Goal: Feedback & Contribution: Contribute content

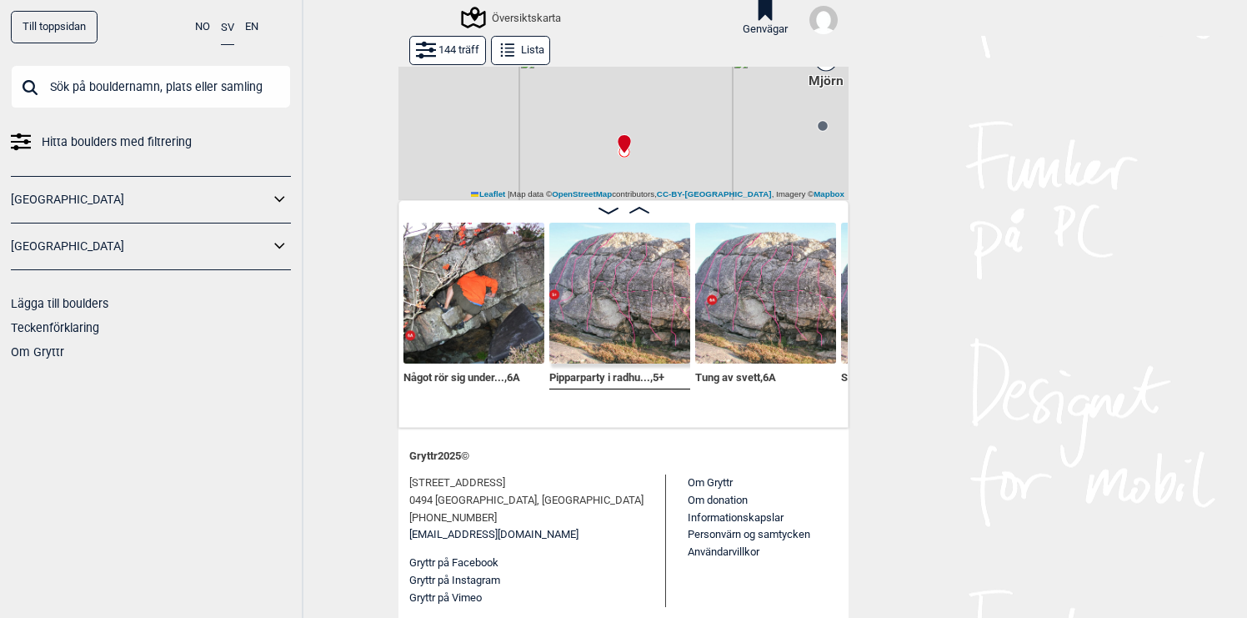
scroll to position [0, 704]
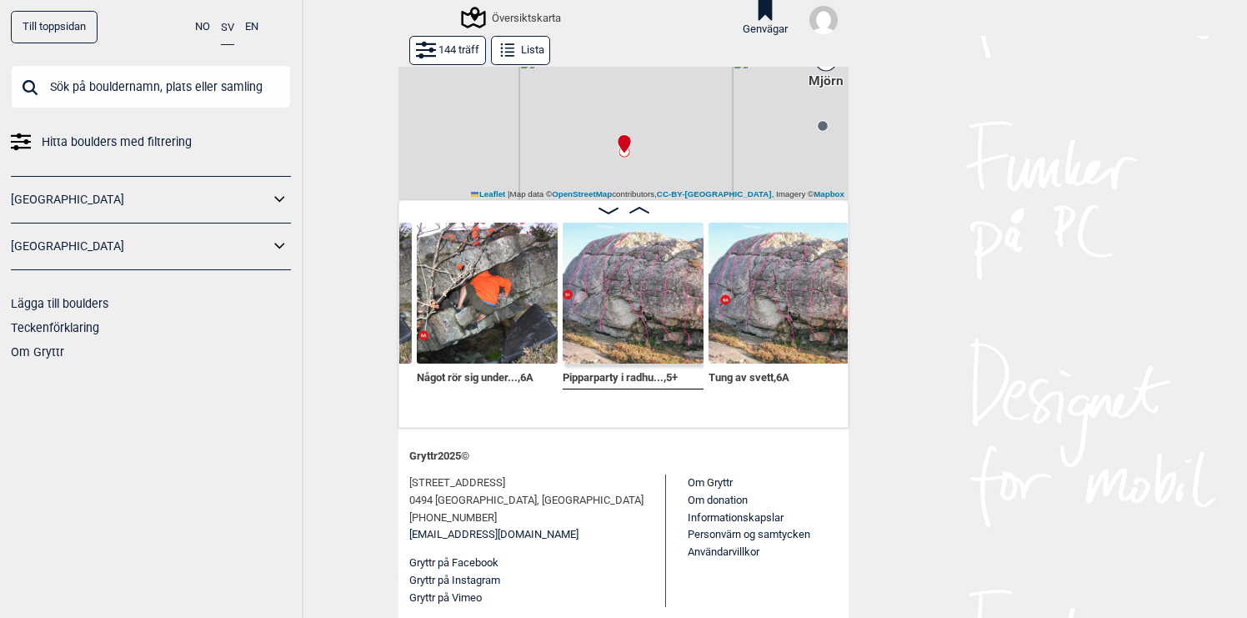
click at [631, 312] on img at bounding box center [633, 293] width 141 height 141
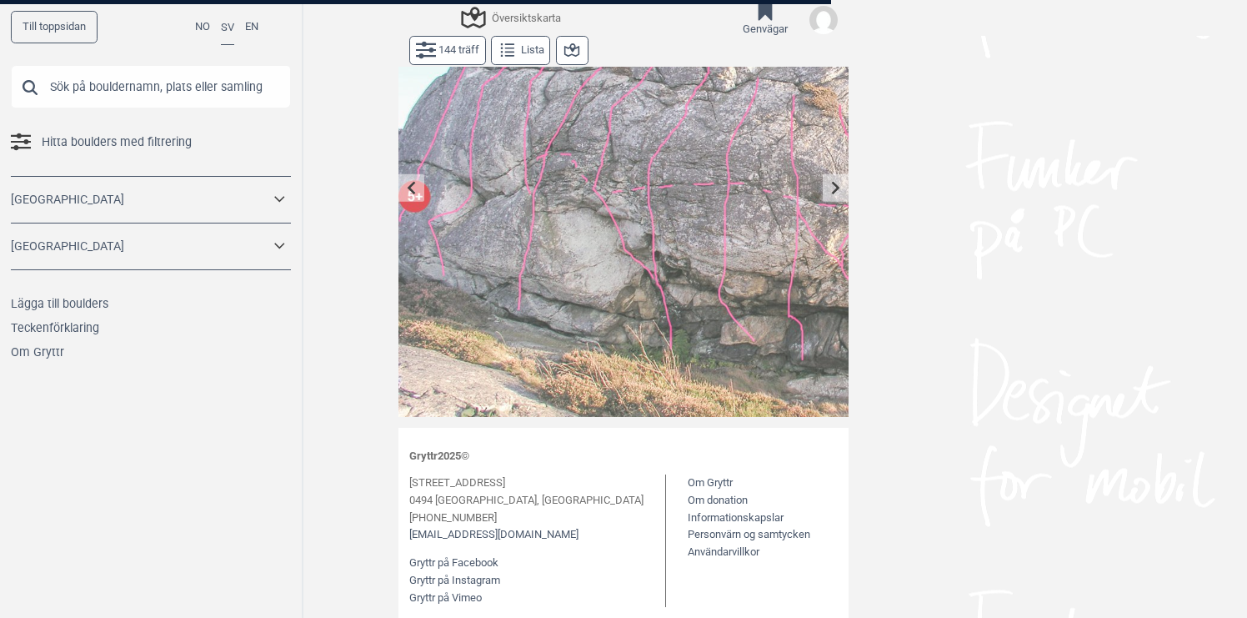
scroll to position [100, 0]
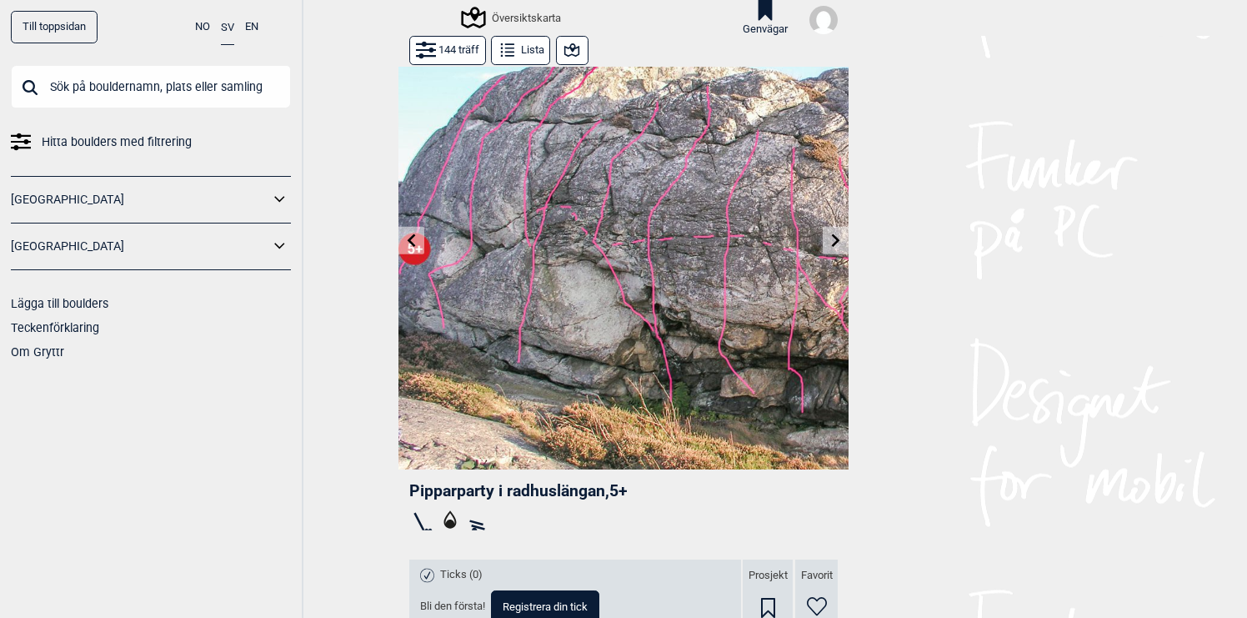
scroll to position [62, 0]
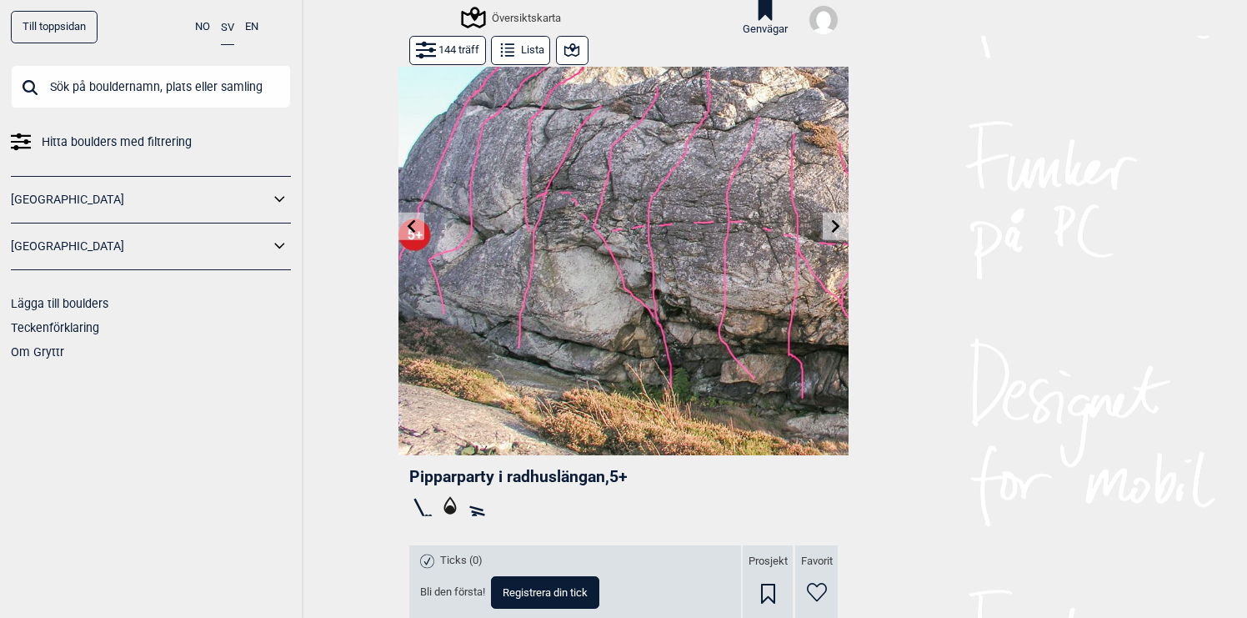
click at [836, 225] on icon at bounding box center [836, 225] width 8 height 13
click at [417, 223] on icon at bounding box center [411, 225] width 13 height 13
click at [839, 225] on icon at bounding box center [835, 225] width 13 height 13
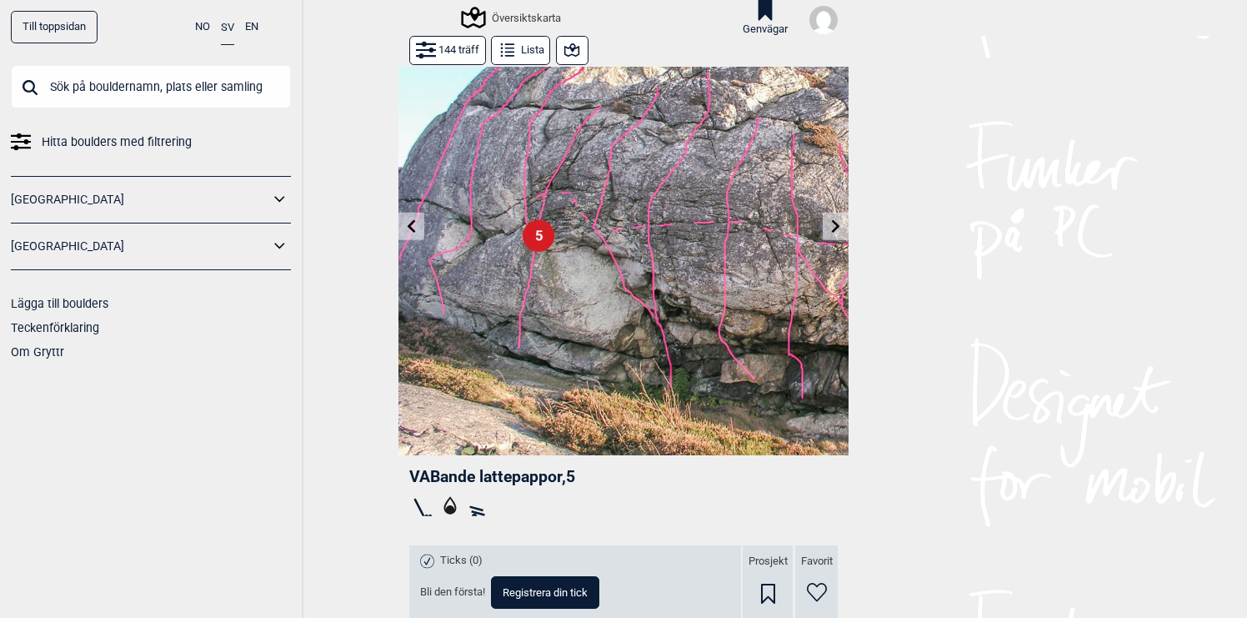
click at [839, 225] on icon at bounding box center [835, 225] width 13 height 13
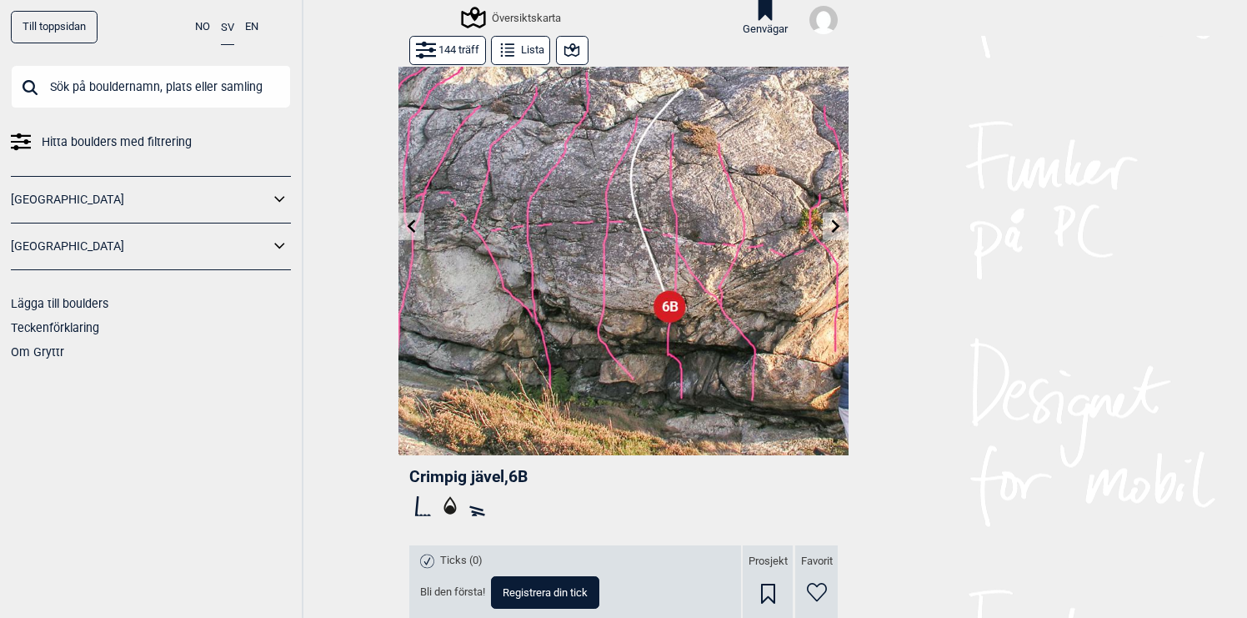
click at [839, 225] on icon at bounding box center [835, 225] width 13 height 13
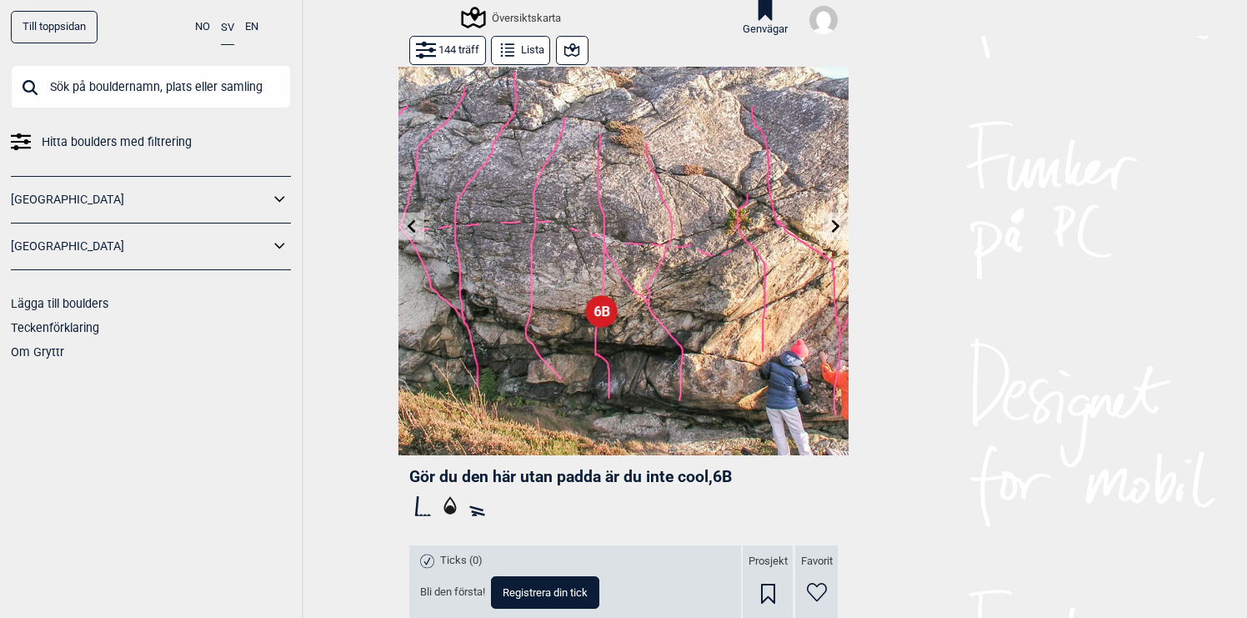
click at [839, 225] on icon at bounding box center [835, 225] width 13 height 13
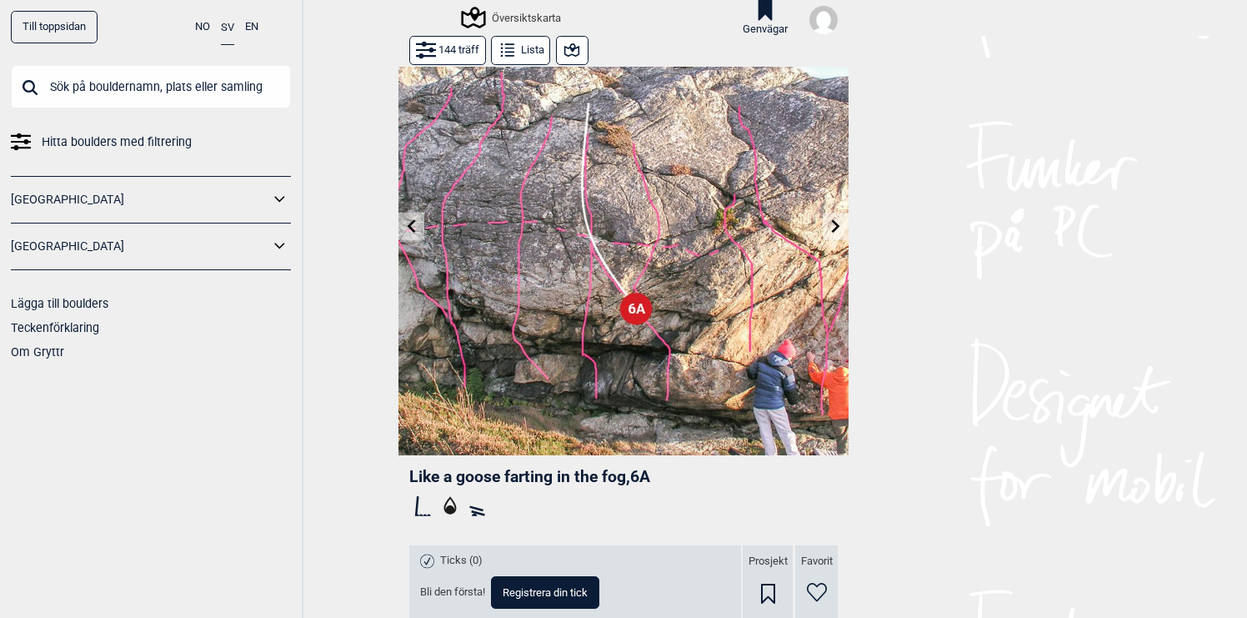
click at [839, 225] on icon at bounding box center [835, 225] width 13 height 13
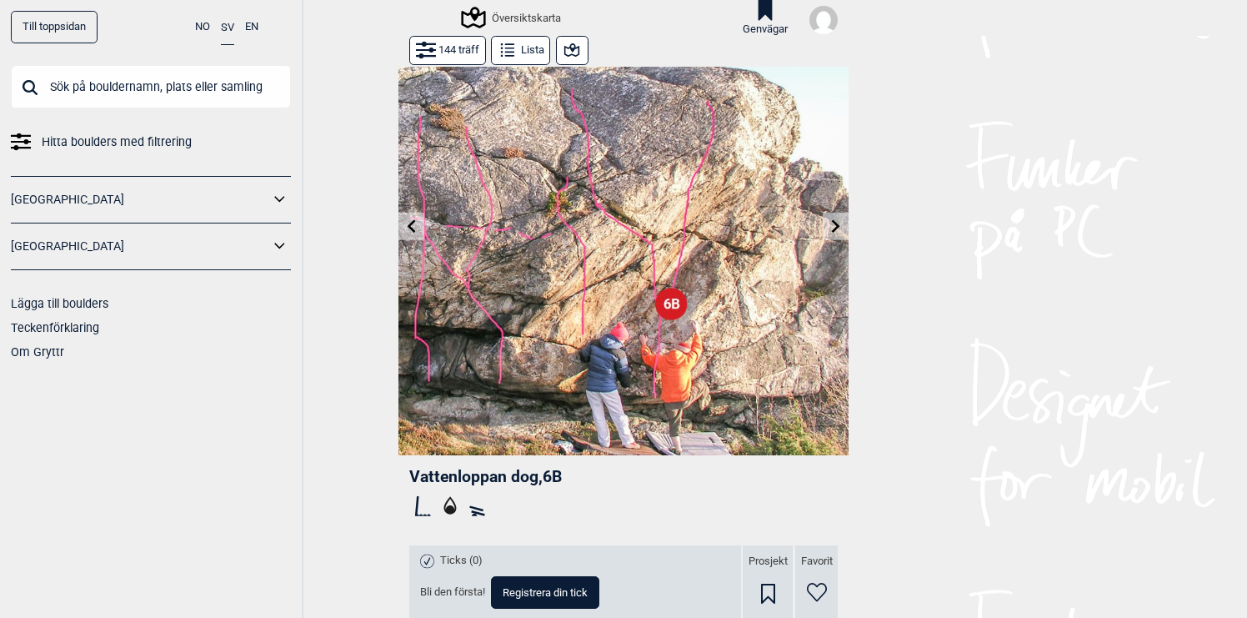
click at [839, 225] on icon at bounding box center [835, 225] width 13 height 13
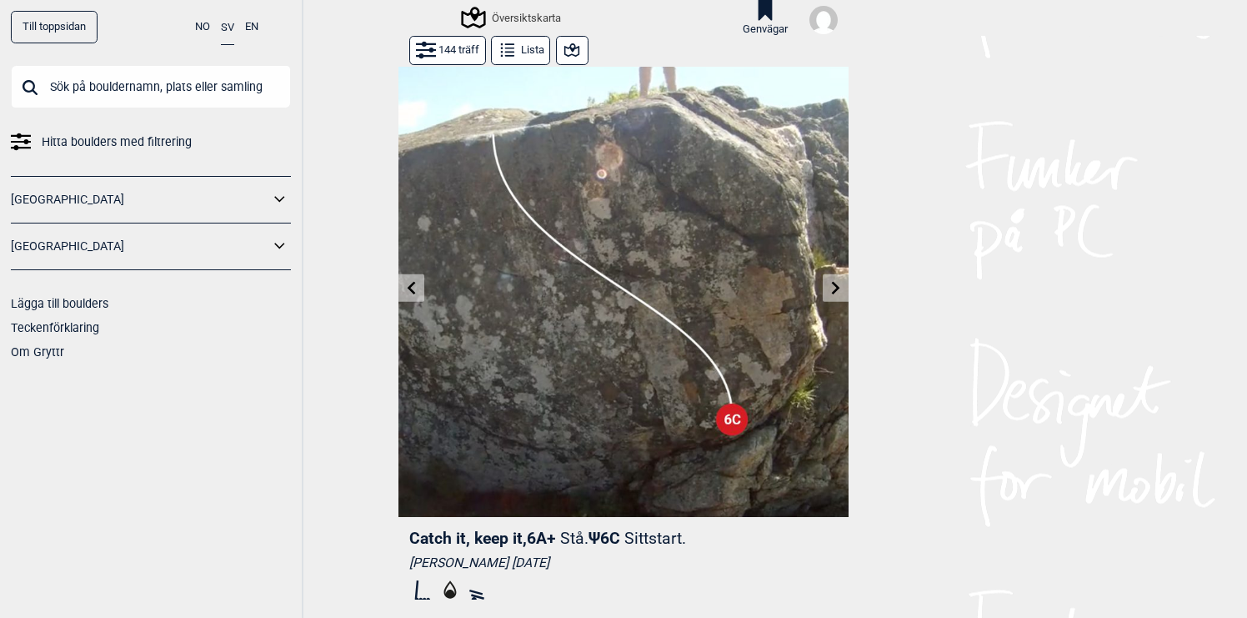
click at [834, 288] on icon at bounding box center [835, 287] width 13 height 13
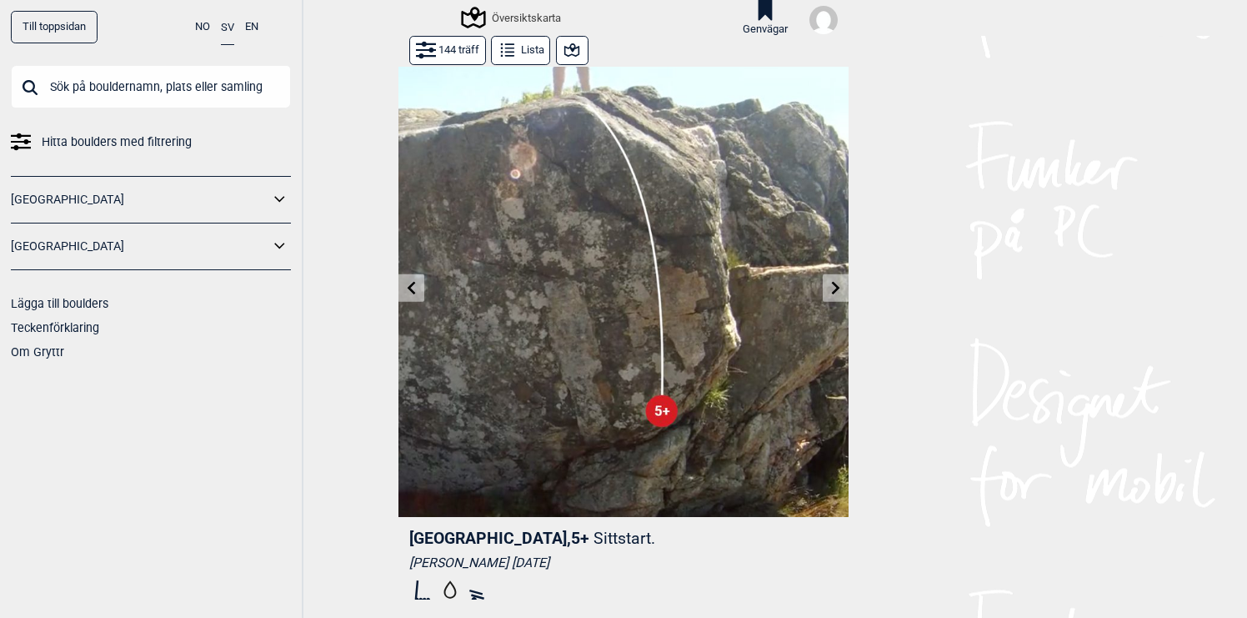
click at [834, 288] on icon at bounding box center [835, 287] width 13 height 13
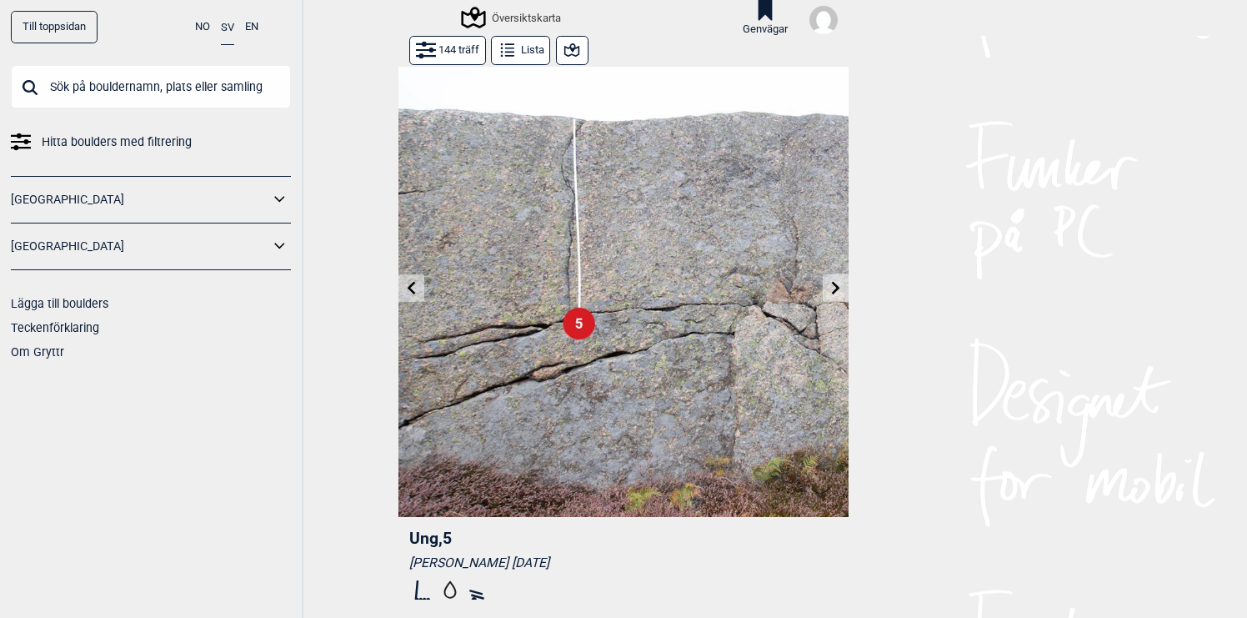
click at [834, 288] on icon at bounding box center [835, 287] width 13 height 13
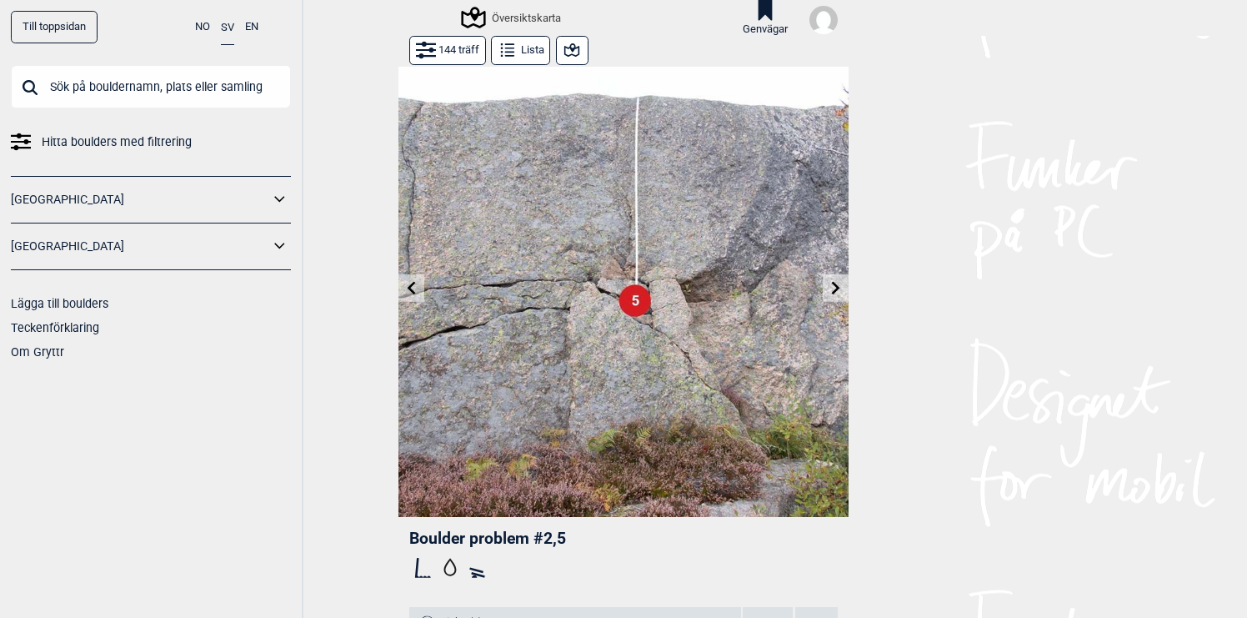
click at [834, 288] on icon at bounding box center [835, 287] width 13 height 13
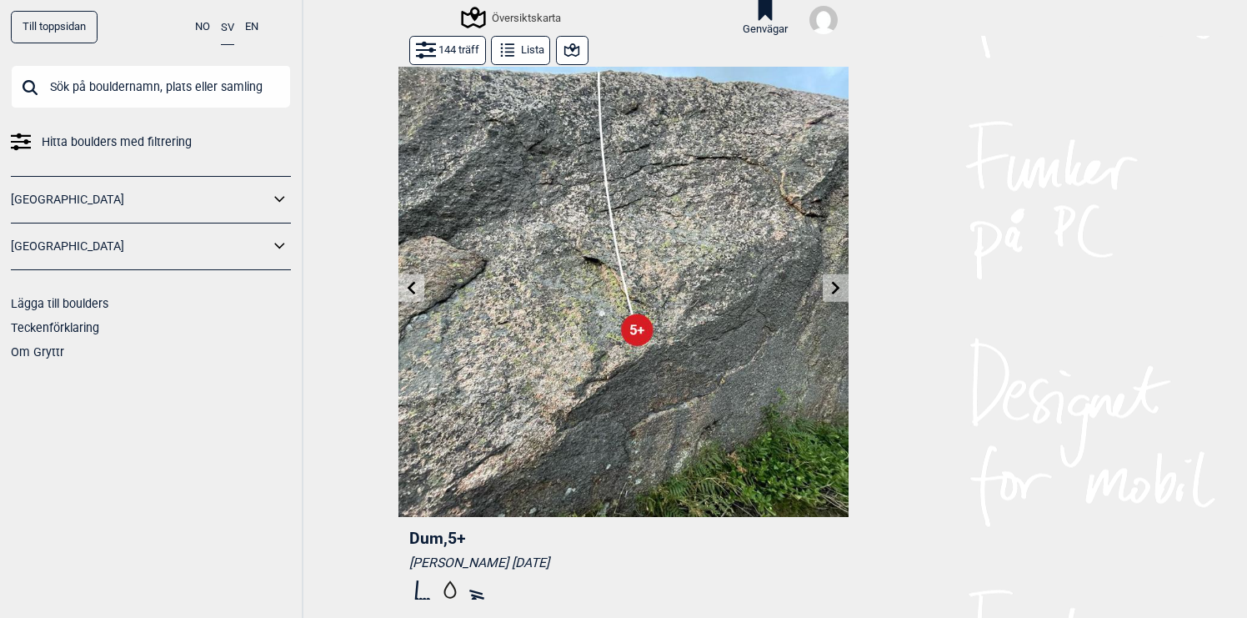
click at [835, 288] on icon at bounding box center [835, 287] width 13 height 13
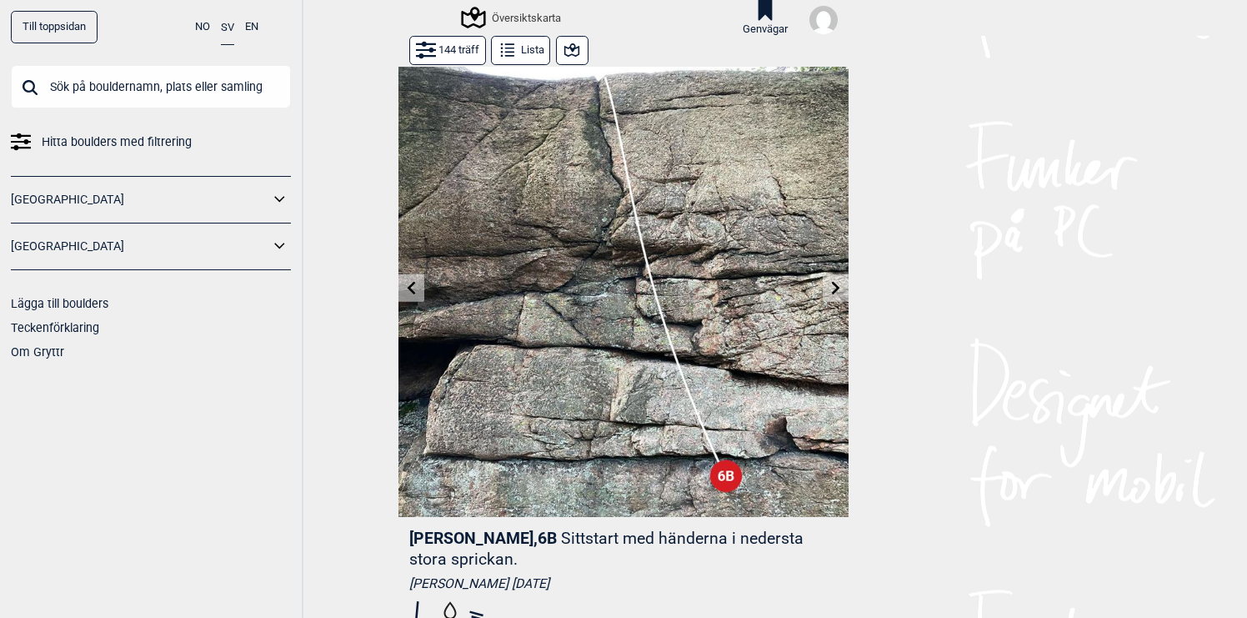
click at [835, 288] on icon at bounding box center [835, 287] width 13 height 13
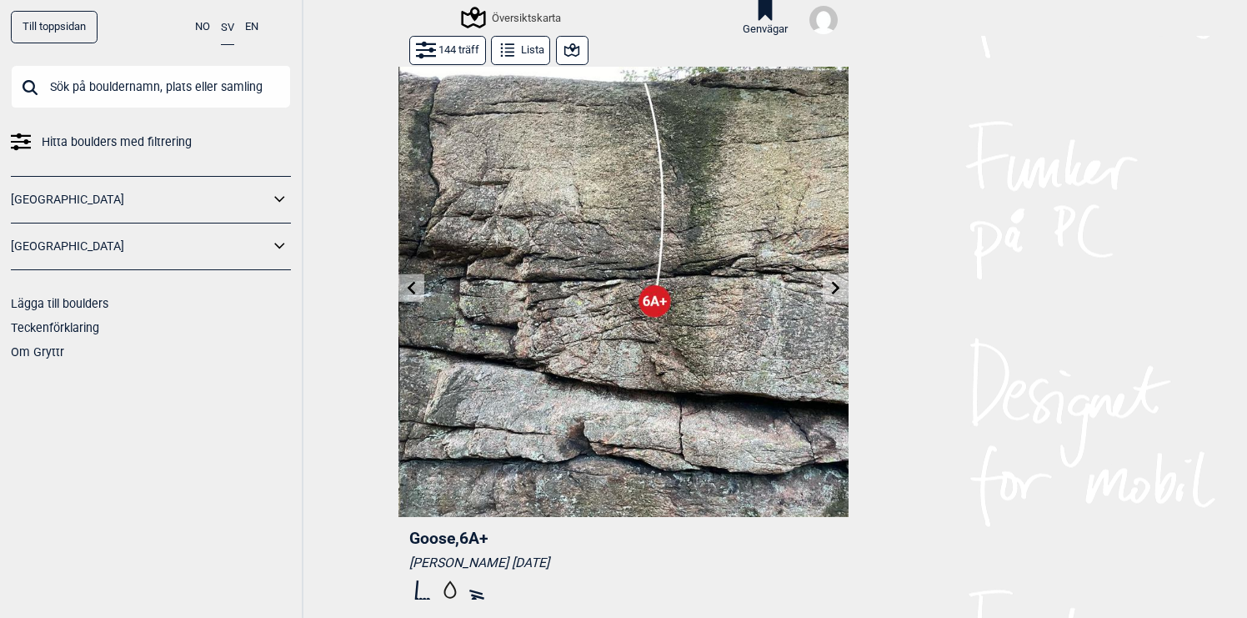
click at [835, 288] on icon at bounding box center [835, 287] width 13 height 13
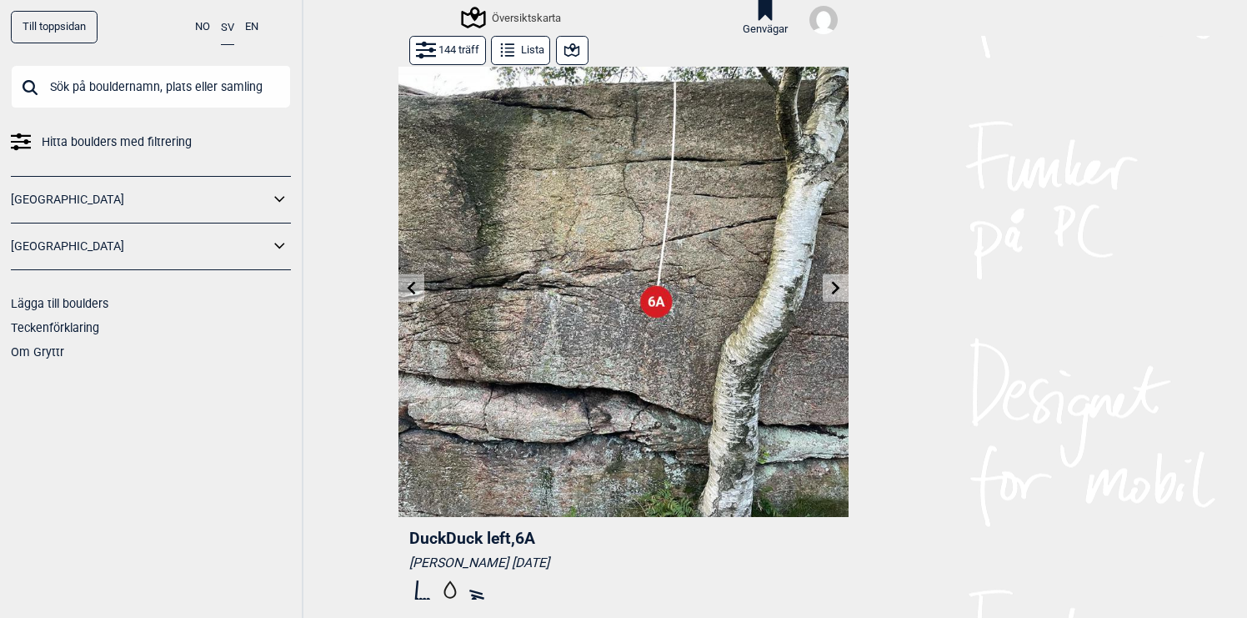
click at [835, 288] on icon at bounding box center [835, 287] width 13 height 13
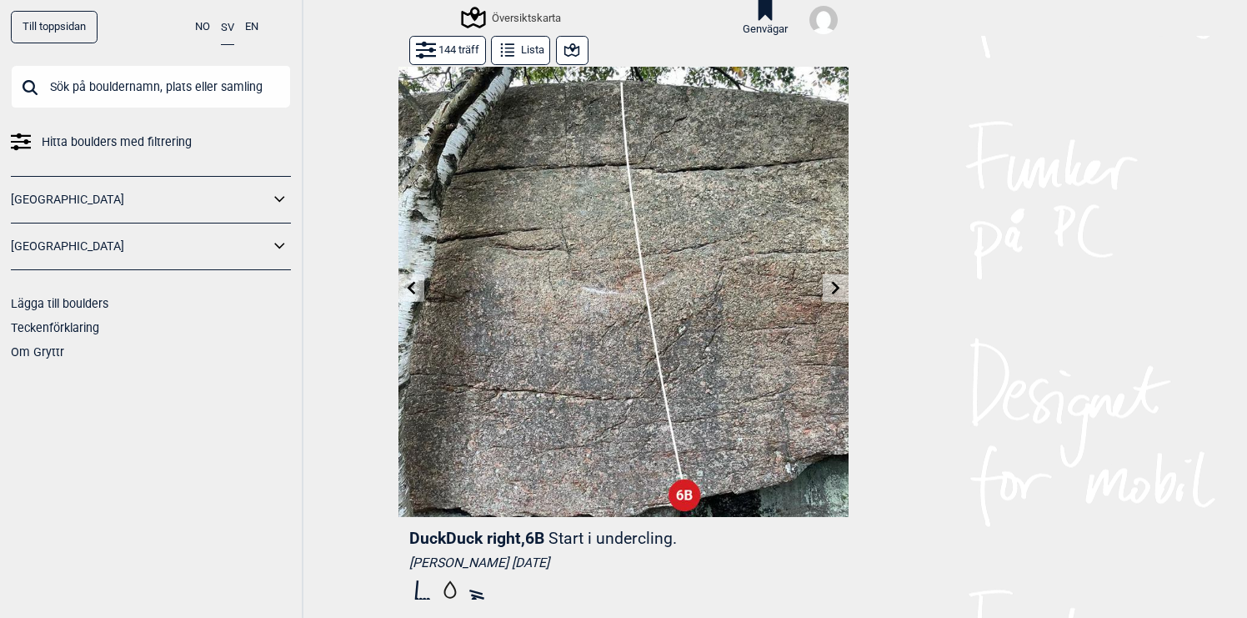
click at [835, 288] on icon at bounding box center [835, 287] width 13 height 13
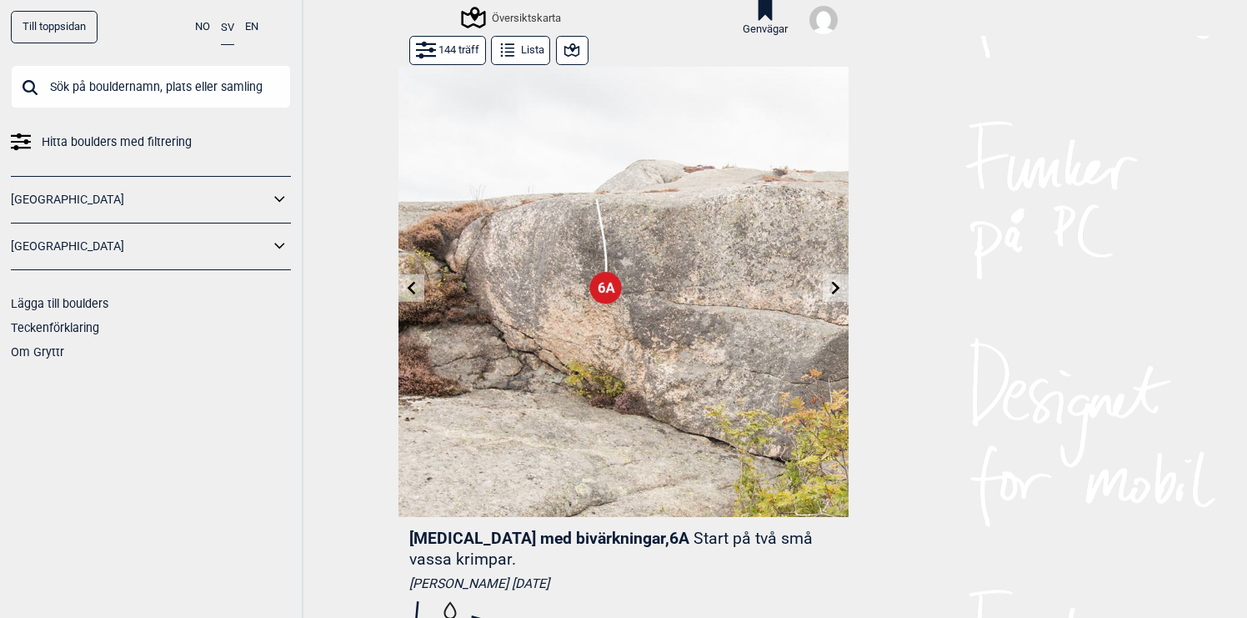
click at [835, 288] on icon at bounding box center [835, 287] width 13 height 13
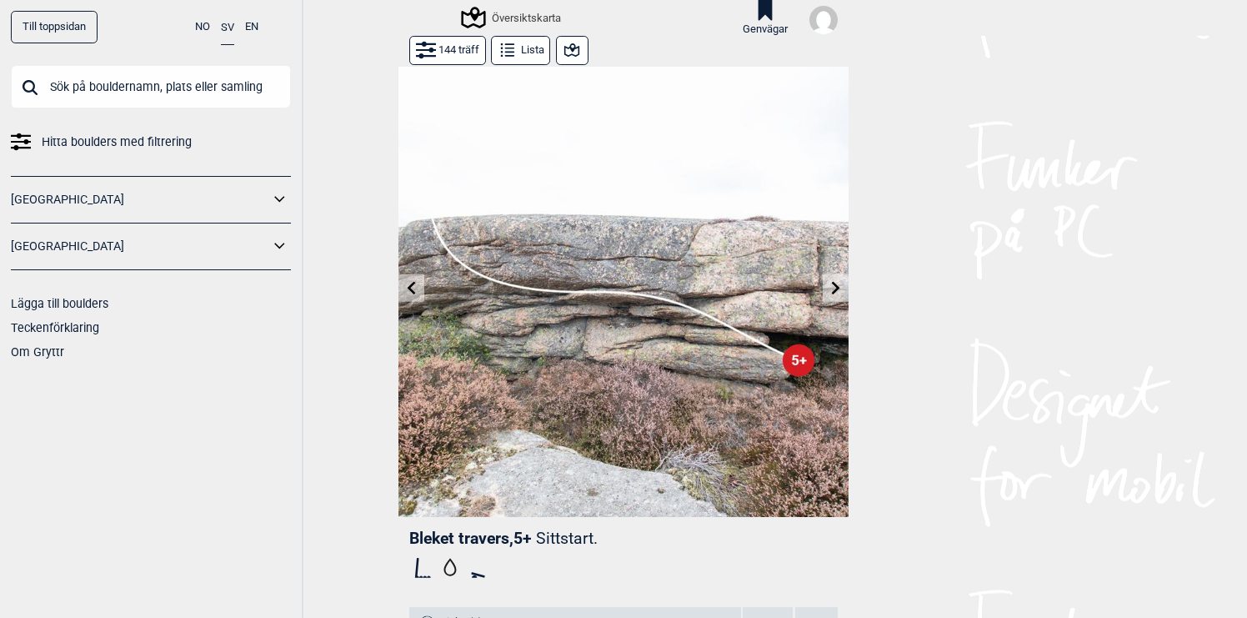
click at [835, 288] on icon at bounding box center [835, 287] width 13 height 13
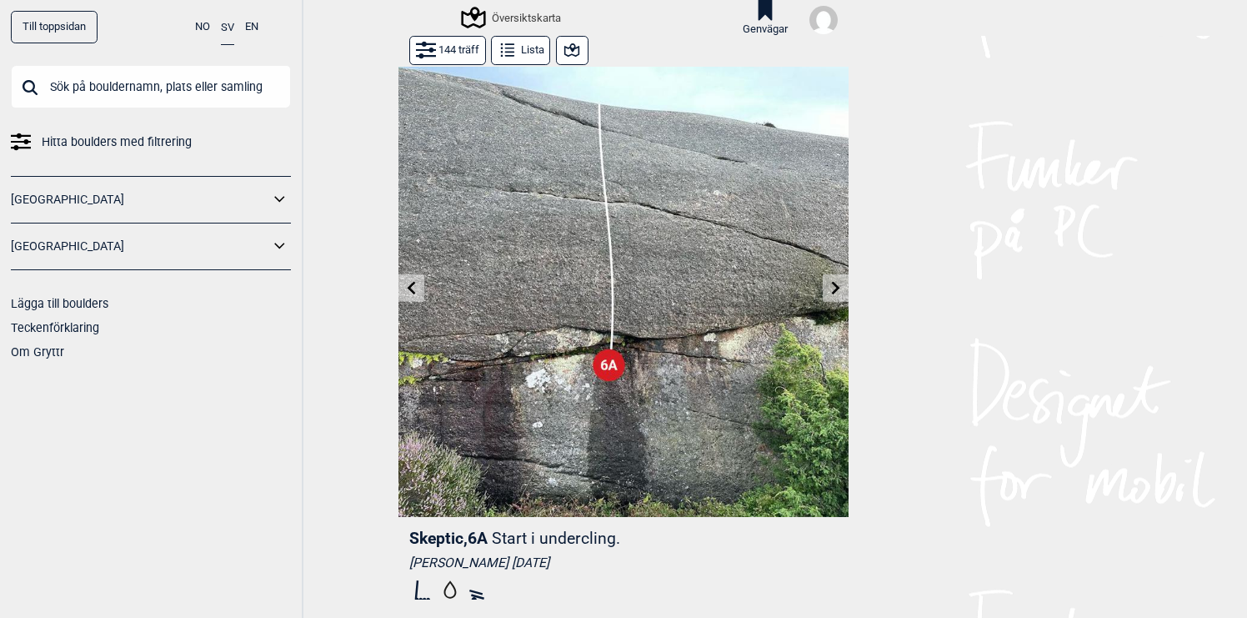
click at [838, 285] on icon at bounding box center [835, 287] width 13 height 13
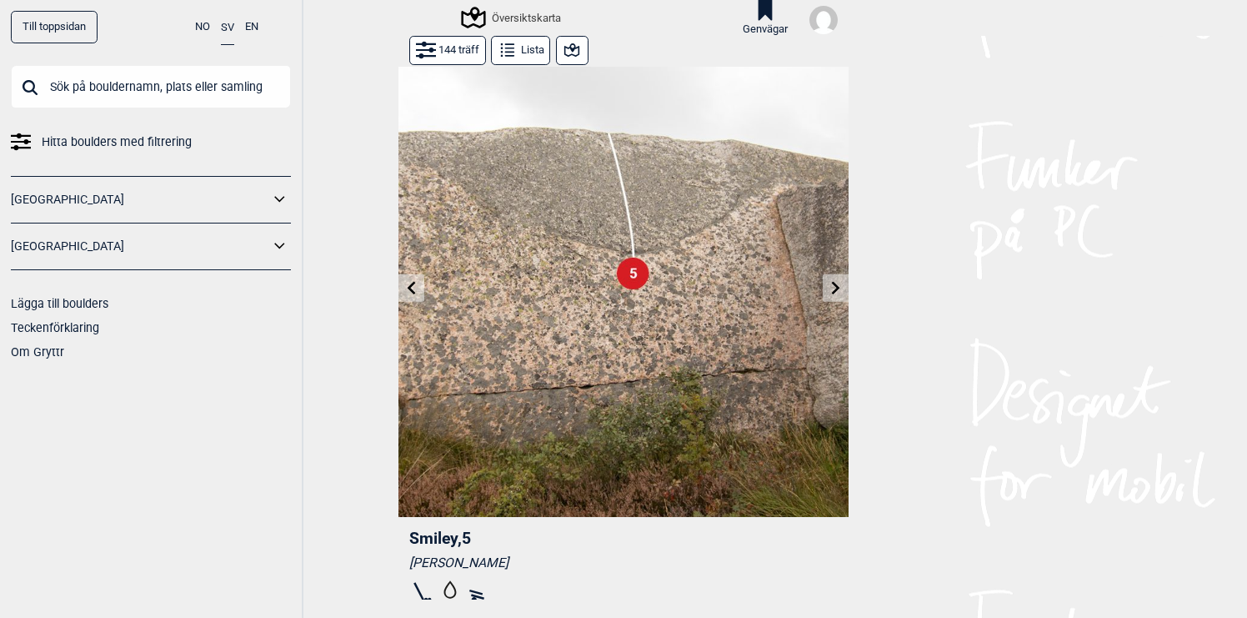
click at [410, 291] on icon at bounding box center [412, 287] width 8 height 13
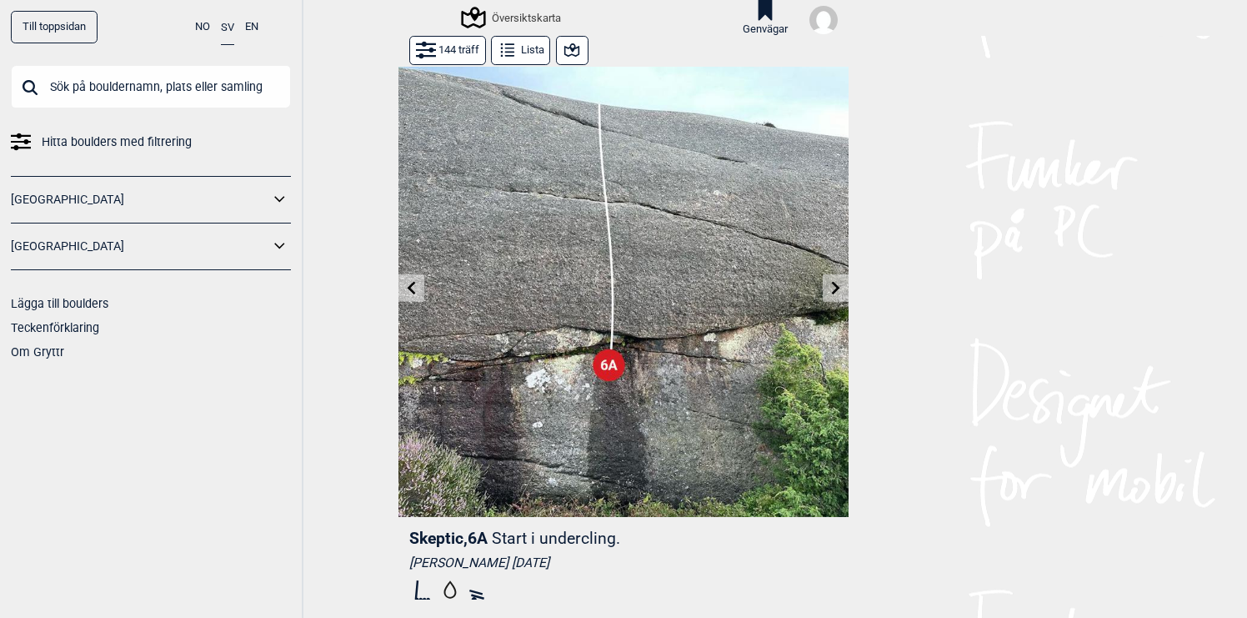
click at [826, 286] on button at bounding box center [836, 288] width 26 height 28
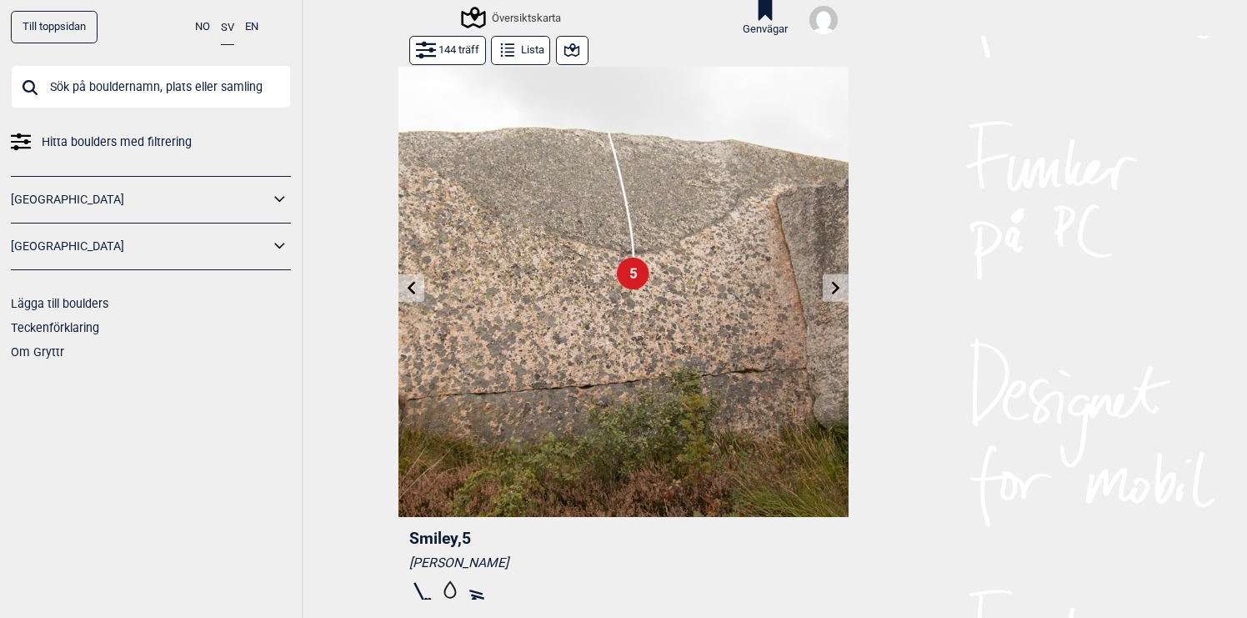
click at [839, 286] on icon at bounding box center [835, 287] width 13 height 13
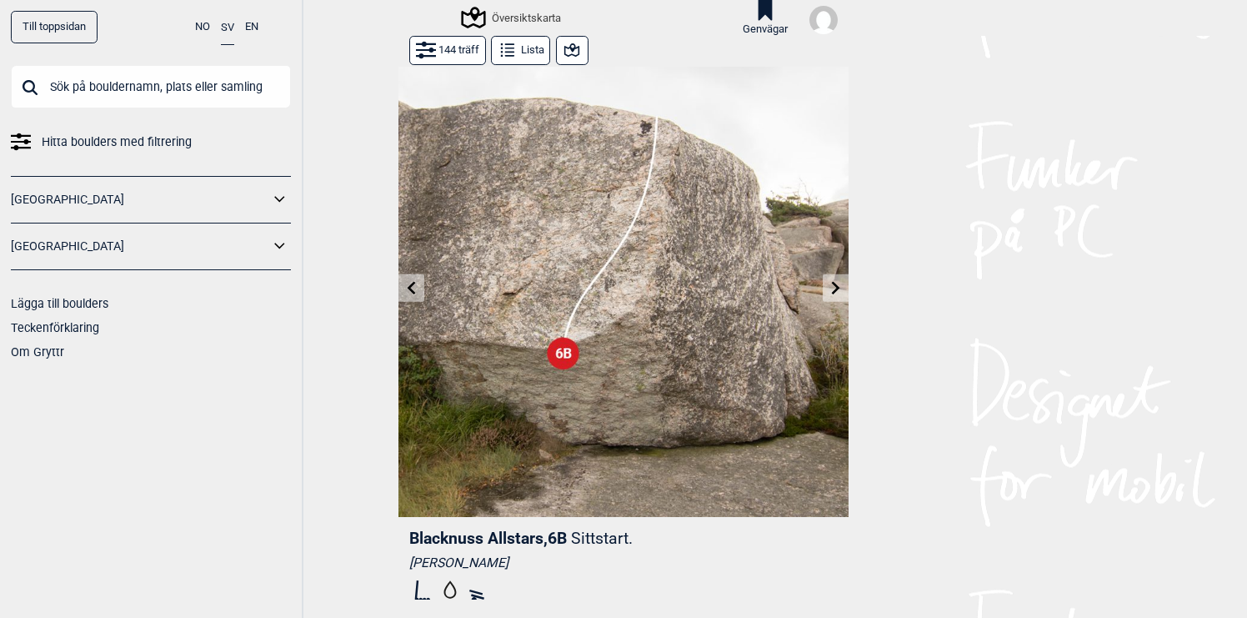
click at [838, 286] on icon at bounding box center [836, 287] width 8 height 13
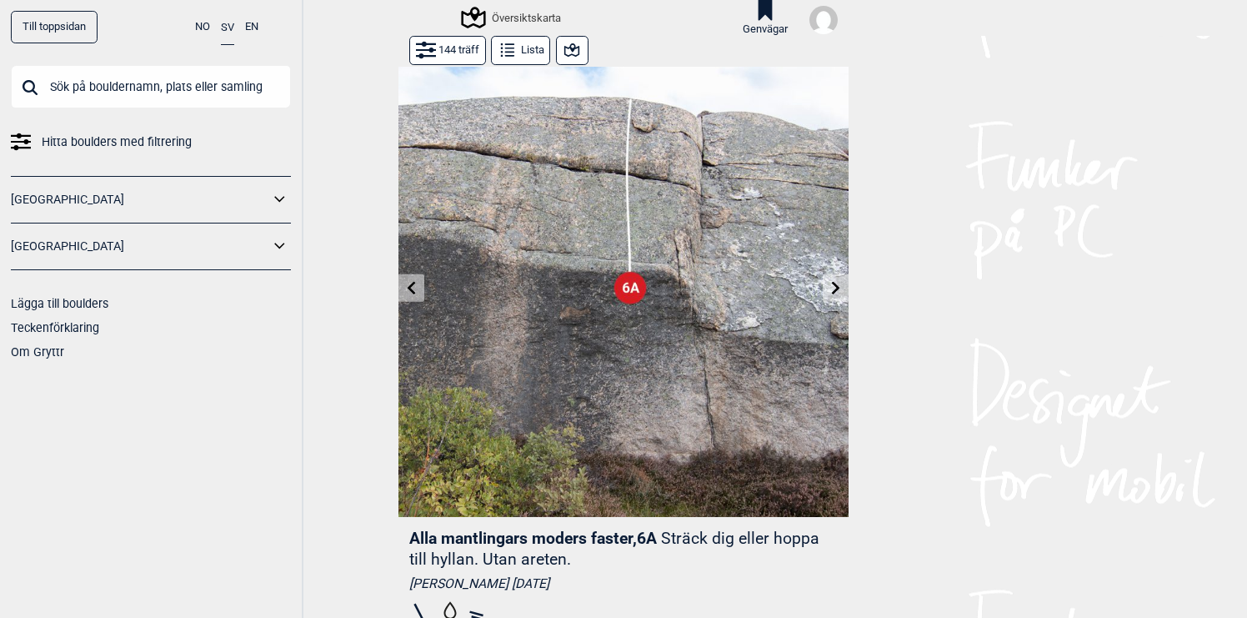
click at [838, 286] on icon at bounding box center [836, 287] width 8 height 13
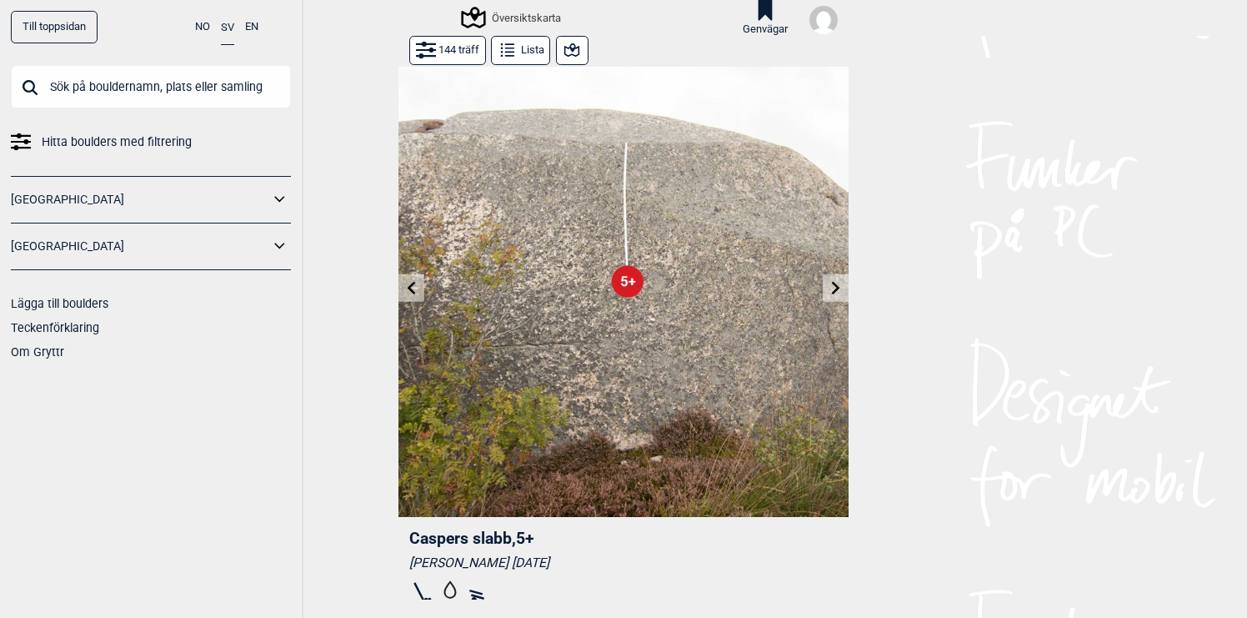
click at [838, 286] on icon at bounding box center [836, 287] width 8 height 13
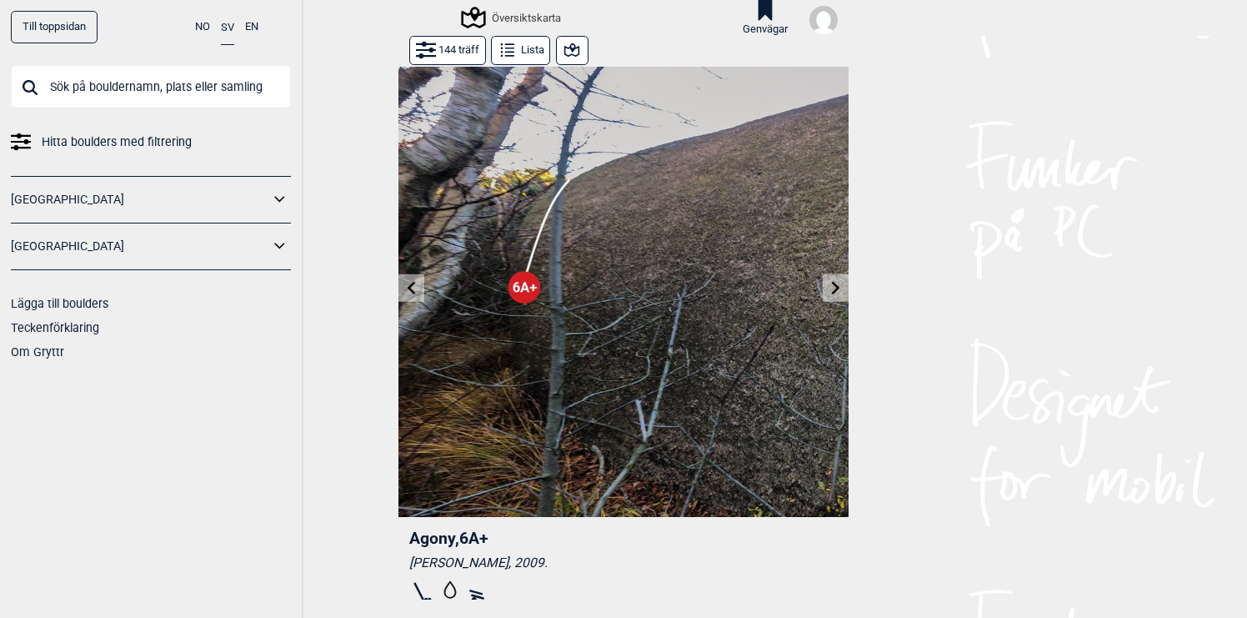
click at [838, 286] on icon at bounding box center [836, 287] width 8 height 13
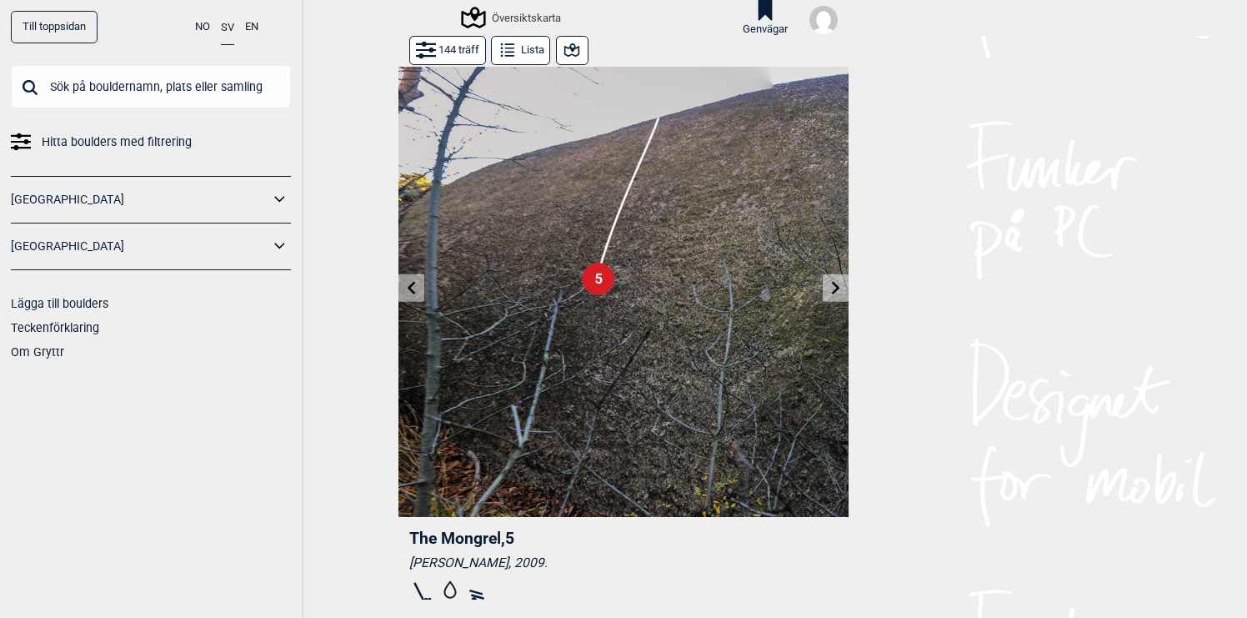
click at [838, 286] on icon at bounding box center [836, 287] width 8 height 13
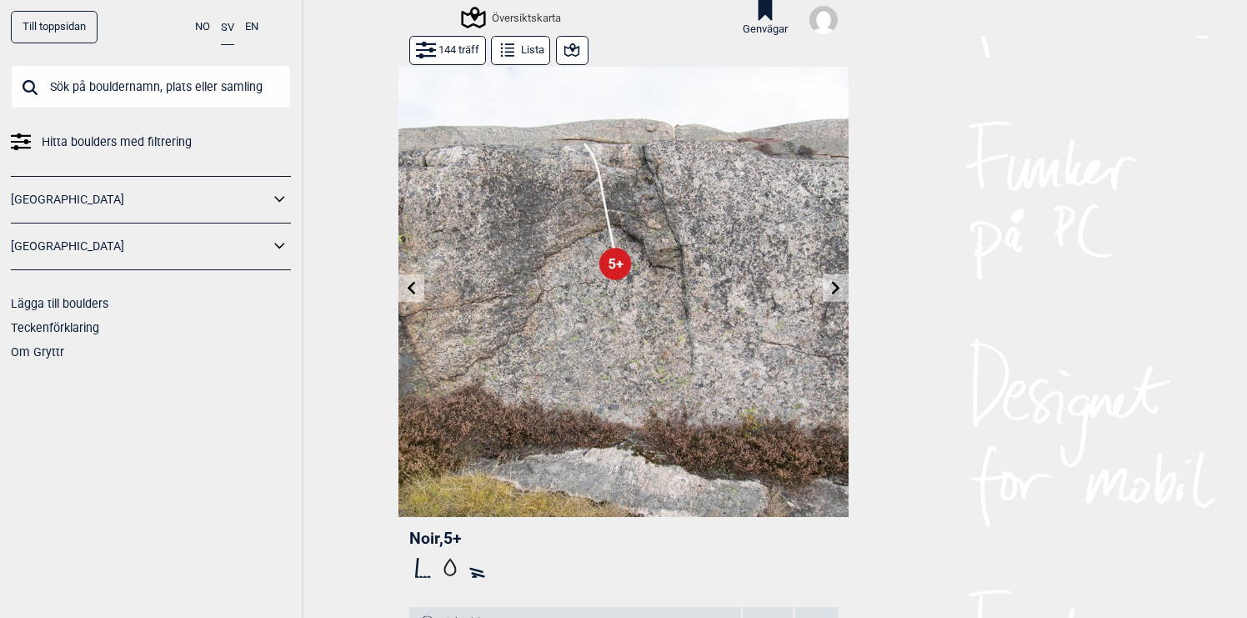
click at [838, 286] on icon at bounding box center [836, 287] width 8 height 13
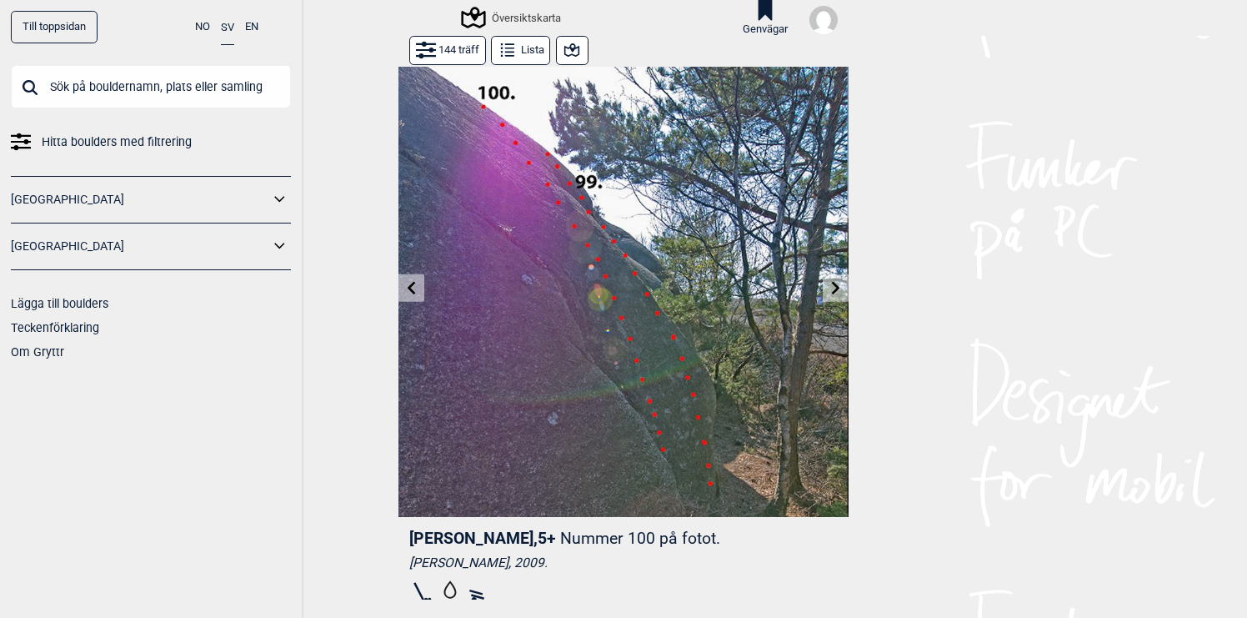
click at [838, 286] on icon at bounding box center [836, 287] width 8 height 13
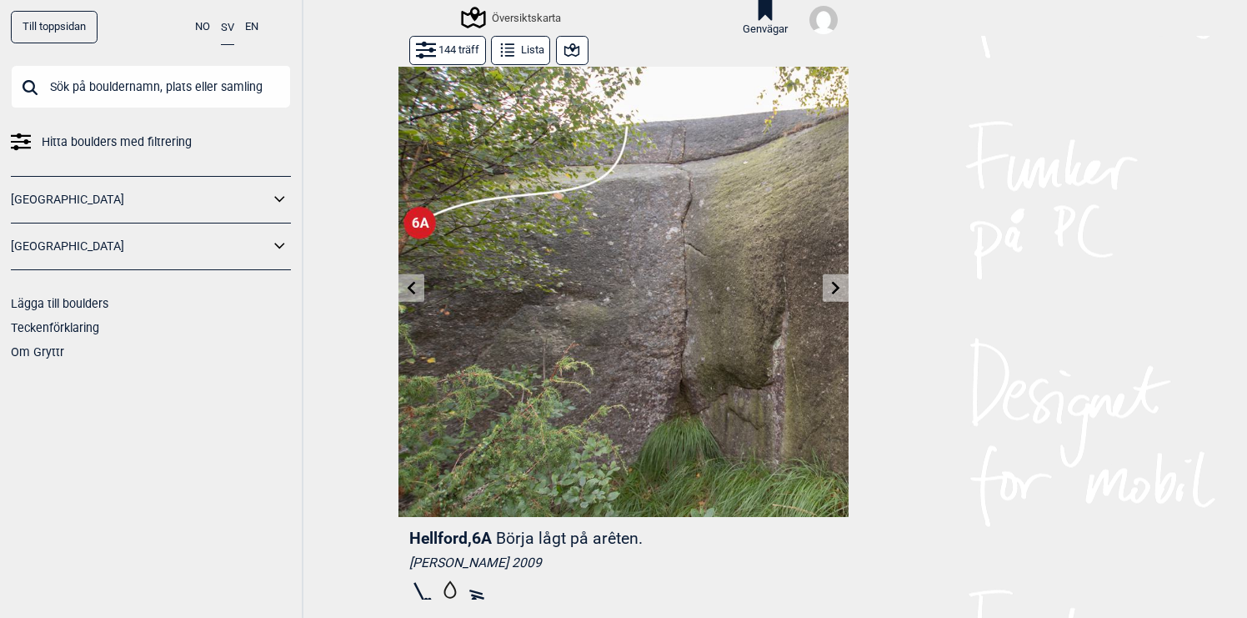
click at [838, 286] on icon at bounding box center [836, 287] width 8 height 13
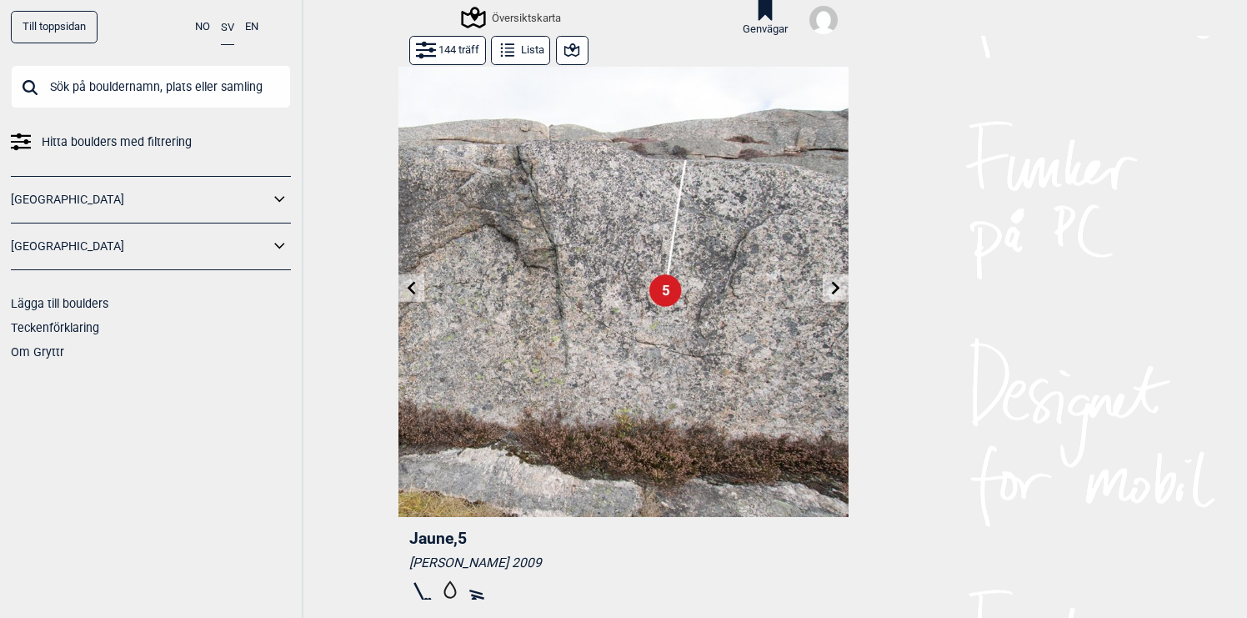
click at [838, 286] on icon at bounding box center [836, 287] width 8 height 13
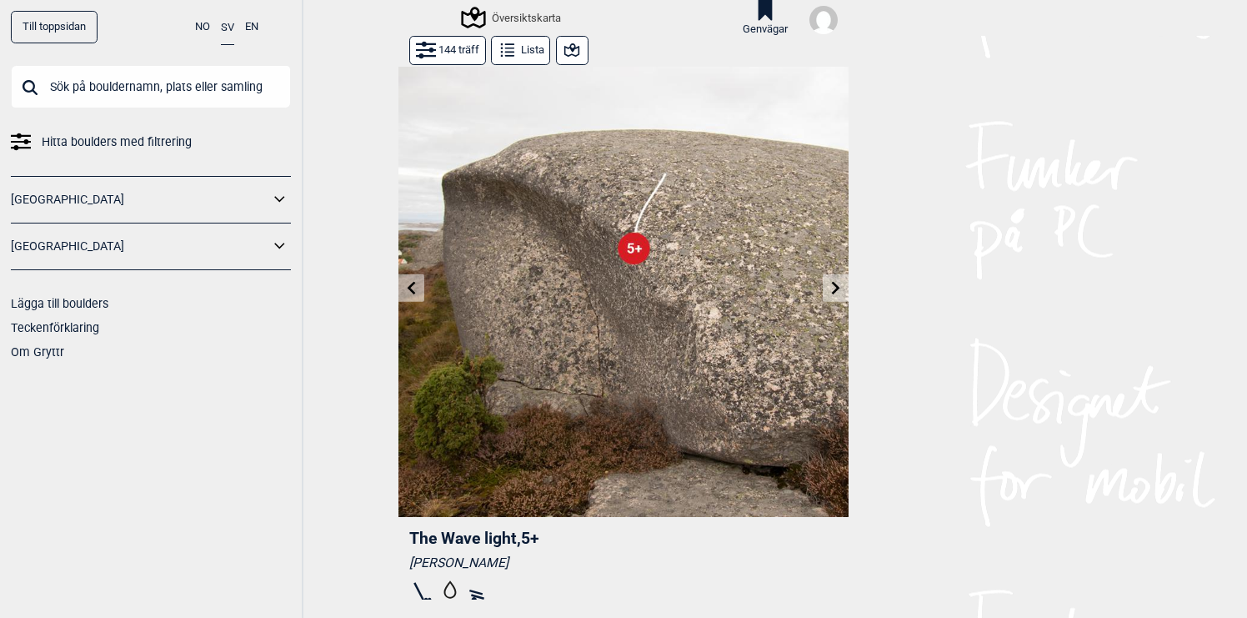
click at [838, 286] on icon at bounding box center [836, 287] width 8 height 13
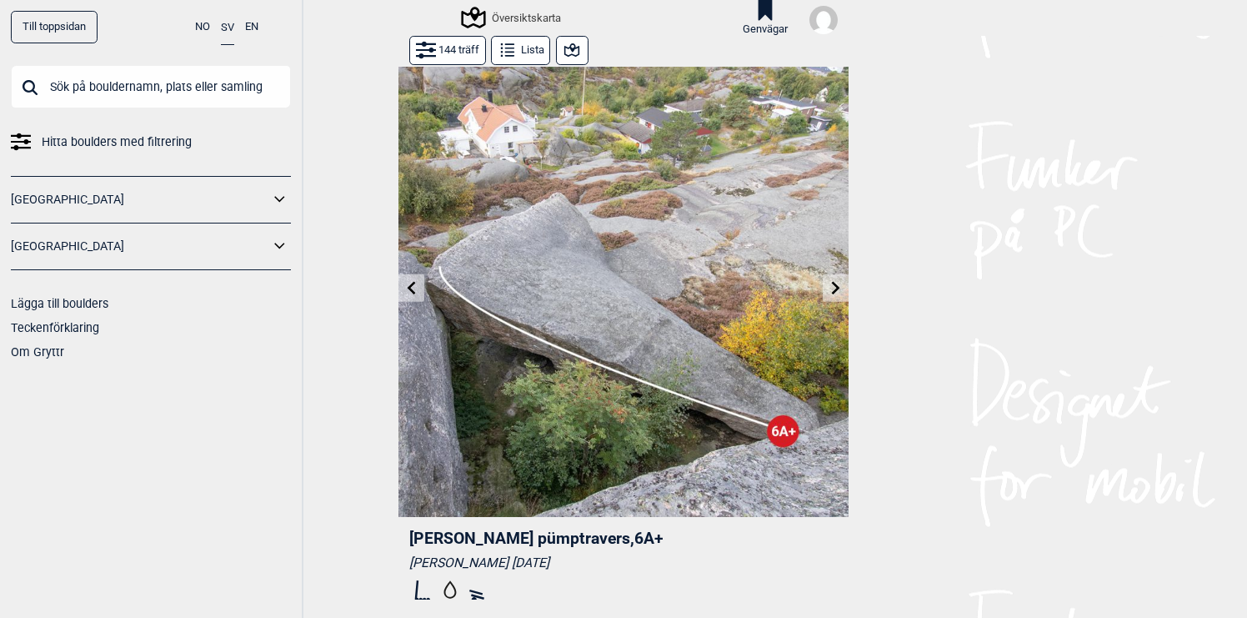
click at [839, 293] on icon at bounding box center [835, 287] width 13 height 13
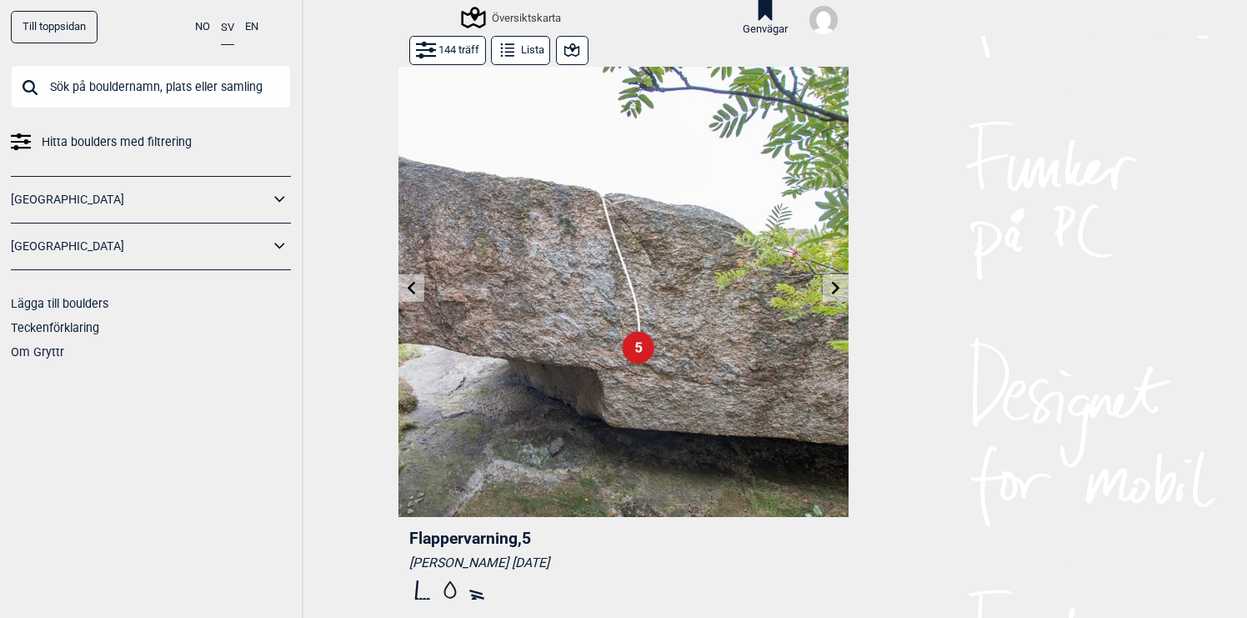
click at [839, 293] on icon at bounding box center [835, 287] width 13 height 13
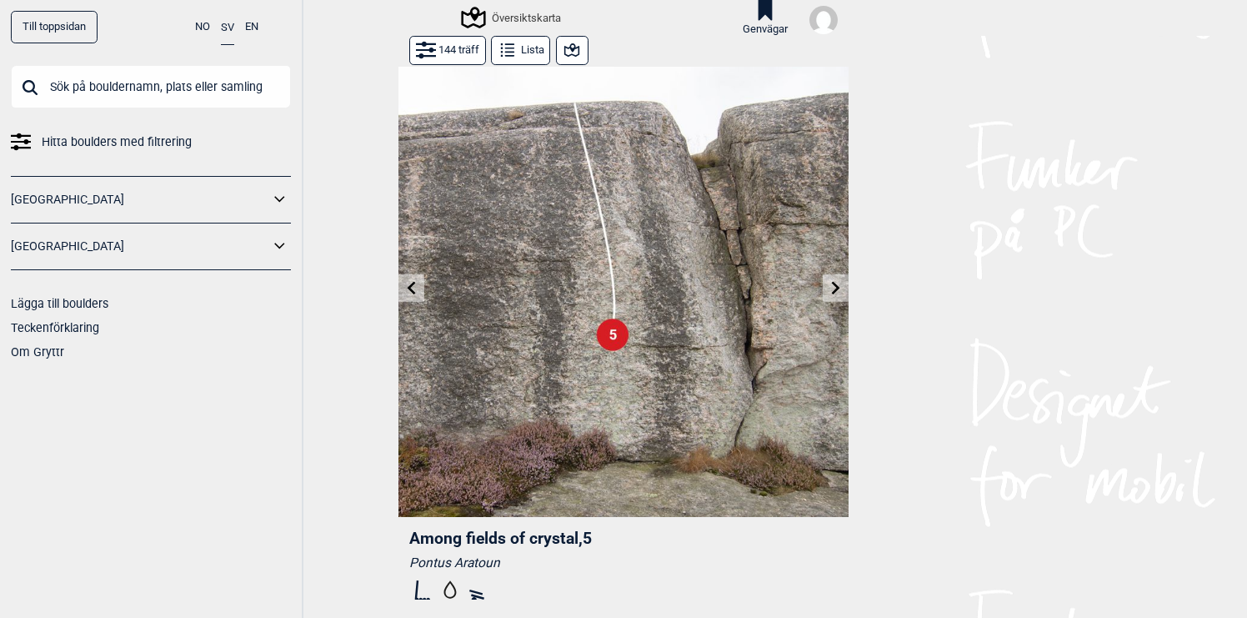
click at [839, 293] on icon at bounding box center [835, 287] width 13 height 13
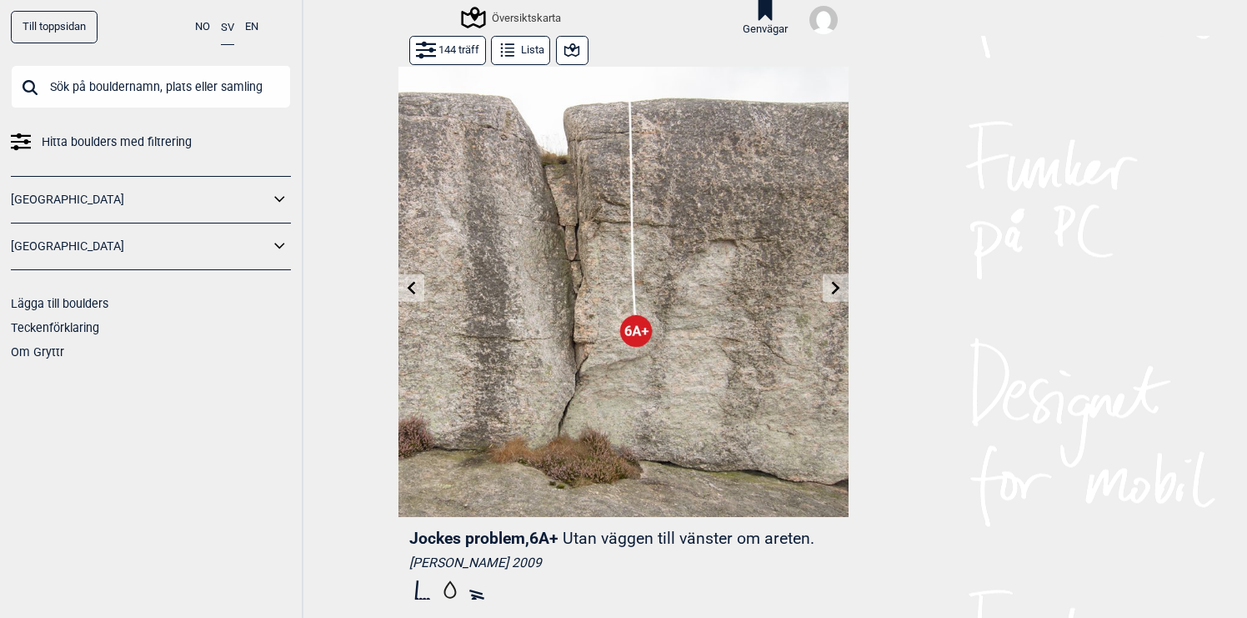
click at [839, 293] on icon at bounding box center [835, 287] width 13 height 13
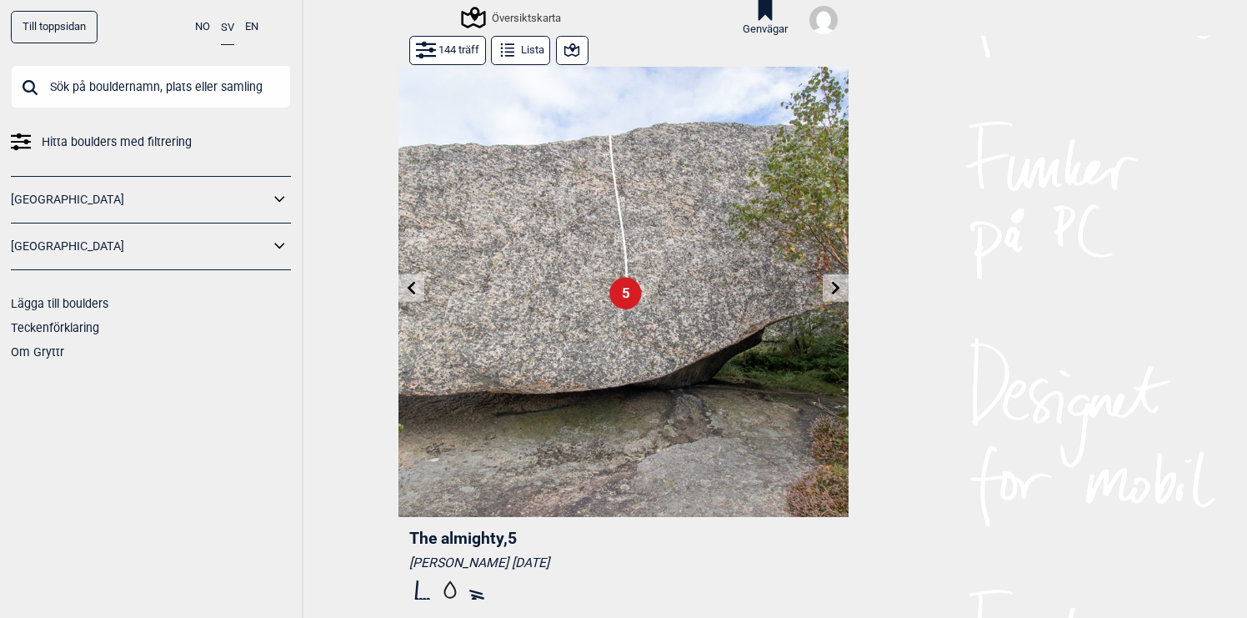
click at [839, 293] on icon at bounding box center [835, 287] width 13 height 13
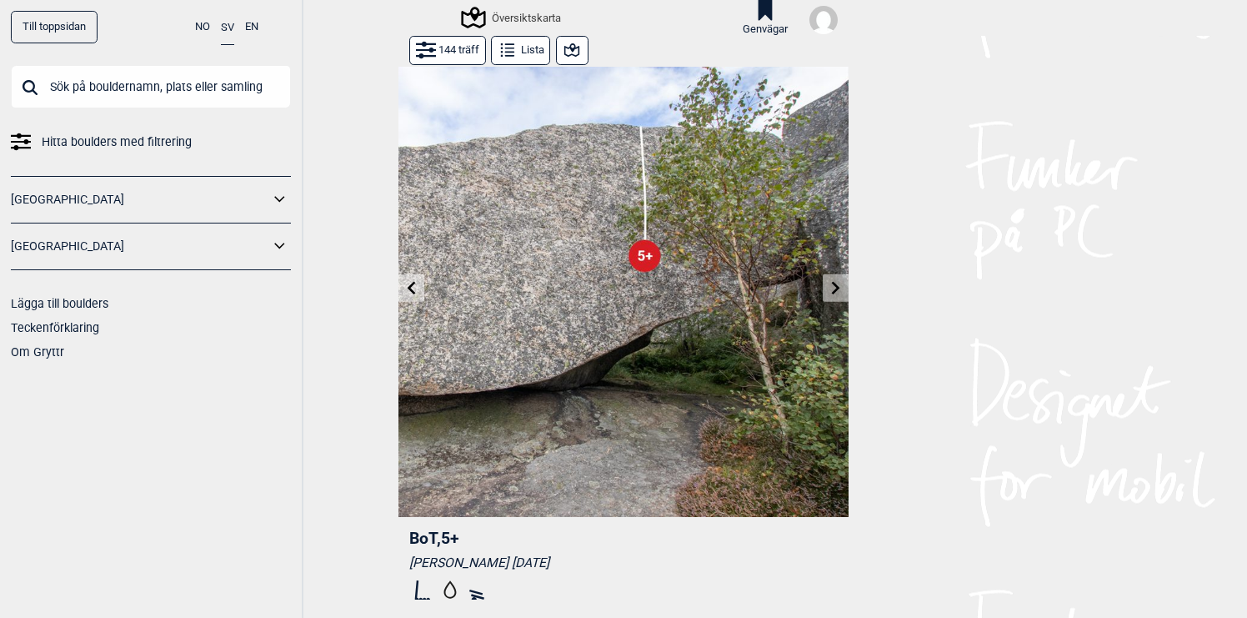
click at [839, 293] on icon at bounding box center [835, 287] width 13 height 13
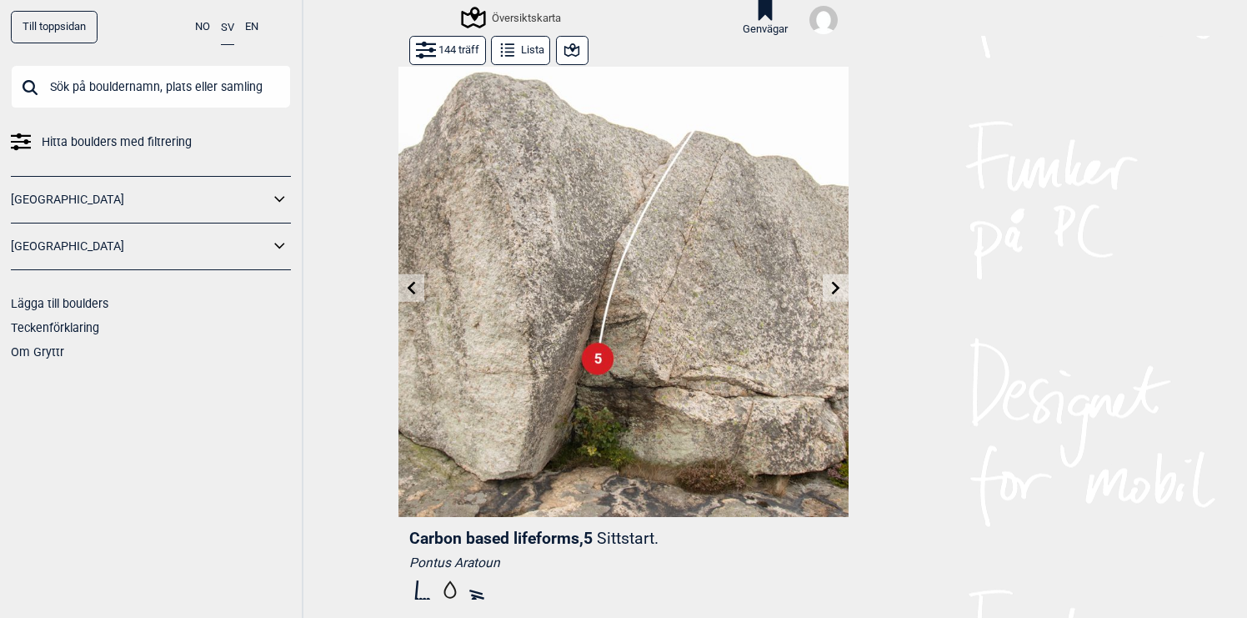
click at [839, 293] on icon at bounding box center [835, 287] width 13 height 13
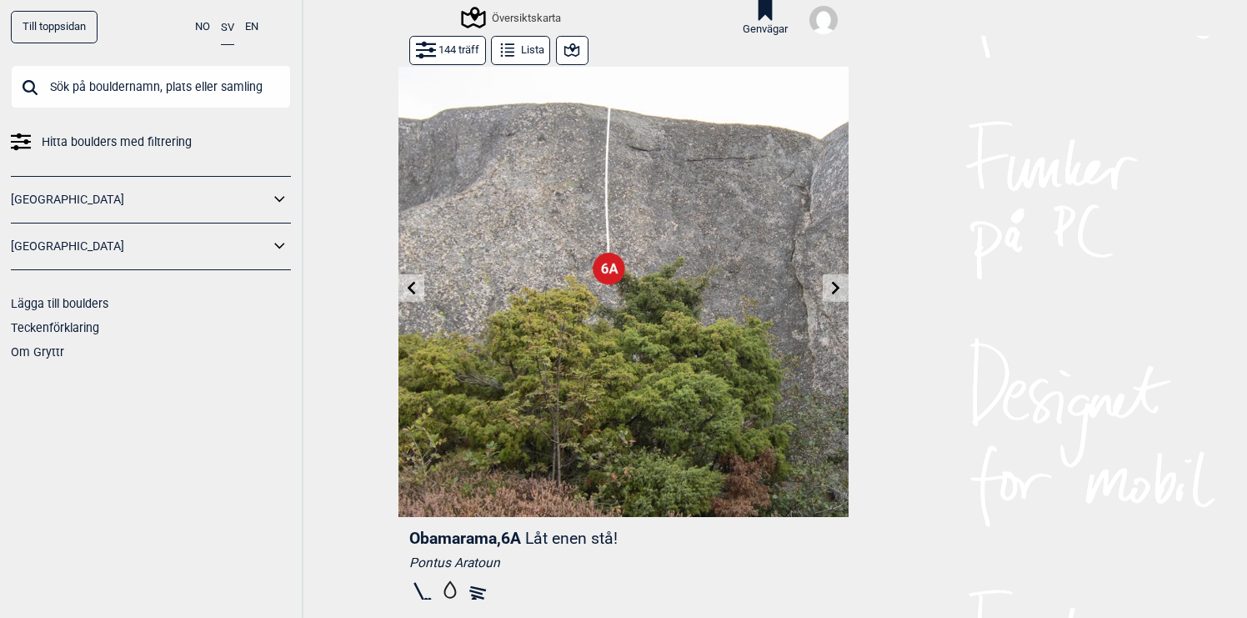
click at [839, 293] on icon at bounding box center [835, 287] width 13 height 13
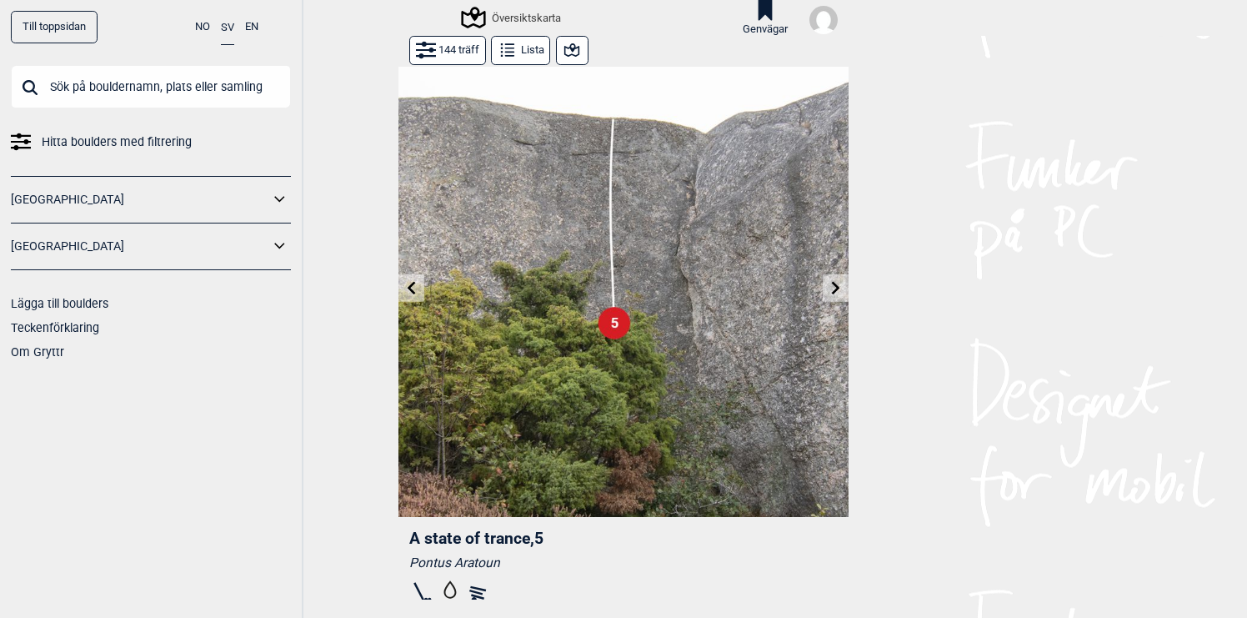
click at [839, 293] on icon at bounding box center [835, 287] width 13 height 13
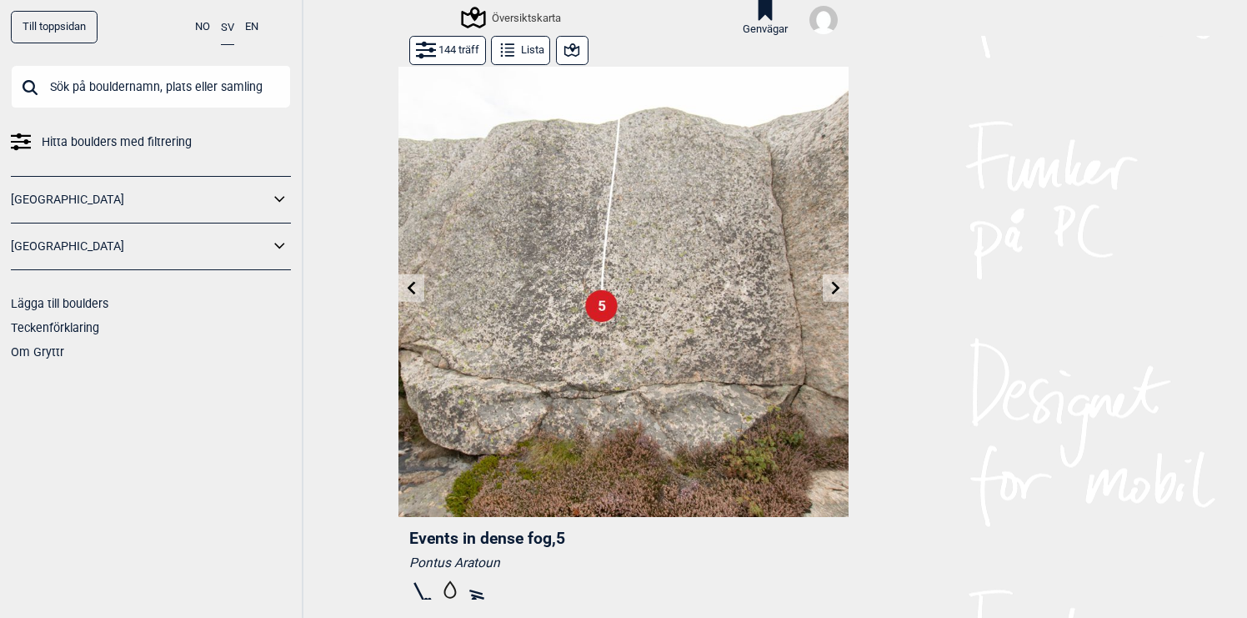
click at [839, 293] on icon at bounding box center [835, 287] width 13 height 13
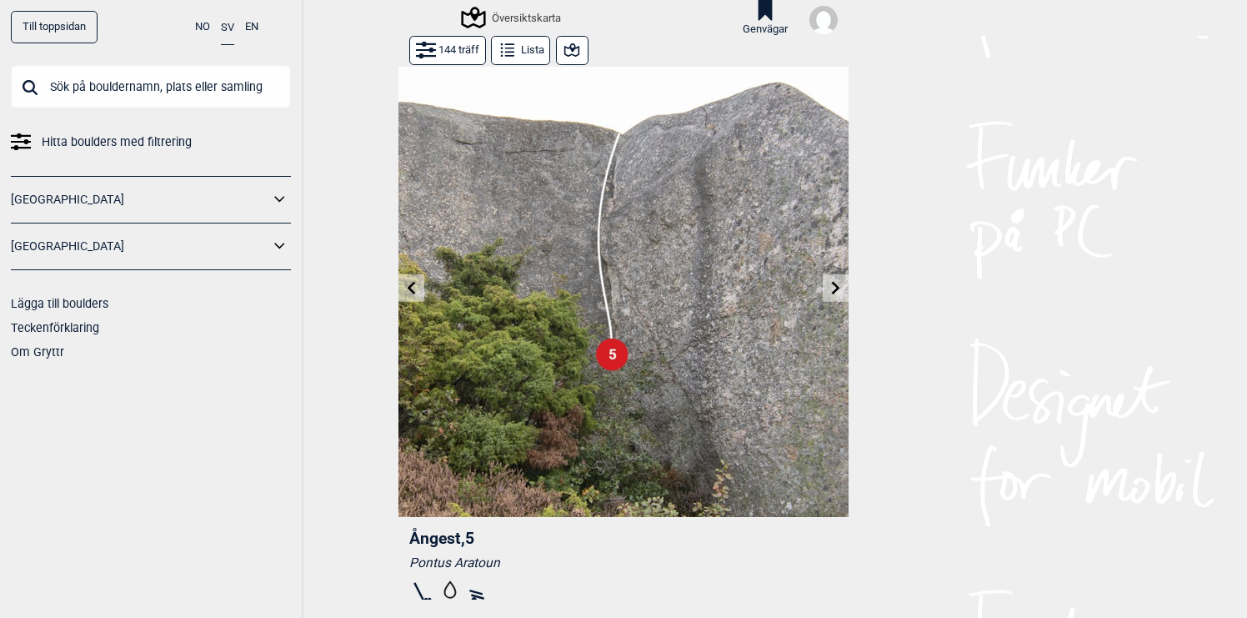
click at [839, 293] on icon at bounding box center [835, 287] width 13 height 13
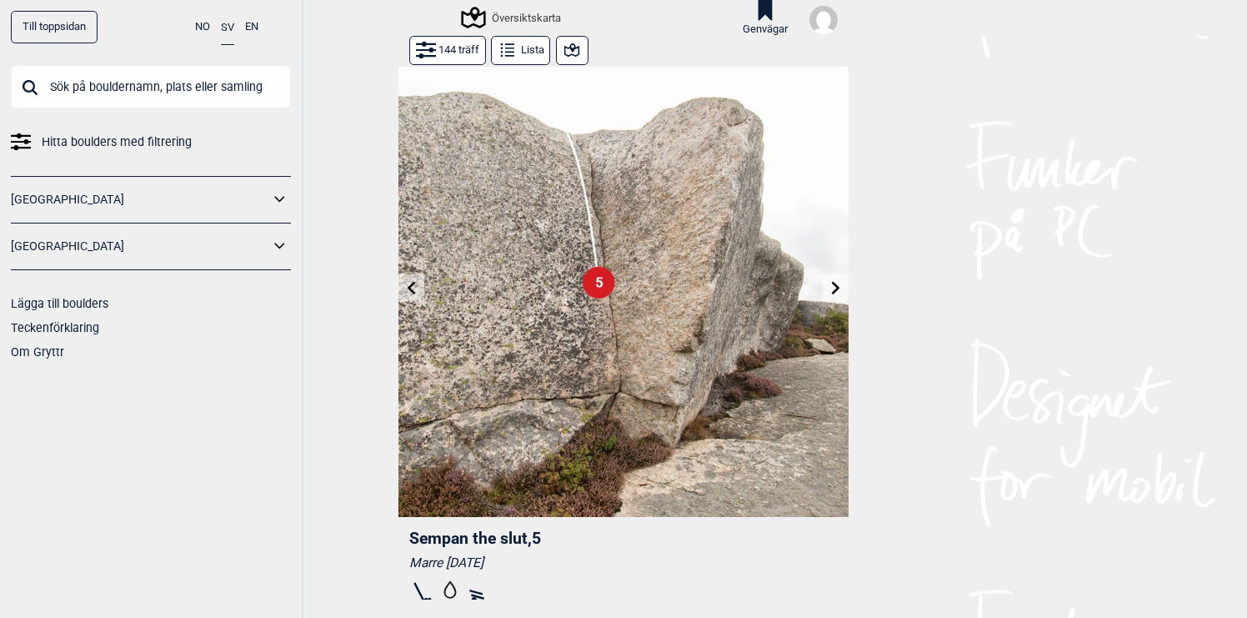
click at [839, 293] on icon at bounding box center [835, 287] width 13 height 13
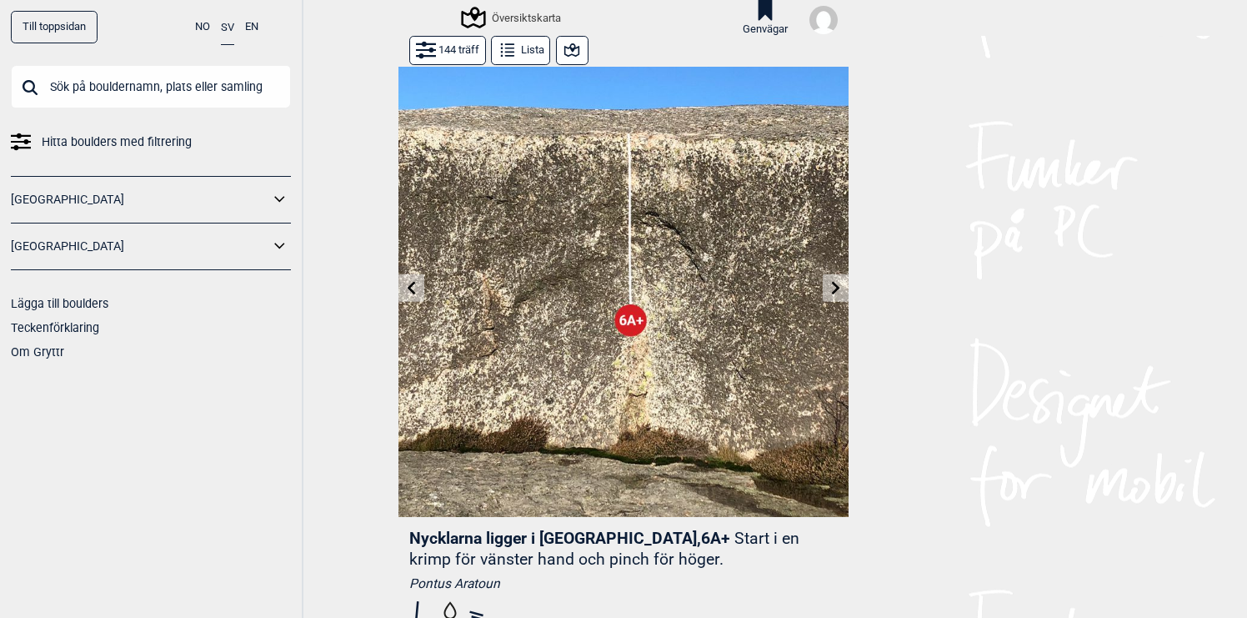
click at [839, 293] on icon at bounding box center [835, 287] width 13 height 13
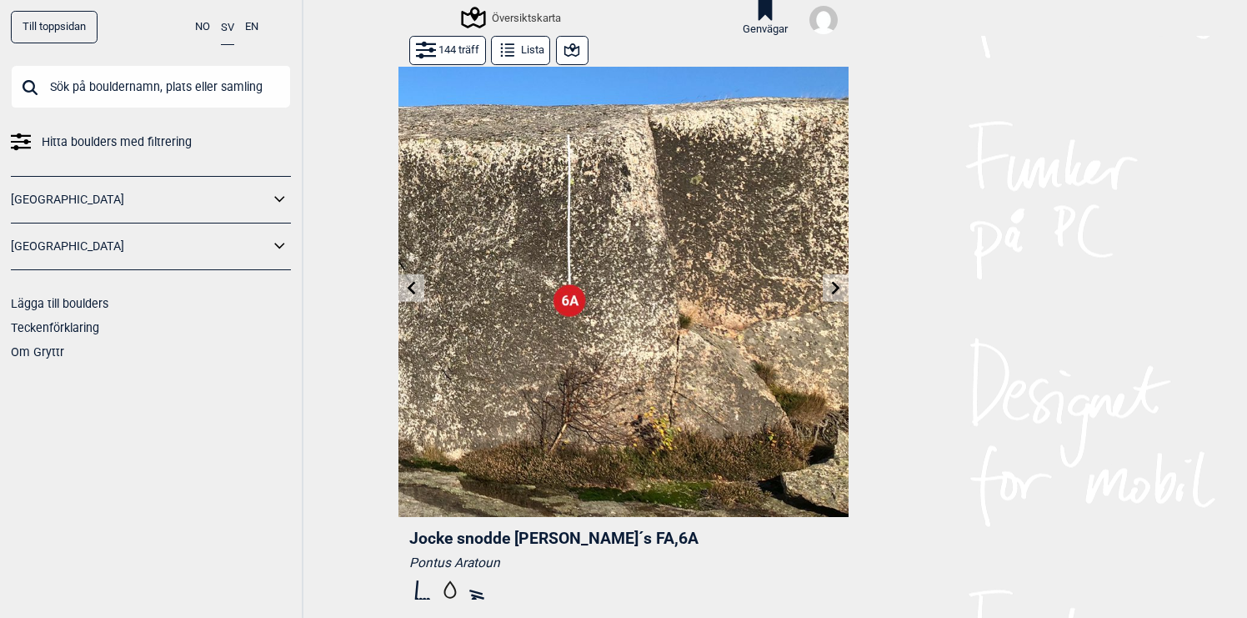
click at [839, 293] on icon at bounding box center [835, 287] width 13 height 13
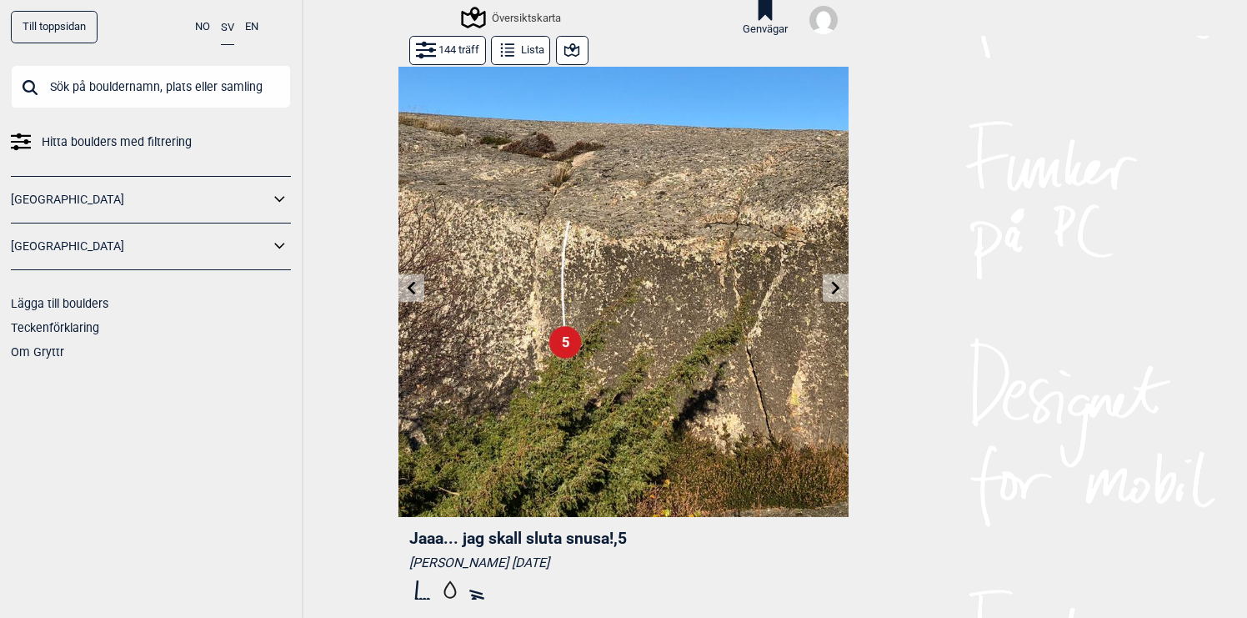
click at [839, 293] on icon at bounding box center [835, 287] width 13 height 13
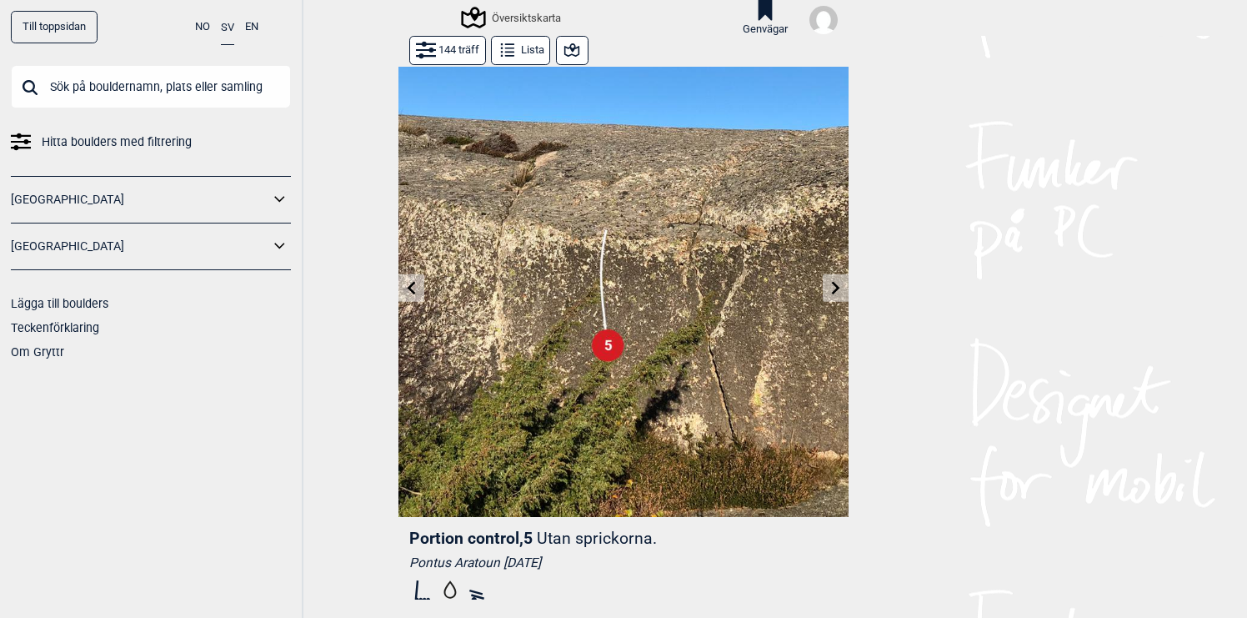
click at [839, 293] on icon at bounding box center [835, 287] width 13 height 13
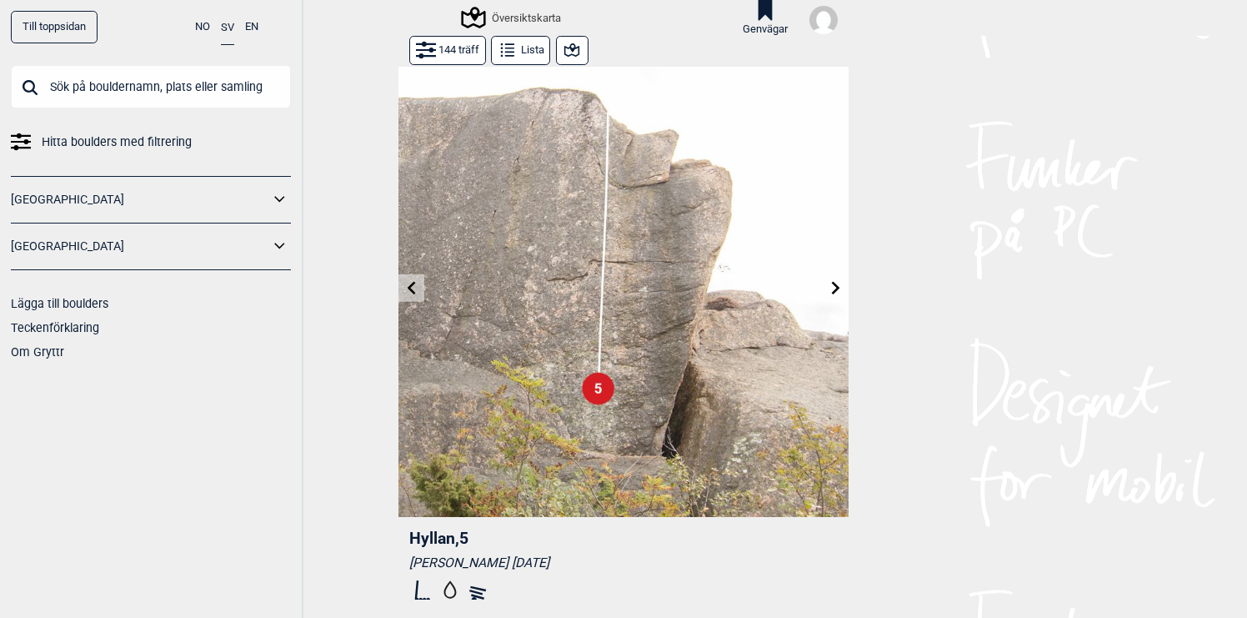
click at [839, 293] on icon at bounding box center [835, 287] width 13 height 13
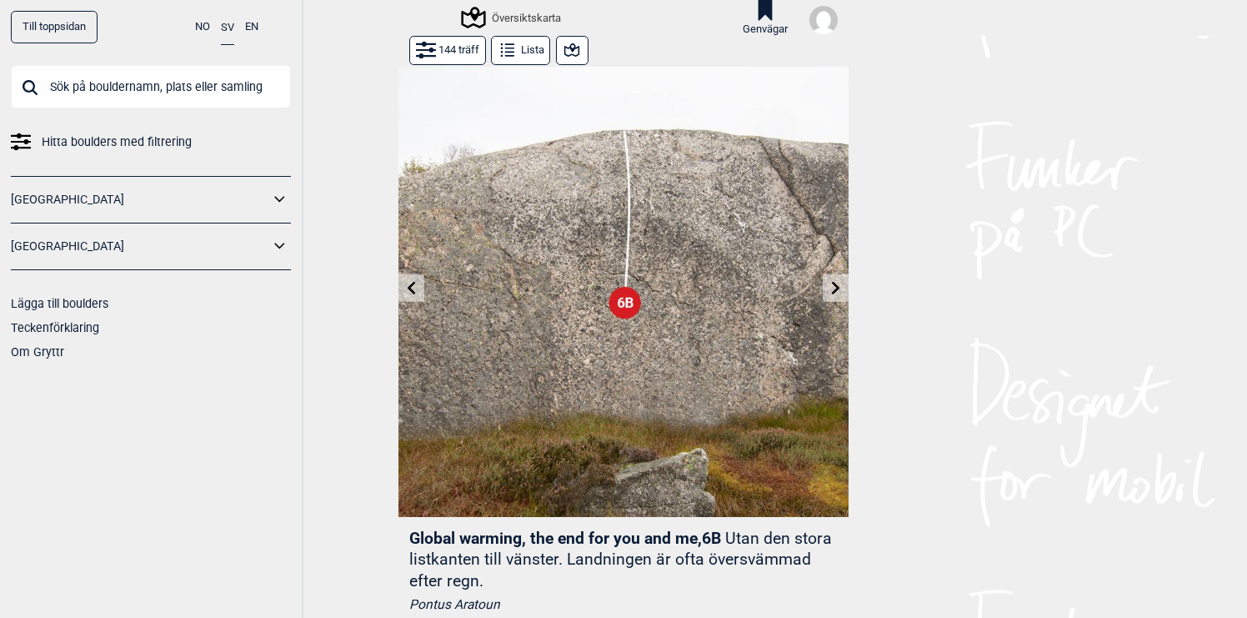
click at [839, 293] on icon at bounding box center [835, 287] width 13 height 13
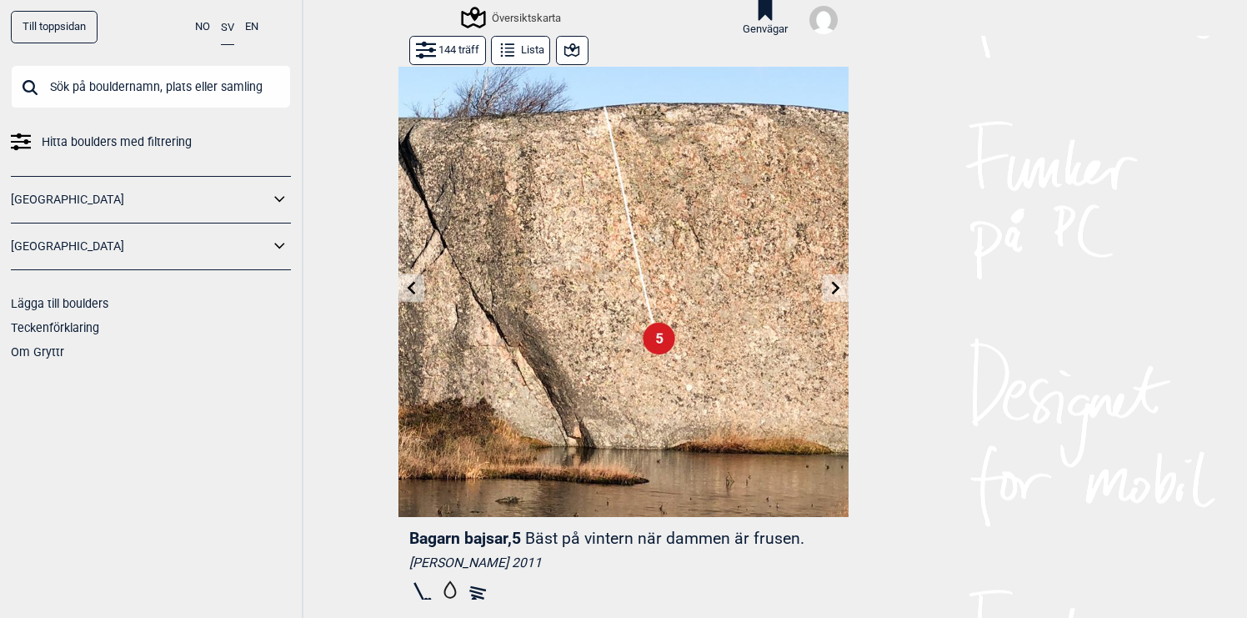
click at [839, 293] on icon at bounding box center [835, 287] width 13 height 13
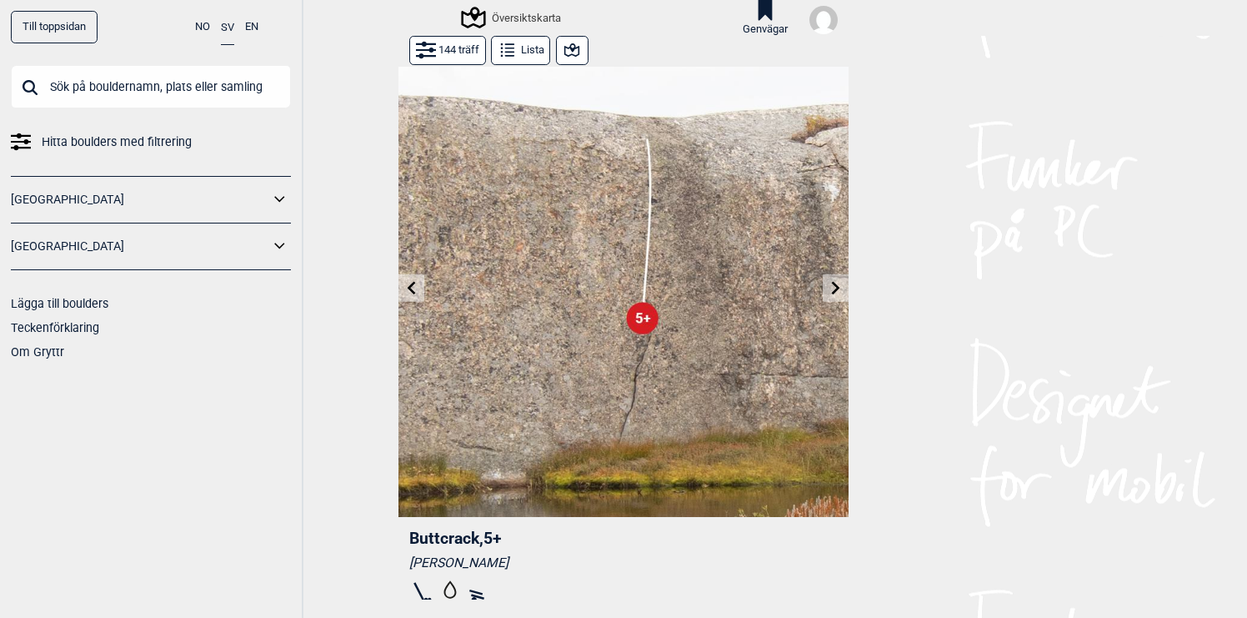
click at [839, 293] on icon at bounding box center [835, 287] width 13 height 13
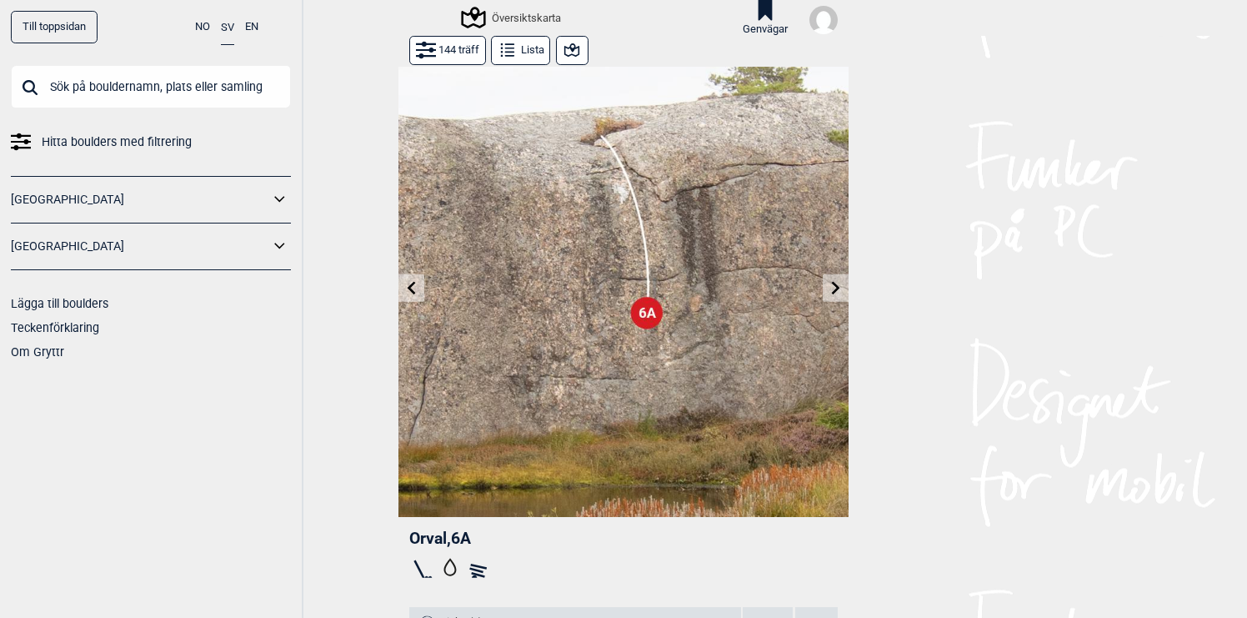
click at [838, 293] on icon at bounding box center [835, 287] width 13 height 13
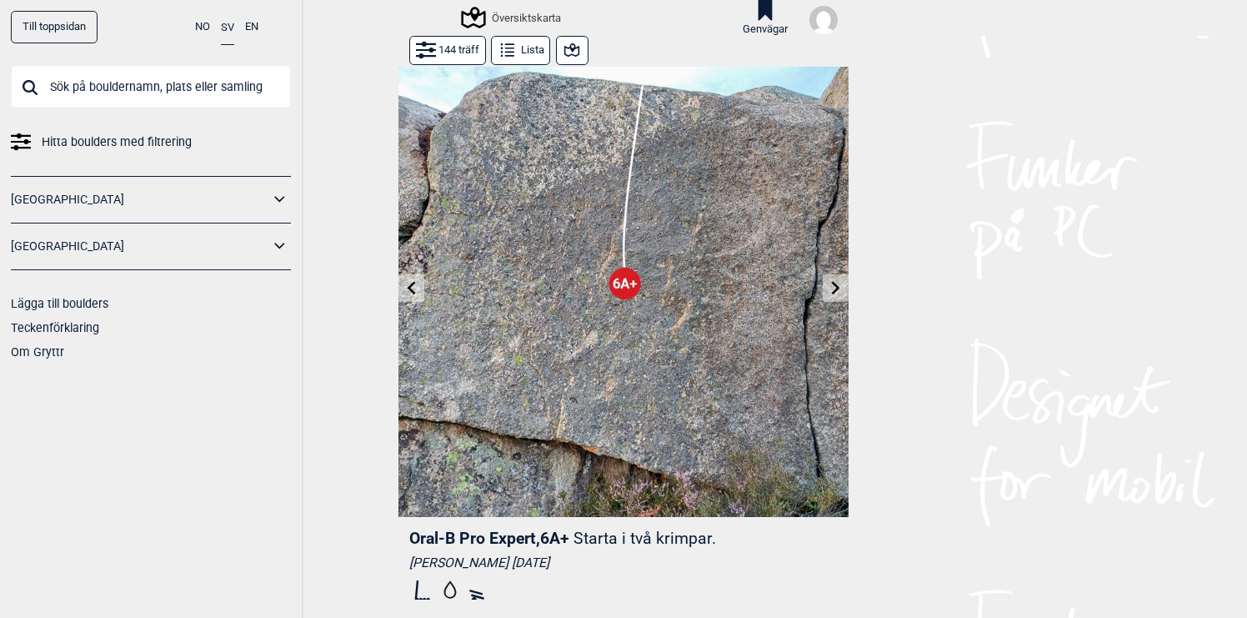
click at [838, 293] on icon at bounding box center [835, 287] width 13 height 13
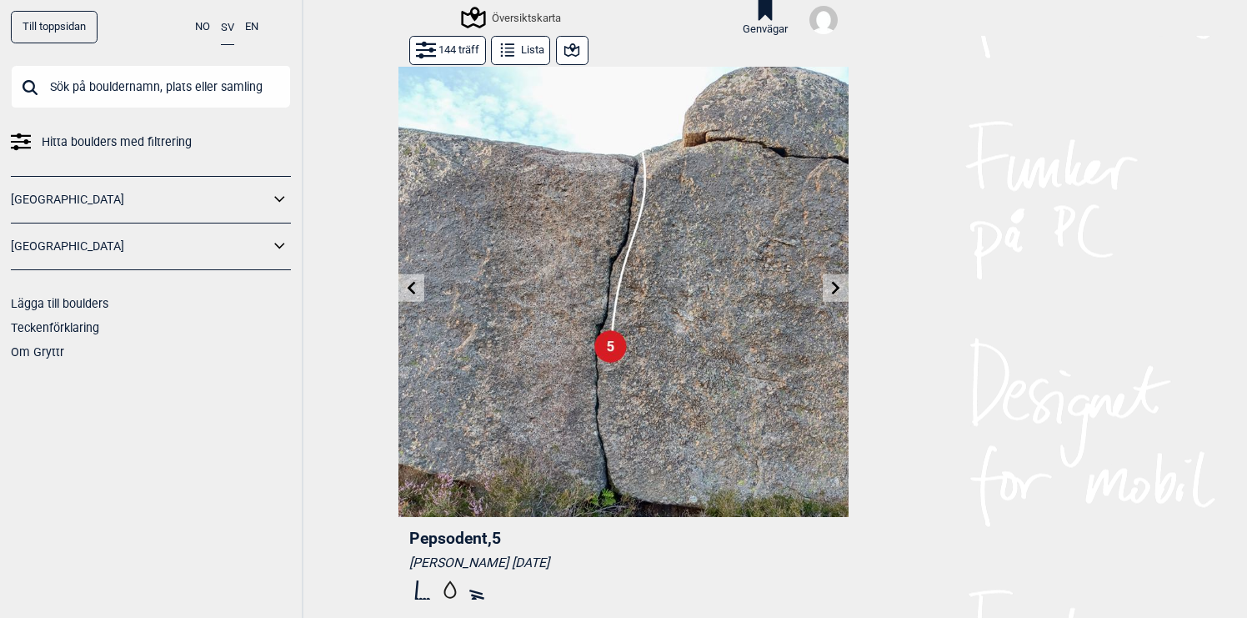
click at [838, 293] on icon at bounding box center [835, 287] width 13 height 13
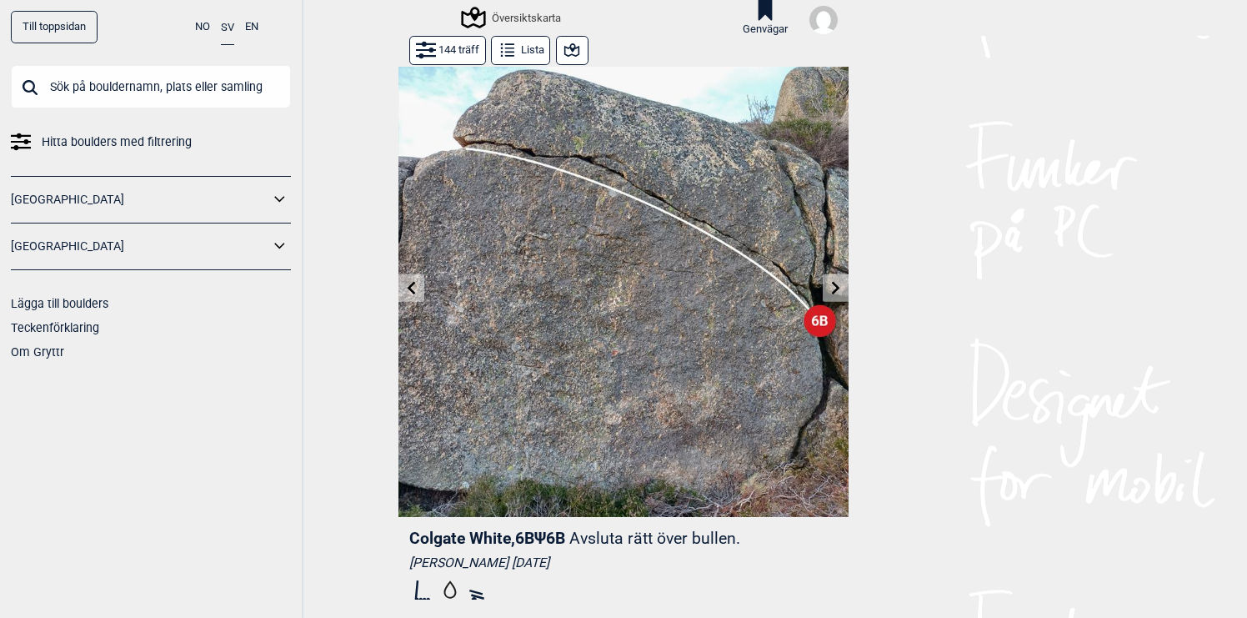
click at [838, 293] on icon at bounding box center [835, 287] width 13 height 13
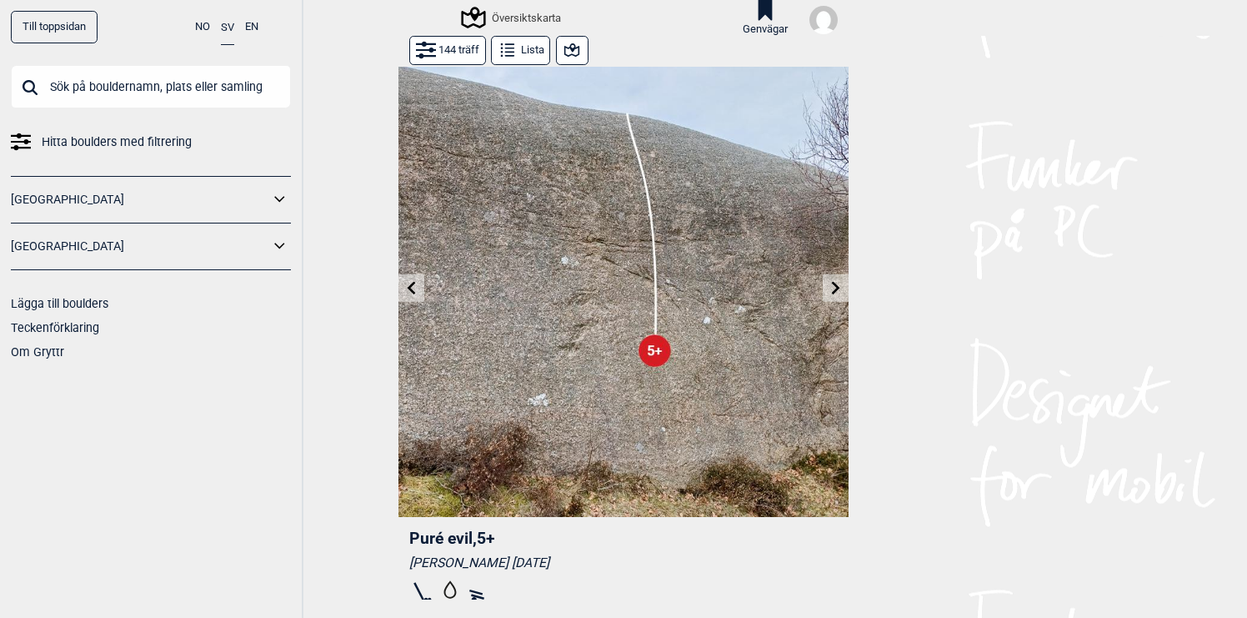
click at [838, 293] on icon at bounding box center [835, 287] width 13 height 13
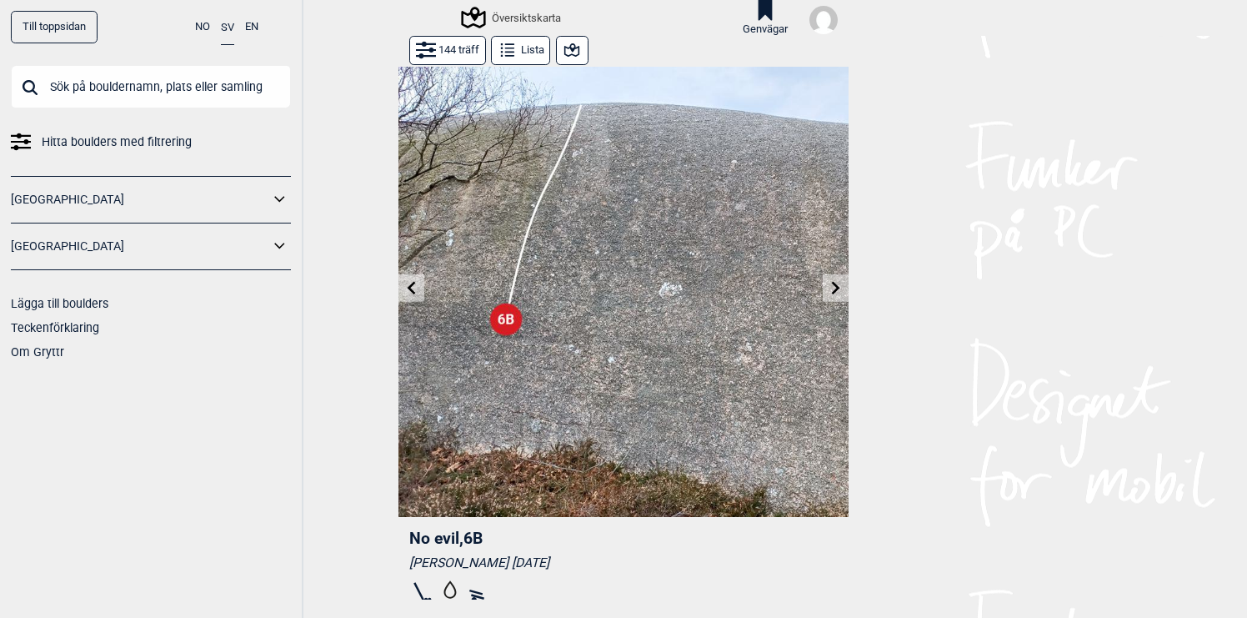
click at [838, 293] on icon at bounding box center [835, 287] width 13 height 13
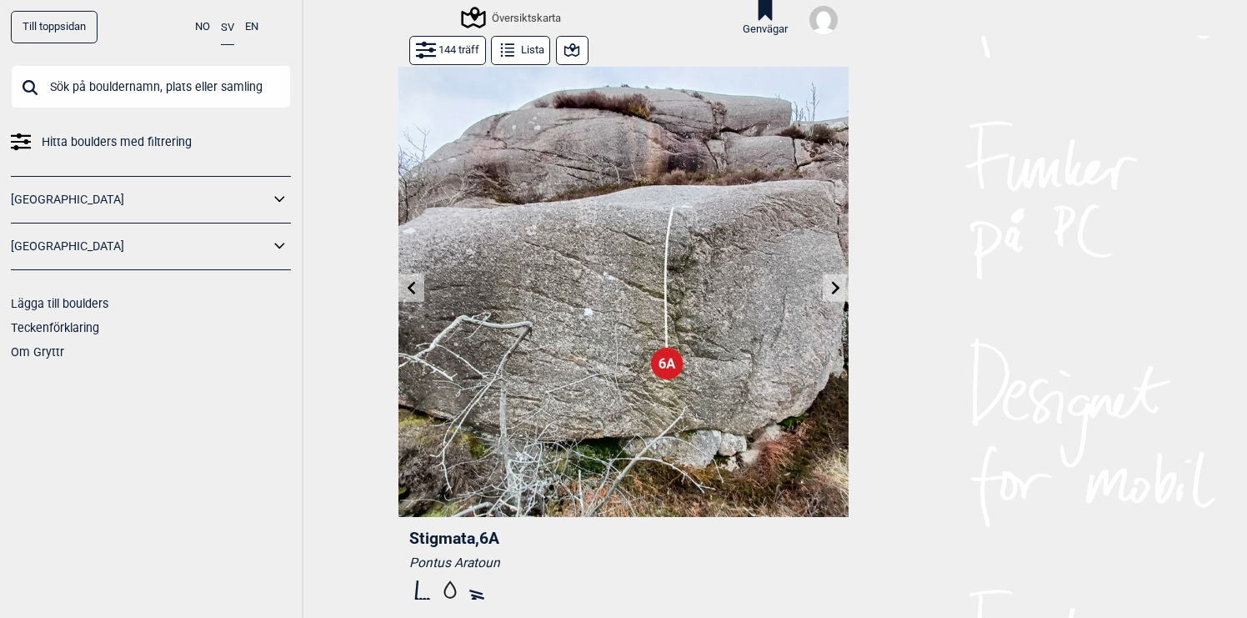
click at [838, 293] on icon at bounding box center [835, 287] width 13 height 13
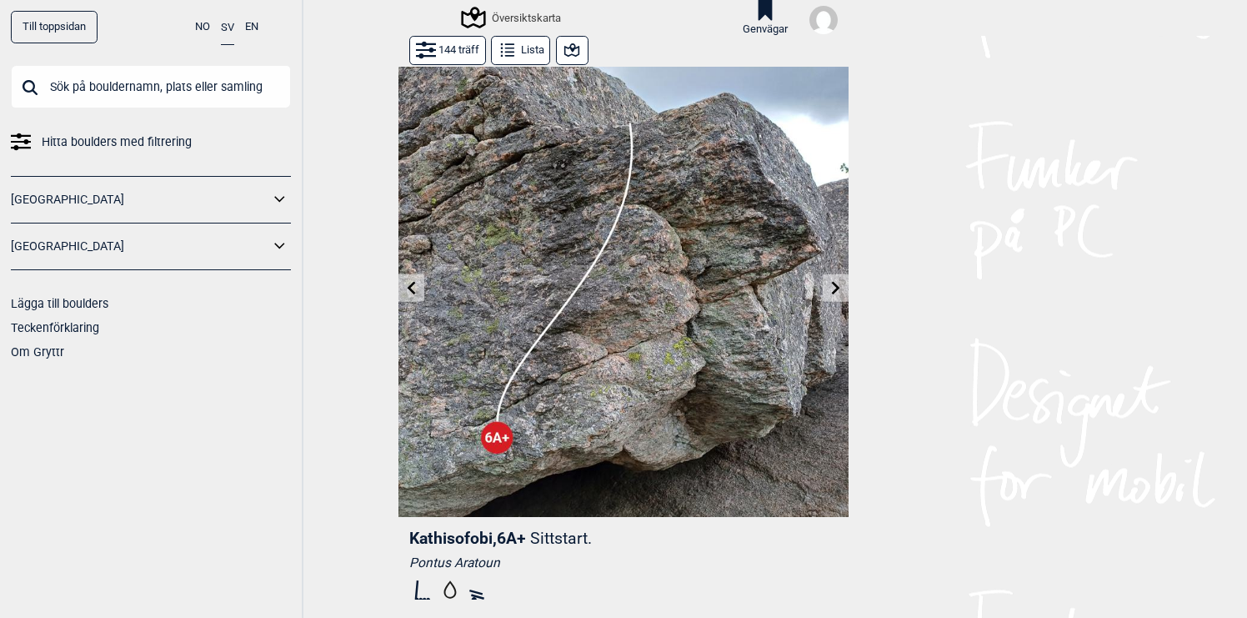
click at [838, 293] on icon at bounding box center [835, 287] width 13 height 13
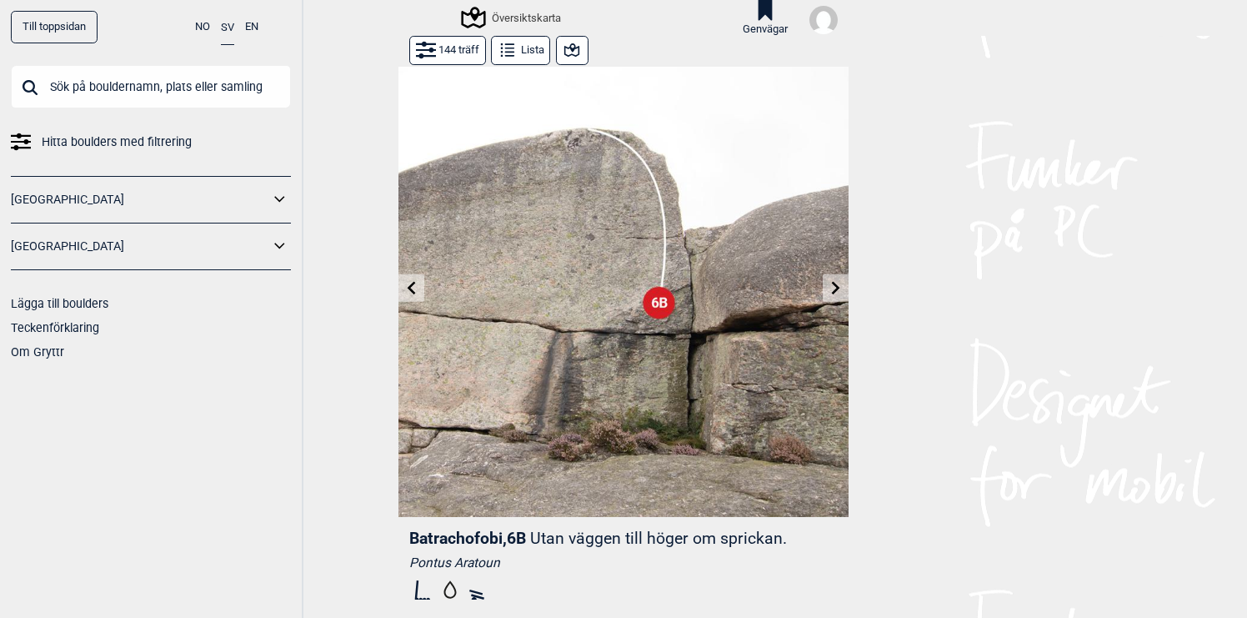
click at [838, 293] on icon at bounding box center [835, 287] width 13 height 13
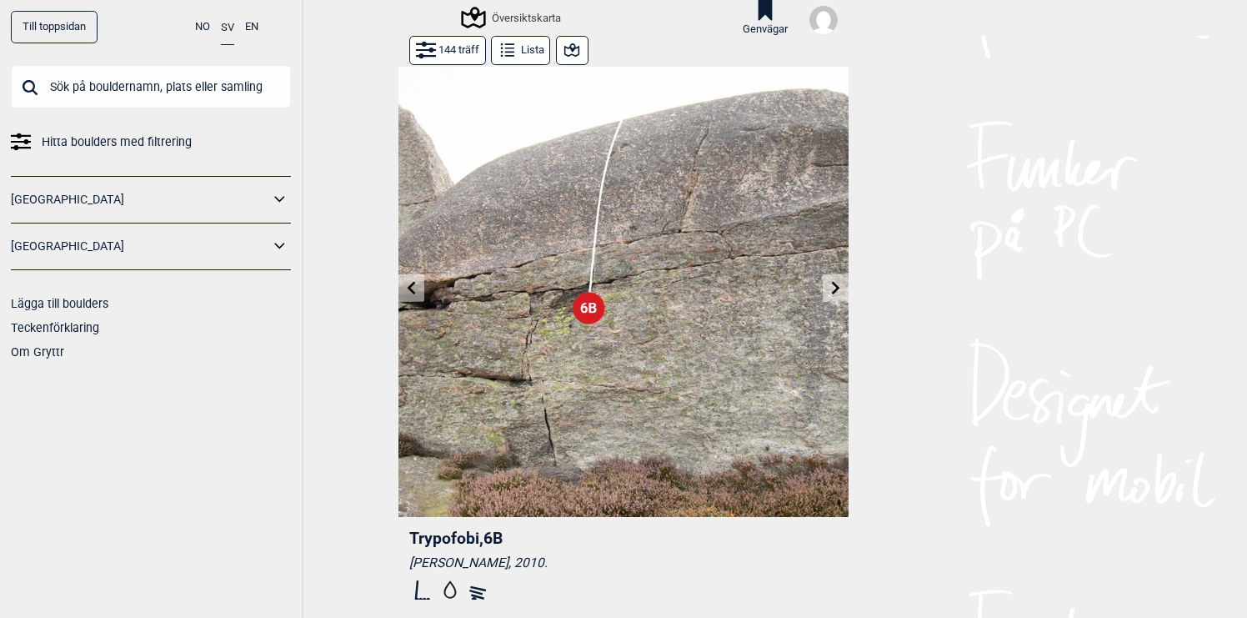
click at [838, 293] on icon at bounding box center [835, 287] width 13 height 13
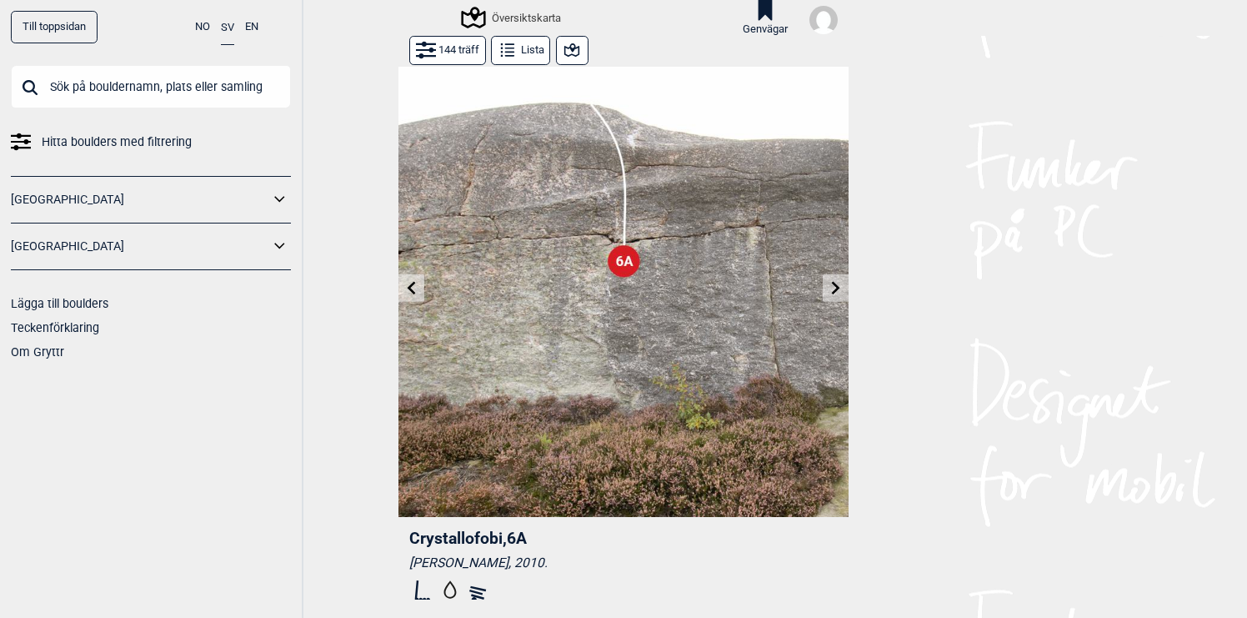
click at [838, 293] on icon at bounding box center [835, 287] width 13 height 13
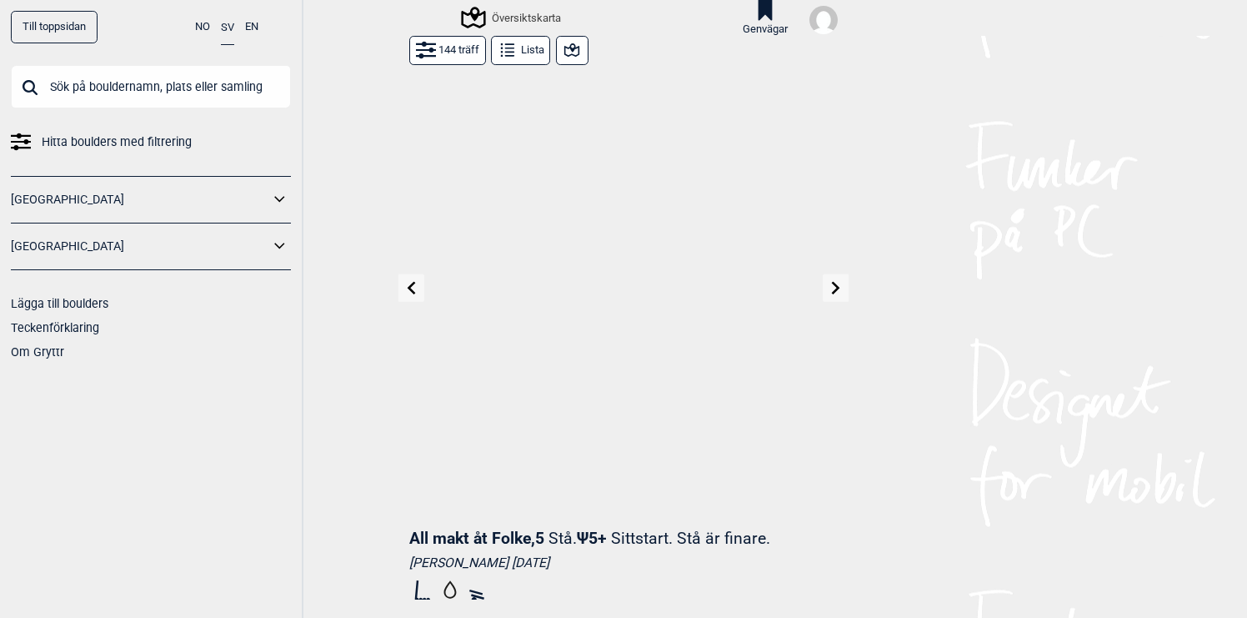
click at [838, 293] on icon at bounding box center [835, 287] width 13 height 13
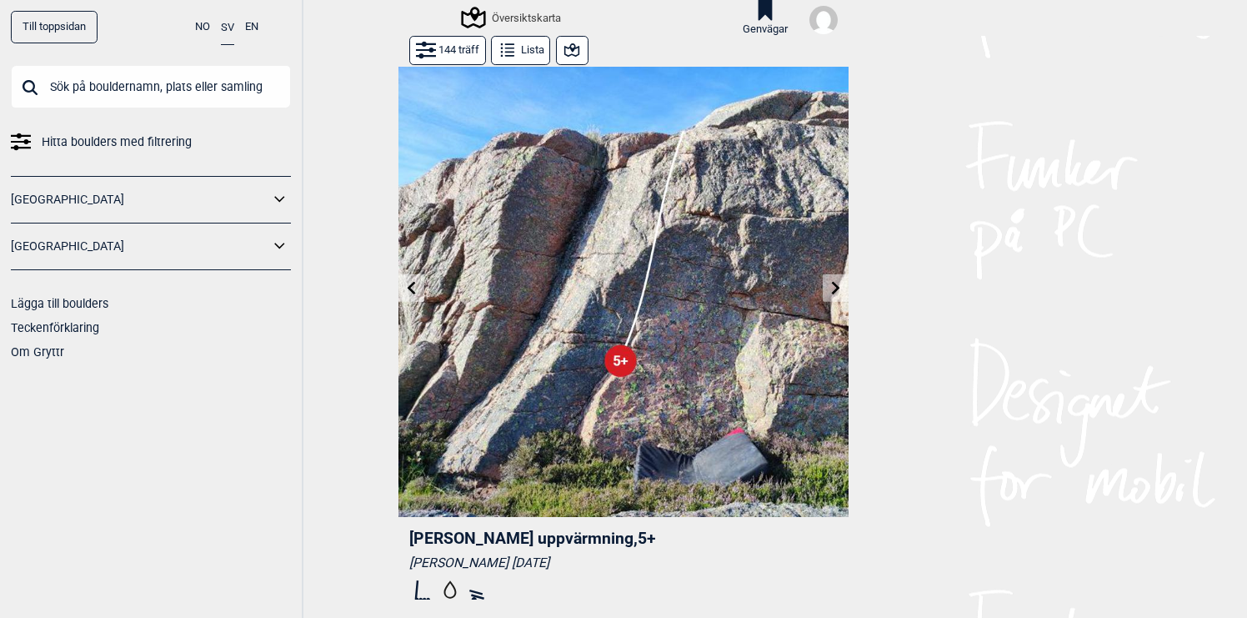
click at [838, 293] on icon at bounding box center [835, 287] width 13 height 13
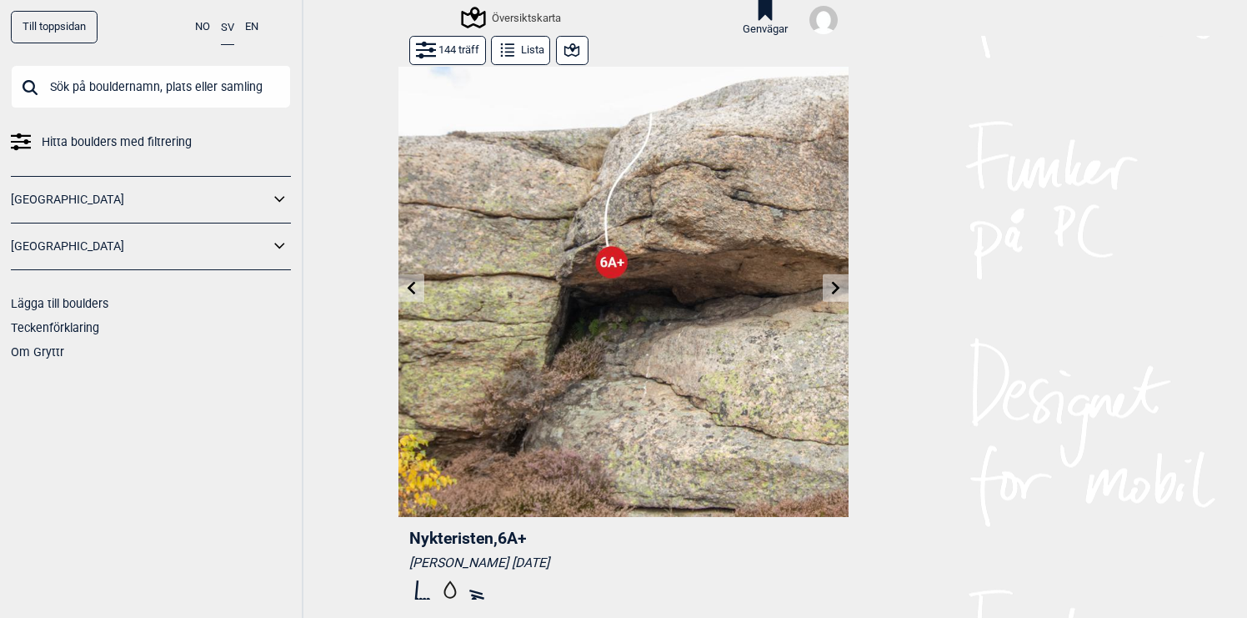
click at [838, 293] on icon at bounding box center [835, 287] width 13 height 13
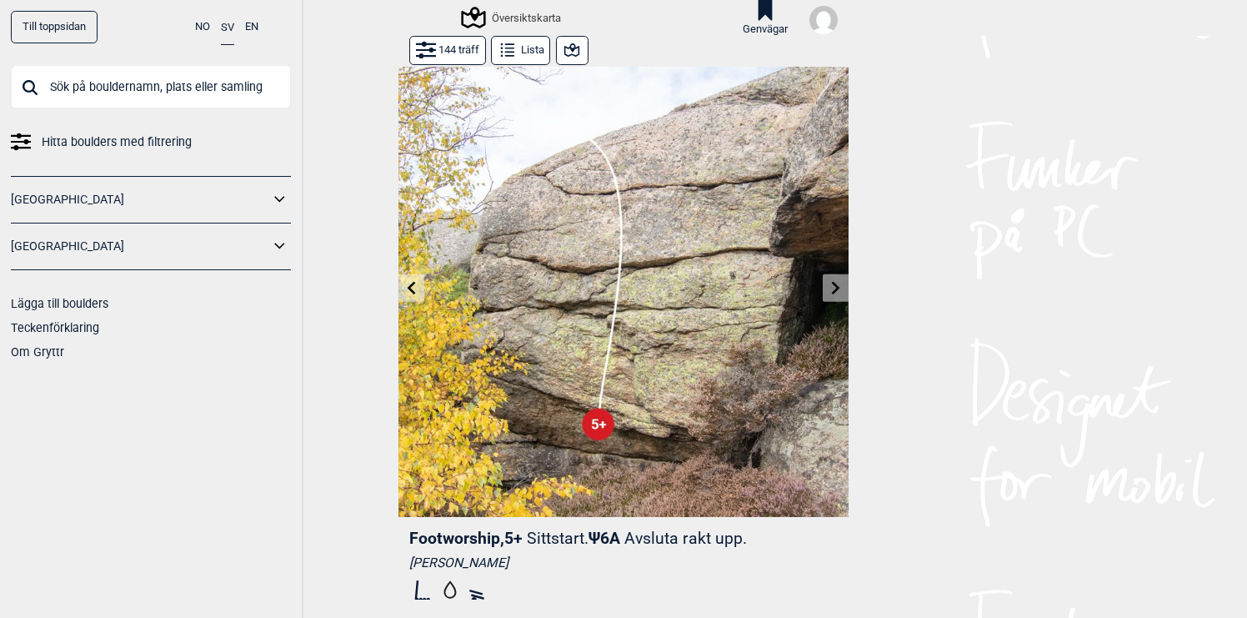
click at [838, 293] on icon at bounding box center [835, 287] width 13 height 13
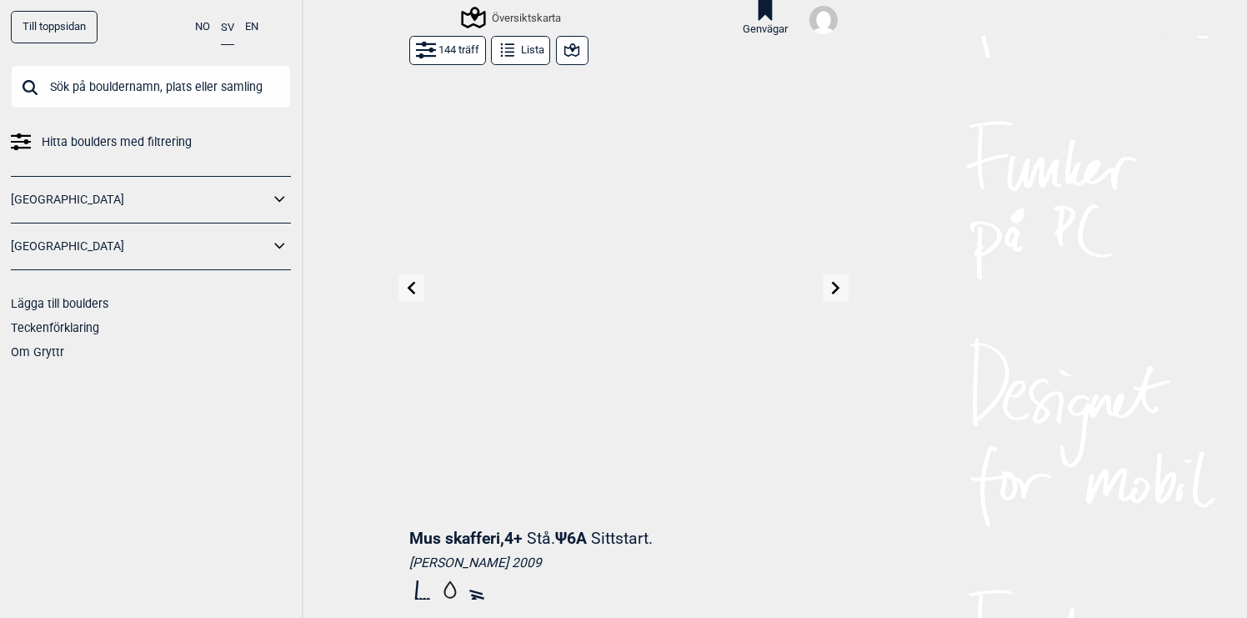
click at [838, 293] on icon at bounding box center [835, 287] width 13 height 13
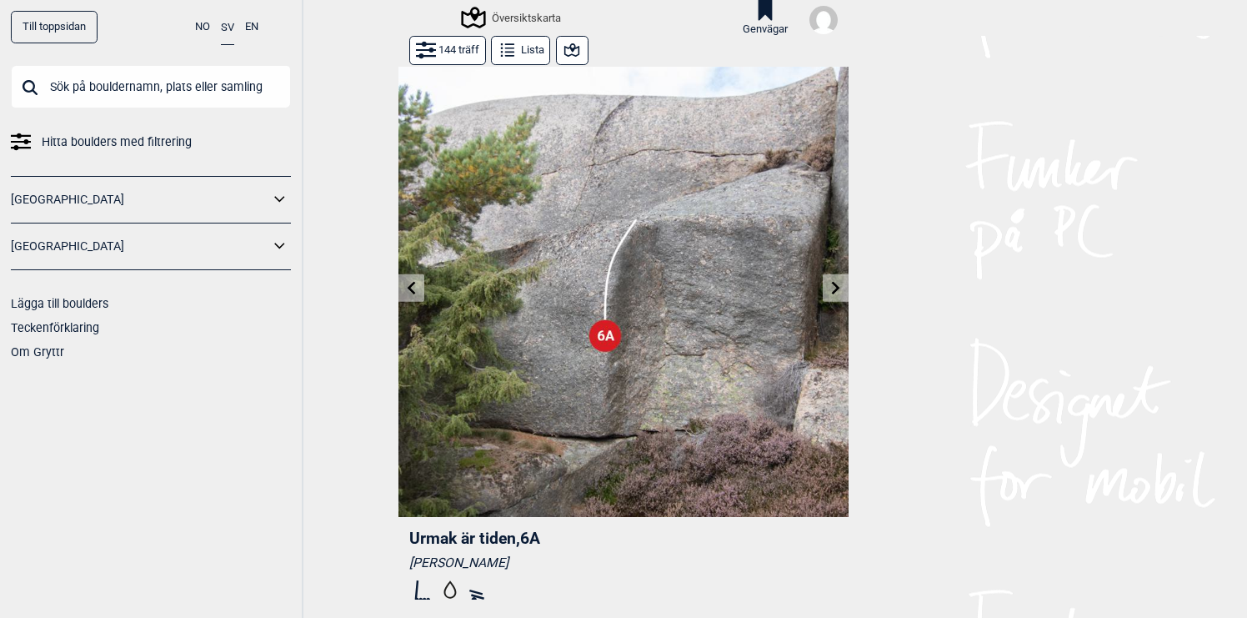
click at [838, 293] on icon at bounding box center [835, 287] width 13 height 13
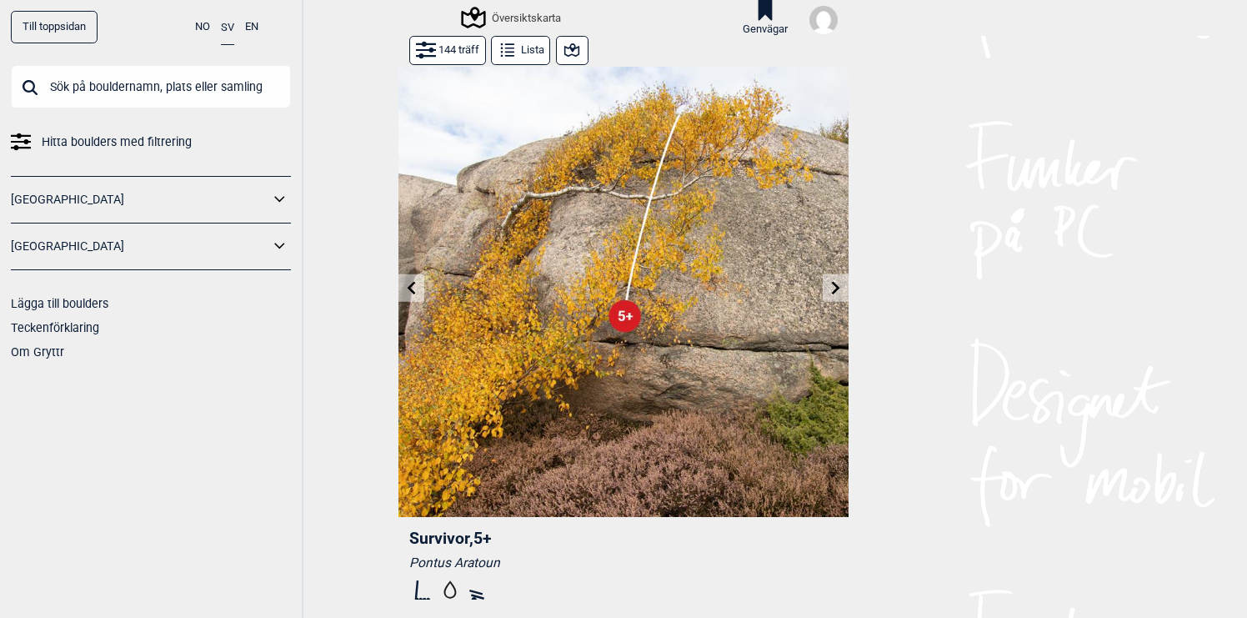
click at [838, 293] on icon at bounding box center [835, 287] width 13 height 13
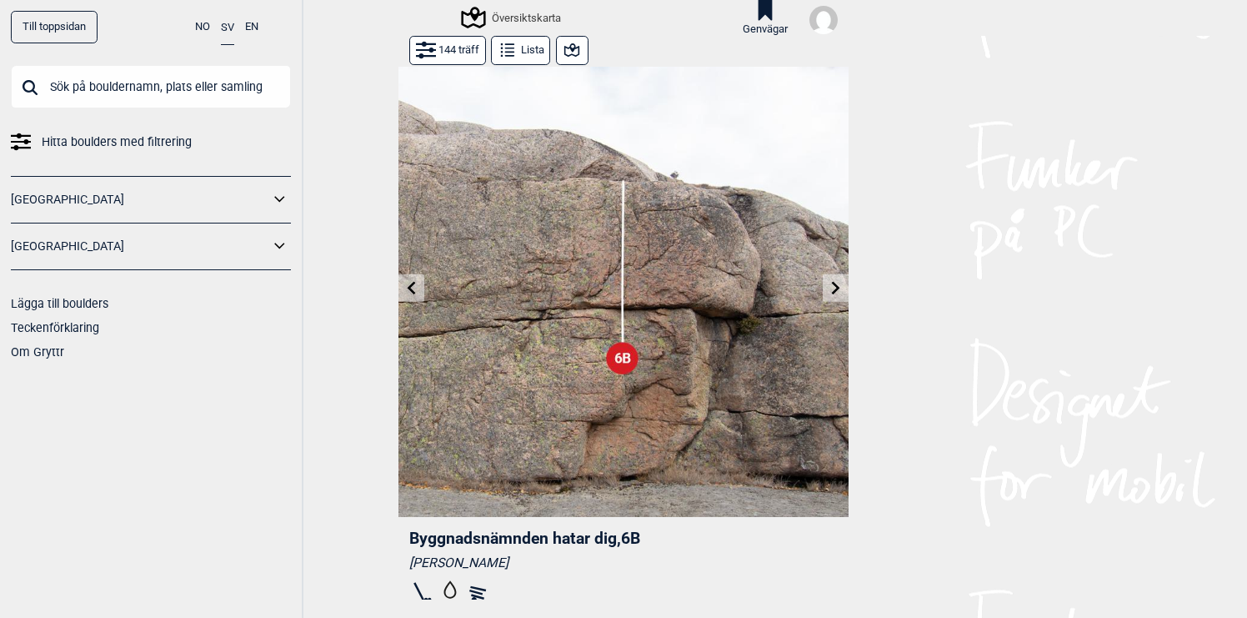
click at [838, 293] on icon at bounding box center [835, 287] width 13 height 13
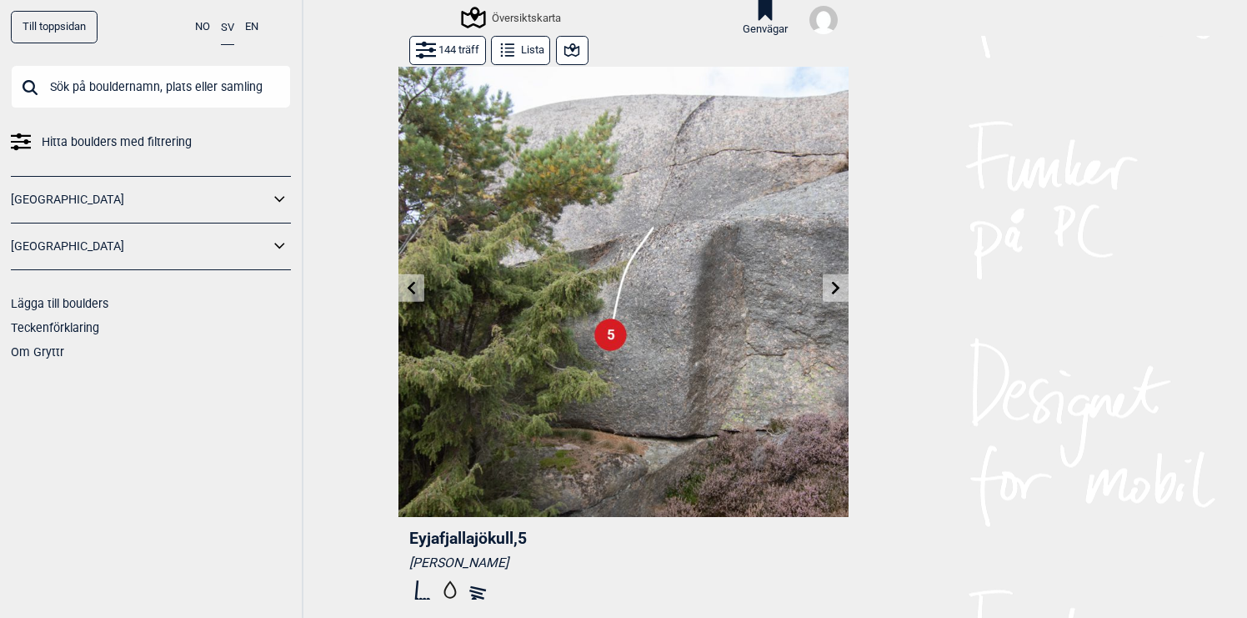
click at [838, 293] on icon at bounding box center [835, 287] width 13 height 13
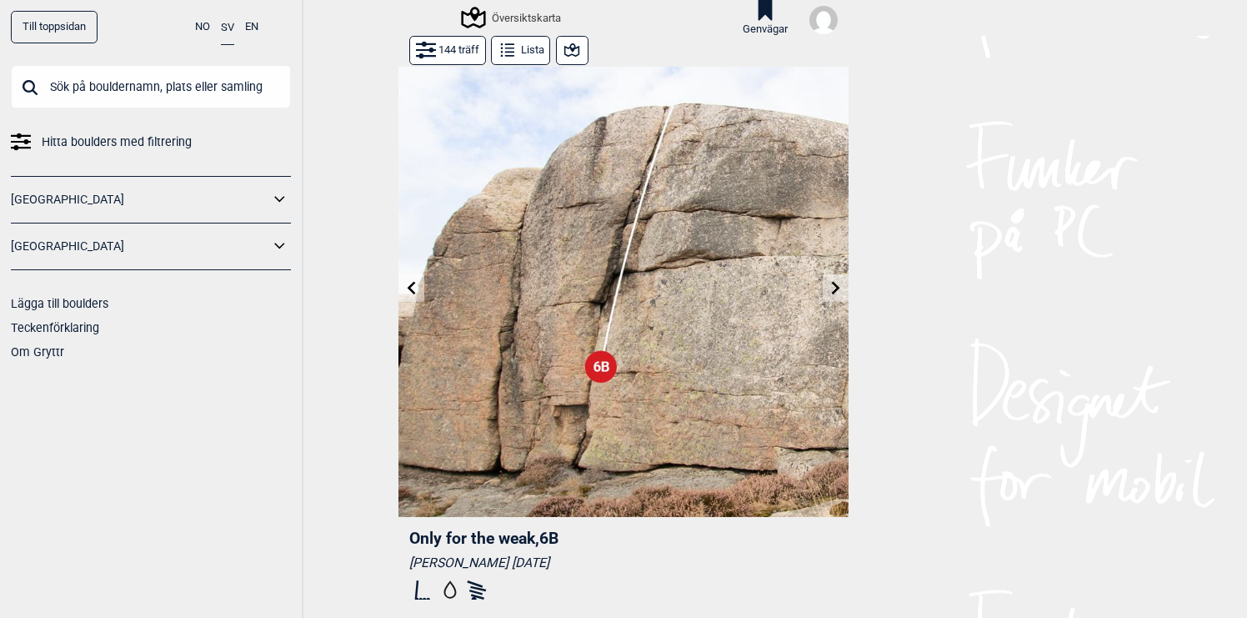
click at [838, 293] on icon at bounding box center [835, 287] width 13 height 13
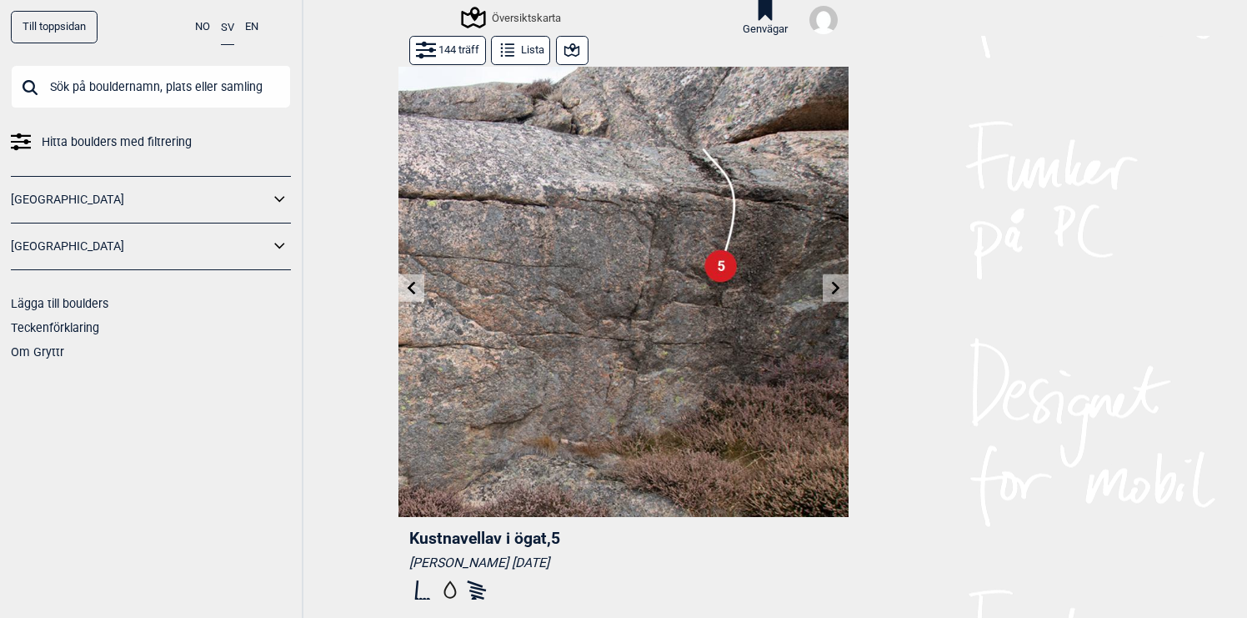
click at [838, 293] on icon at bounding box center [835, 287] width 13 height 13
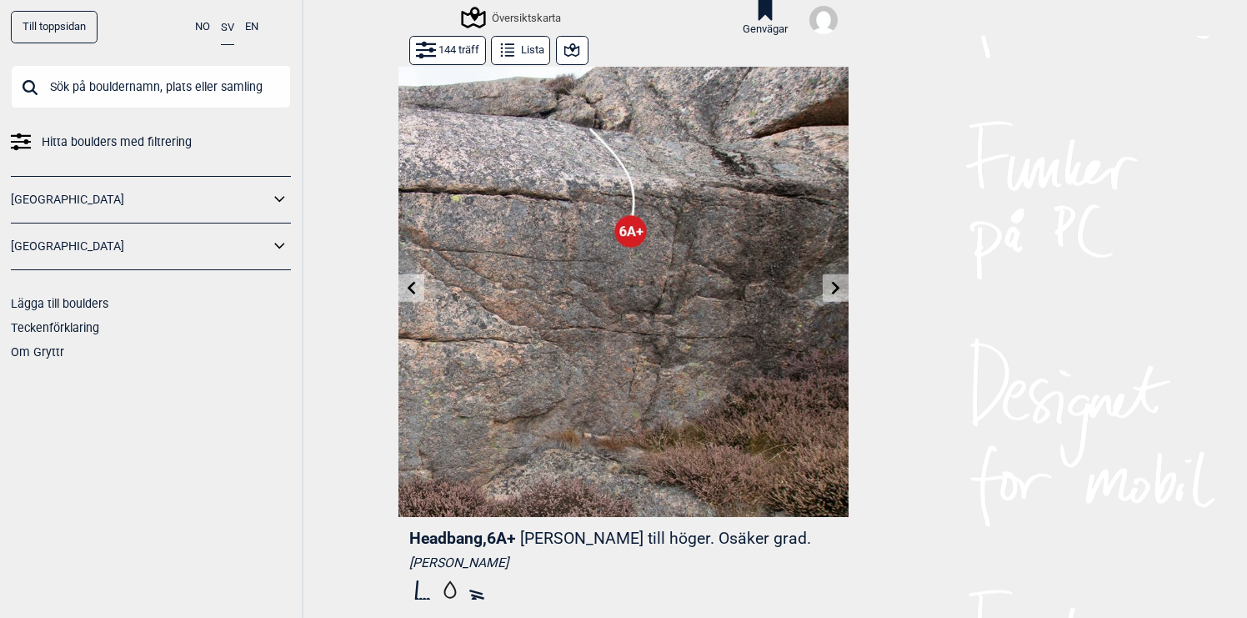
click at [838, 293] on icon at bounding box center [835, 287] width 13 height 13
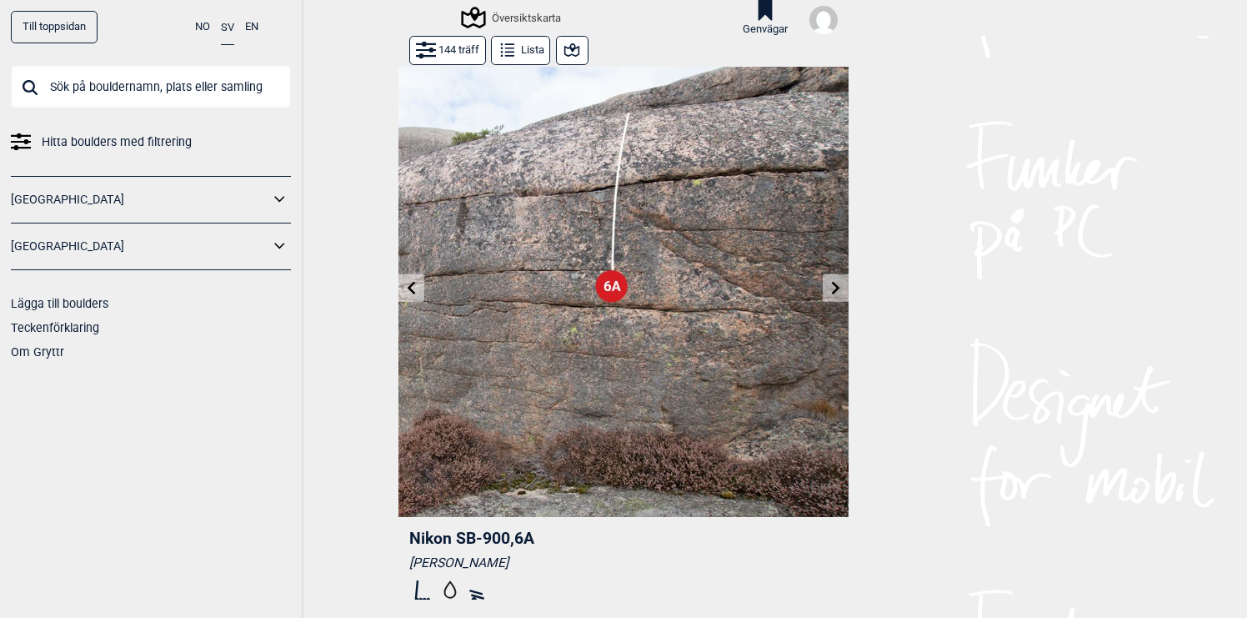
click at [838, 293] on icon at bounding box center [835, 287] width 13 height 13
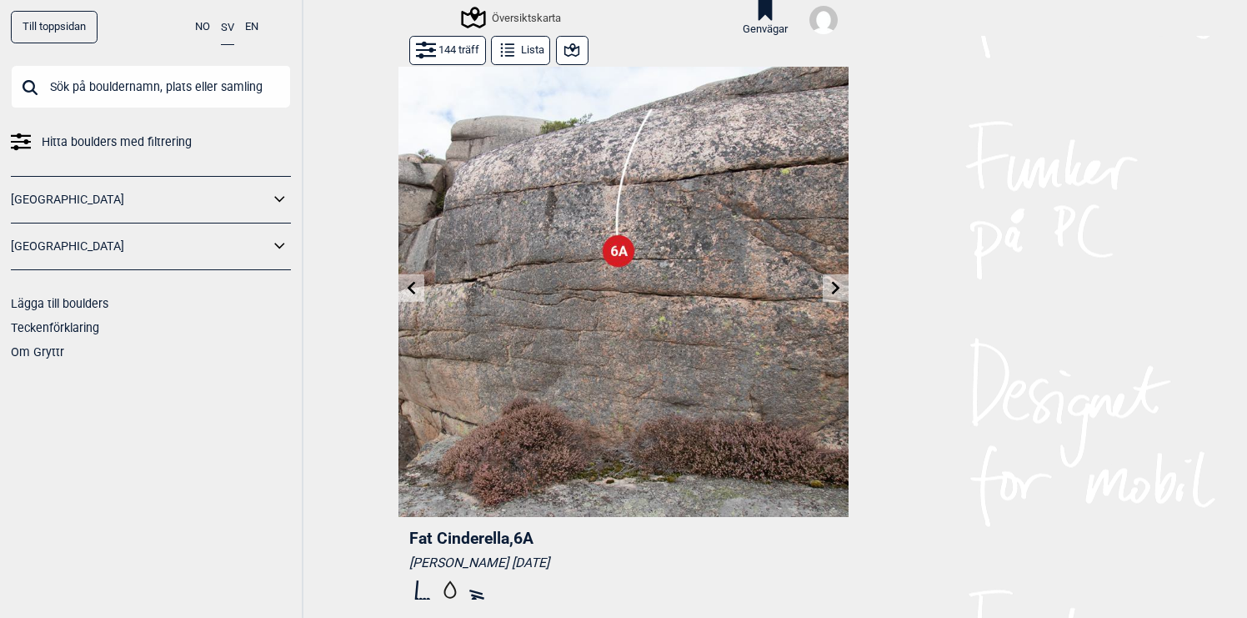
click at [838, 293] on icon at bounding box center [835, 287] width 13 height 13
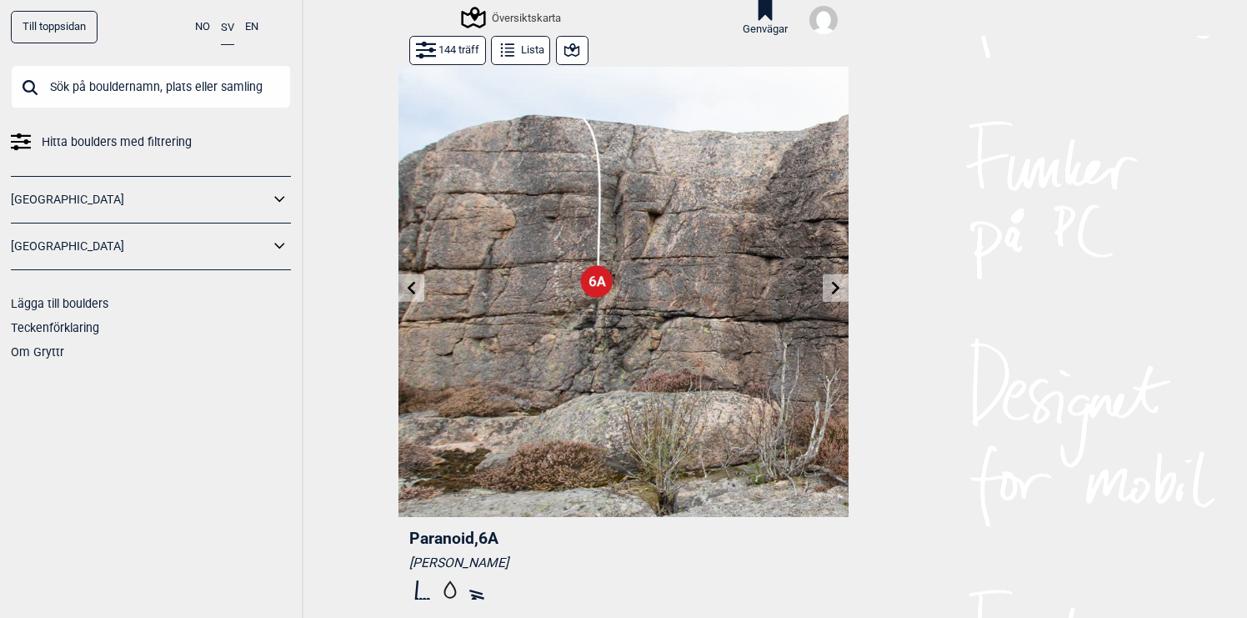
click at [838, 293] on icon at bounding box center [835, 287] width 13 height 13
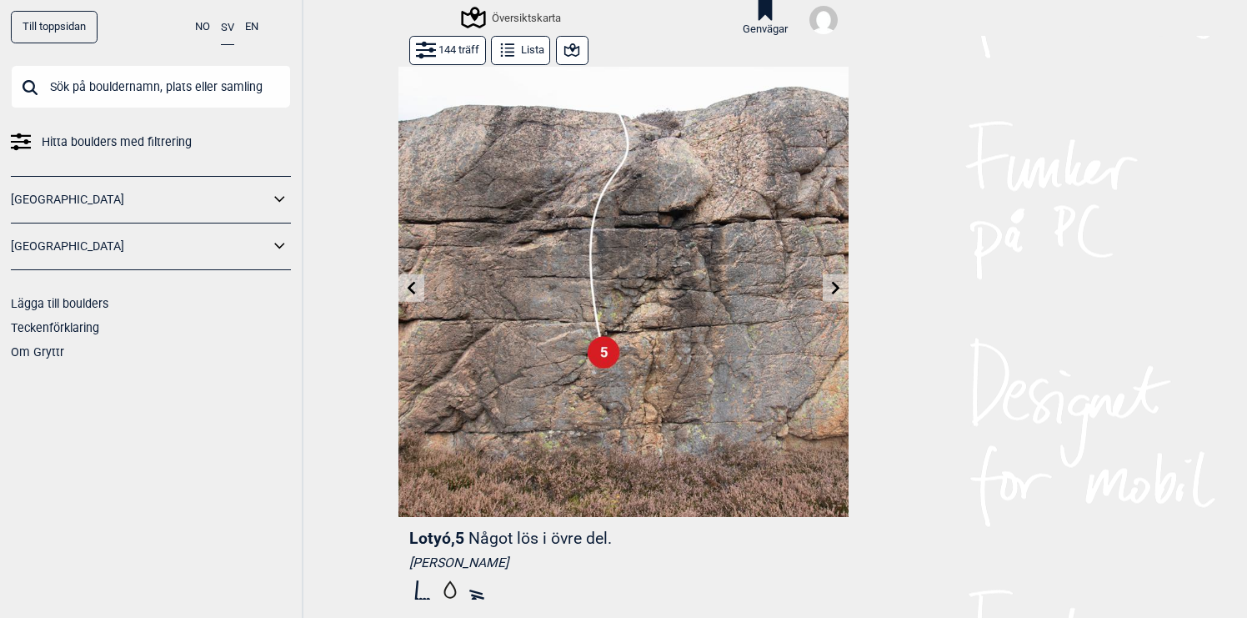
click at [838, 293] on icon at bounding box center [835, 287] width 13 height 13
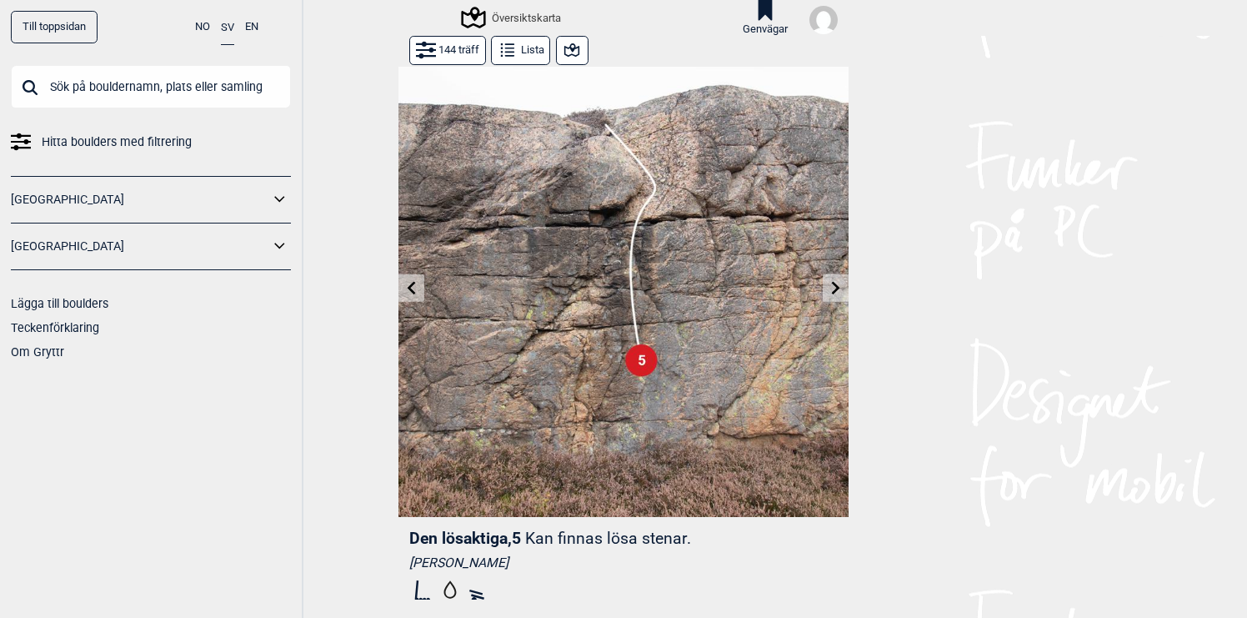
click at [838, 293] on icon at bounding box center [835, 287] width 13 height 13
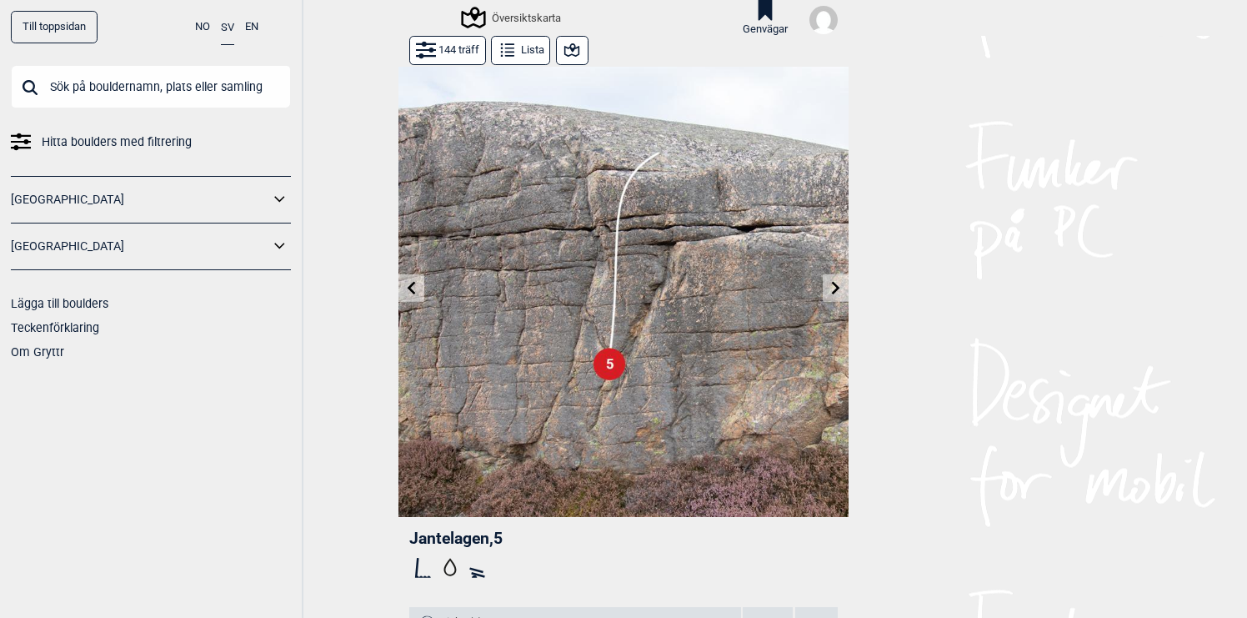
click at [838, 293] on icon at bounding box center [835, 287] width 13 height 13
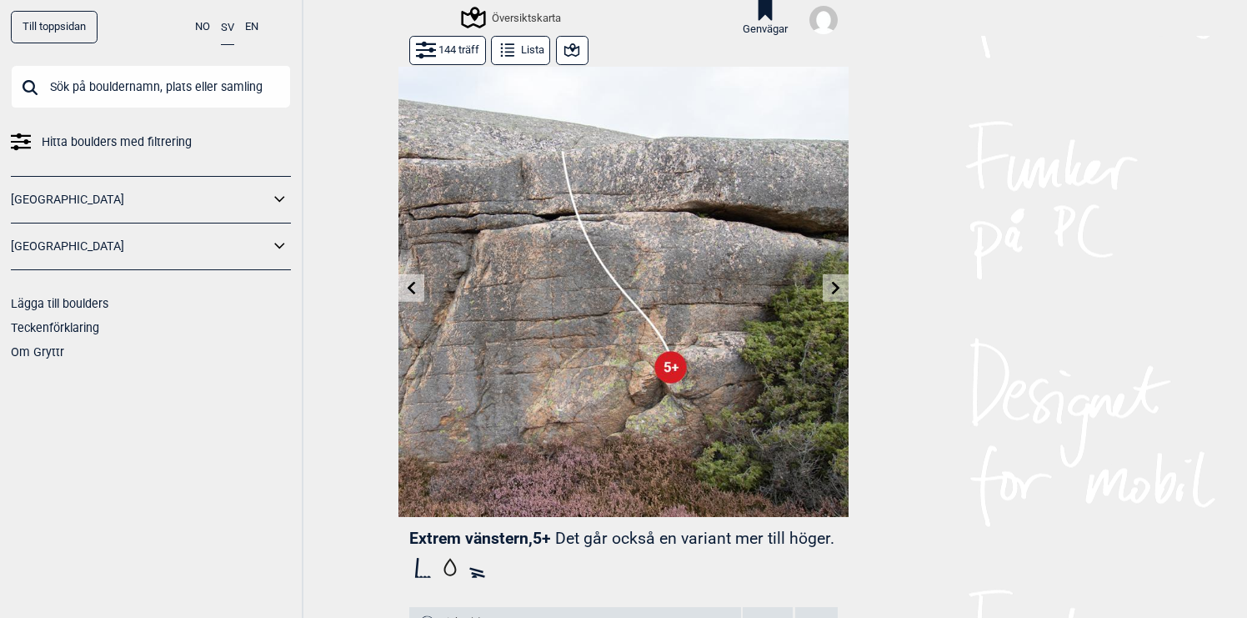
click at [838, 293] on icon at bounding box center [835, 287] width 13 height 13
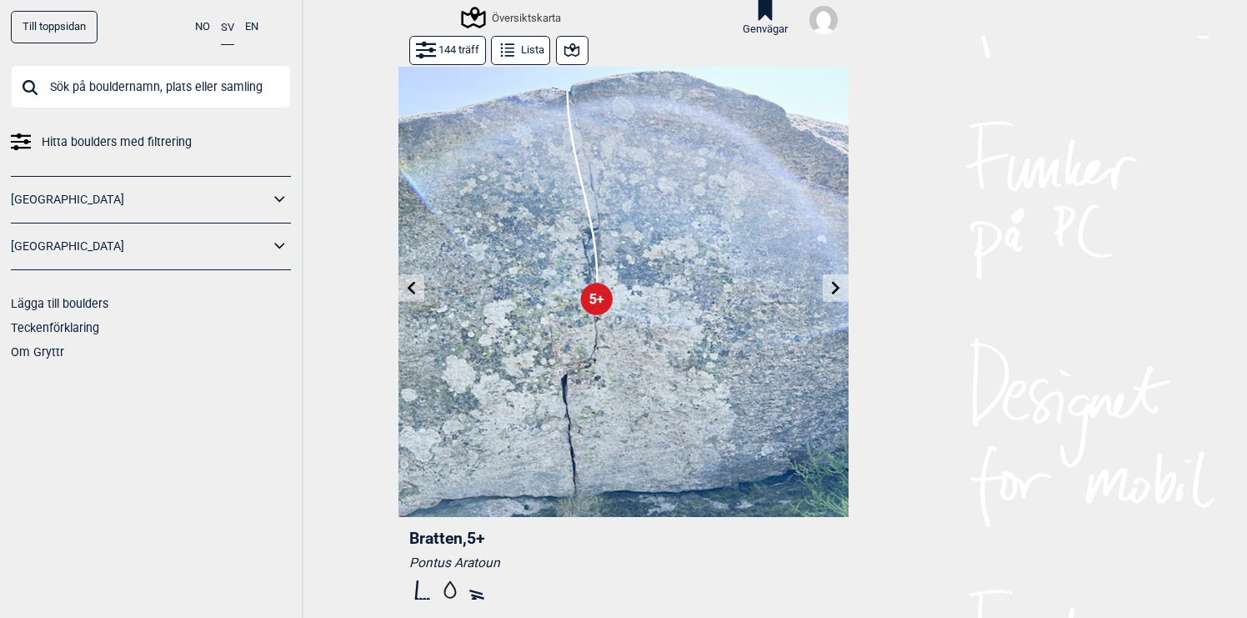
click at [838, 293] on icon at bounding box center [835, 287] width 13 height 13
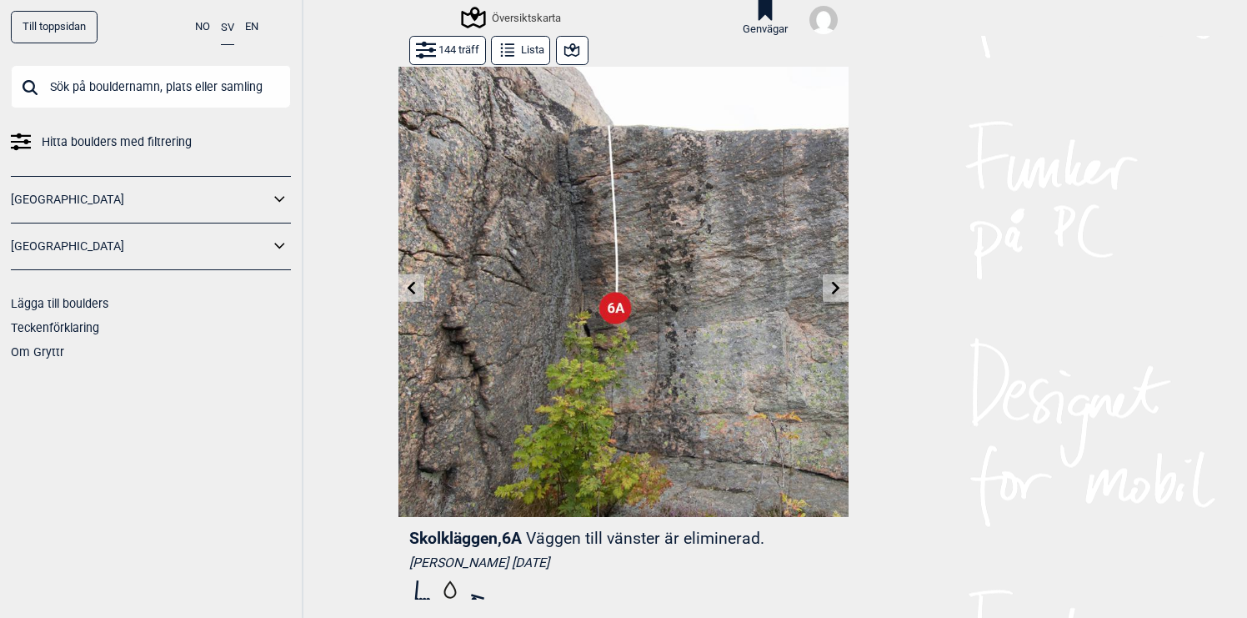
click at [838, 293] on icon at bounding box center [835, 287] width 13 height 13
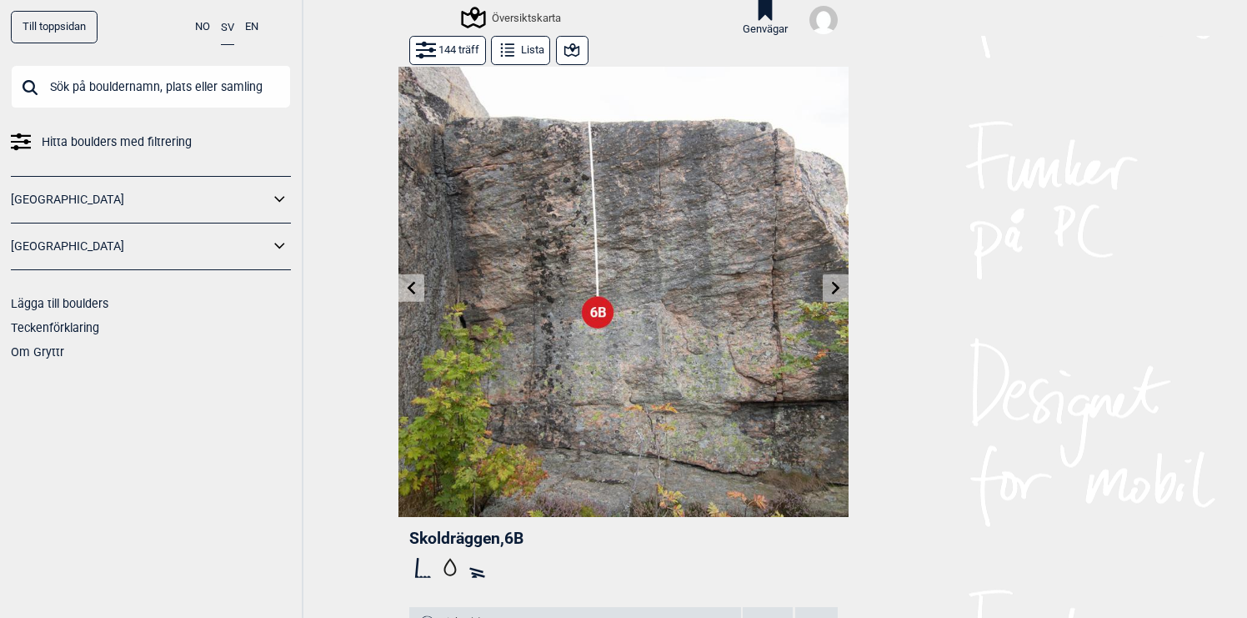
click at [838, 293] on icon at bounding box center [835, 287] width 13 height 13
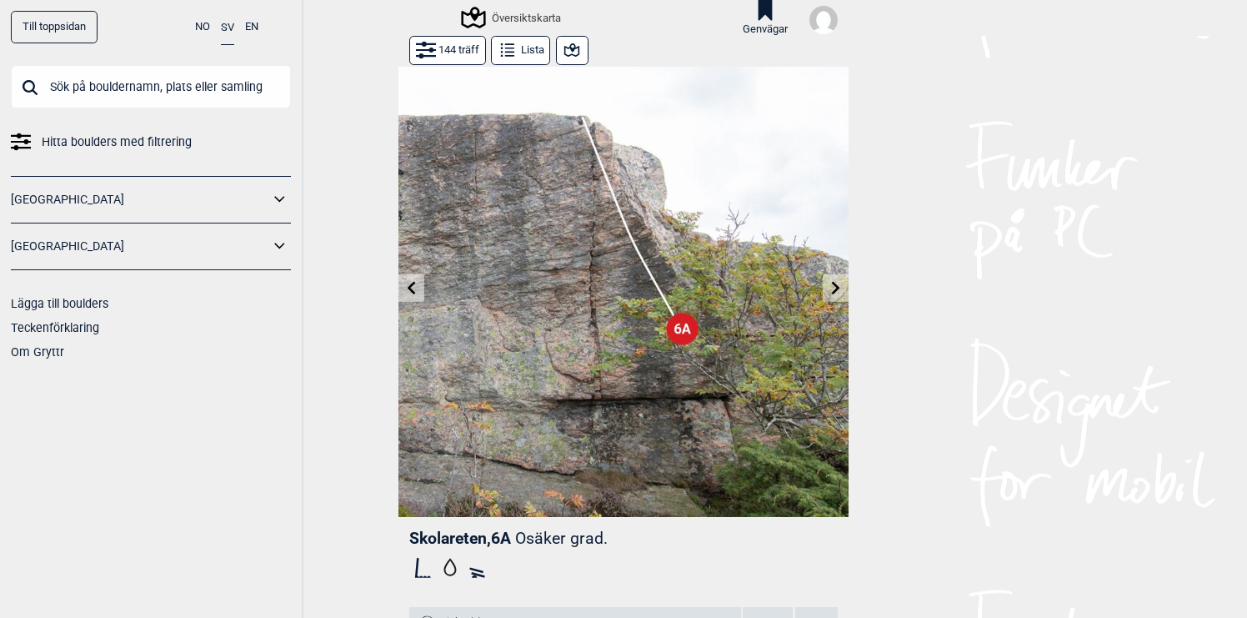
click at [838, 293] on icon at bounding box center [835, 287] width 13 height 13
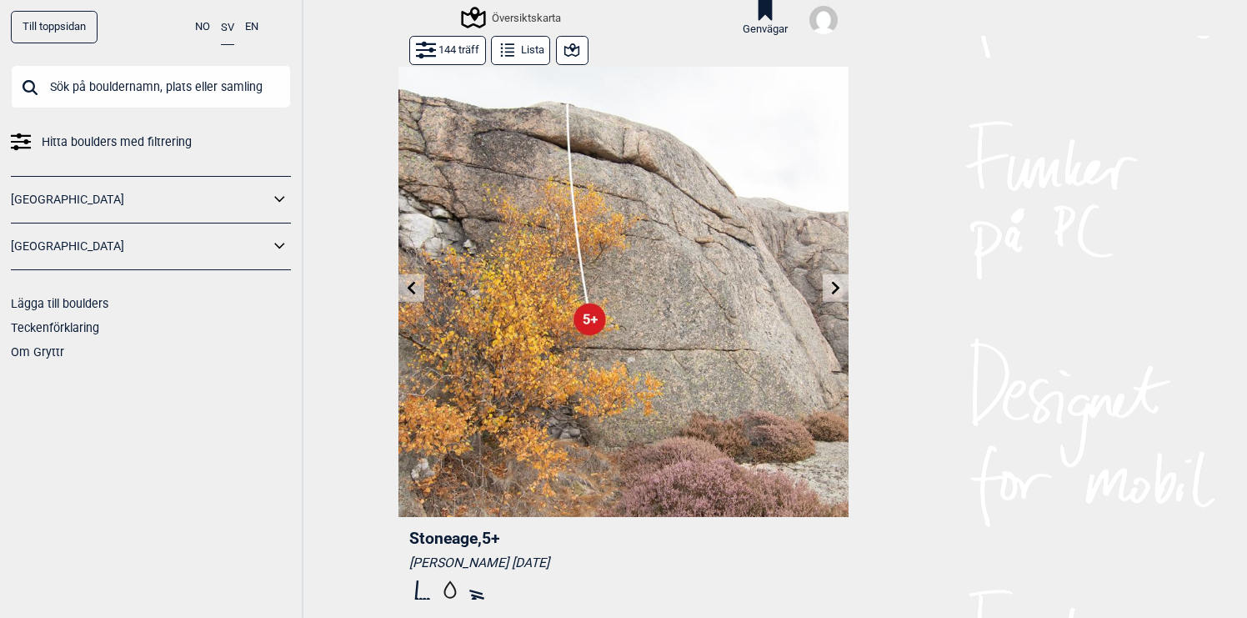
click at [411, 285] on icon at bounding box center [412, 287] width 8 height 13
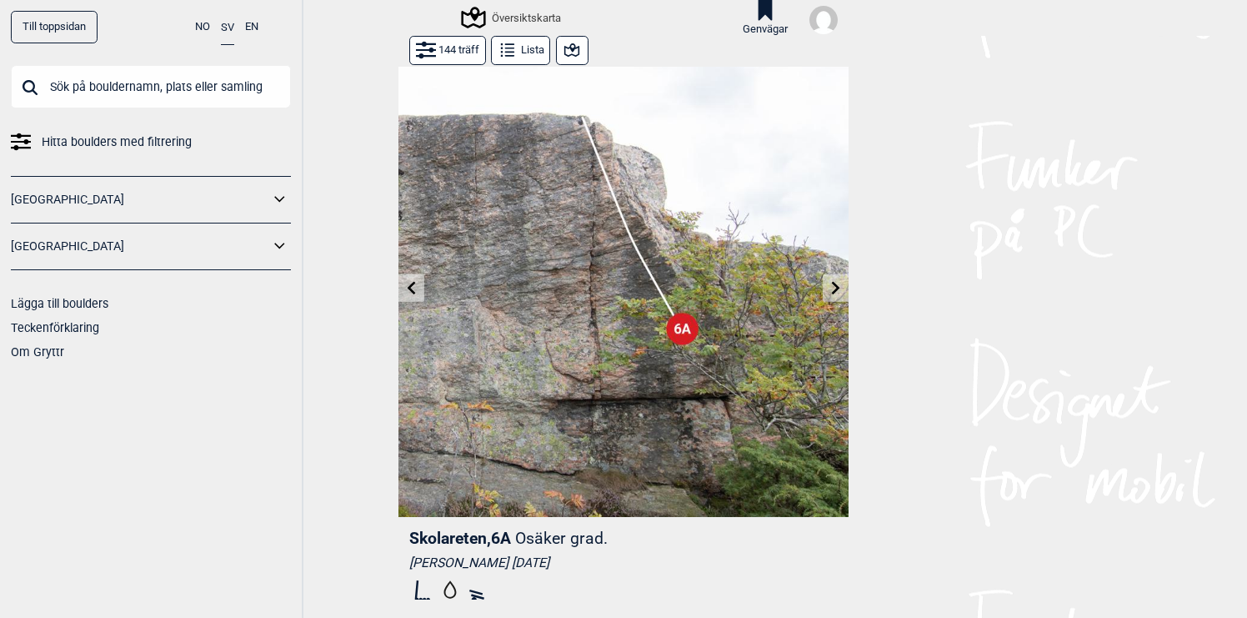
click at [411, 285] on icon at bounding box center [412, 287] width 8 height 13
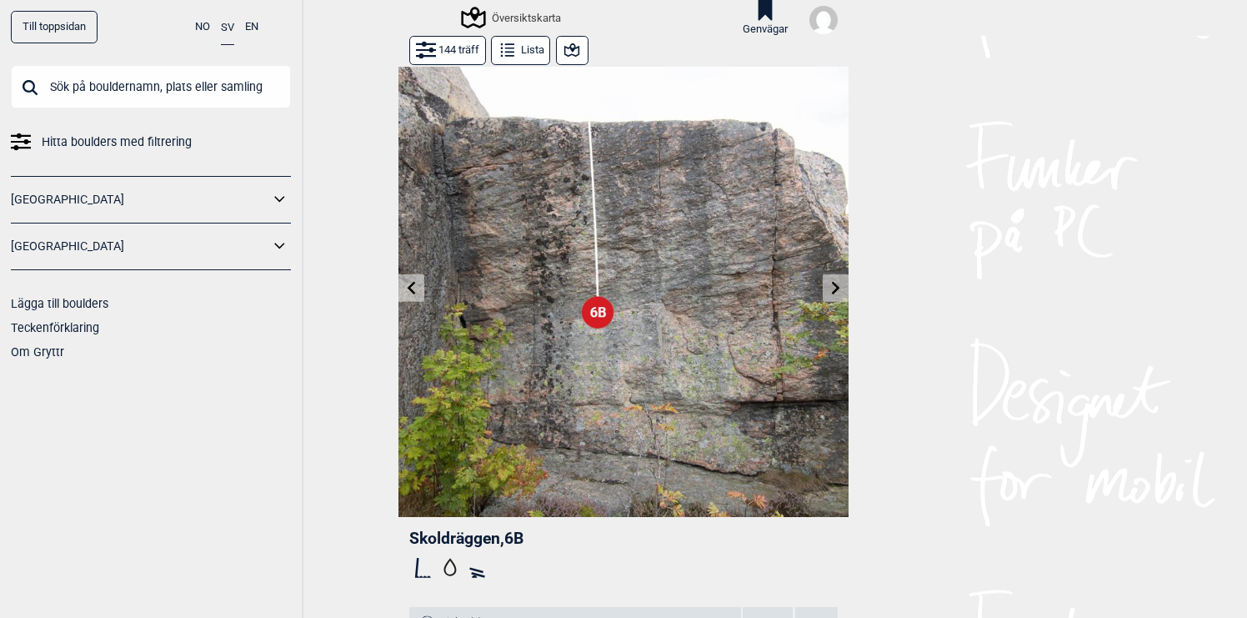
click at [411, 285] on icon at bounding box center [412, 287] width 8 height 13
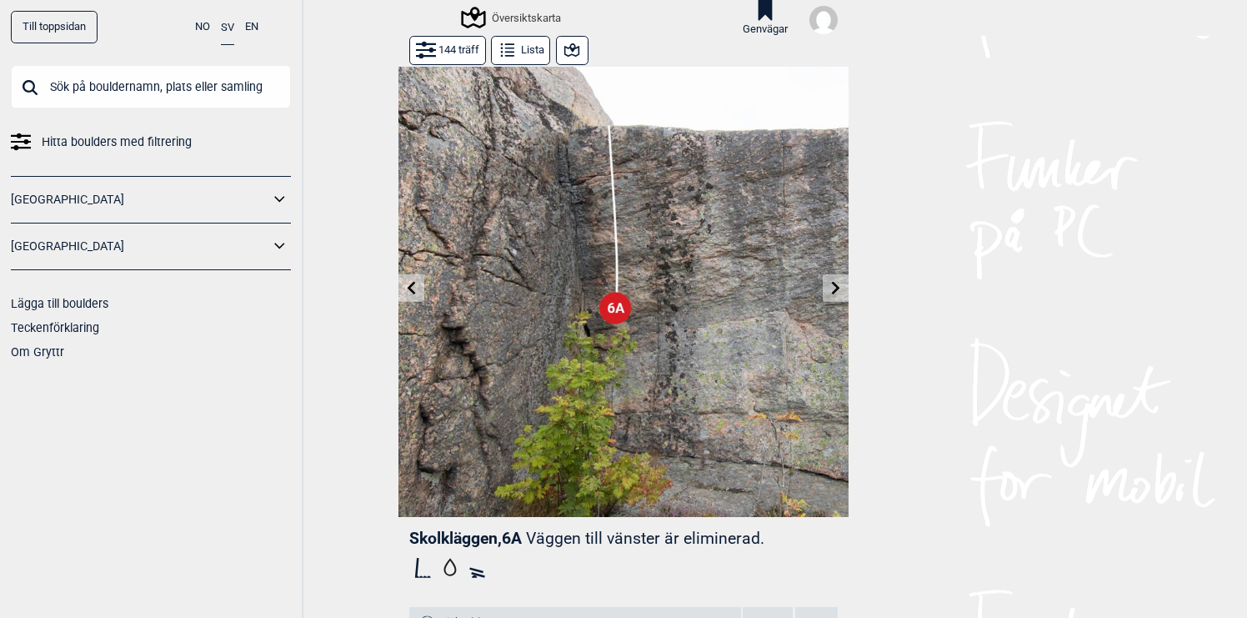
click at [839, 283] on icon at bounding box center [835, 287] width 13 height 13
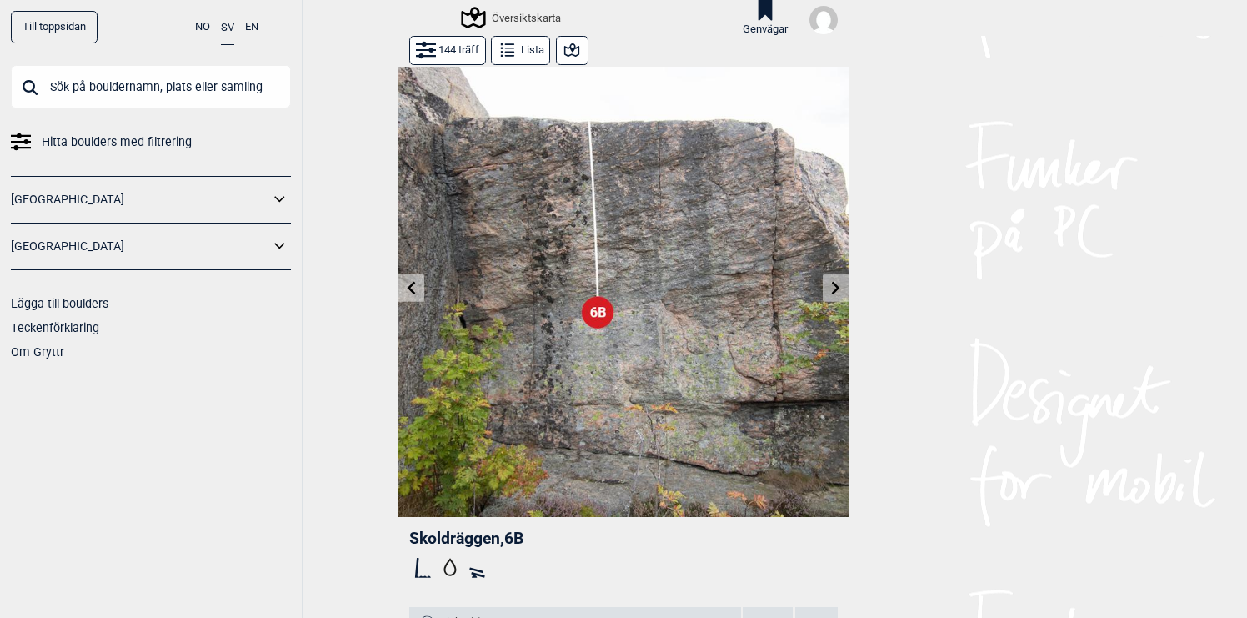
click at [839, 283] on icon at bounding box center [835, 287] width 13 height 13
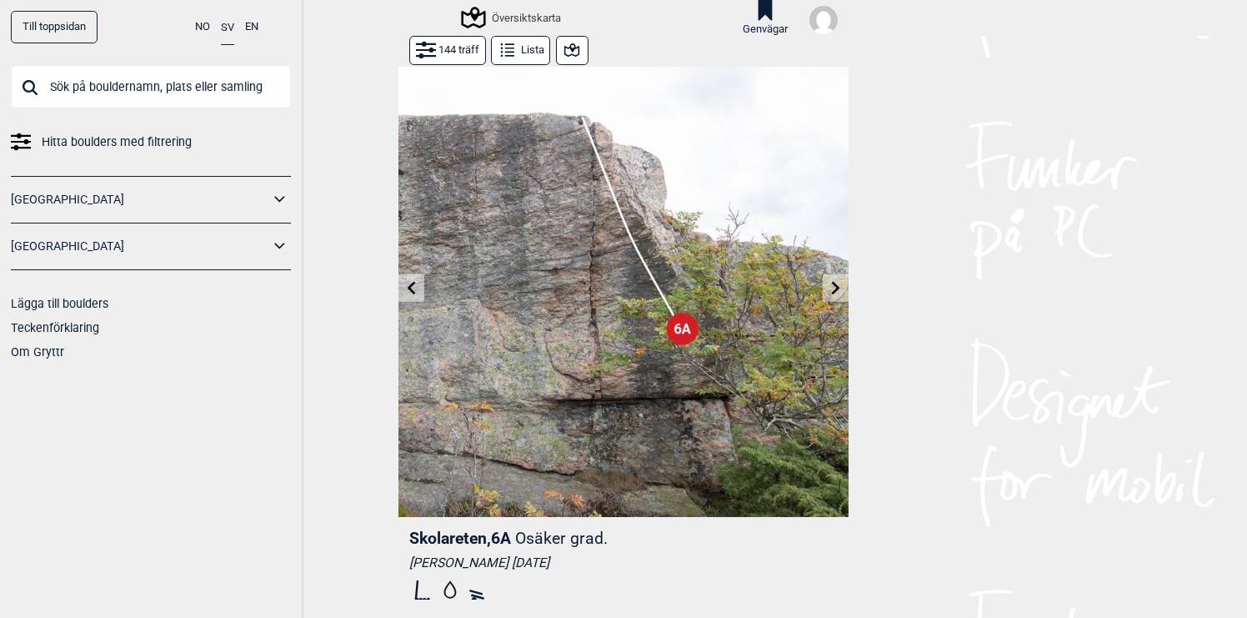
click at [839, 283] on icon at bounding box center [835, 287] width 13 height 13
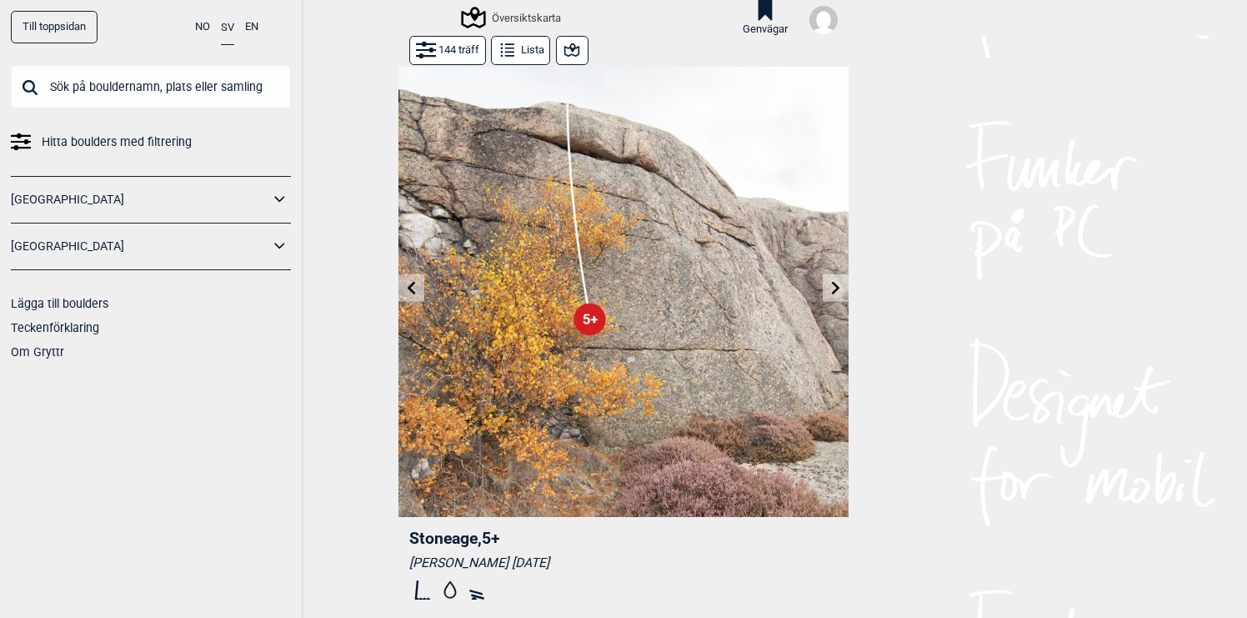
click at [839, 283] on icon at bounding box center [835, 287] width 13 height 13
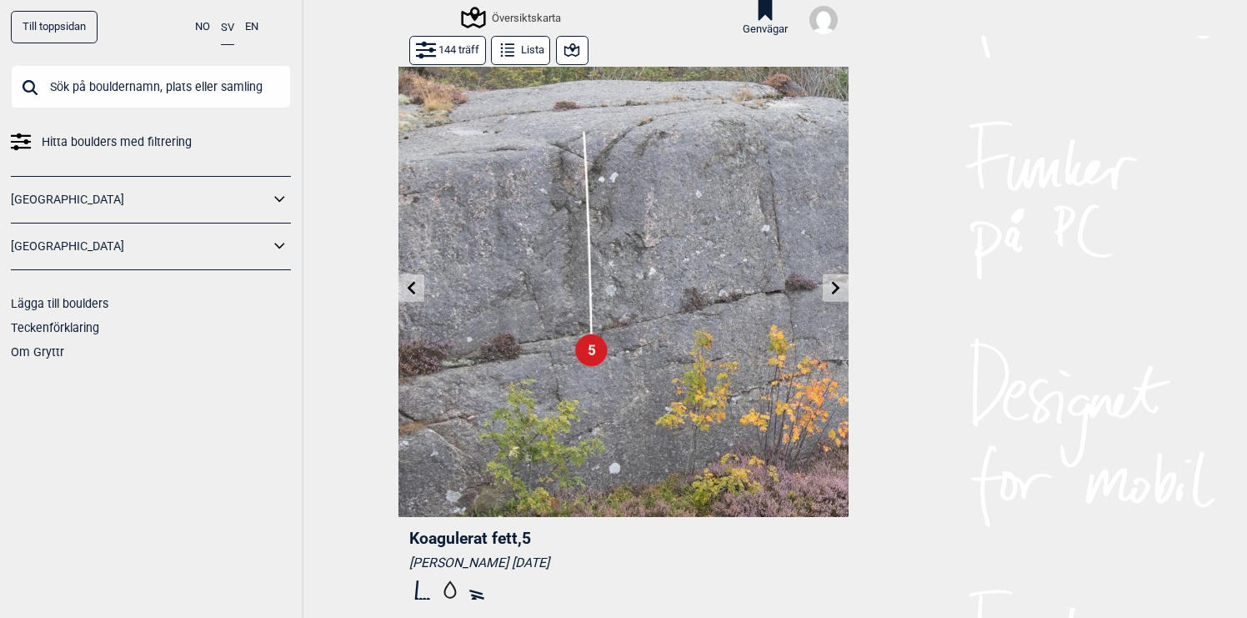
click at [839, 283] on icon at bounding box center [835, 287] width 13 height 13
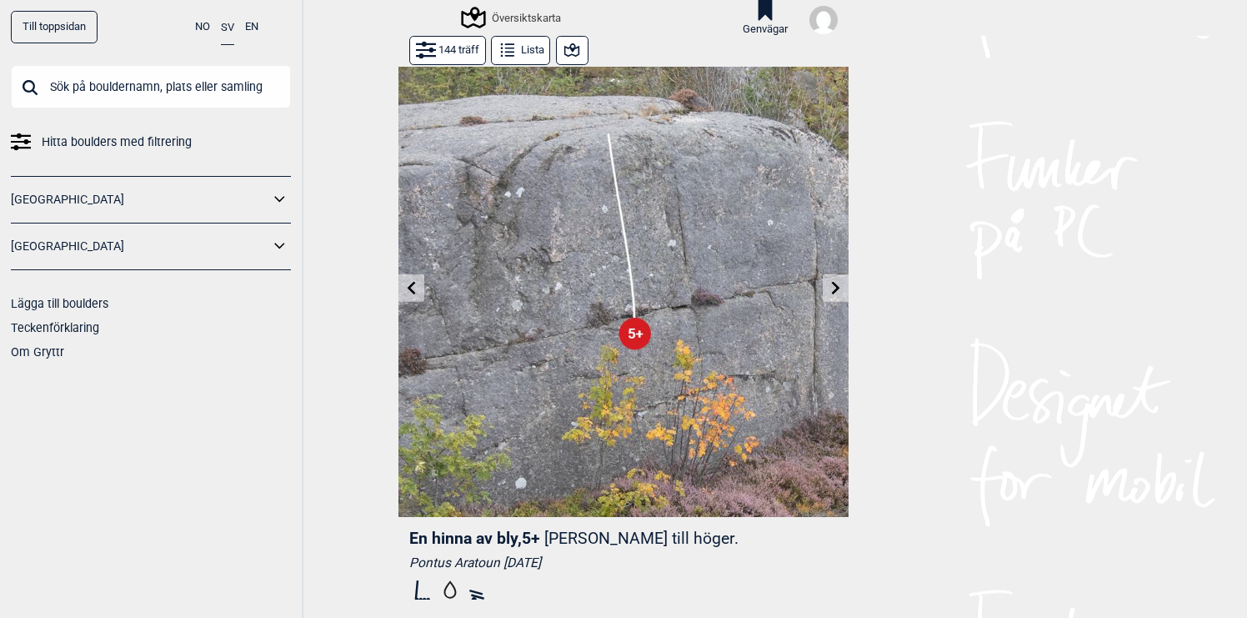
click at [839, 283] on icon at bounding box center [835, 287] width 13 height 13
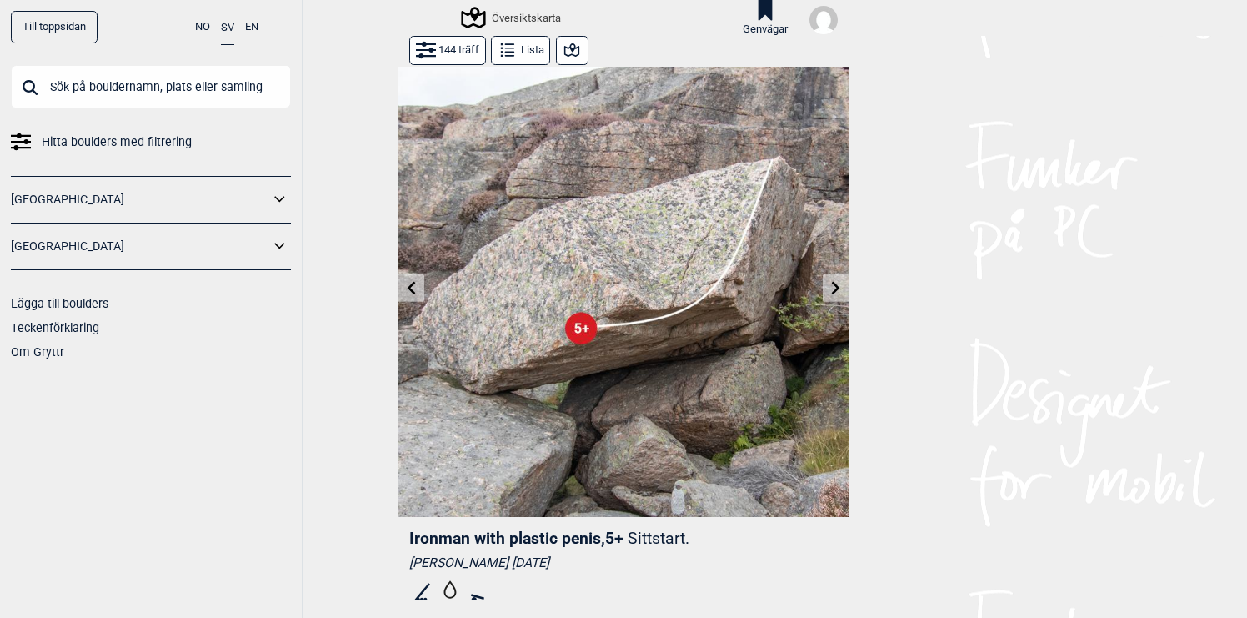
click at [417, 283] on icon at bounding box center [411, 287] width 13 height 13
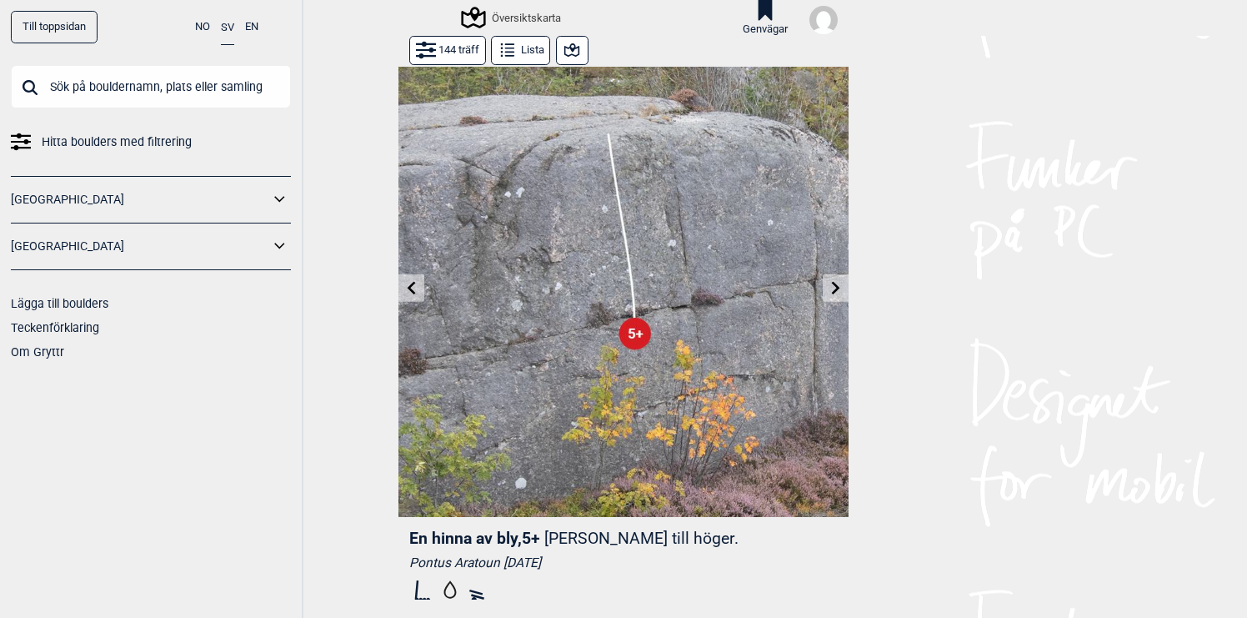
click at [817, 25] on img at bounding box center [823, 20] width 28 height 28
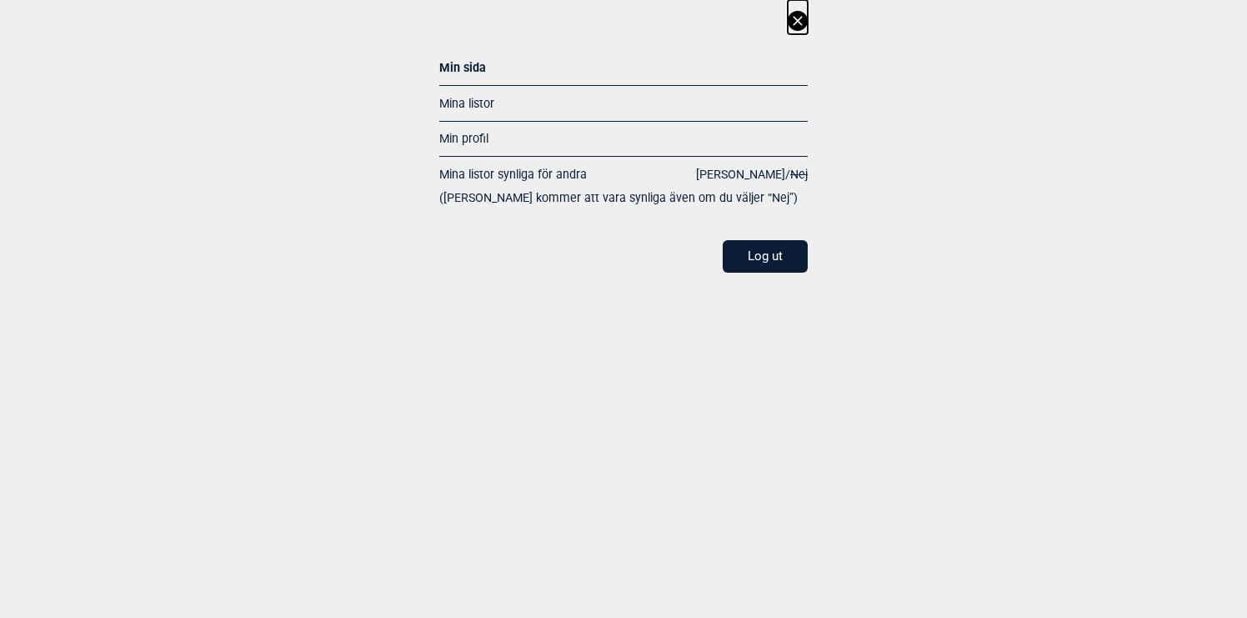
click at [799, 20] on icon at bounding box center [797, 20] width 9 height 9
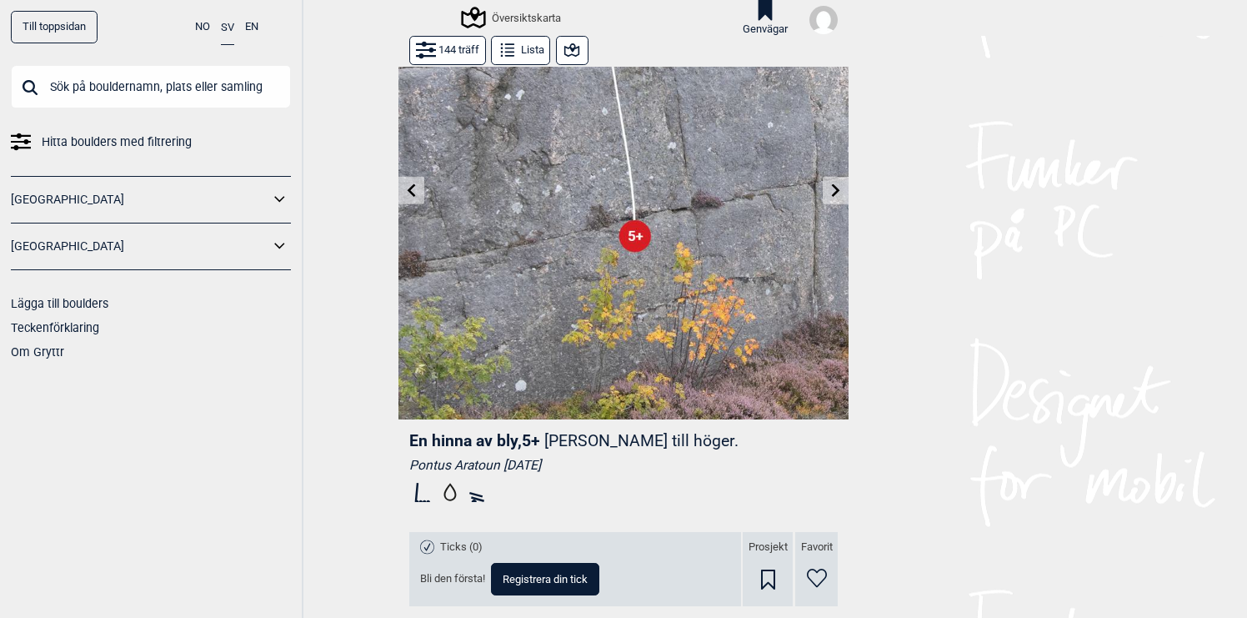
scroll to position [186, 0]
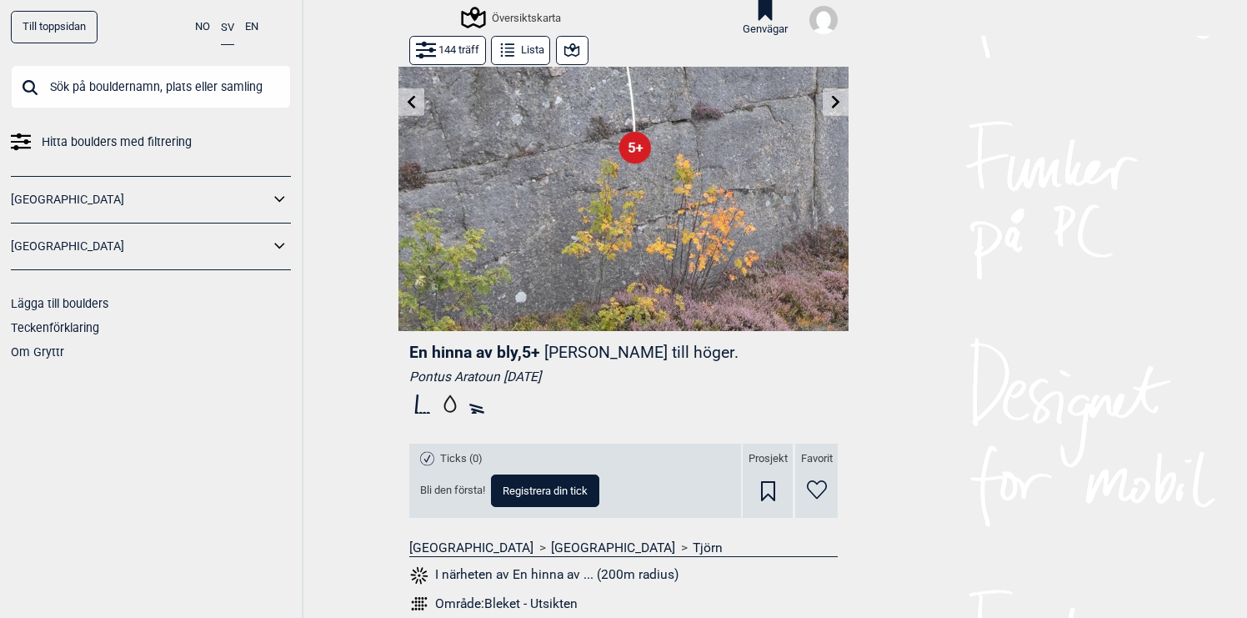
click at [542, 488] on span "Registrera din tick" at bounding box center [545, 490] width 85 height 11
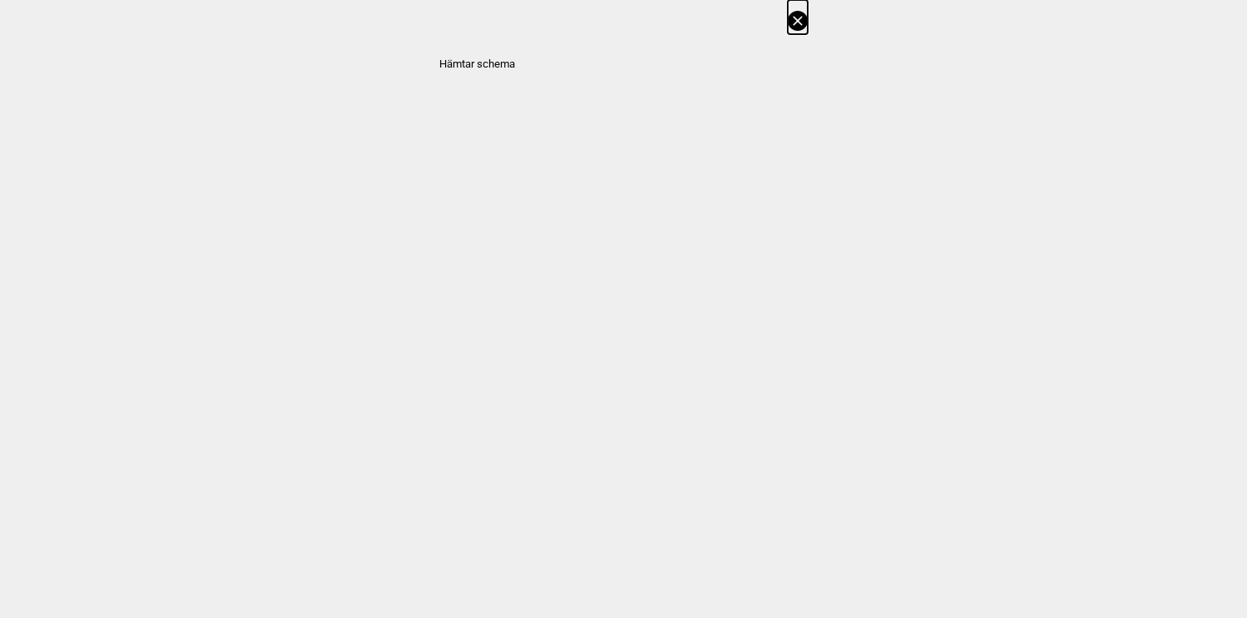
select select "63"
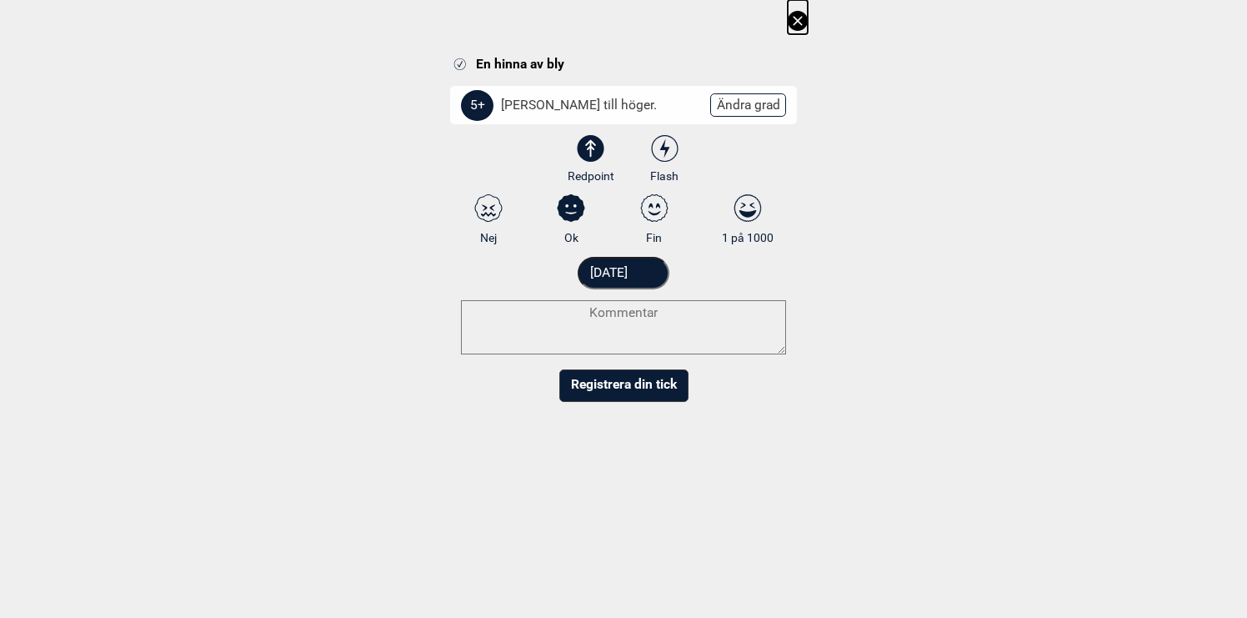
click at [622, 273] on input "[DATE]" at bounding box center [624, 273] width 93 height 33
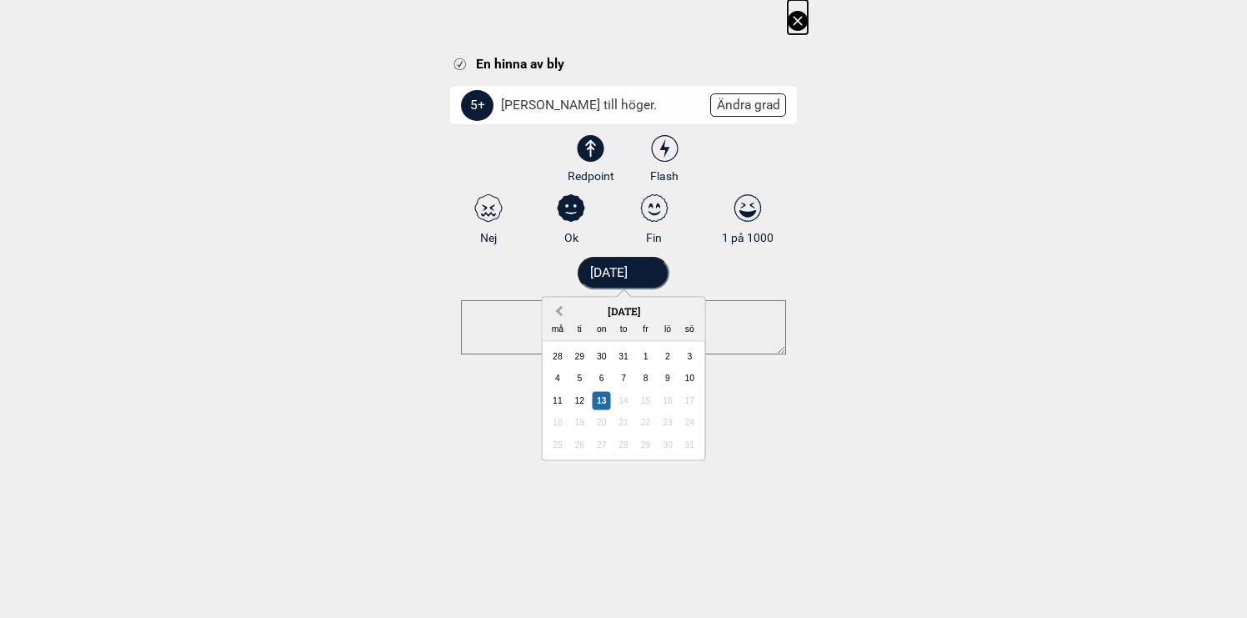
click at [559, 308] on span "Previous Month" at bounding box center [559, 311] width 0 height 19
click at [668, 446] on div "31" at bounding box center [668, 444] width 18 height 18
type input "[DATE]"
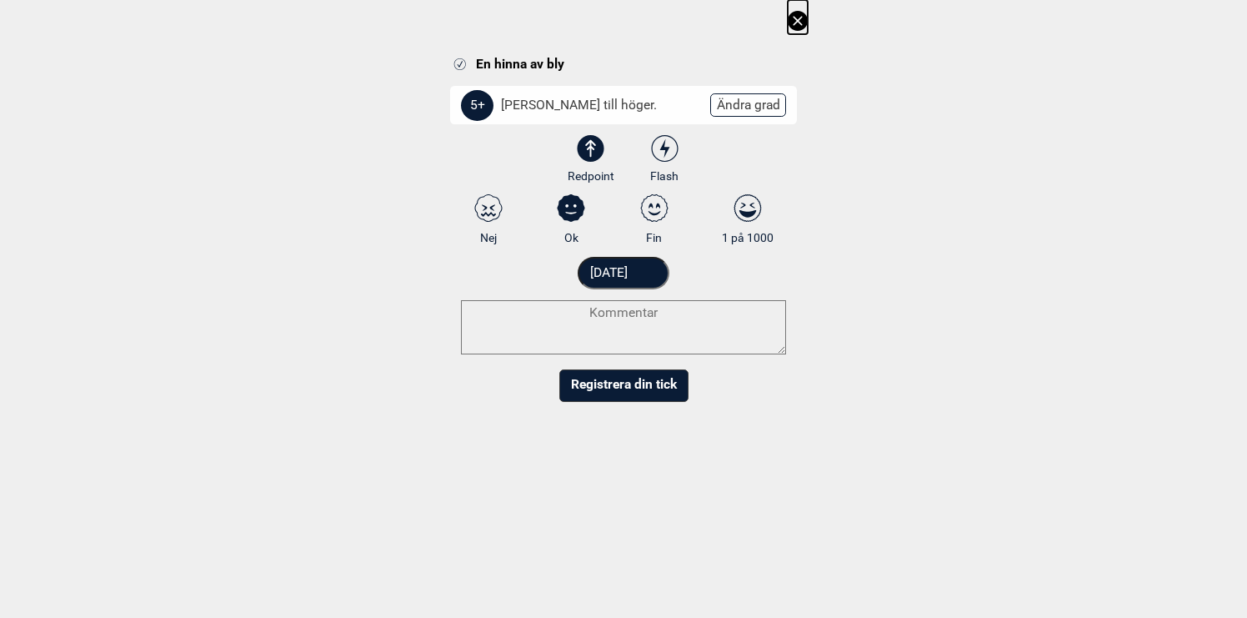
click at [617, 382] on button "Registrera din tick" at bounding box center [623, 385] width 129 height 33
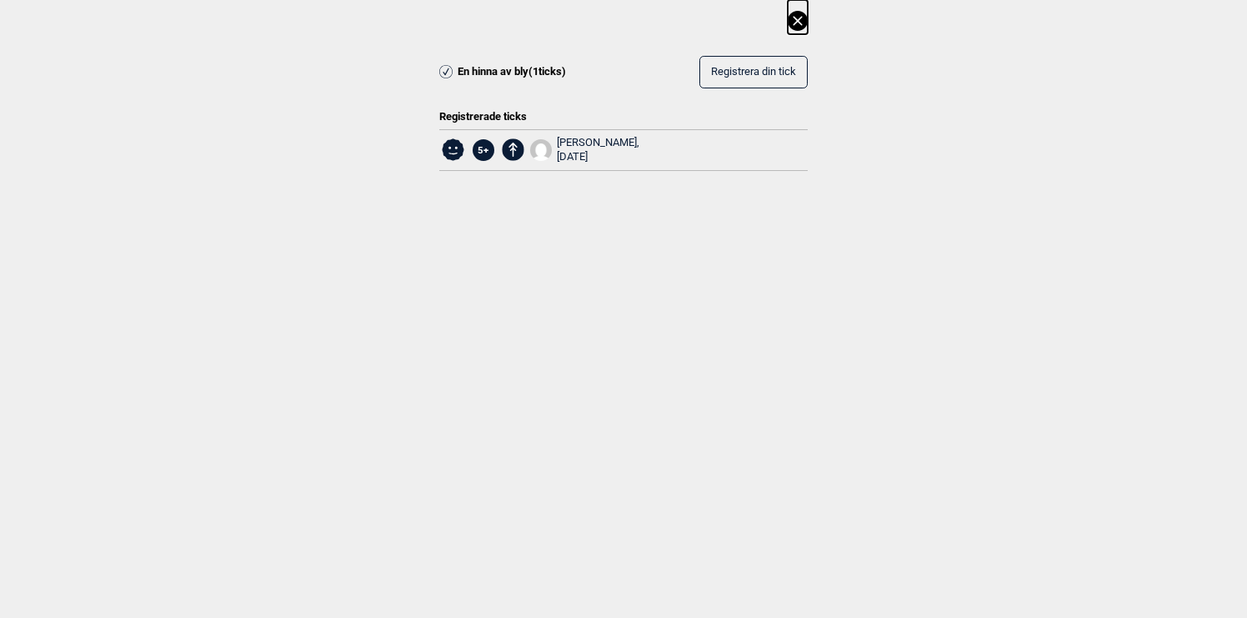
click at [801, 17] on icon at bounding box center [797, 20] width 9 height 9
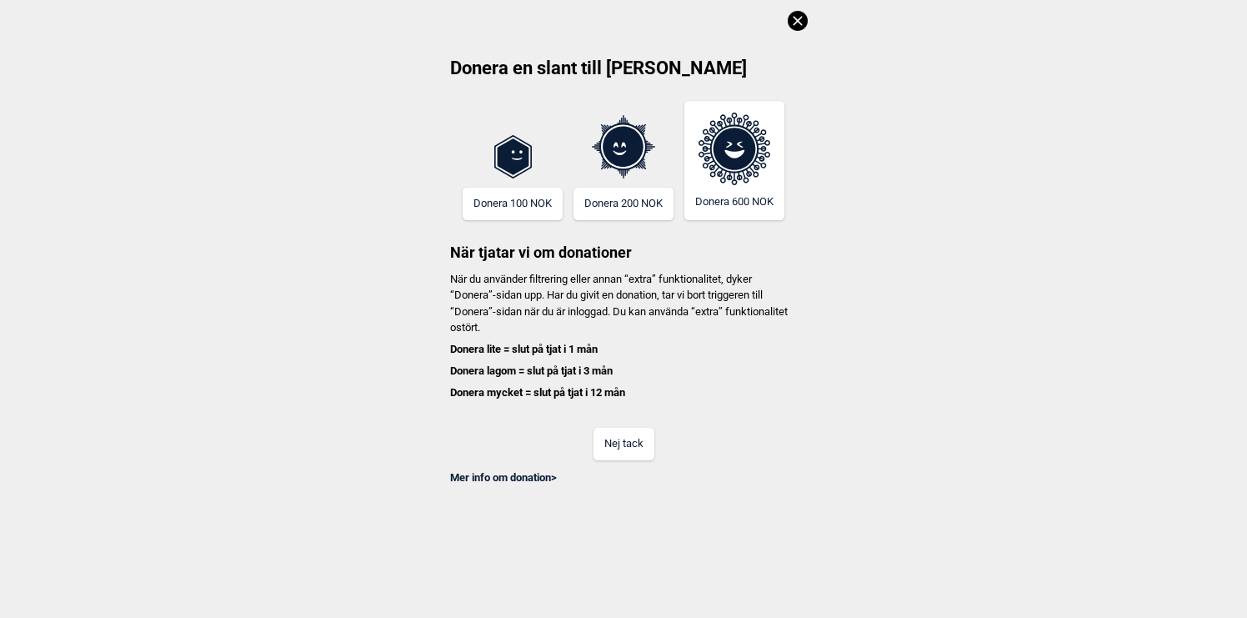
click at [626, 446] on button "Nej tack" at bounding box center [624, 444] width 61 height 33
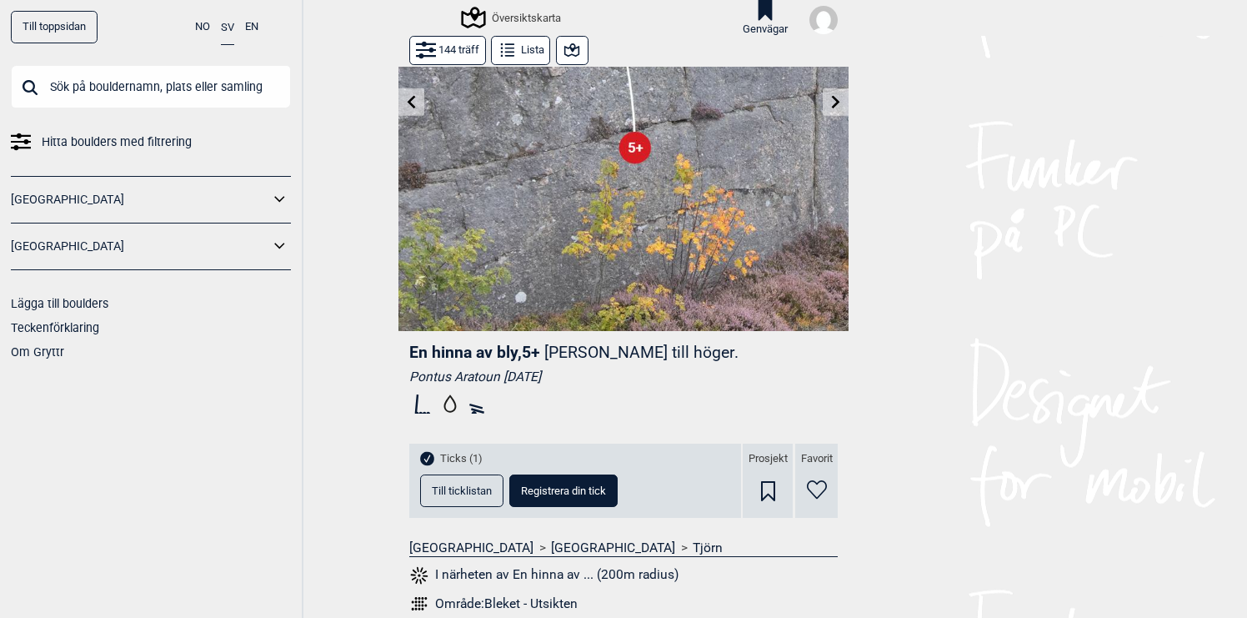
click at [416, 103] on icon at bounding box center [411, 101] width 13 height 13
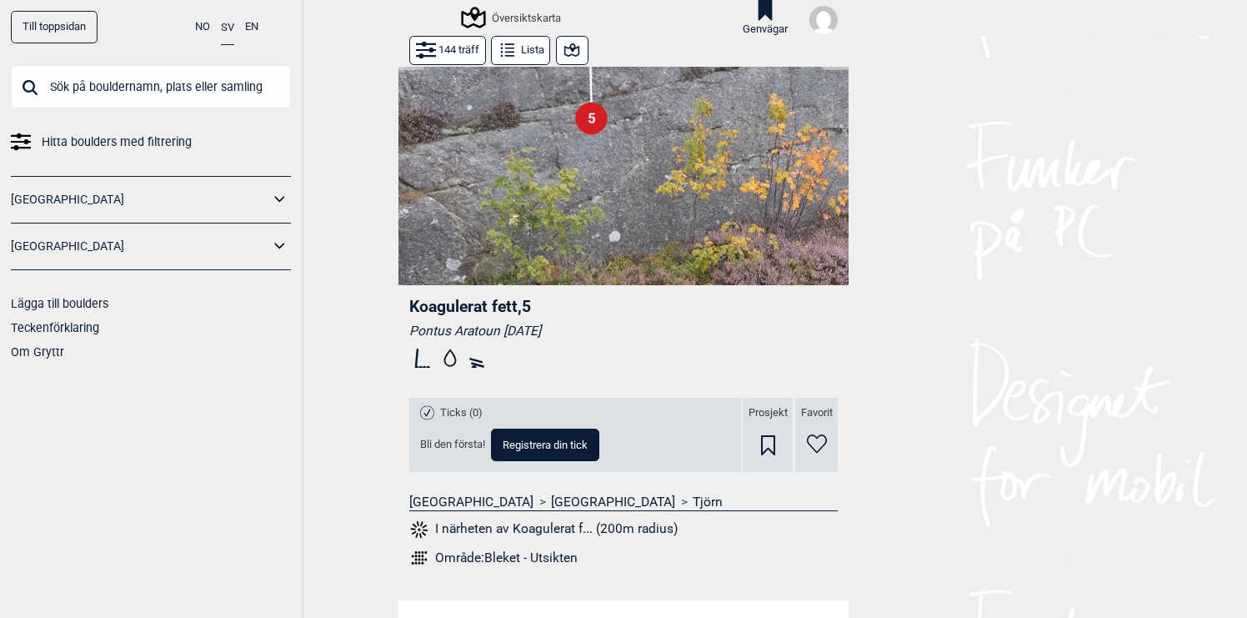
scroll to position [248, 0]
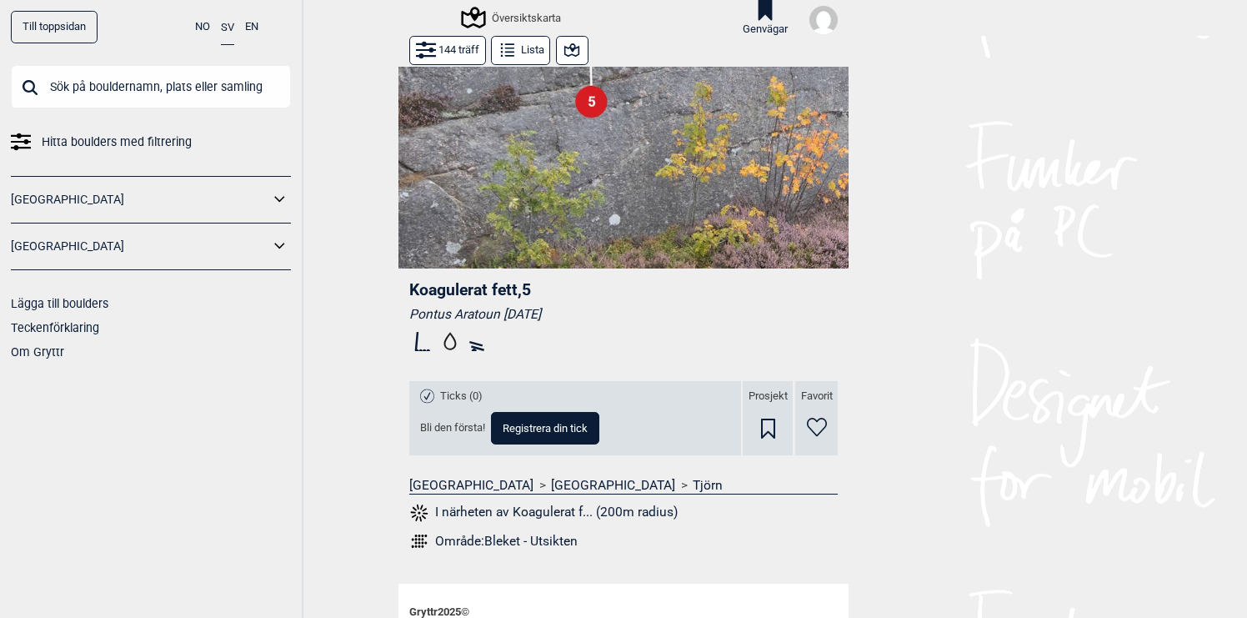
click at [534, 427] on span "Registrera din tick" at bounding box center [545, 428] width 85 height 11
select select "62"
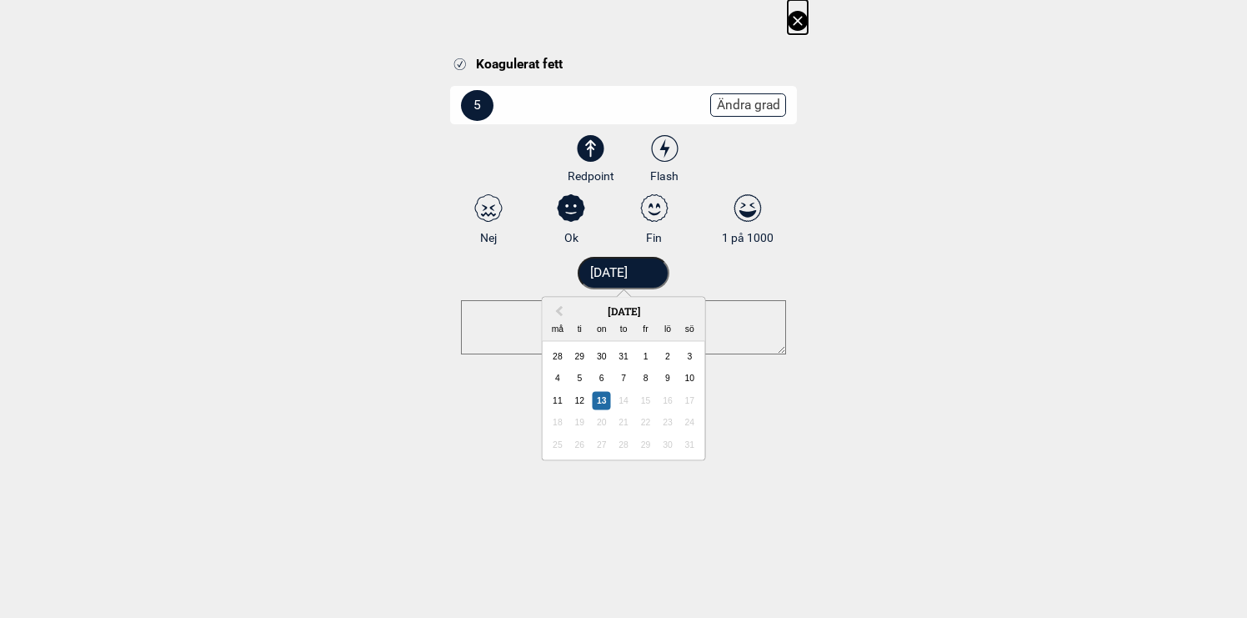
click at [630, 275] on input "[DATE]" at bounding box center [624, 273] width 93 height 33
click at [559, 310] on span "Previous Month" at bounding box center [559, 311] width 0 height 19
click at [665, 444] on div "31" at bounding box center [668, 444] width 18 height 18
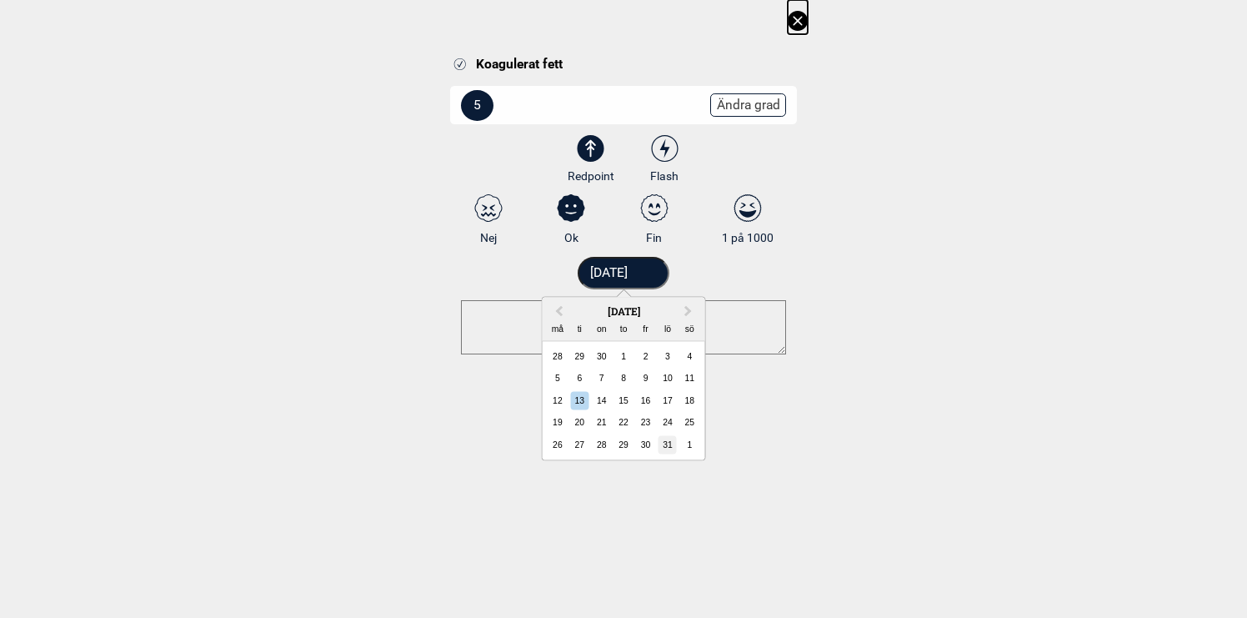
type input "[DATE]"
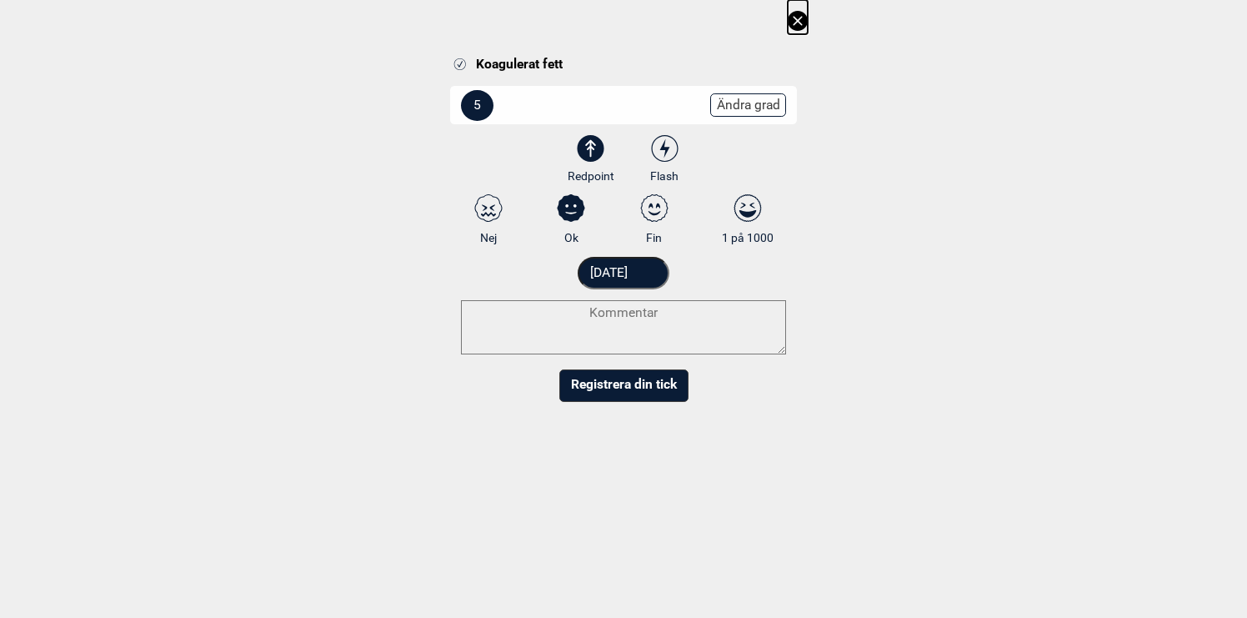
click at [640, 383] on button "Registrera din tick" at bounding box center [623, 385] width 129 height 33
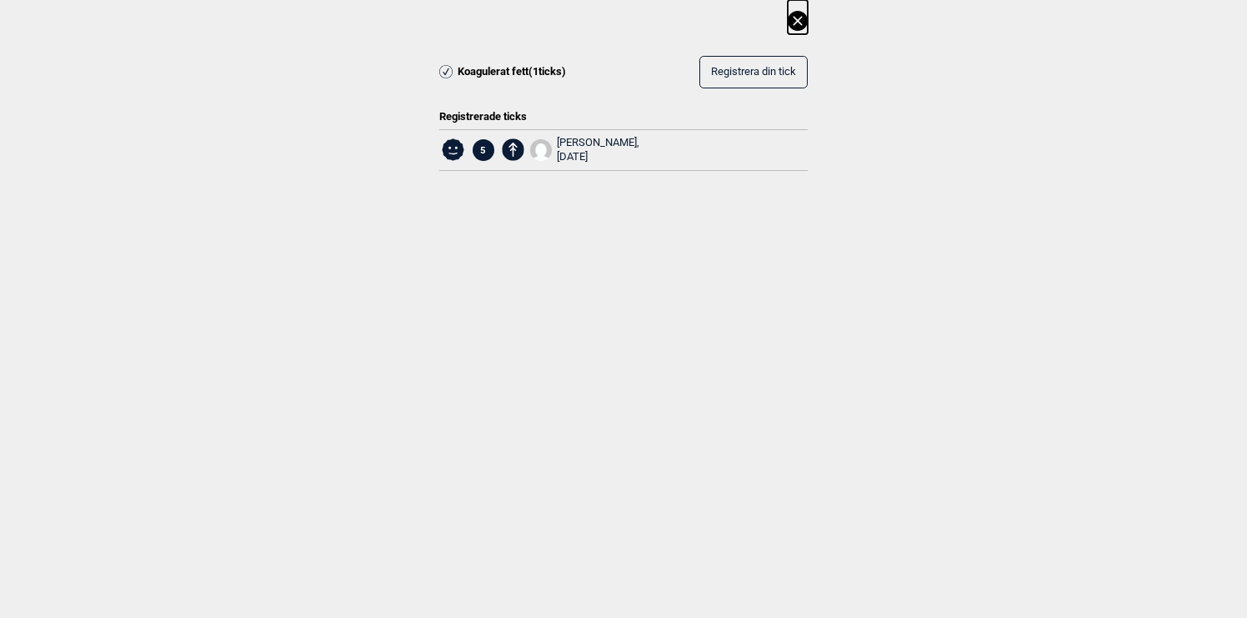
click at [798, 22] on icon at bounding box center [797, 20] width 9 height 9
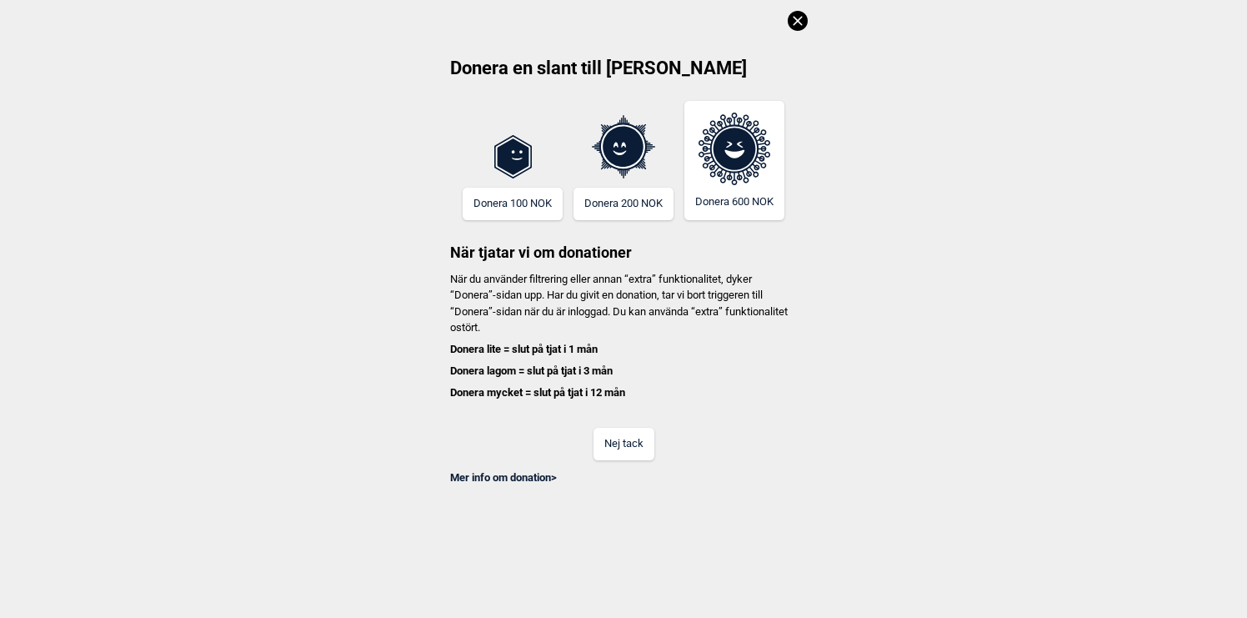
click at [627, 438] on button "Nej tack" at bounding box center [624, 444] width 61 height 33
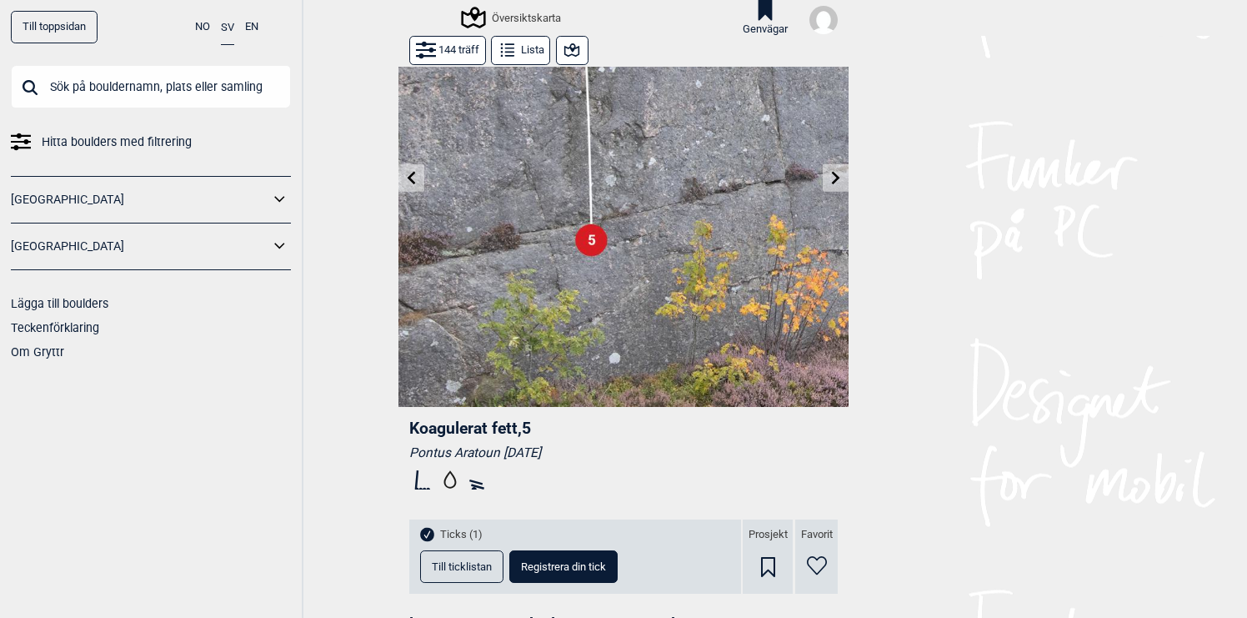
scroll to position [108, 0]
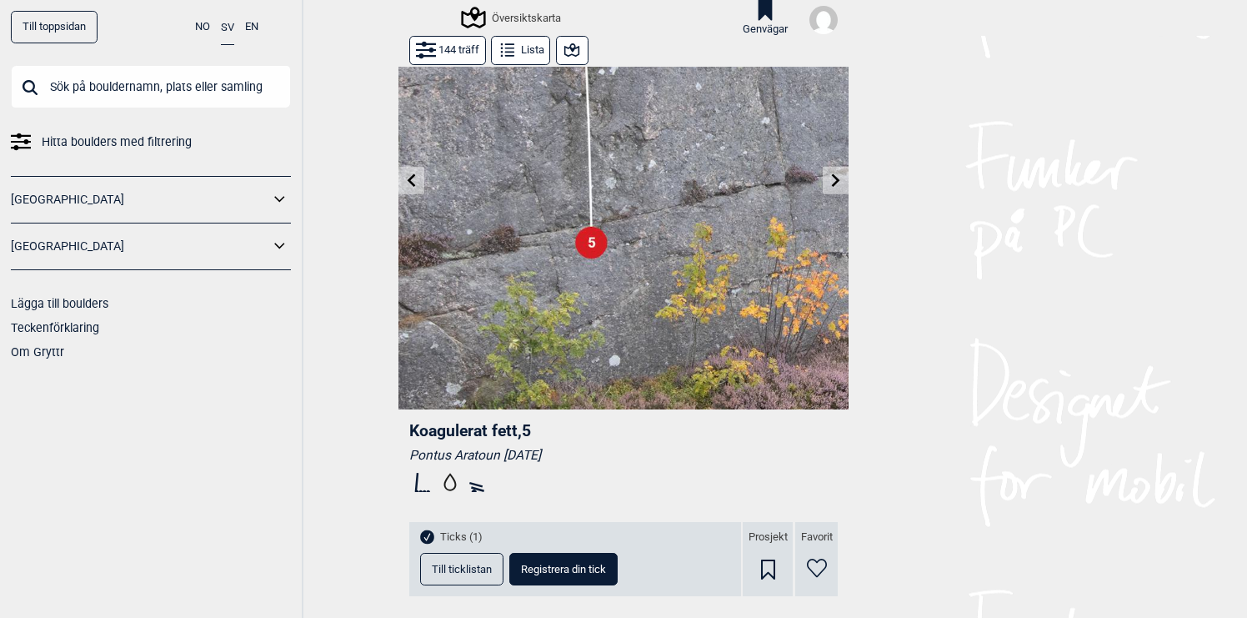
click at [418, 178] on icon at bounding box center [411, 179] width 13 height 13
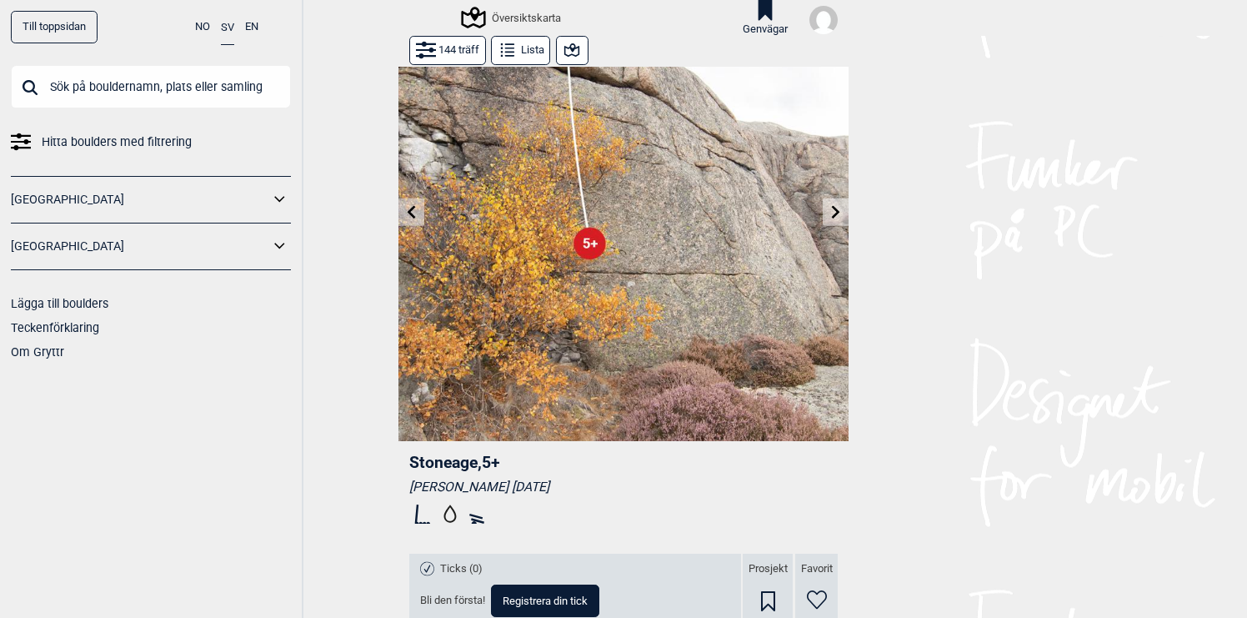
scroll to position [63, 0]
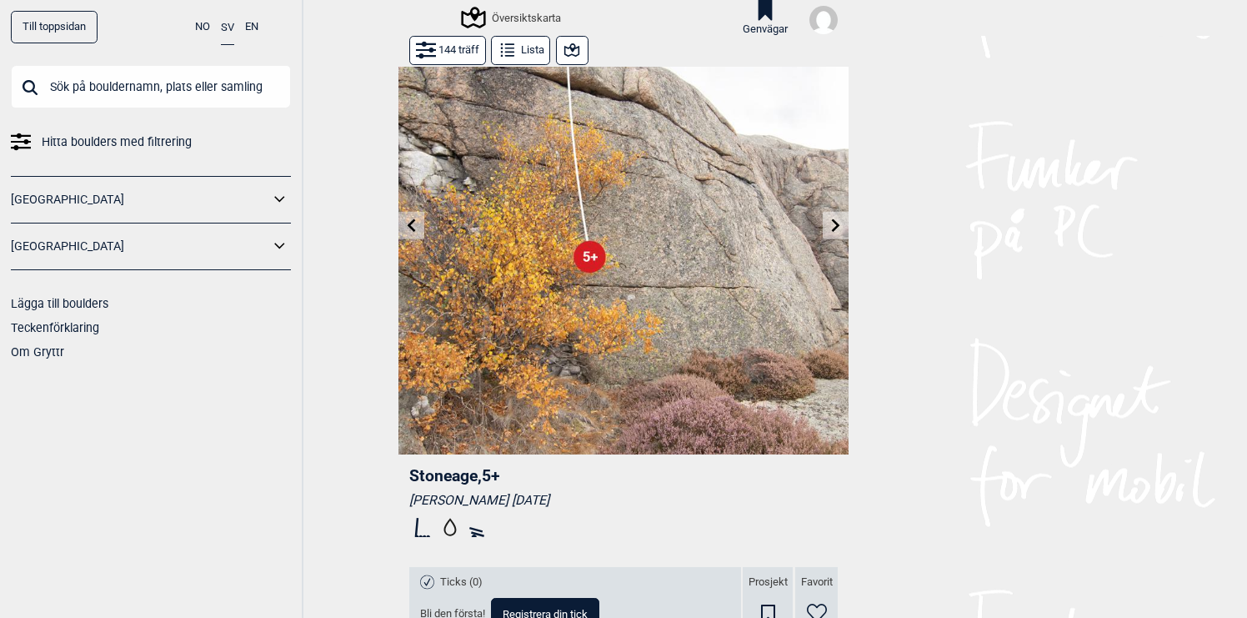
click at [834, 220] on icon at bounding box center [836, 224] width 8 height 13
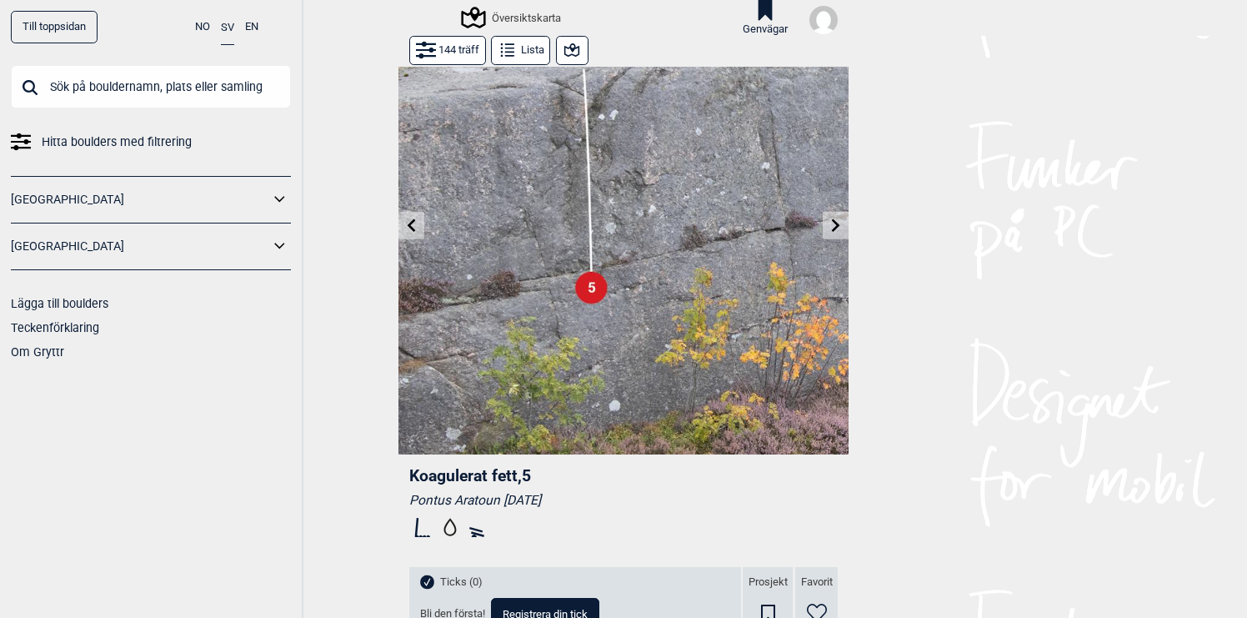
click at [834, 220] on icon at bounding box center [836, 224] width 8 height 13
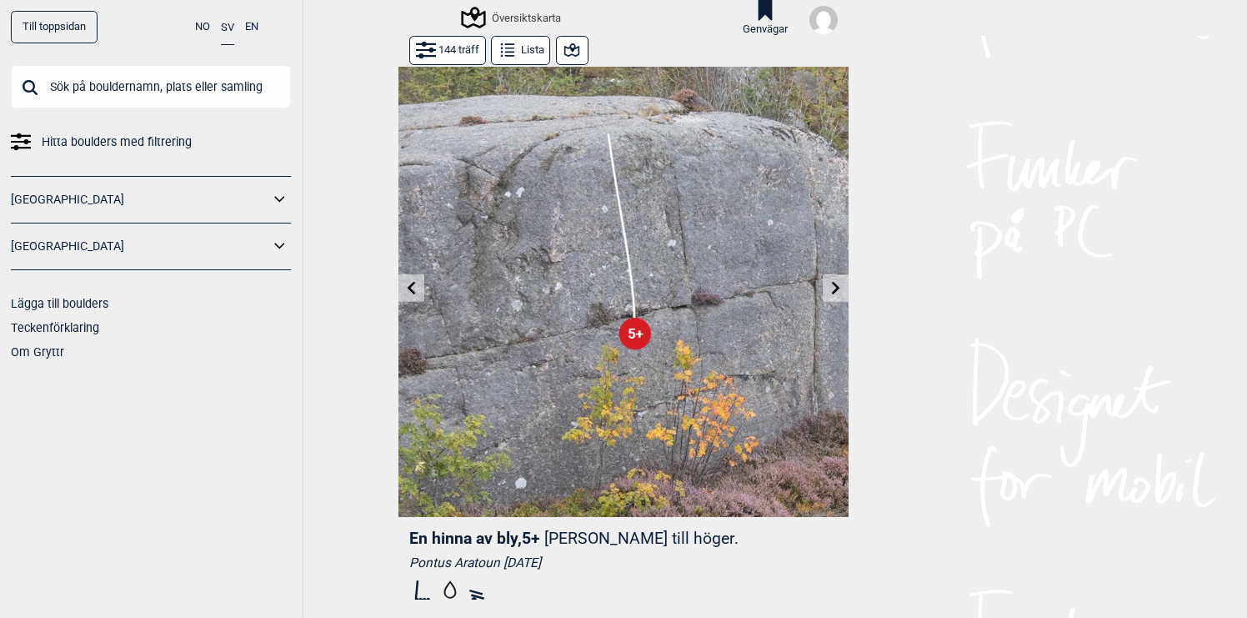
click at [831, 292] on icon at bounding box center [835, 287] width 13 height 13
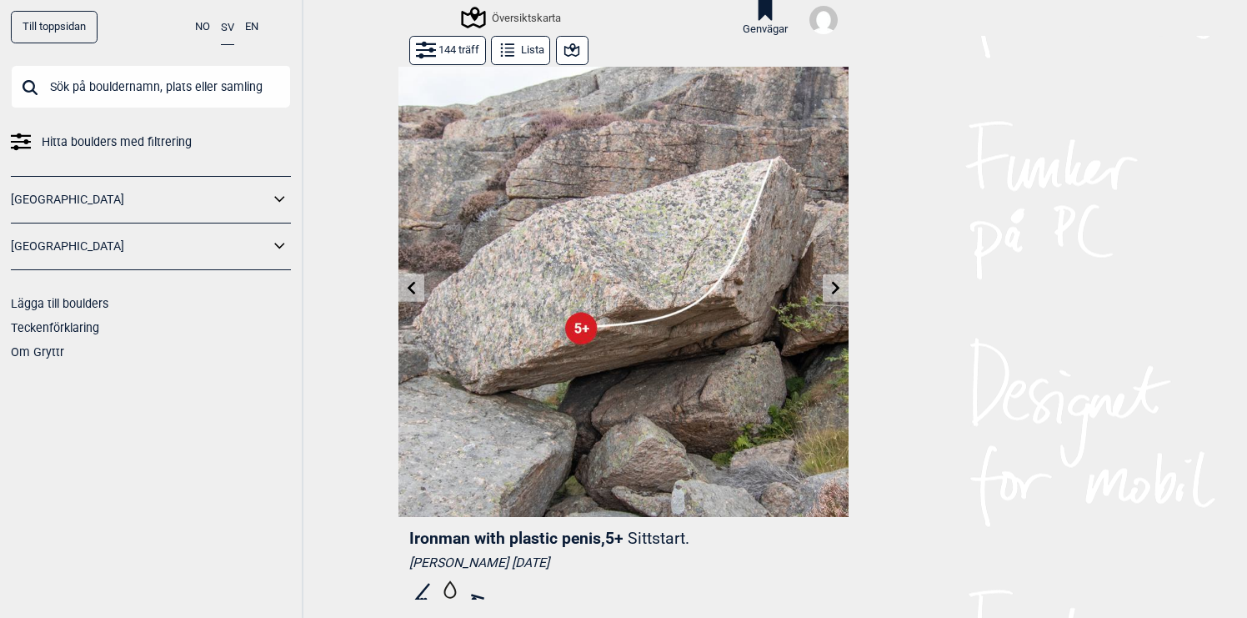
click at [423, 283] on button at bounding box center [411, 288] width 26 height 28
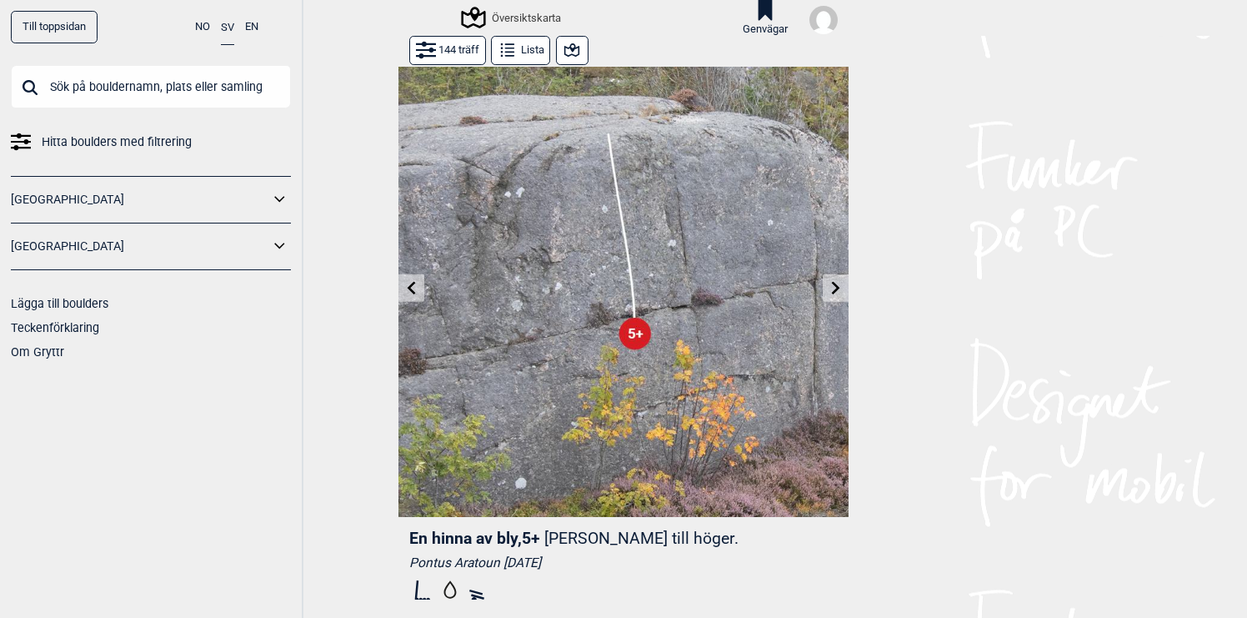
click at [834, 289] on icon at bounding box center [835, 287] width 13 height 13
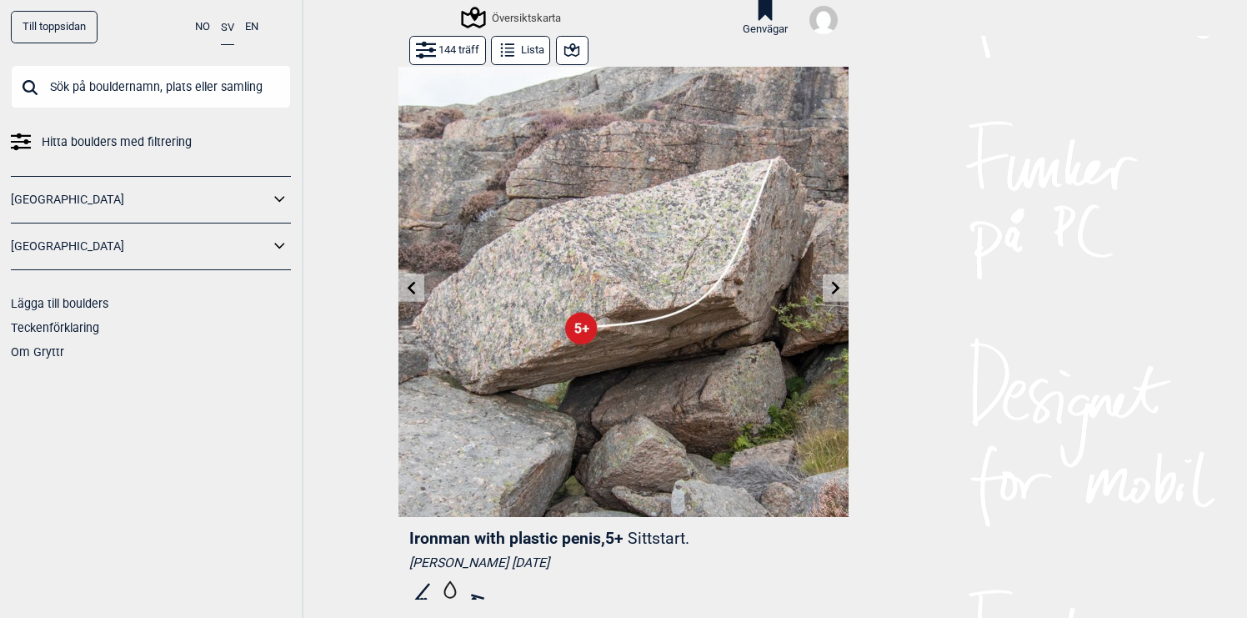
click at [834, 290] on icon at bounding box center [835, 287] width 13 height 13
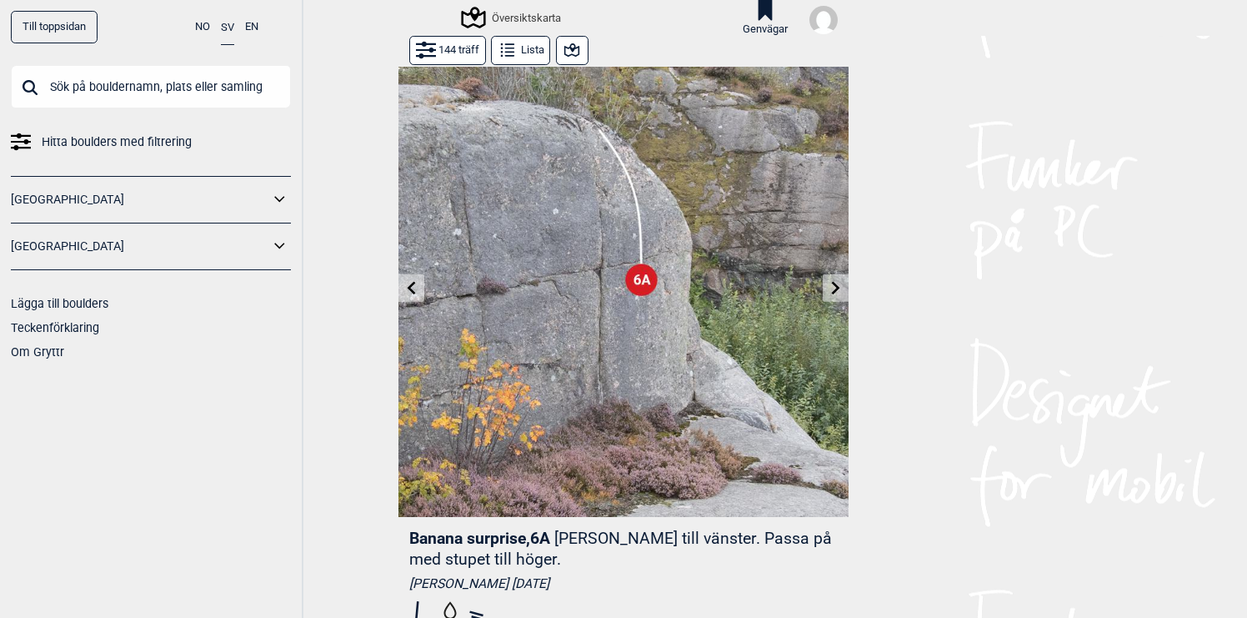
click at [834, 290] on icon at bounding box center [835, 287] width 13 height 13
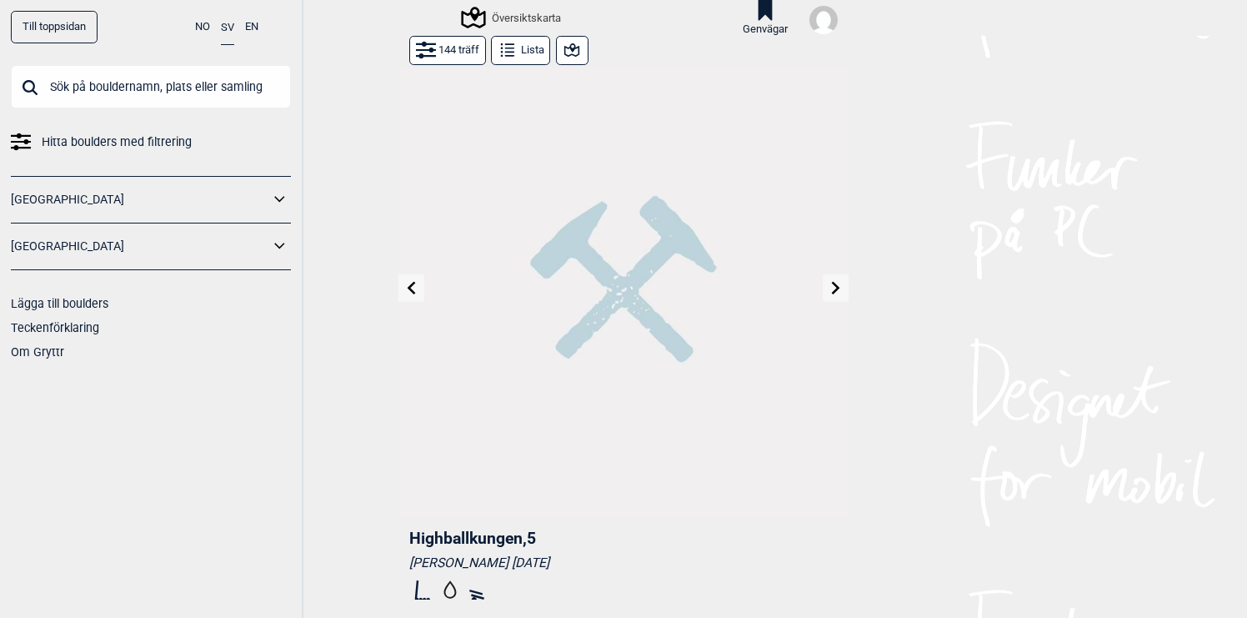
click at [834, 290] on icon at bounding box center [835, 287] width 13 height 13
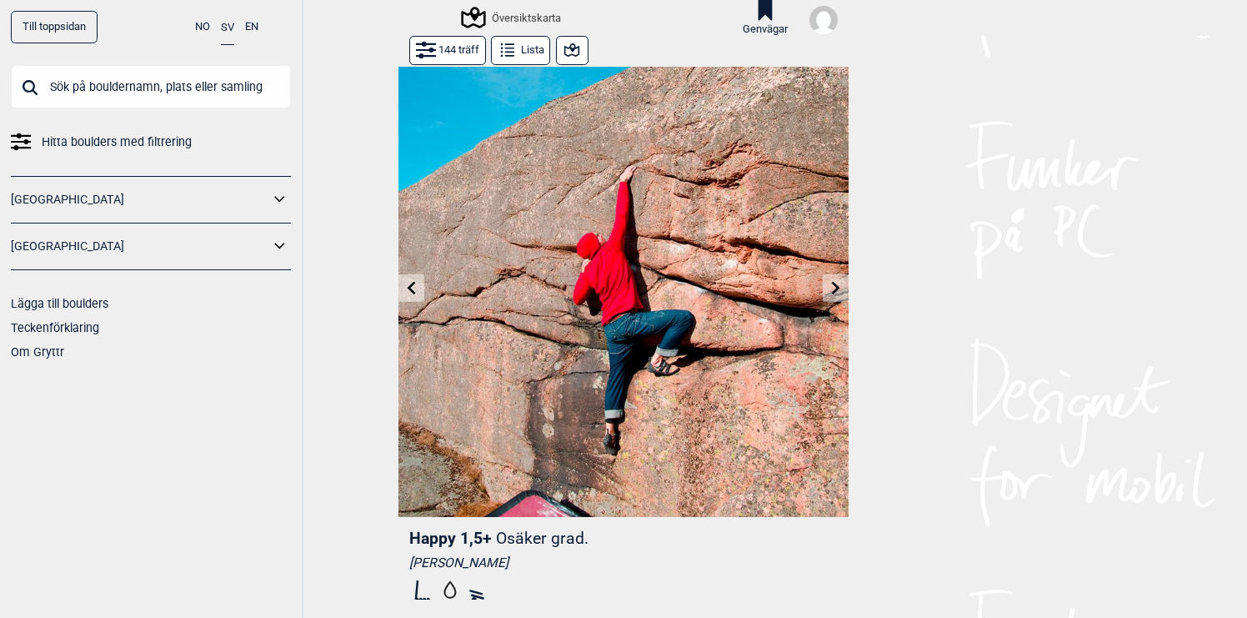
click at [834, 290] on icon at bounding box center [835, 287] width 13 height 13
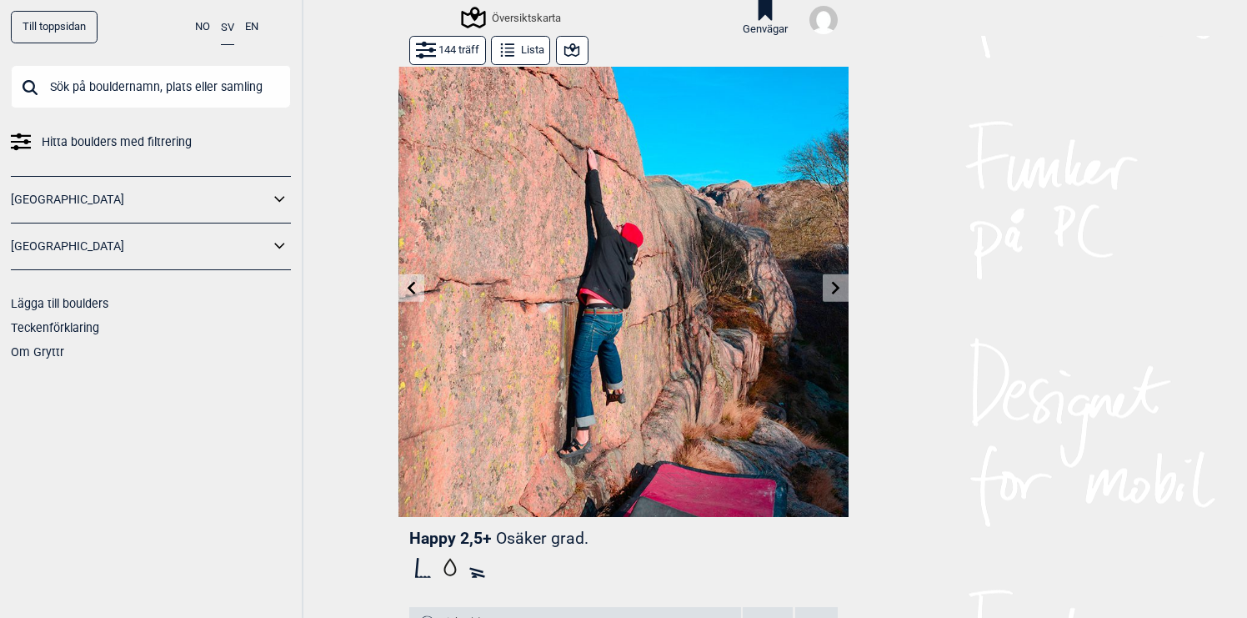
click at [834, 290] on icon at bounding box center [835, 287] width 13 height 13
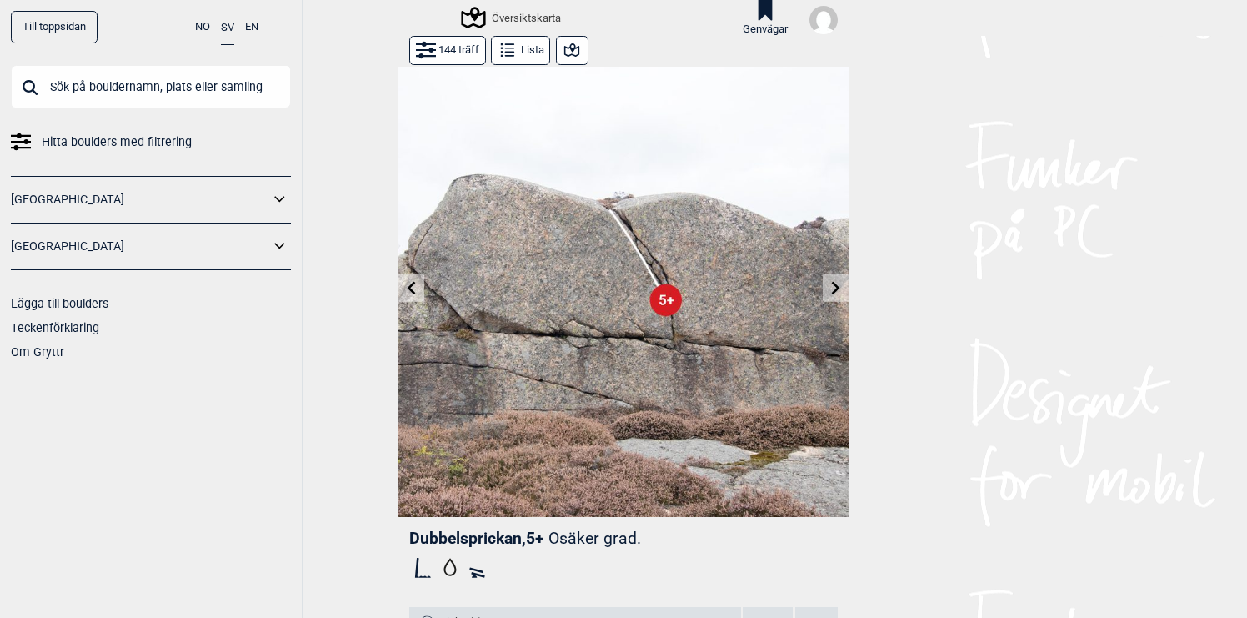
click at [834, 290] on icon at bounding box center [835, 287] width 13 height 13
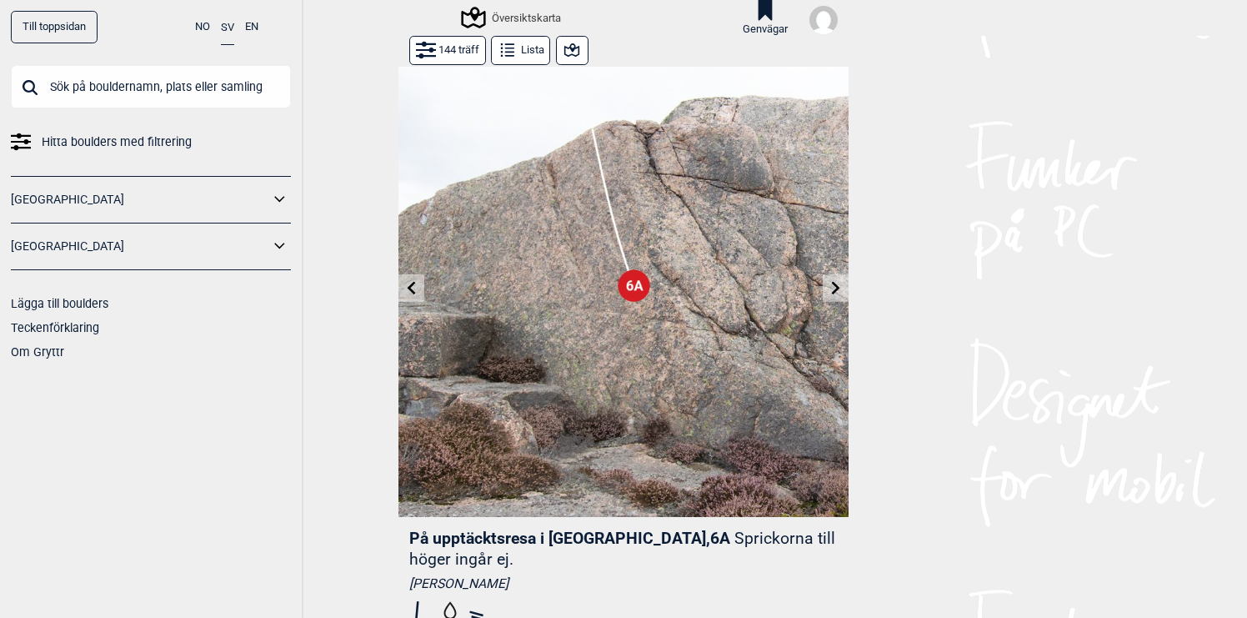
click at [835, 291] on icon at bounding box center [836, 287] width 8 height 13
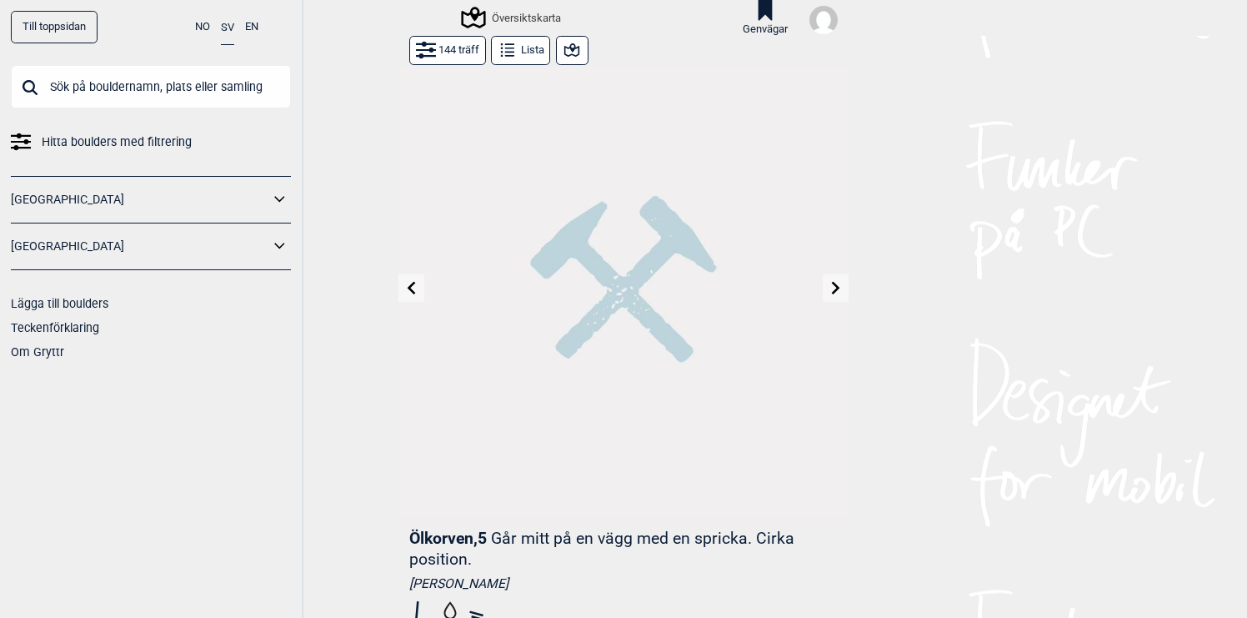
click at [835, 291] on icon at bounding box center [836, 287] width 8 height 13
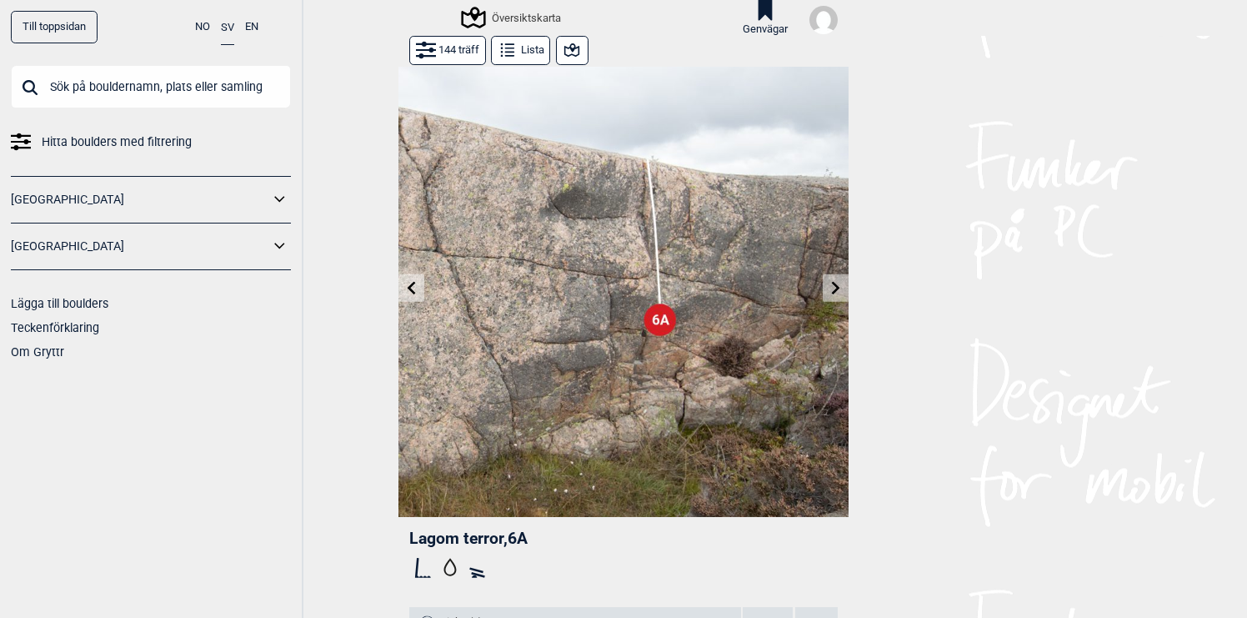
click at [835, 291] on icon at bounding box center [836, 287] width 8 height 13
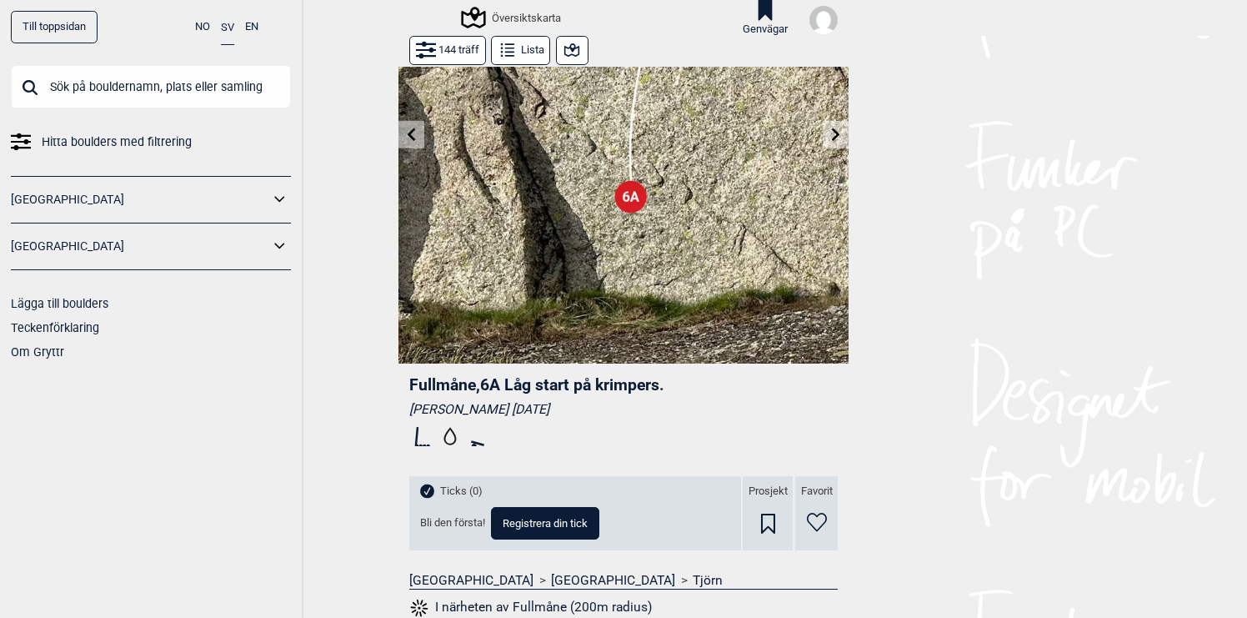
scroll to position [156, 0]
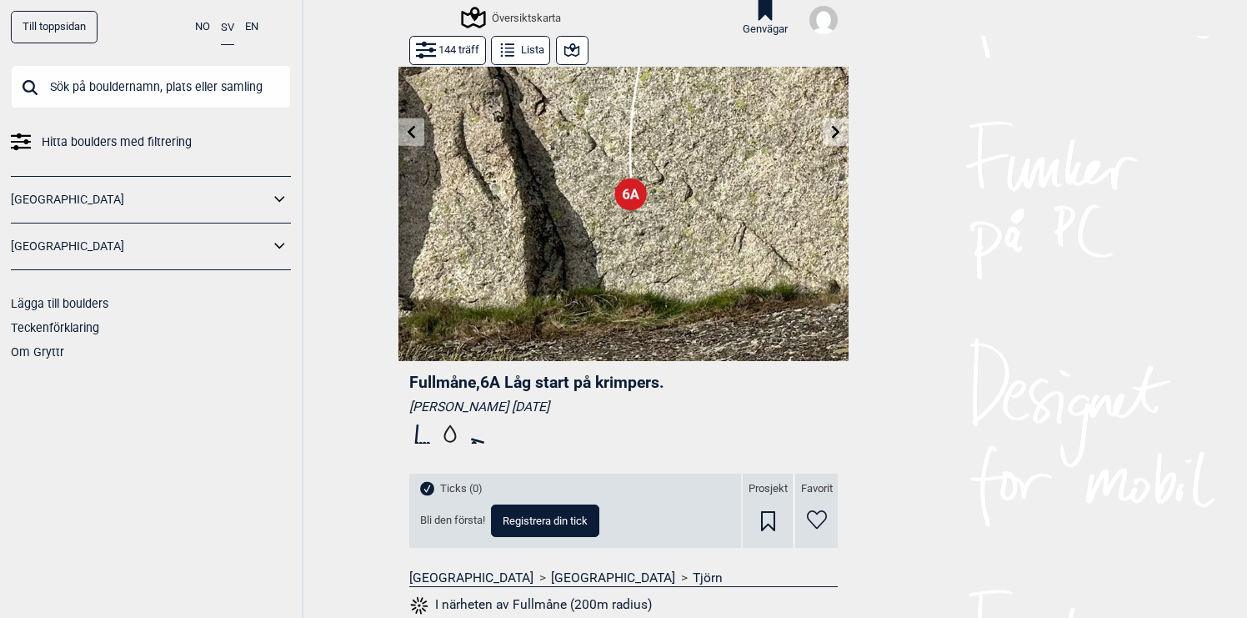
click at [549, 524] on span "Registrera din tick" at bounding box center [545, 520] width 85 height 11
select select "90"
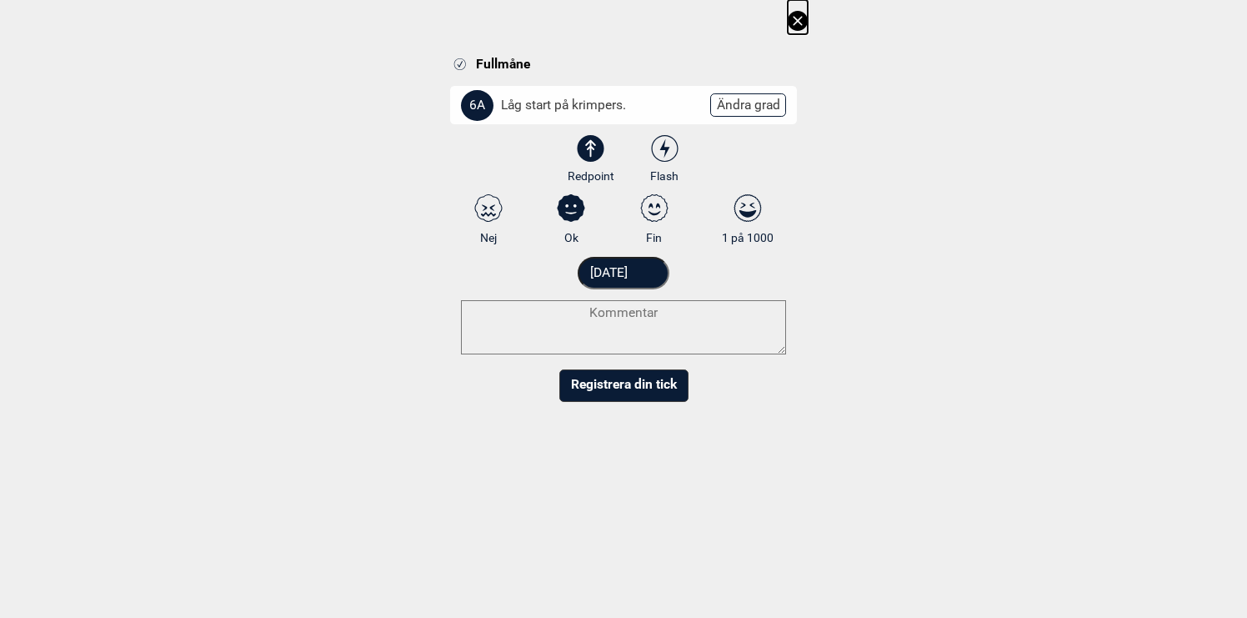
click at [625, 275] on input "[DATE]" at bounding box center [624, 273] width 93 height 33
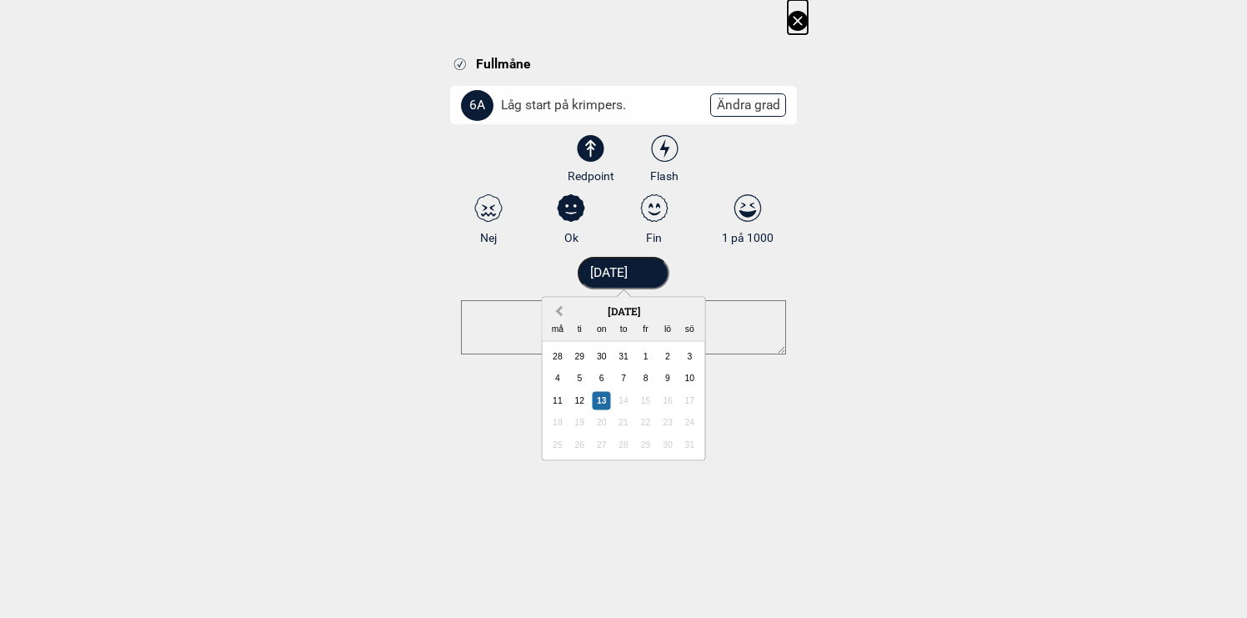
click at [559, 312] on span "Previous Month" at bounding box center [559, 311] width 0 height 19
click at [667, 358] on div "3" at bounding box center [668, 356] width 18 height 18
type input "[DATE]"
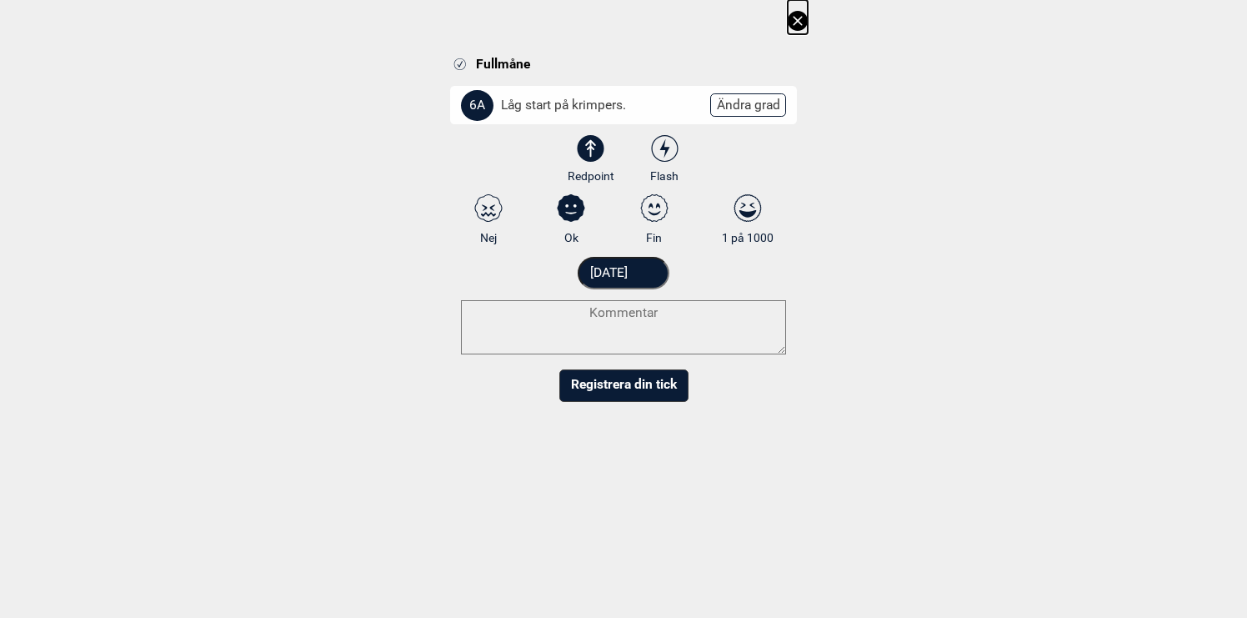
click at [619, 381] on button "Registrera din tick" at bounding box center [623, 385] width 129 height 33
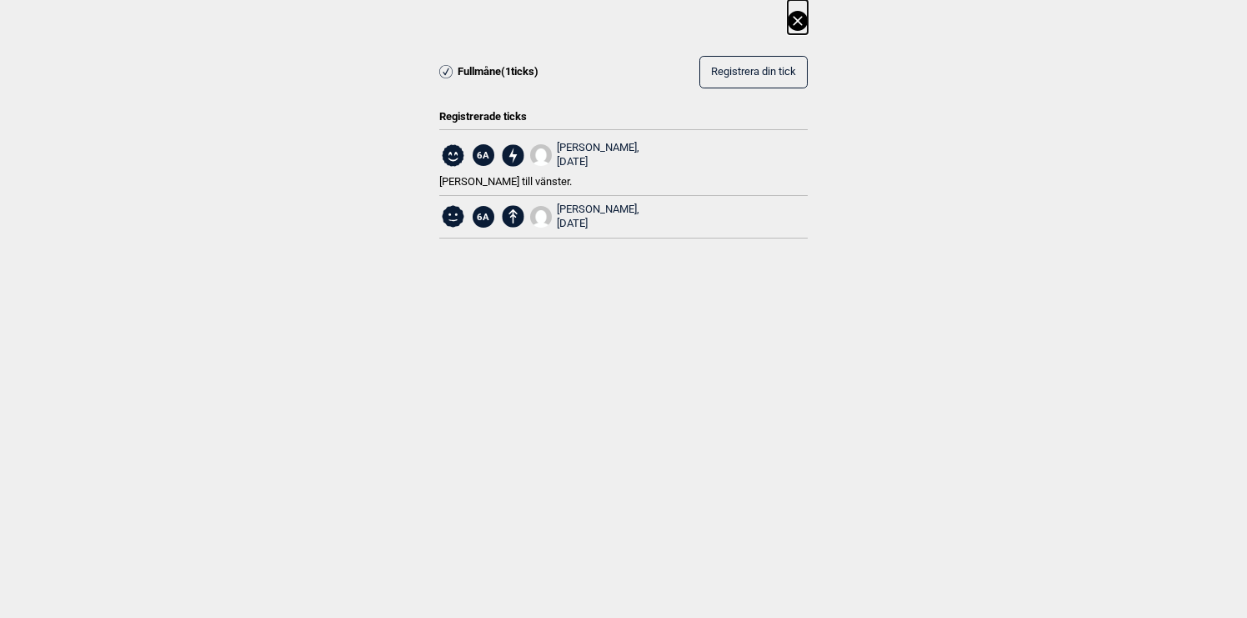
click at [581, 143] on div "[PERSON_NAME], [DATE]" at bounding box center [598, 155] width 83 height 28
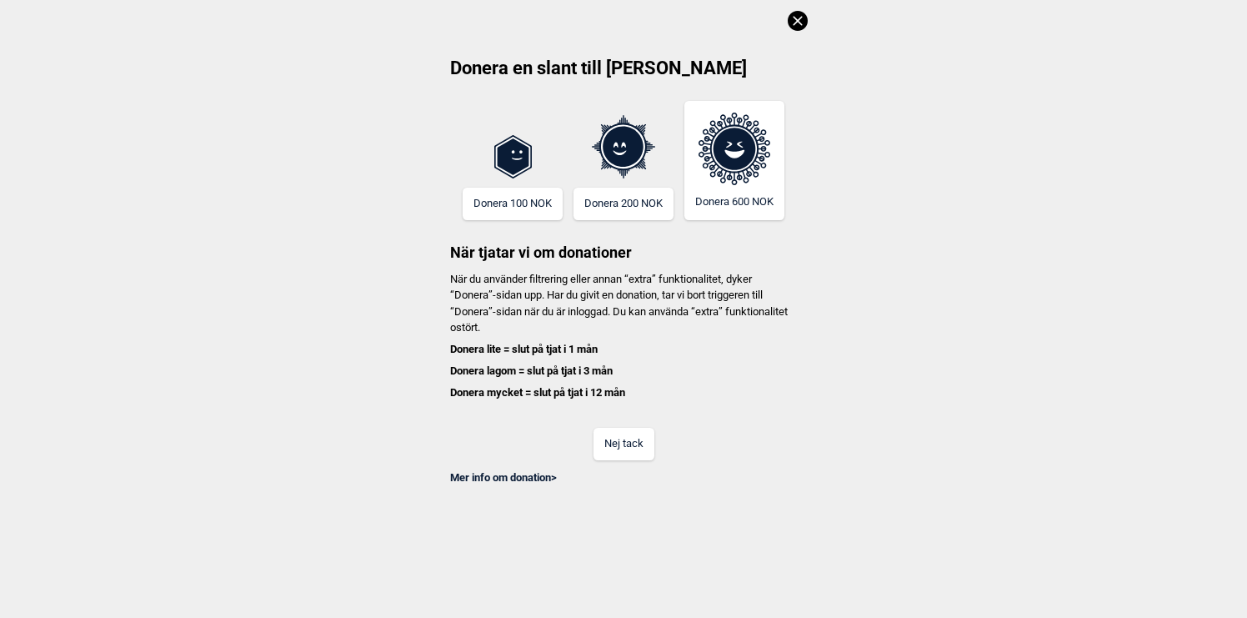
click at [610, 447] on button "Nej tack" at bounding box center [624, 444] width 61 height 33
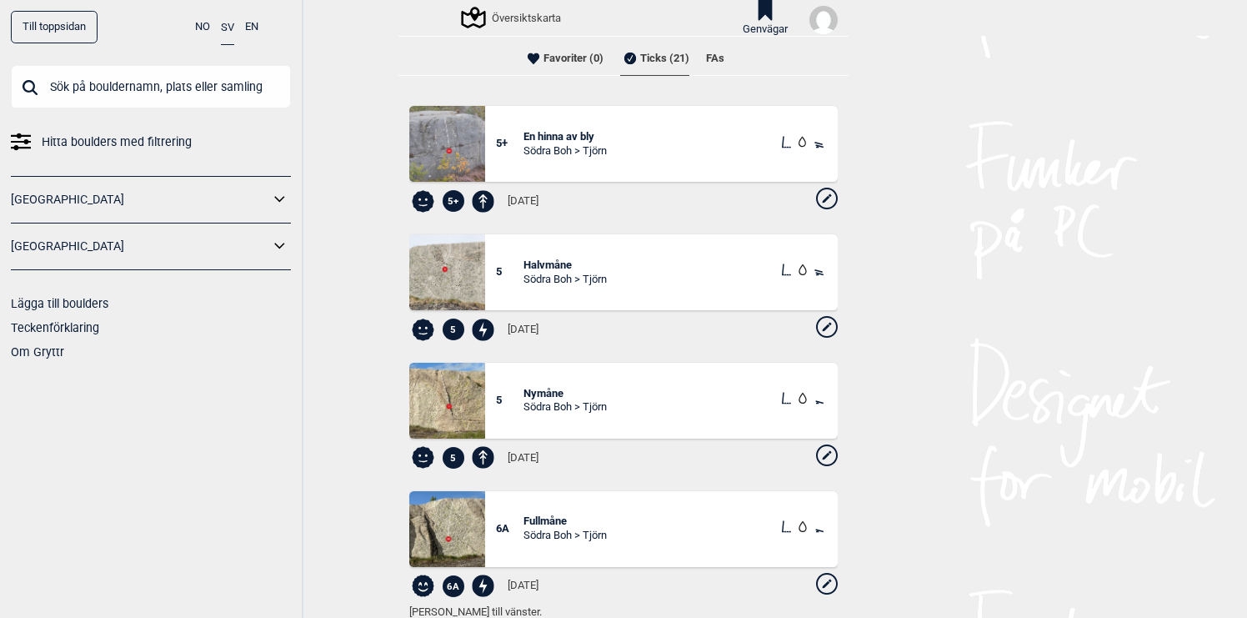
scroll to position [383, 0]
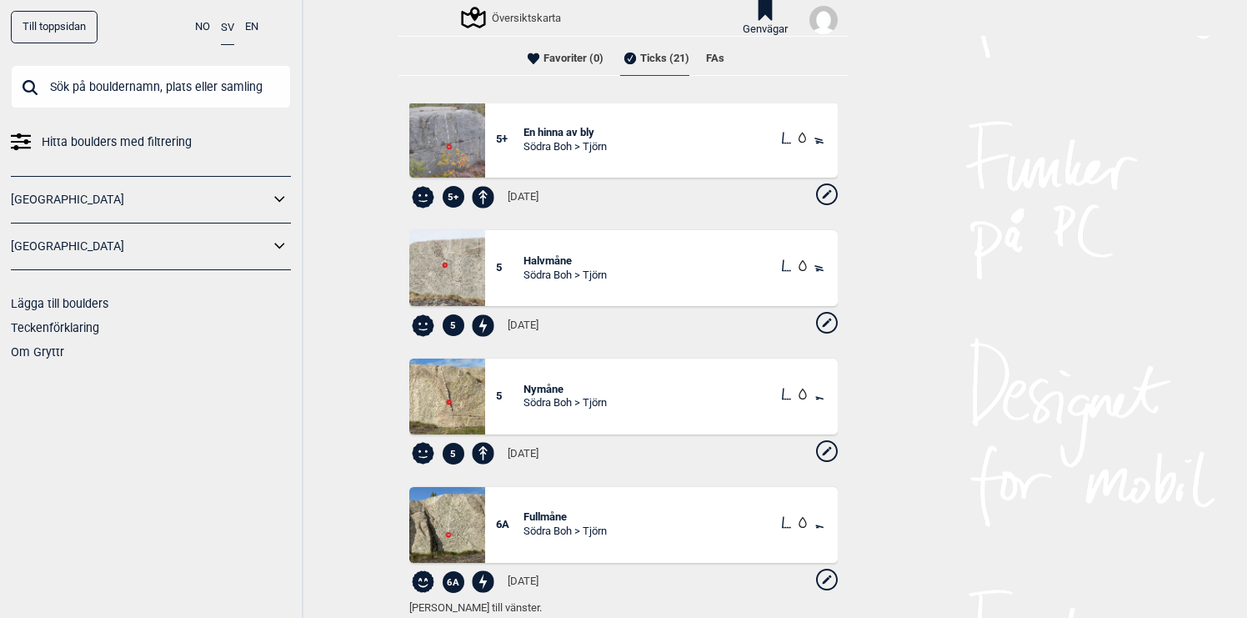
click at [659, 60] on li "Ticks (21)" at bounding box center [654, 58] width 69 height 33
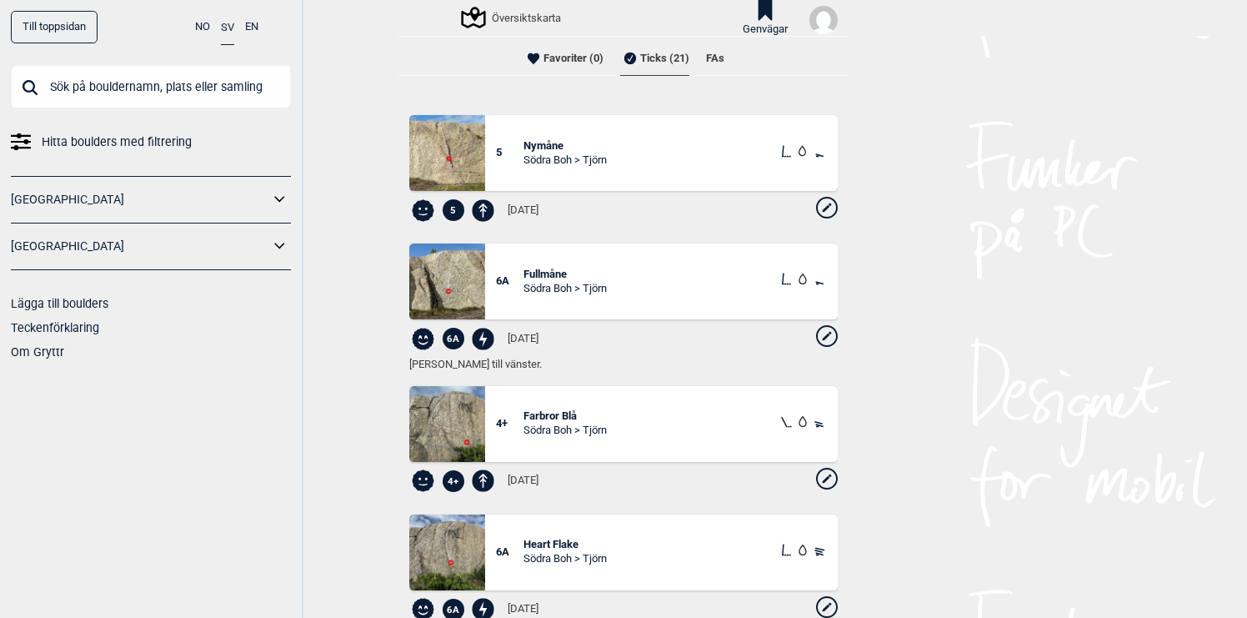
scroll to position [584, 0]
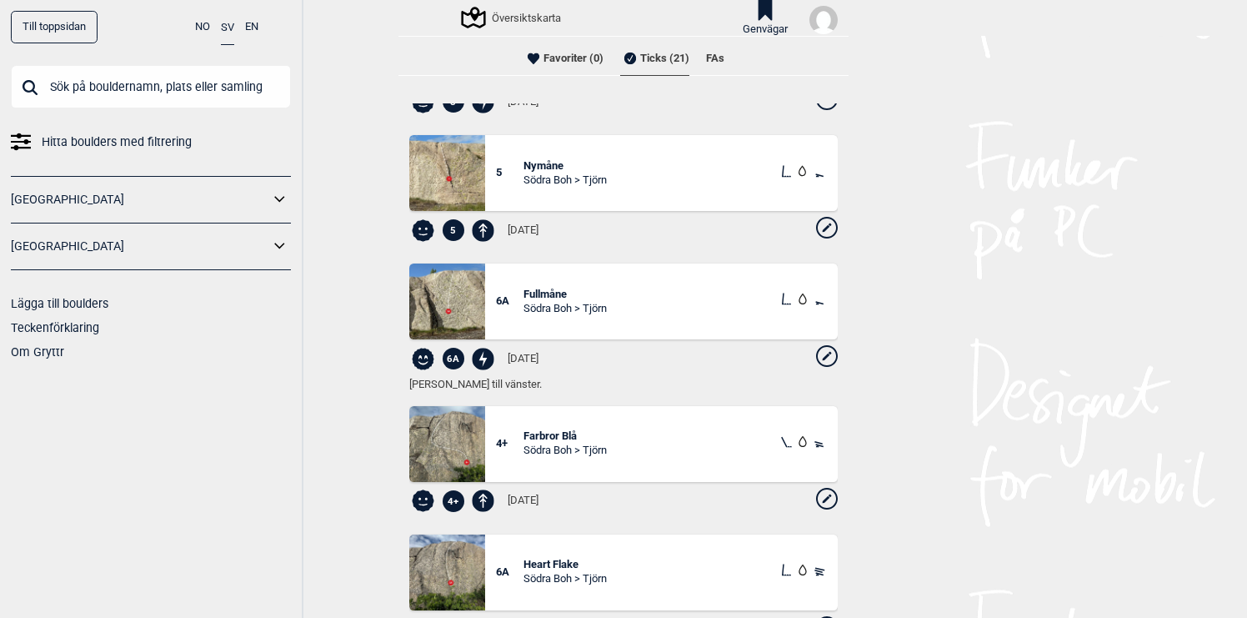
click at [701, 313] on div "Fullmåne [GEOGRAPHIC_DATA] > [GEOGRAPHIC_DATA]" at bounding box center [676, 302] width 304 height 28
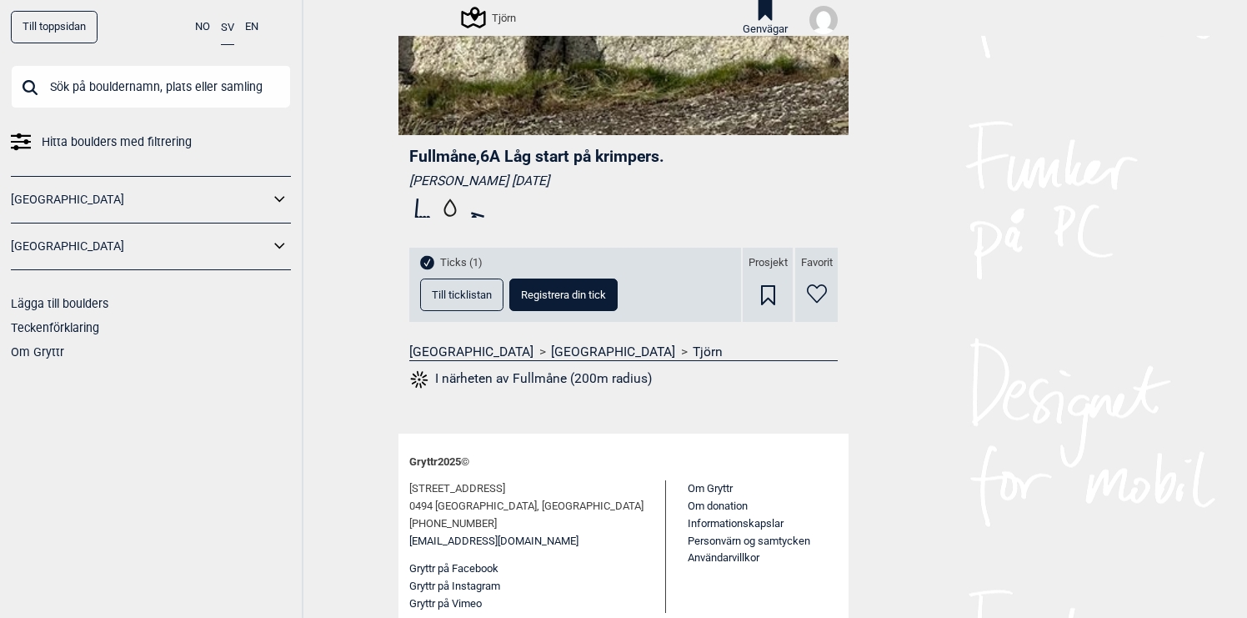
scroll to position [388, 0]
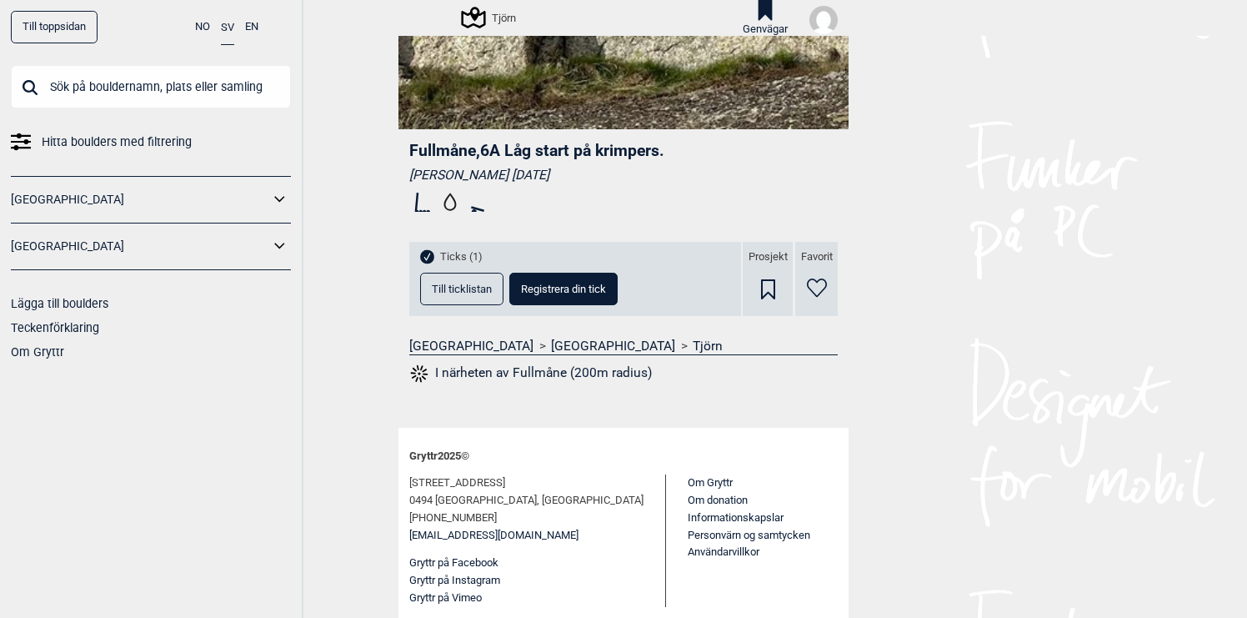
click at [480, 283] on span "Till ticklistan" at bounding box center [462, 288] width 60 height 11
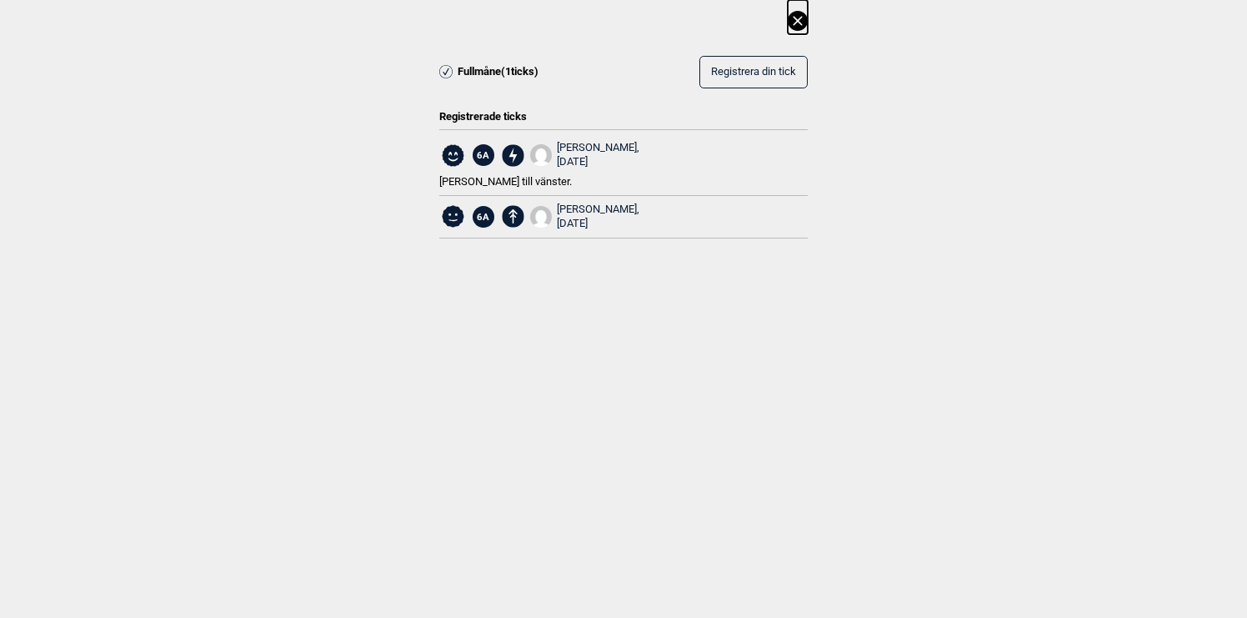
click at [603, 209] on div "[PERSON_NAME], [DATE]" at bounding box center [598, 217] width 83 height 28
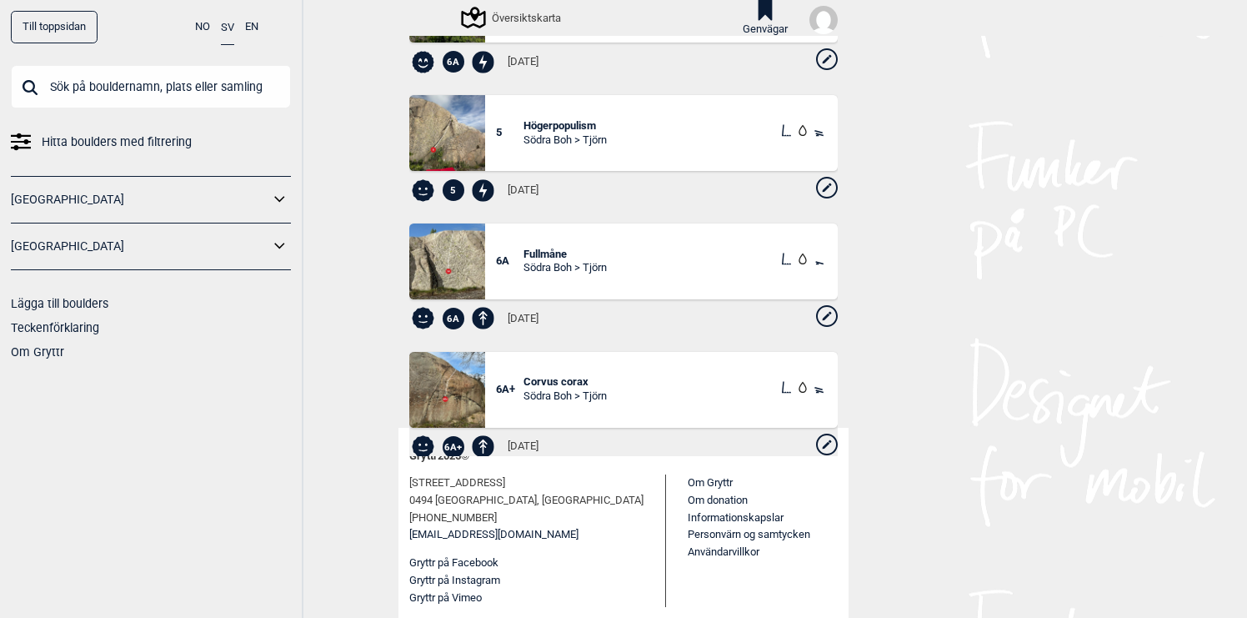
scroll to position [906, 0]
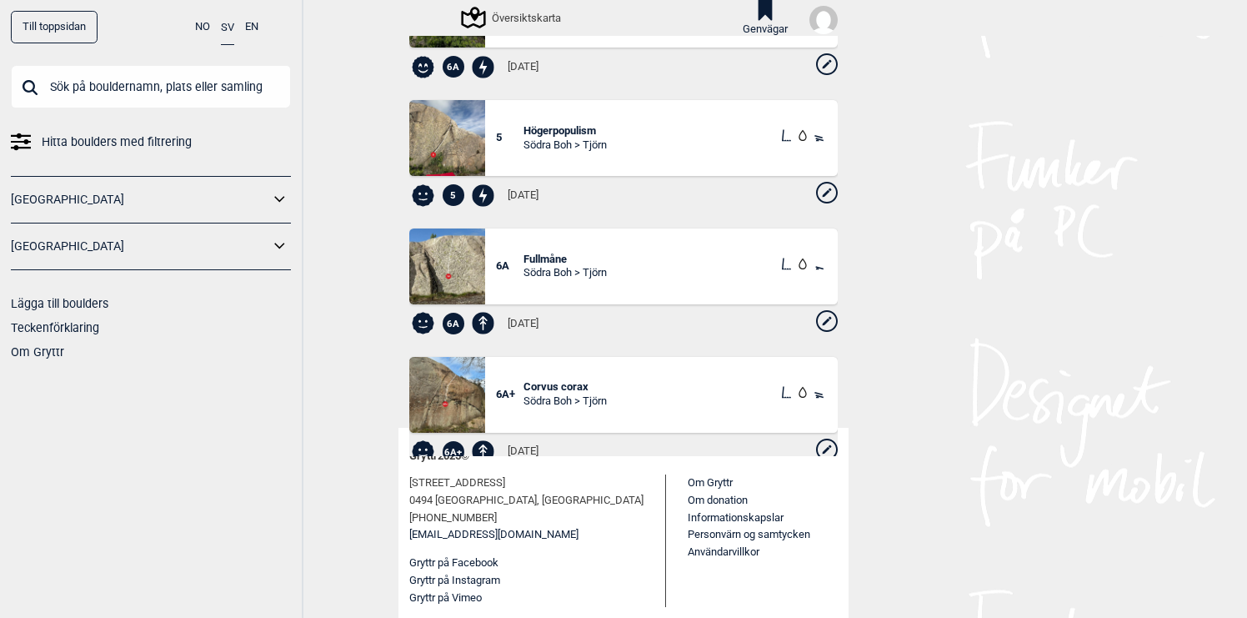
click at [553, 258] on span "Fullmåne" at bounding box center [565, 260] width 83 height 14
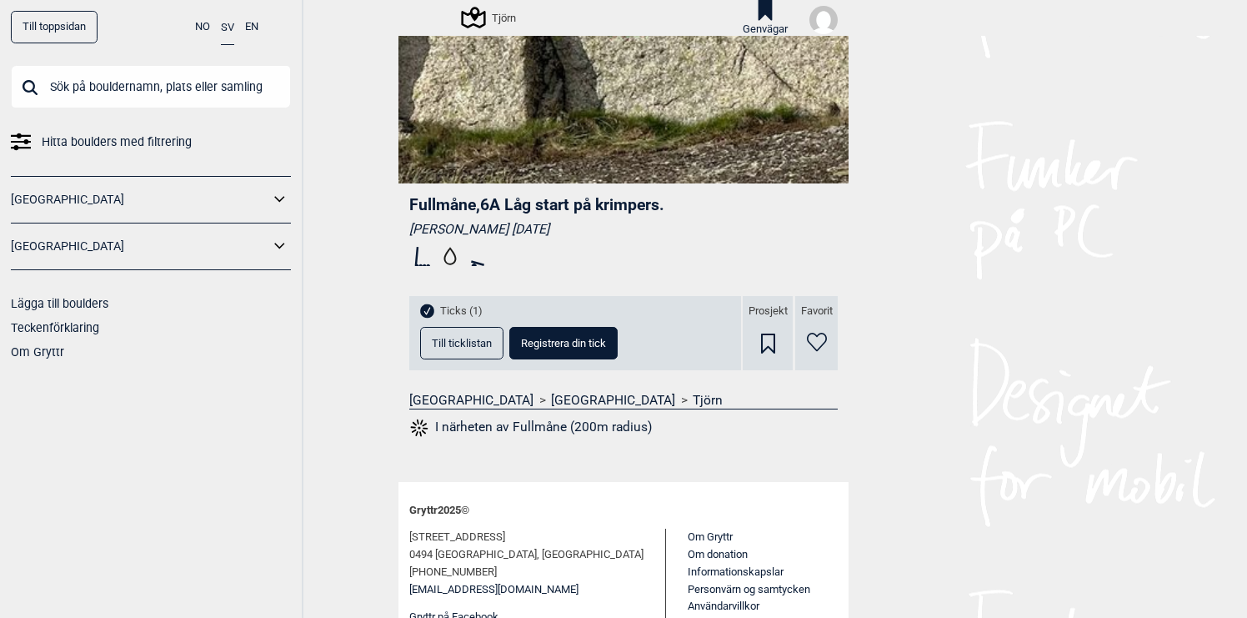
scroll to position [334, 0]
click at [584, 338] on span "Registrera din tick" at bounding box center [563, 342] width 85 height 11
select select "90"
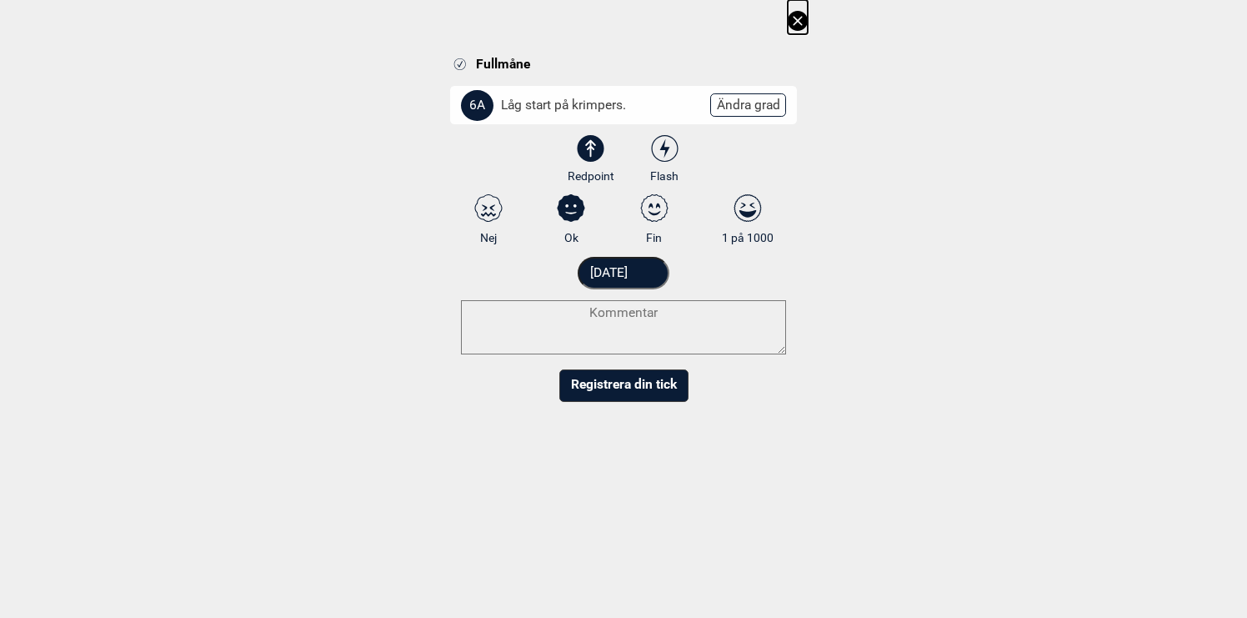
click at [799, 15] on icon at bounding box center [798, 21] width 20 height 20
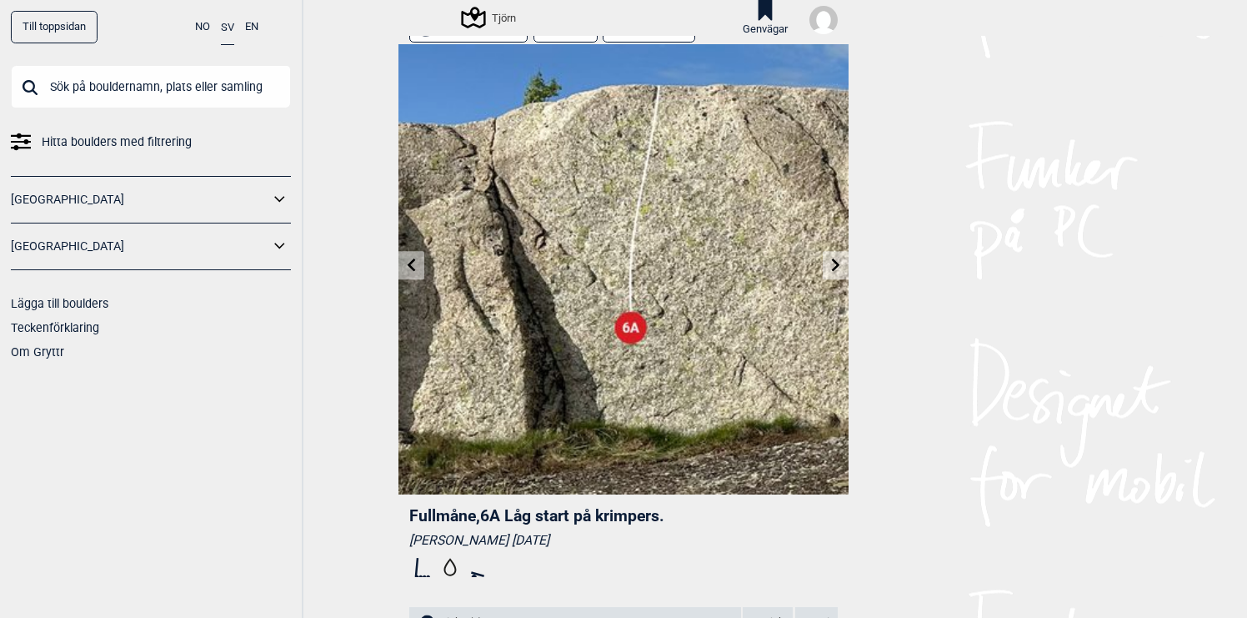
scroll to position [0, 0]
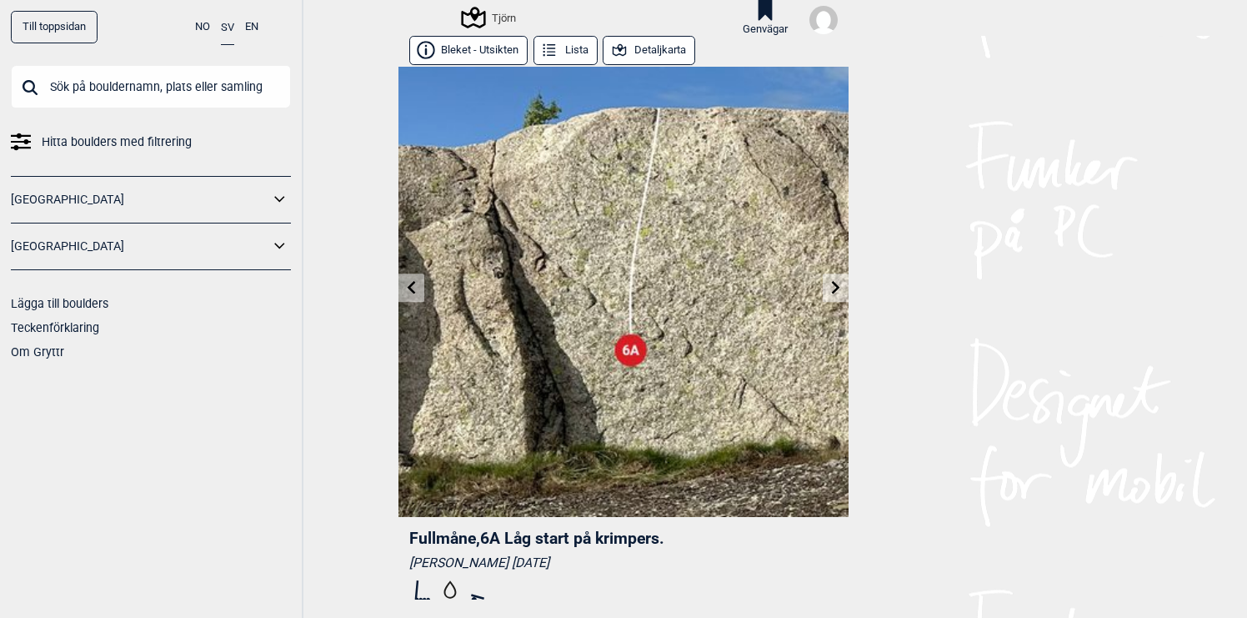
click at [486, 20] on icon at bounding box center [473, 18] width 32 height 32
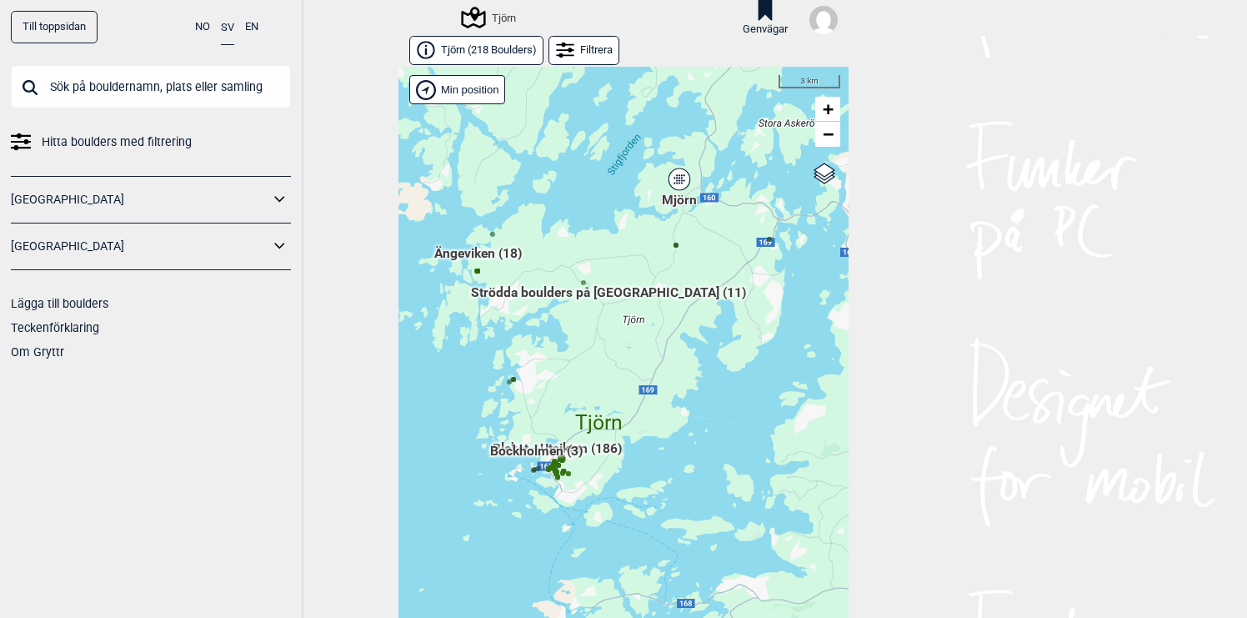
click at [607, 58] on div "Filtrera" at bounding box center [584, 50] width 71 height 29
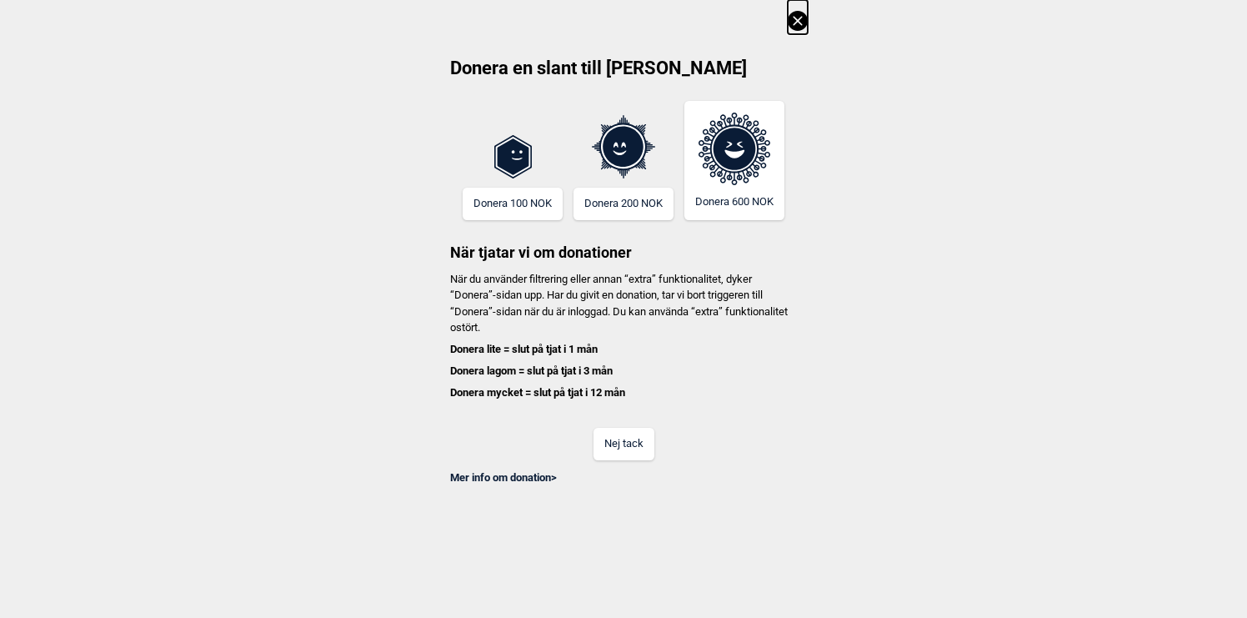
click at [619, 441] on button "Nej tack" at bounding box center [624, 444] width 61 height 33
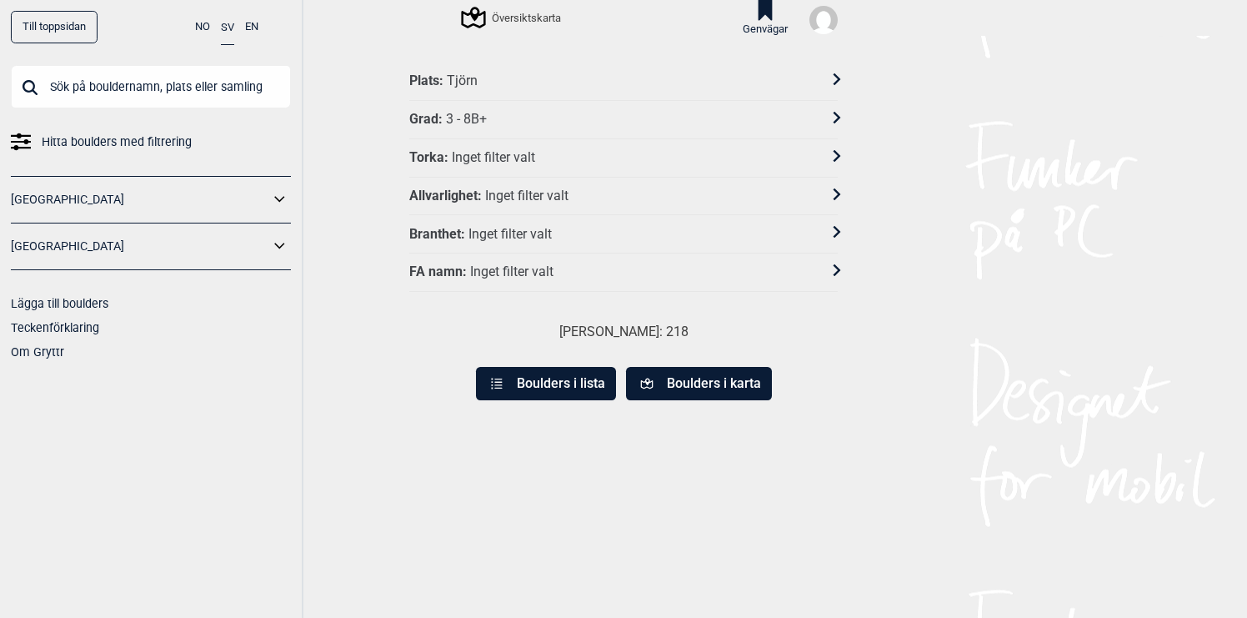
click at [543, 14] on div "Översiktskarta" at bounding box center [512, 18] width 98 height 20
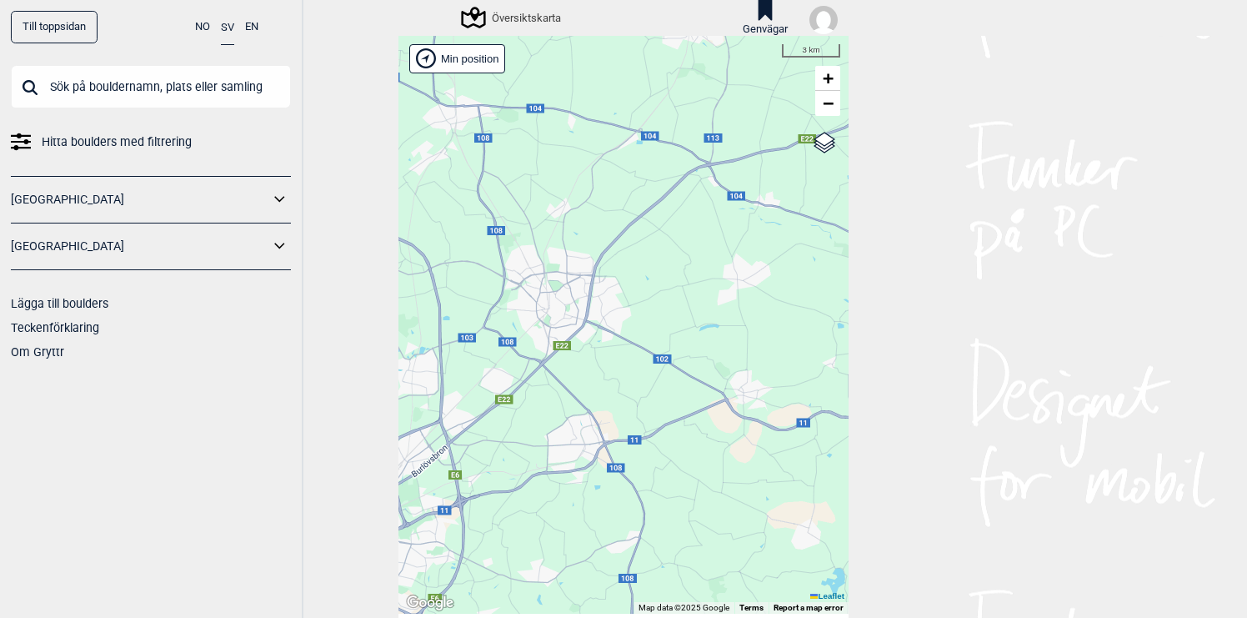
click at [282, 242] on icon at bounding box center [280, 246] width 22 height 24
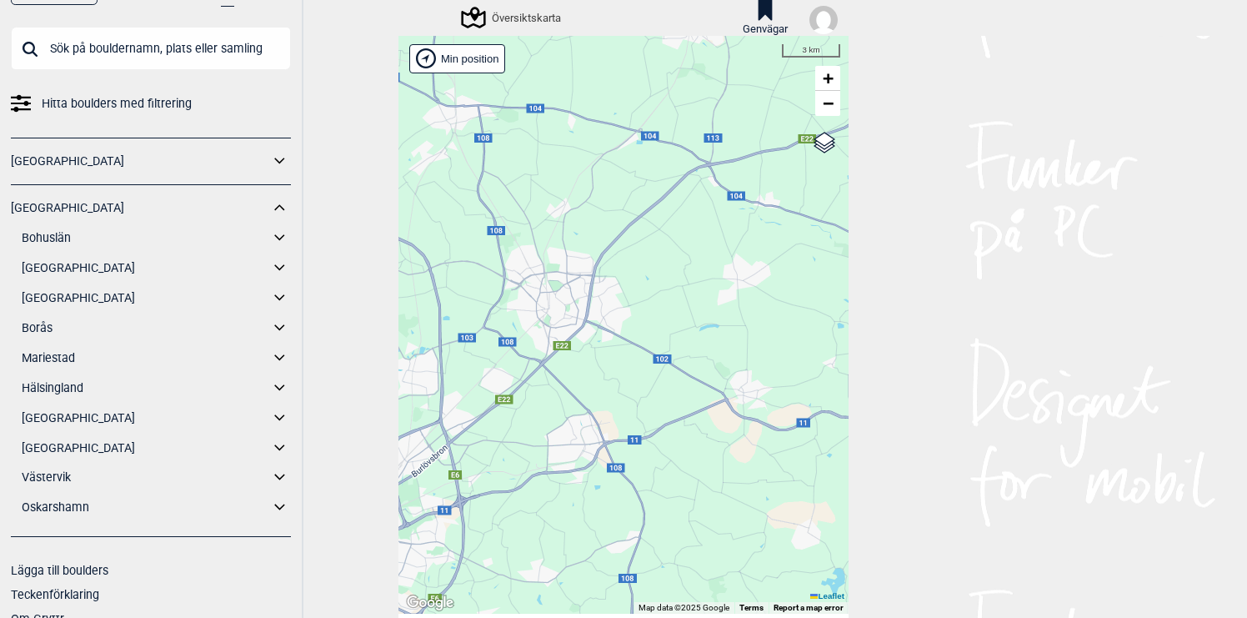
scroll to position [45, 0]
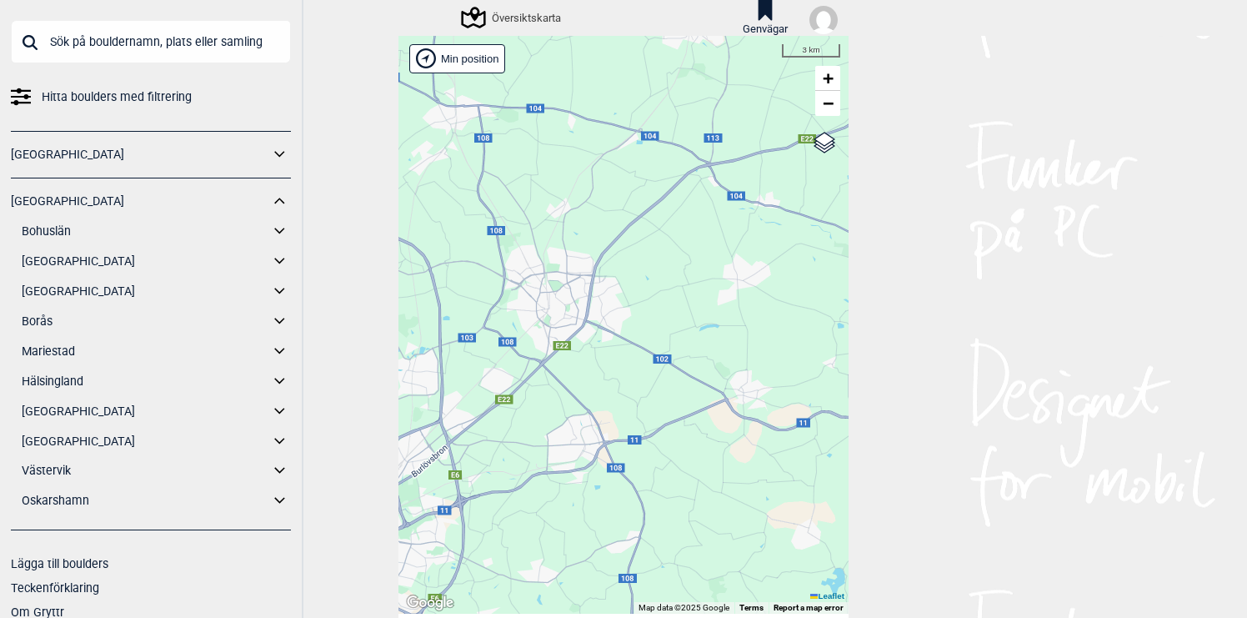
click at [104, 257] on link "[GEOGRAPHIC_DATA]" at bounding box center [146, 261] width 248 height 24
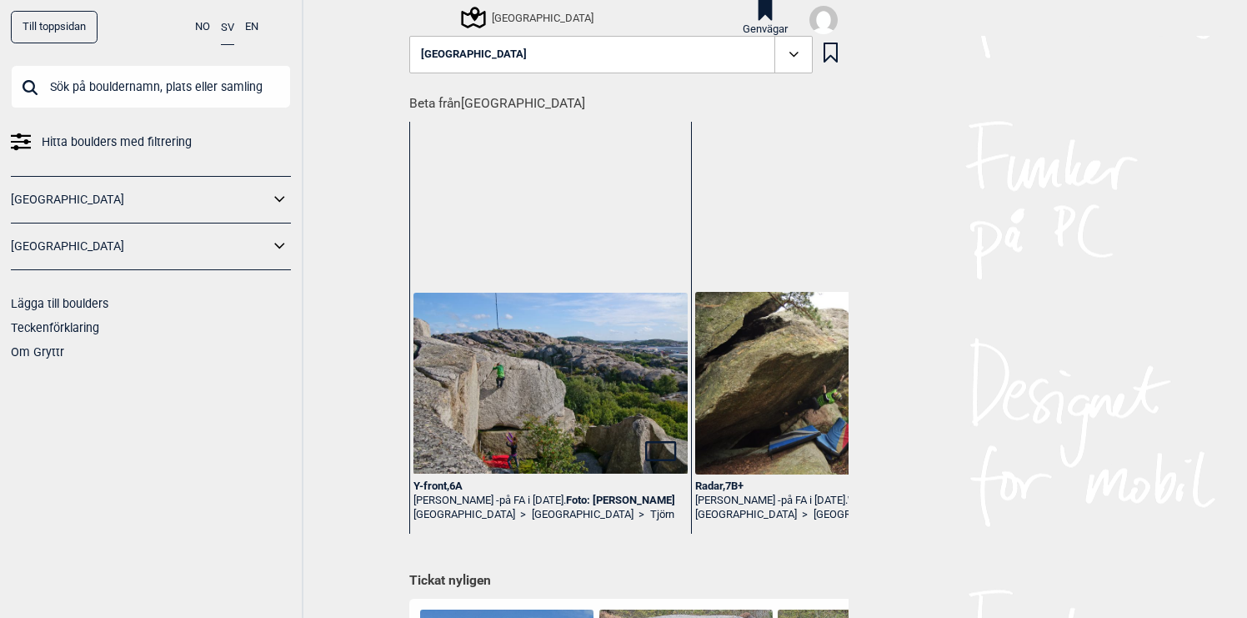
click at [286, 245] on icon at bounding box center [280, 246] width 22 height 24
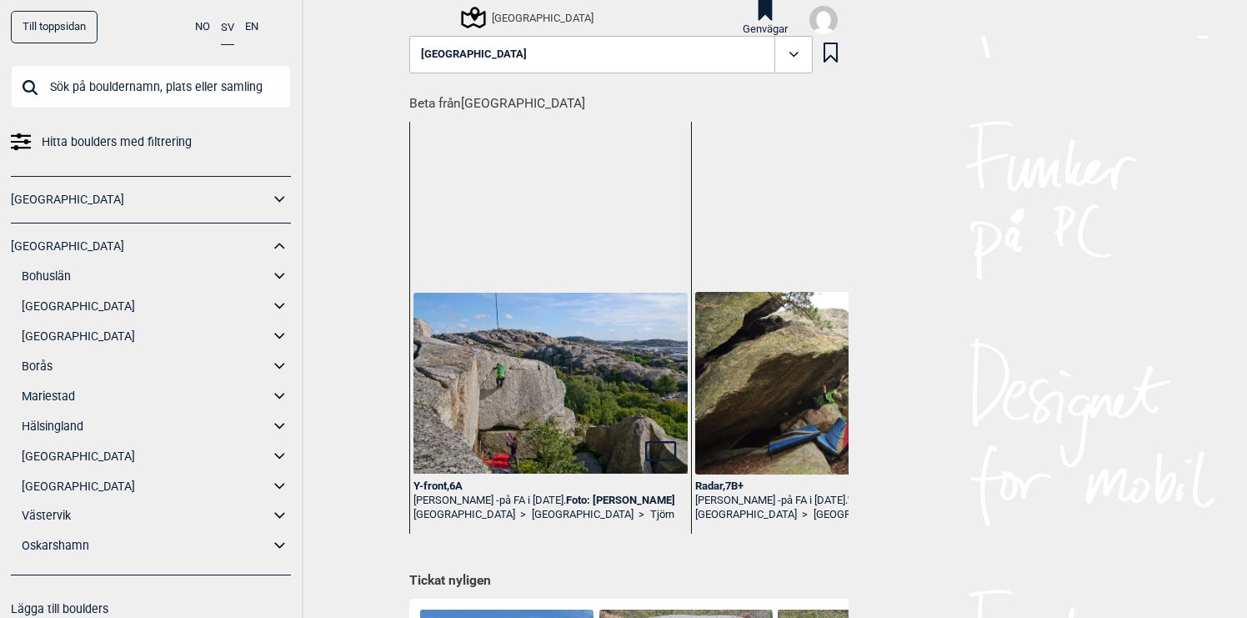
click at [276, 308] on icon at bounding box center [280, 306] width 22 height 24
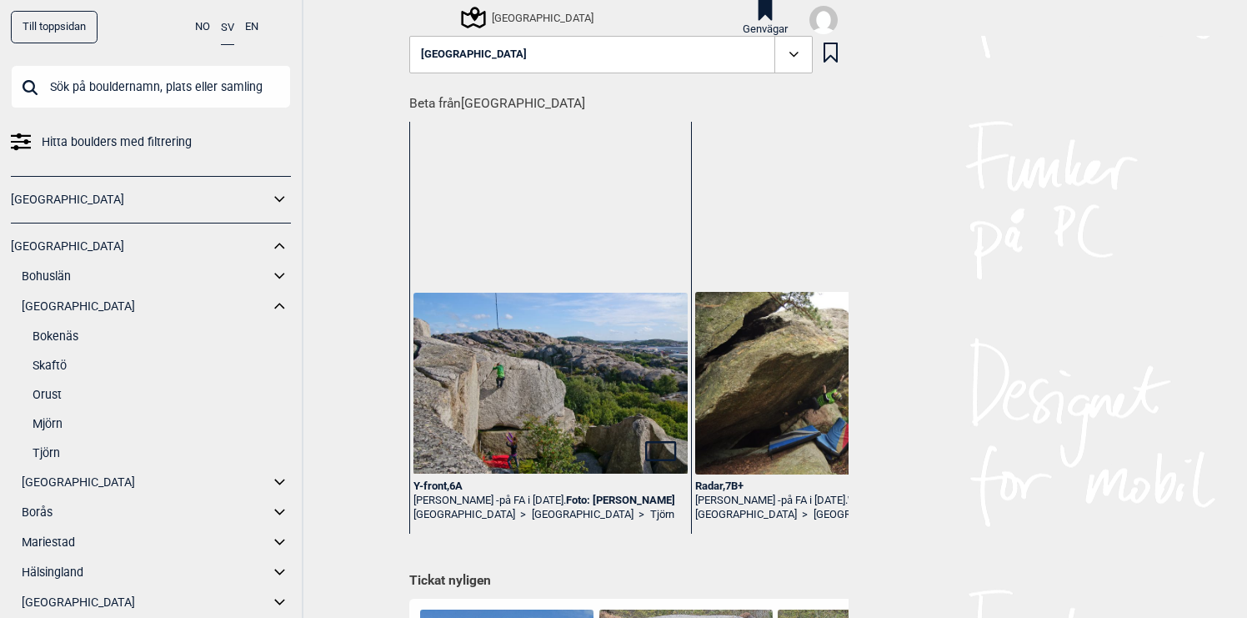
click at [52, 454] on link "Tjörn" at bounding box center [162, 453] width 258 height 24
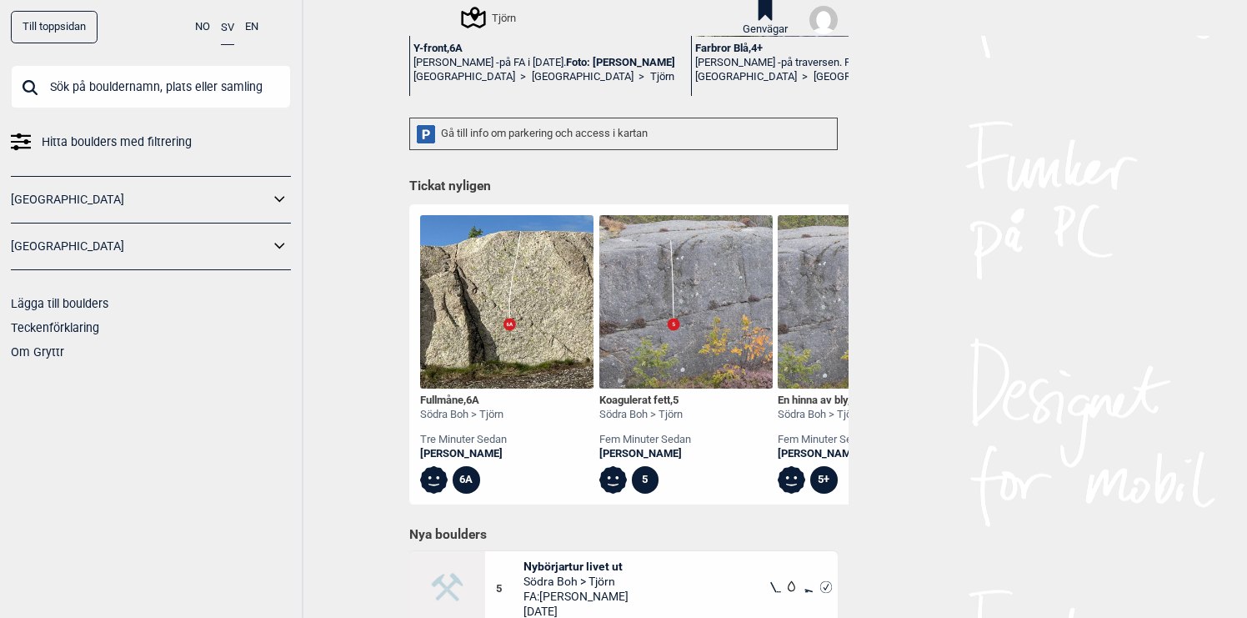
scroll to position [486, 0]
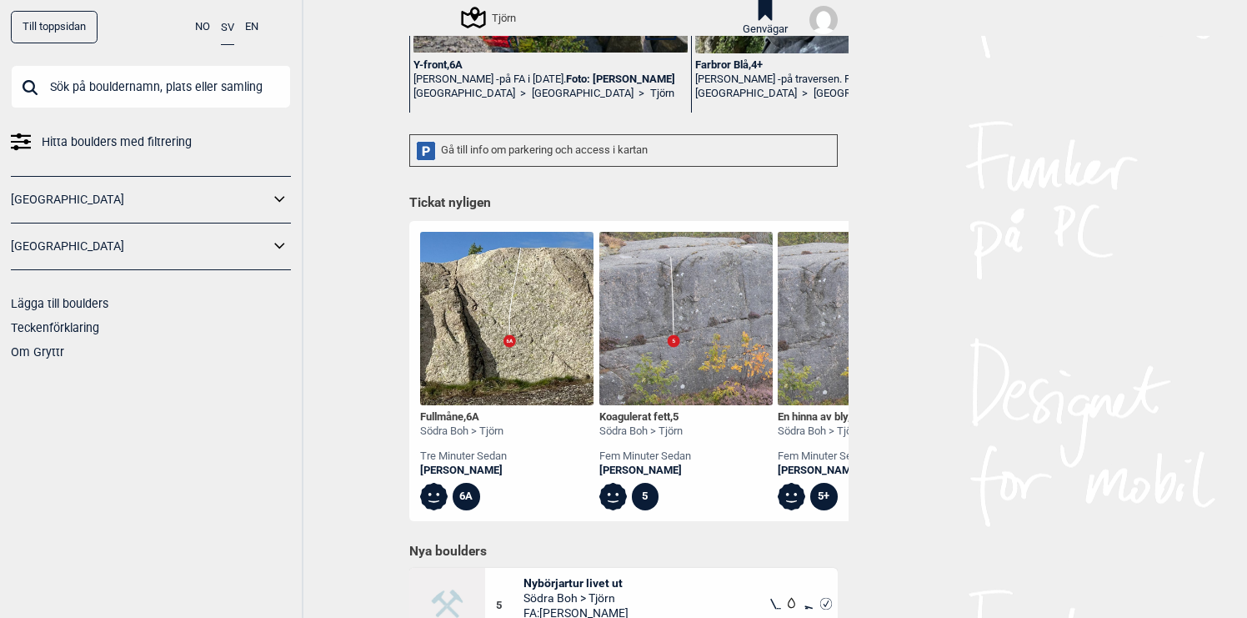
click at [493, 378] on img at bounding box center [506, 318] width 173 height 173
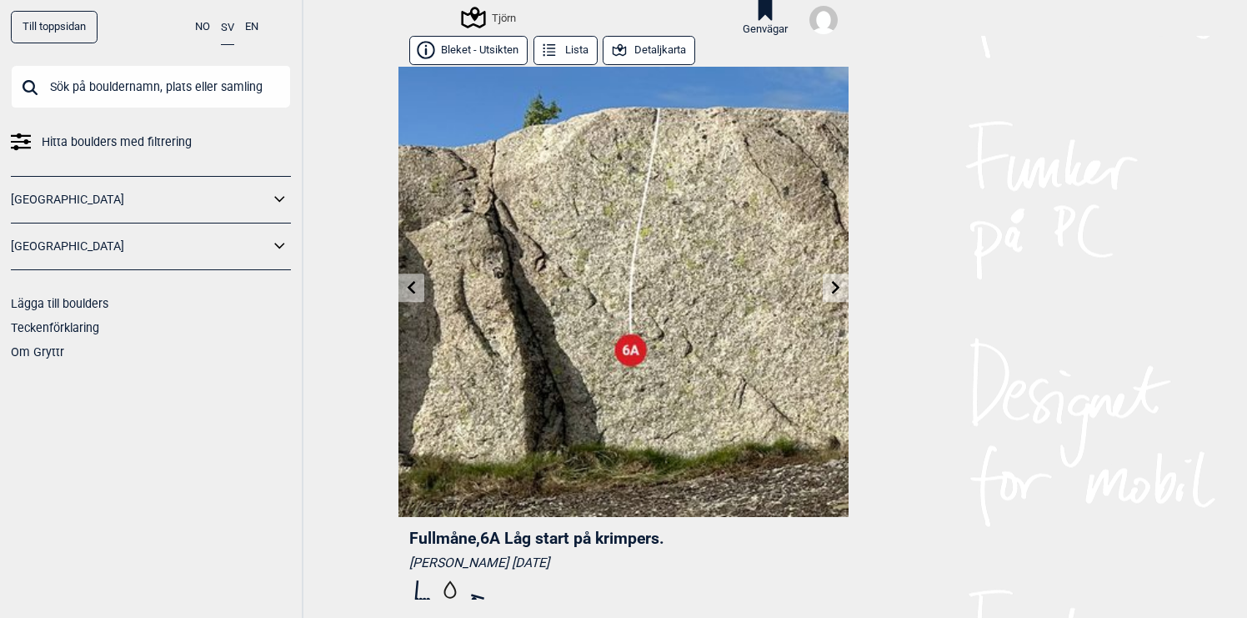
click at [570, 48] on button "Lista" at bounding box center [566, 50] width 64 height 29
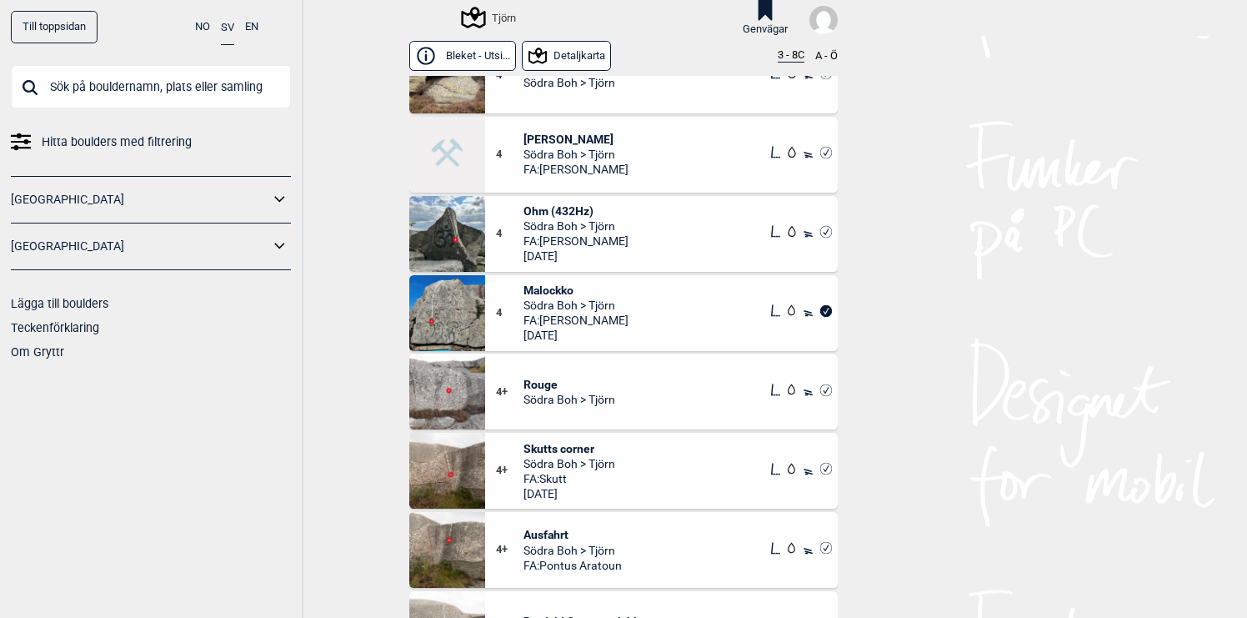
scroll to position [493, 0]
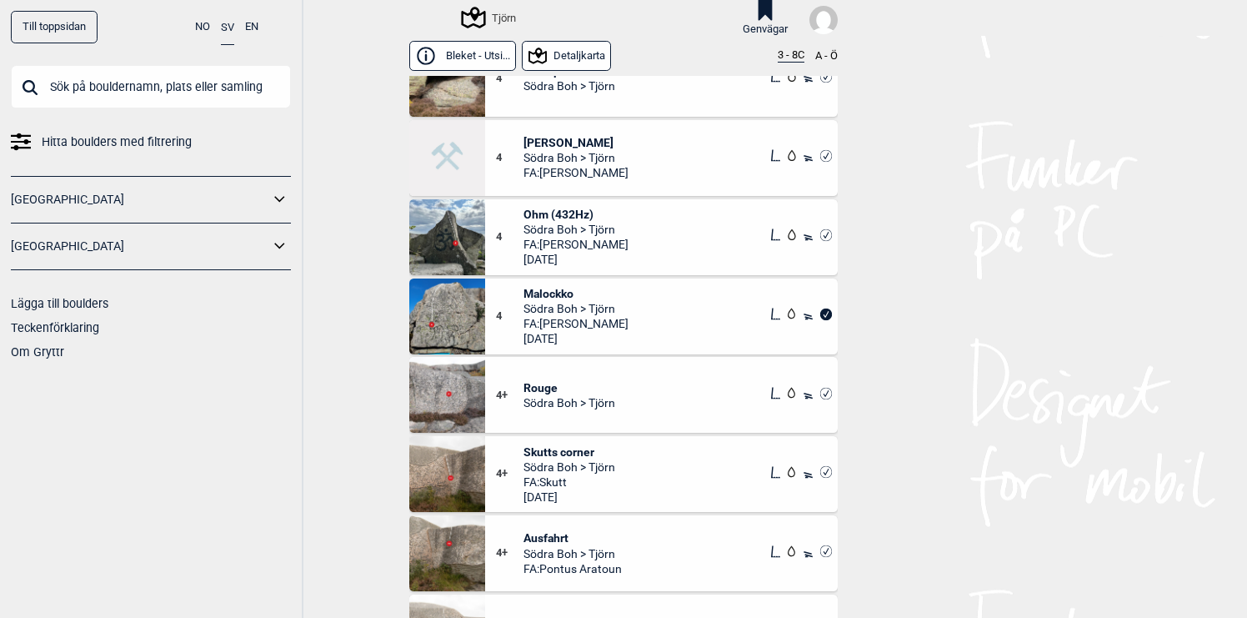
click at [230, 425] on div "Till toppsidan NO SV EN Hitta boulders med filtrering Norge Sverige Lägga till …" at bounding box center [151, 309] width 303 height 618
click at [586, 234] on span "Södra Boh > Tjörn" at bounding box center [576, 229] width 105 height 15
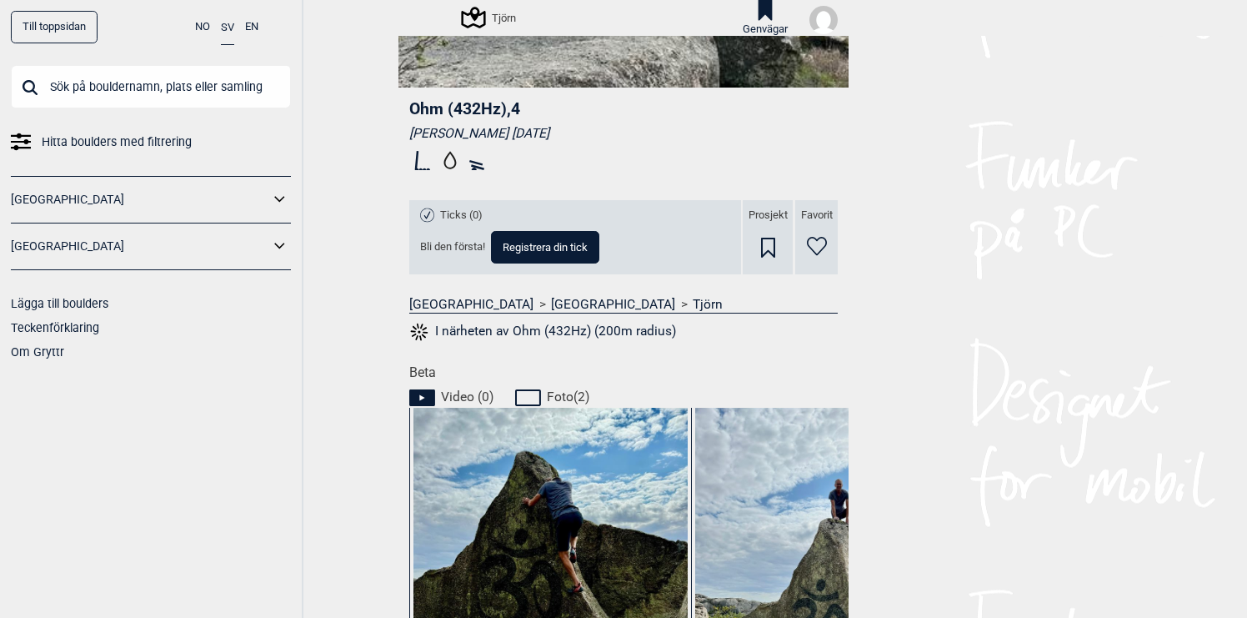
scroll to position [431, 0]
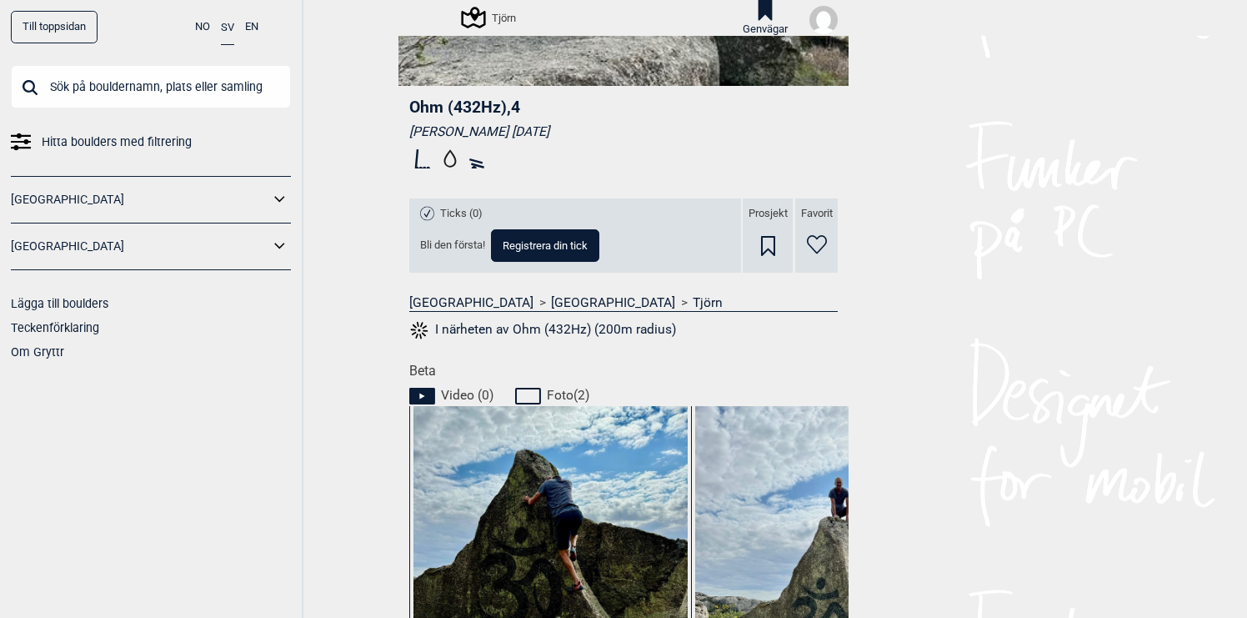
click at [564, 243] on span "Registrera din tick" at bounding box center [545, 245] width 85 height 11
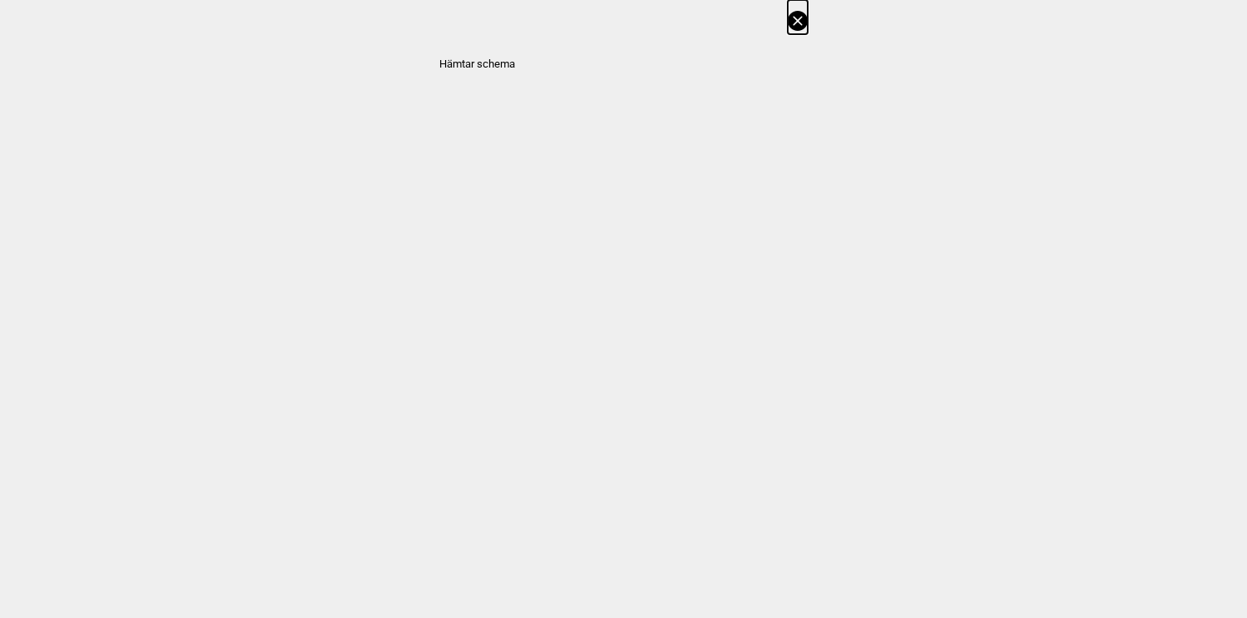
select select "61"
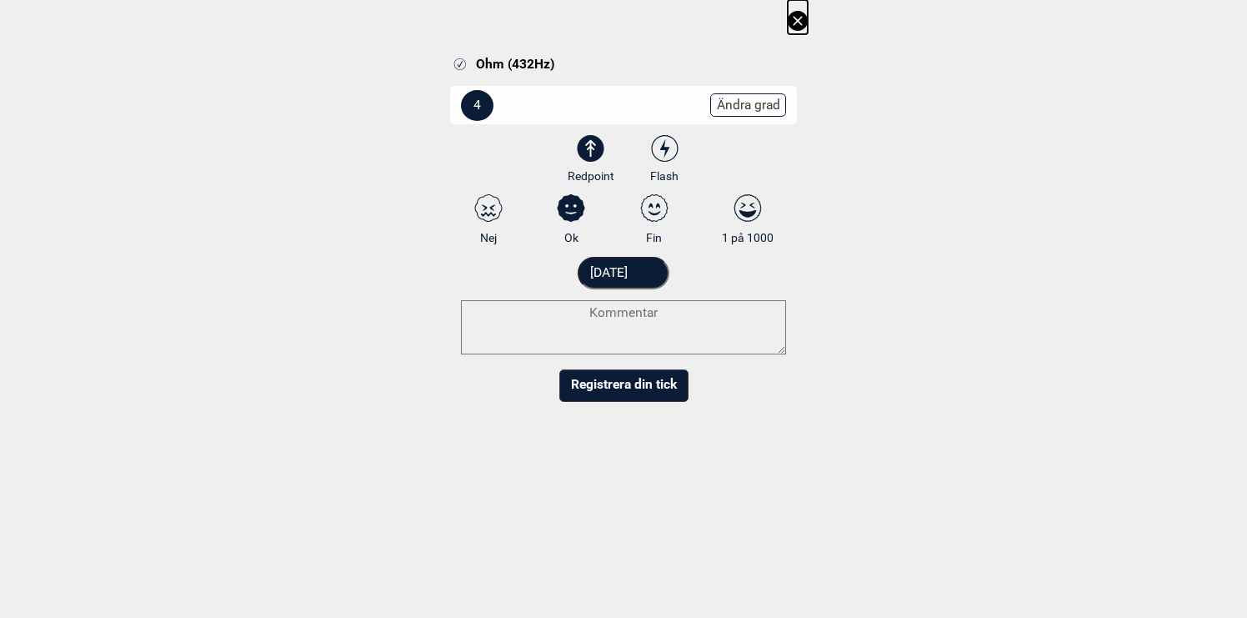
click at [616, 383] on button "Registrera din tick" at bounding box center [623, 385] width 129 height 33
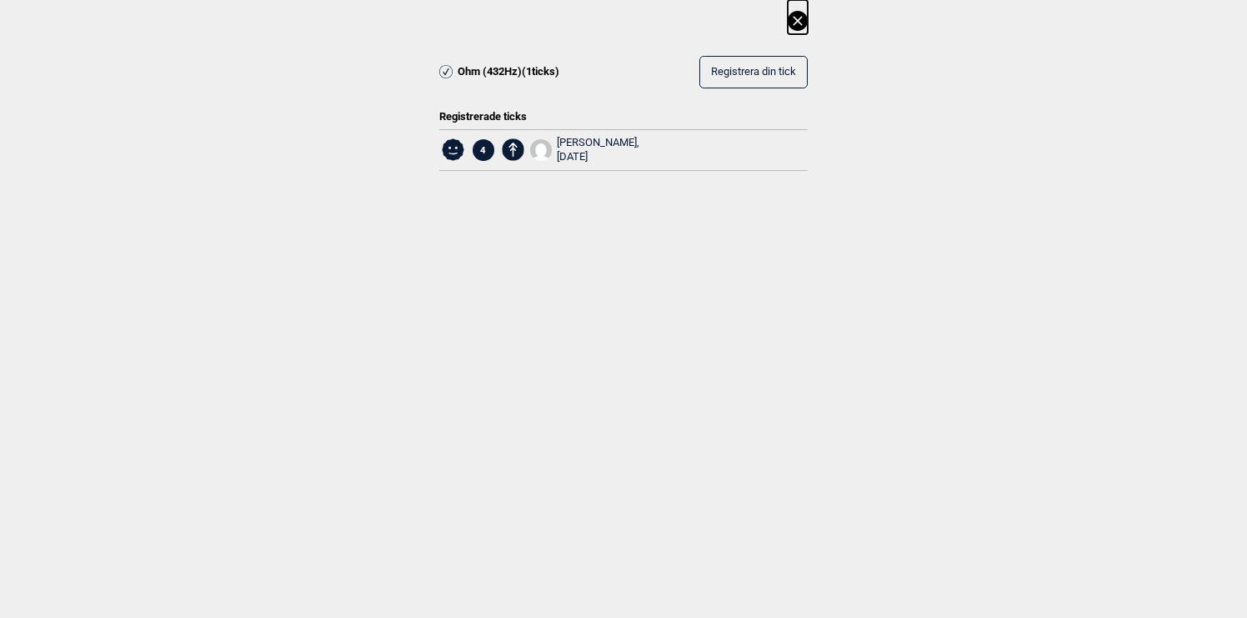
click at [799, 20] on icon at bounding box center [797, 20] width 9 height 9
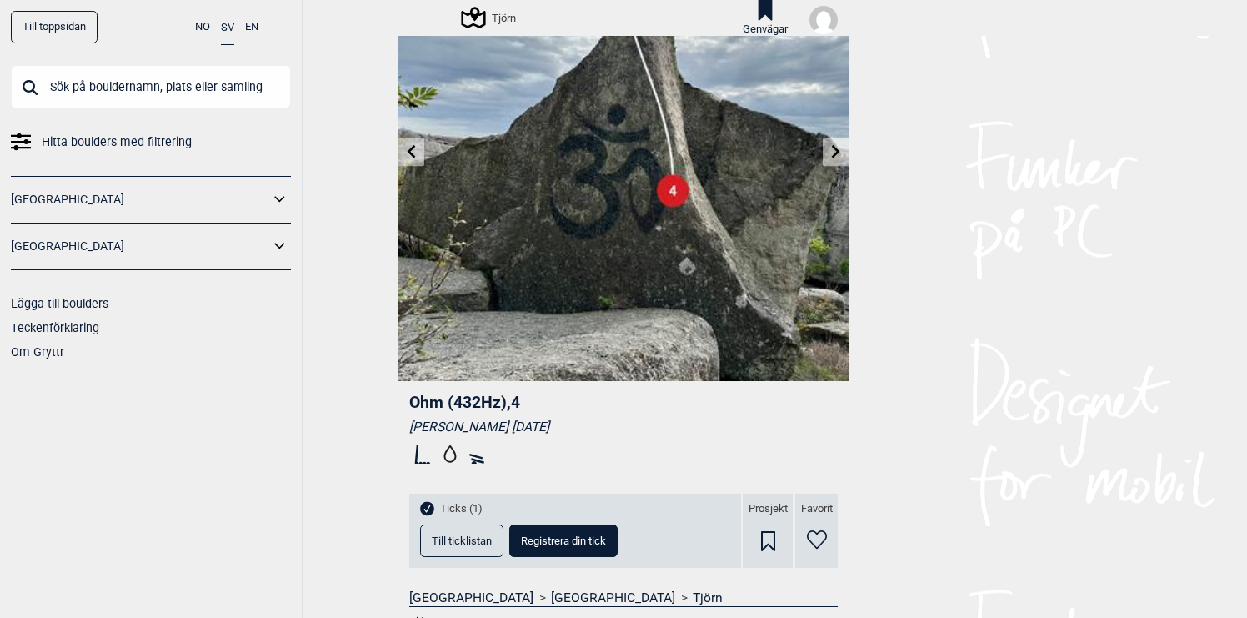
scroll to position [0, 0]
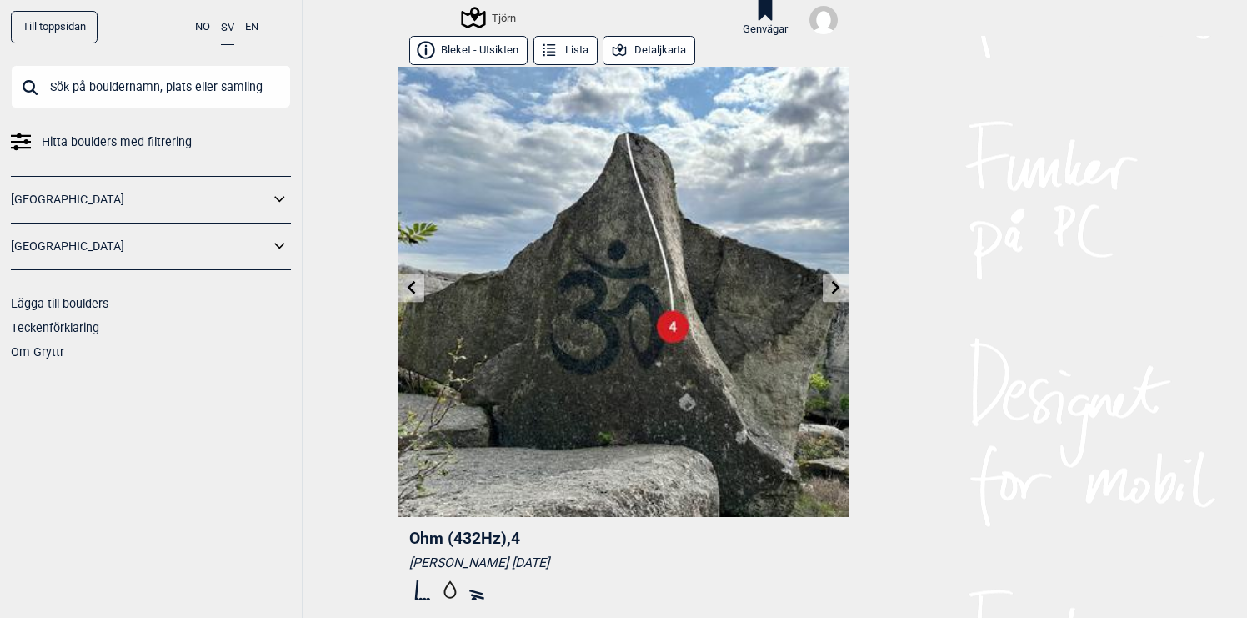
click at [575, 43] on button "Lista" at bounding box center [566, 50] width 64 height 29
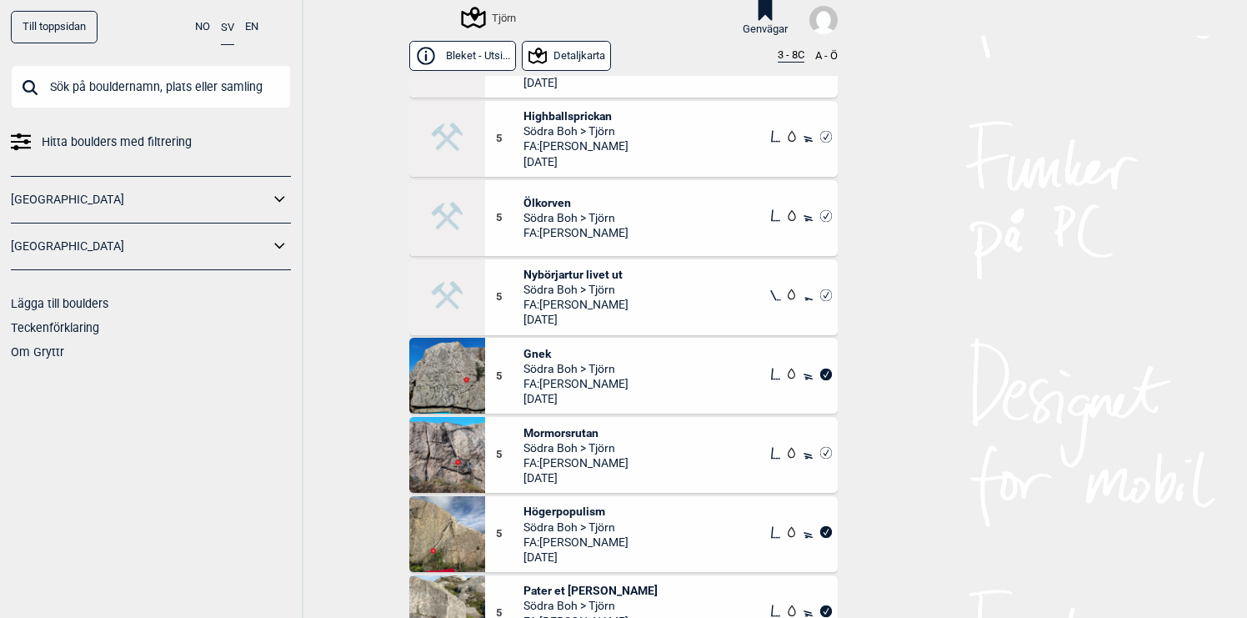
scroll to position [3773, 0]
click at [612, 280] on span "Nybörjartur livet ut" at bounding box center [576, 275] width 105 height 15
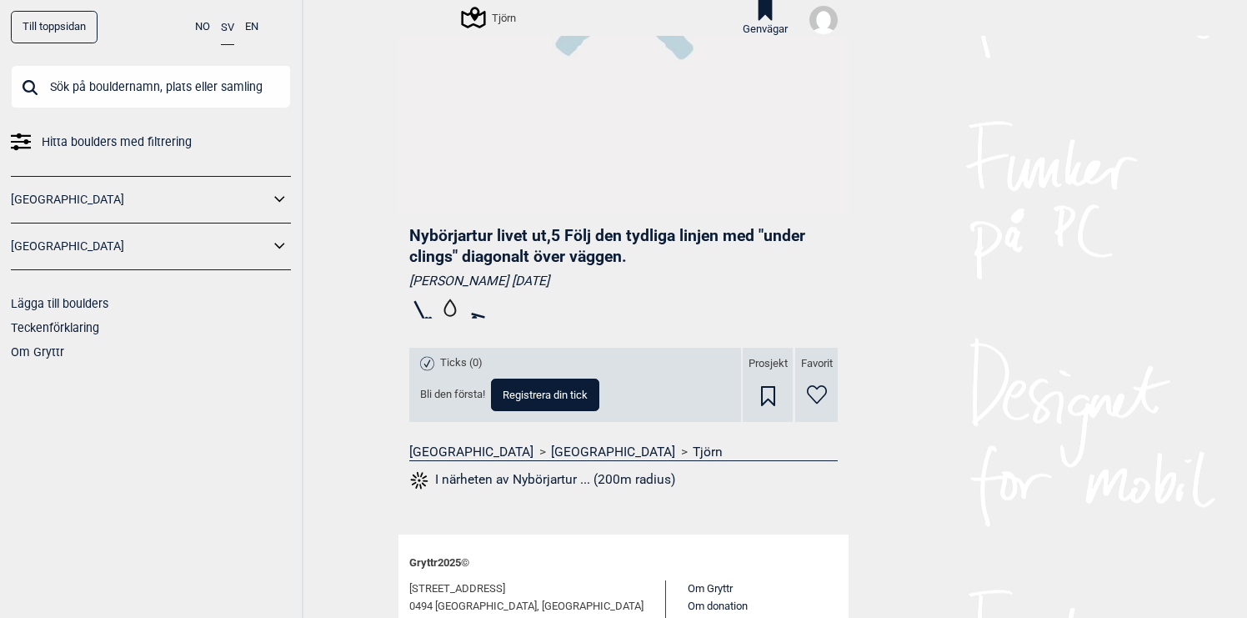
scroll to position [310, 0]
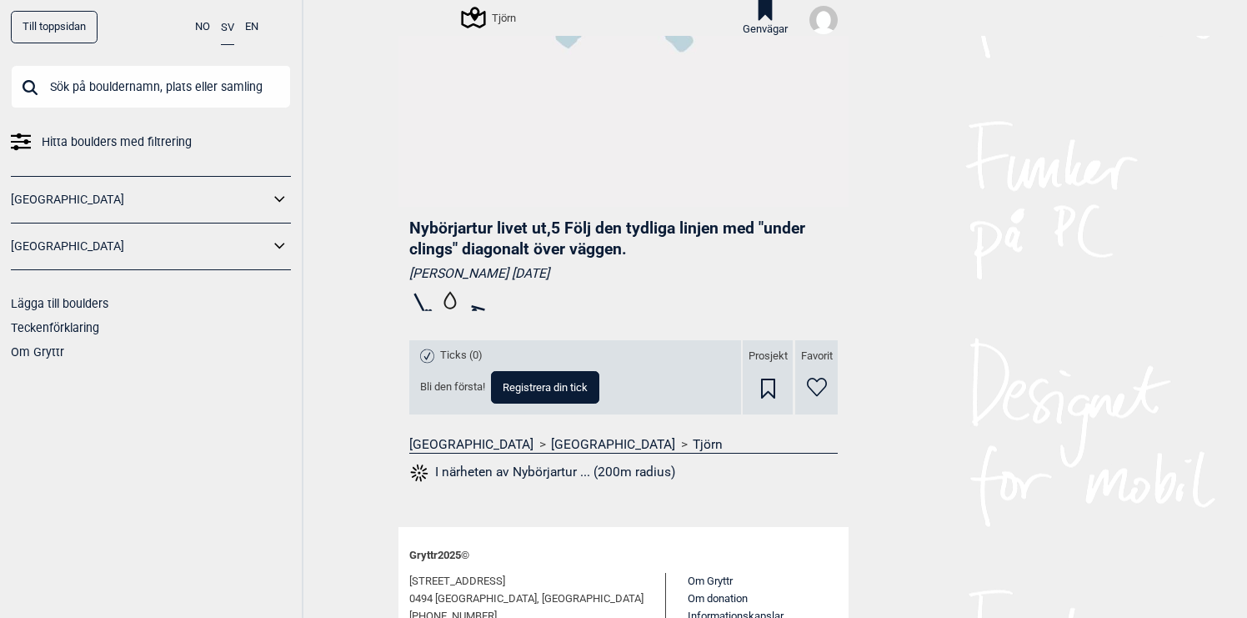
click at [580, 391] on span "Registrera din tick" at bounding box center [545, 387] width 85 height 11
select select "62"
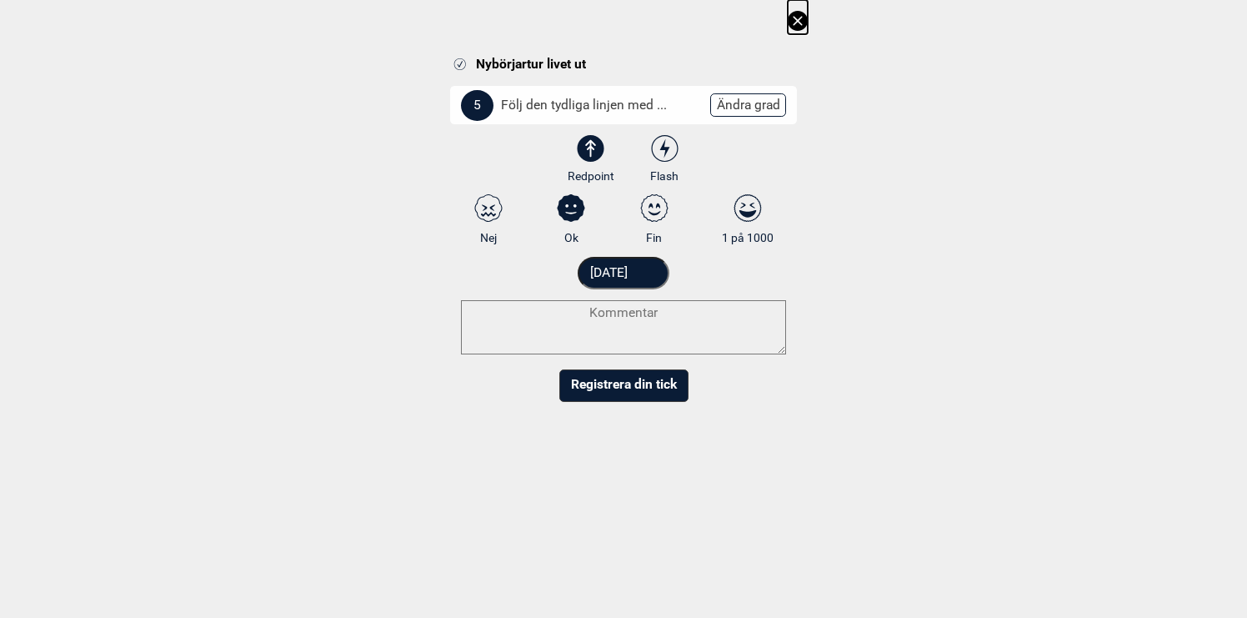
click at [628, 283] on input "[DATE]" at bounding box center [624, 273] width 93 height 33
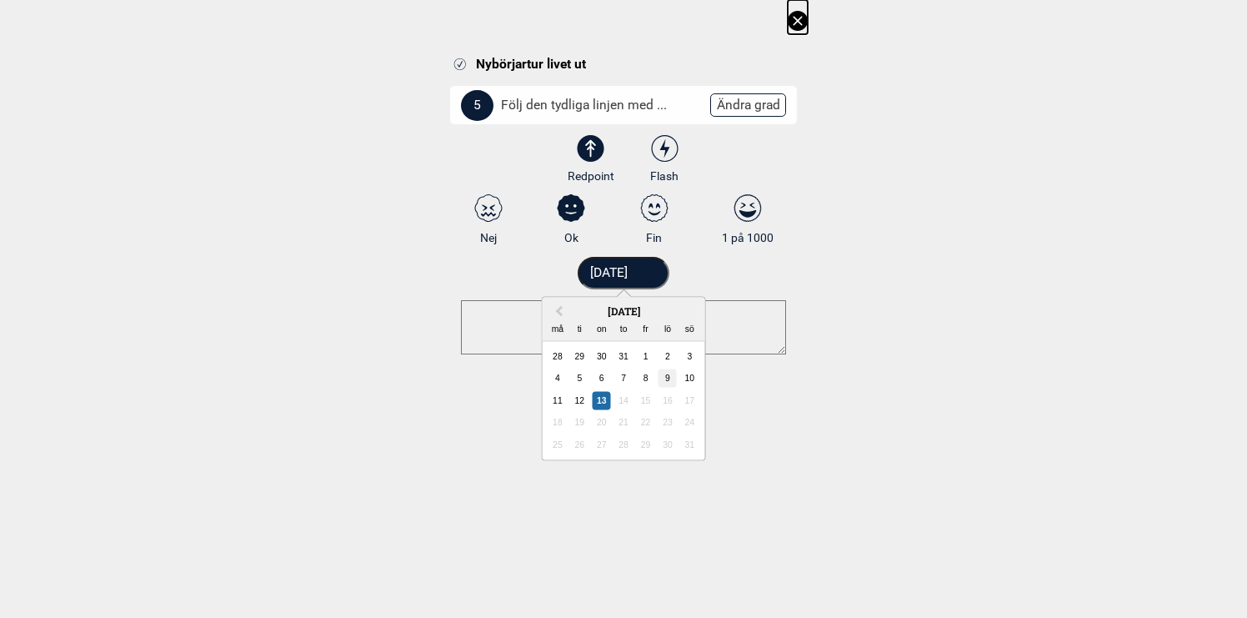
click at [665, 380] on div "9" at bounding box center [668, 378] width 18 height 18
type input "09.08.2025"
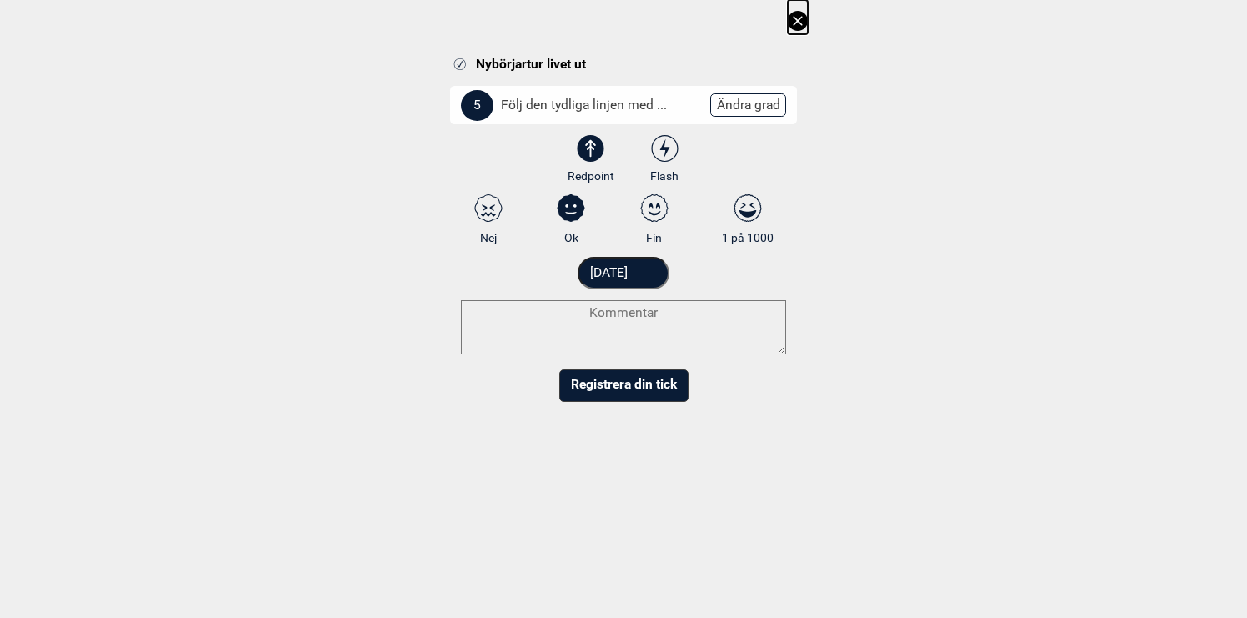
click at [633, 380] on button "Registrera din tick" at bounding box center [623, 385] width 129 height 33
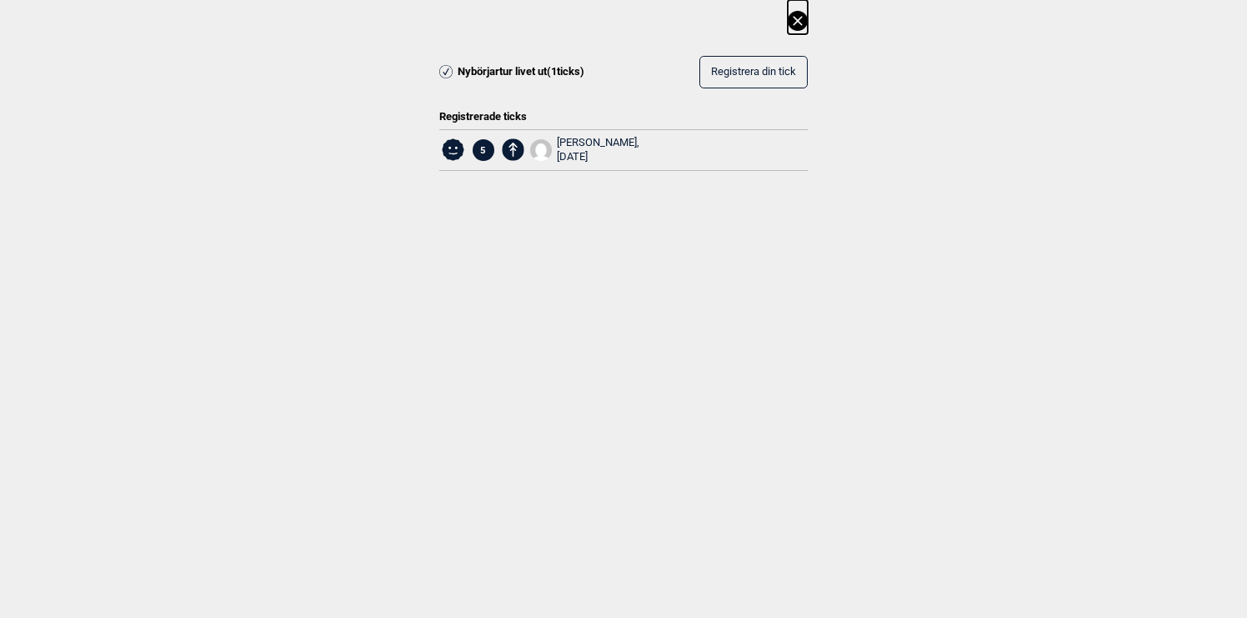
click at [801, 19] on icon at bounding box center [798, 21] width 20 height 20
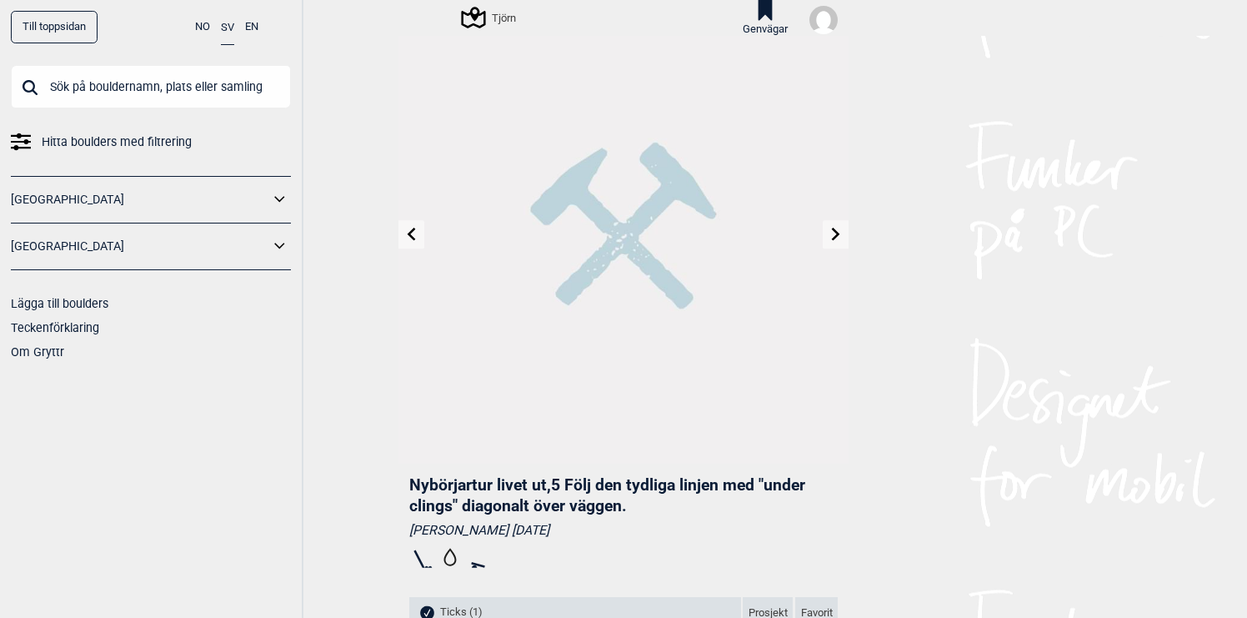
scroll to position [0, 0]
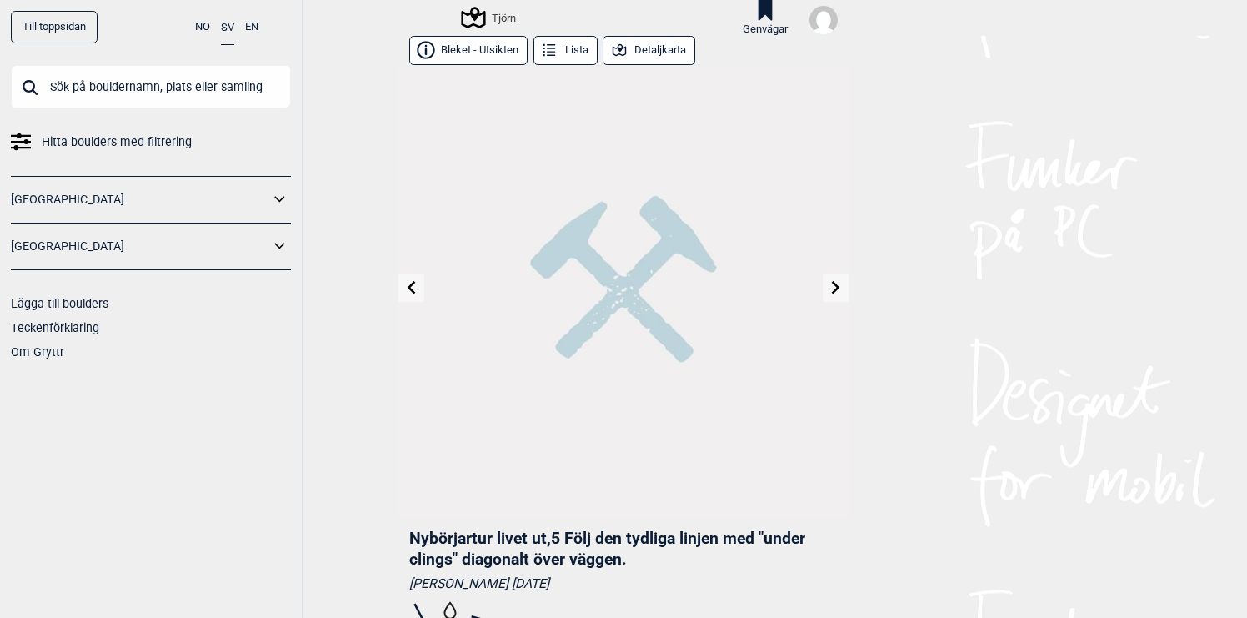
click at [567, 48] on button "Lista" at bounding box center [566, 50] width 64 height 29
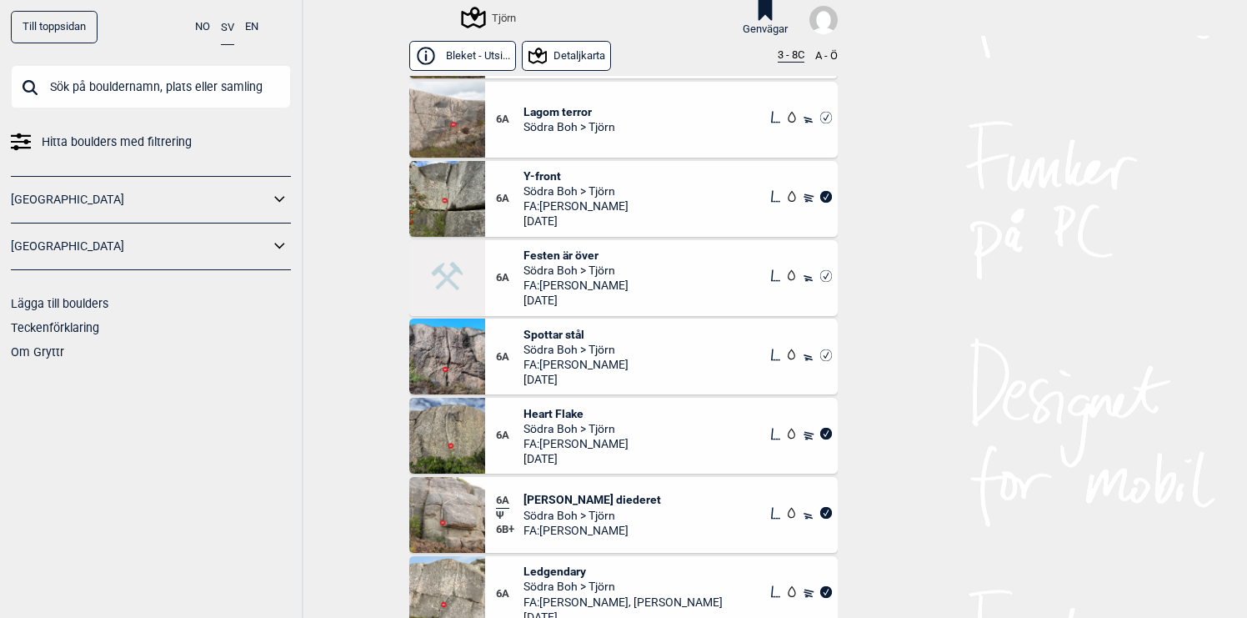
scroll to position [8118, 0]
click at [605, 269] on span "Södra Boh > Tjörn" at bounding box center [576, 269] width 105 height 15
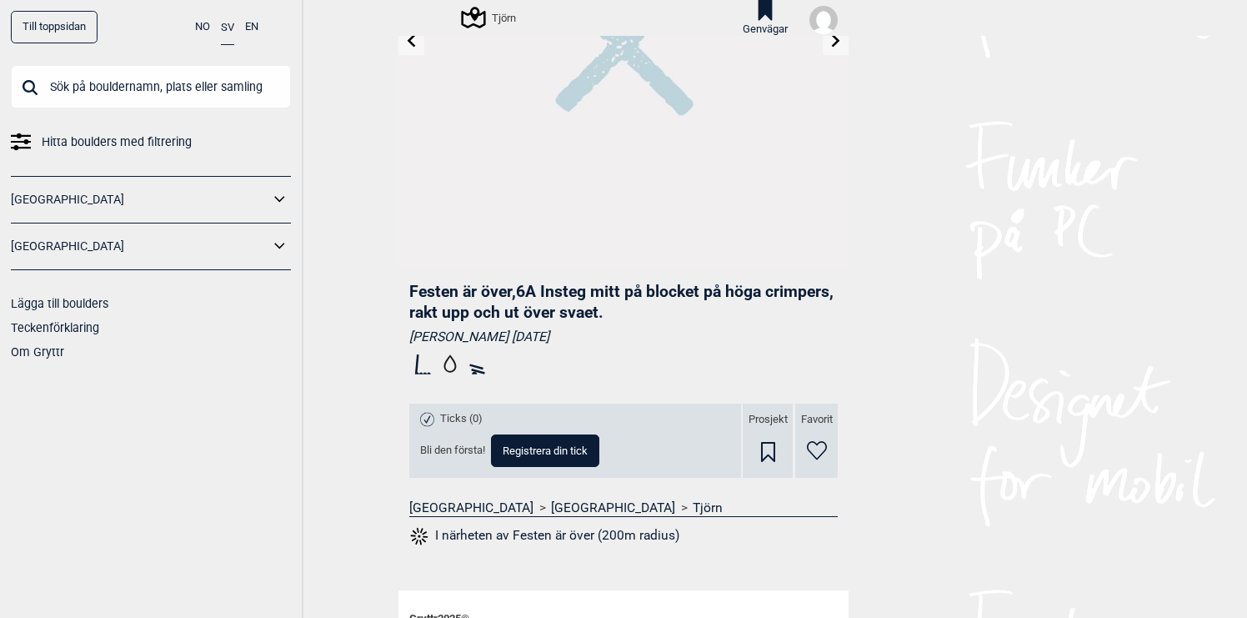
scroll to position [253, 0]
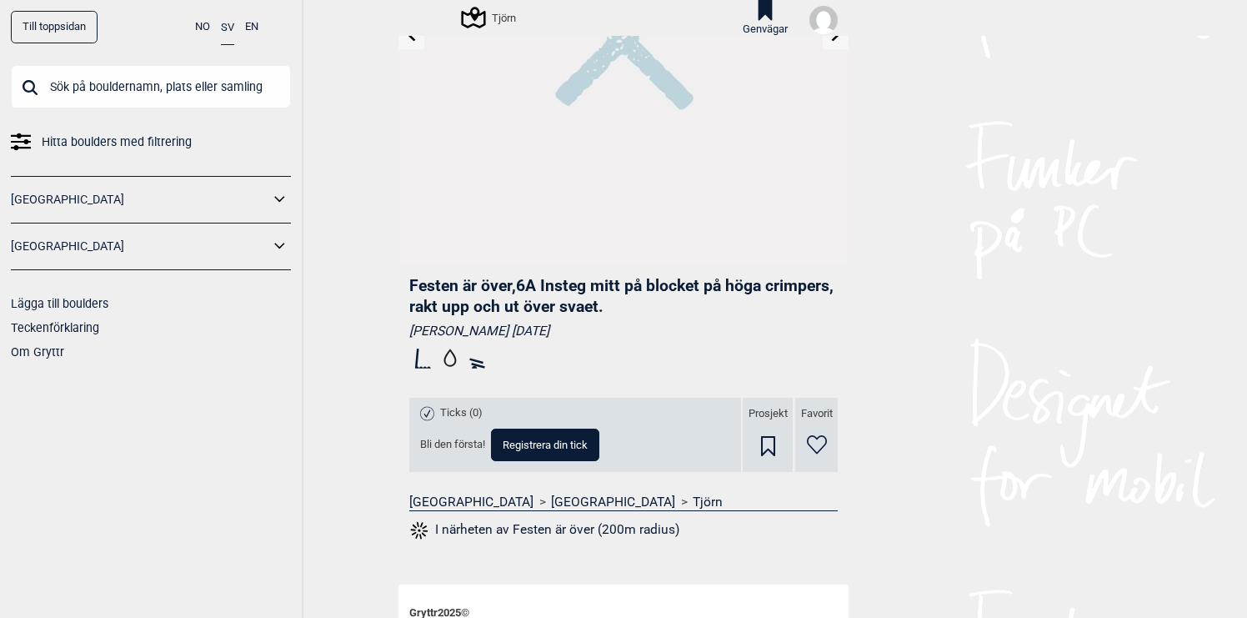
click at [537, 448] on span "Registrera din tick" at bounding box center [545, 444] width 85 height 11
select select "90"
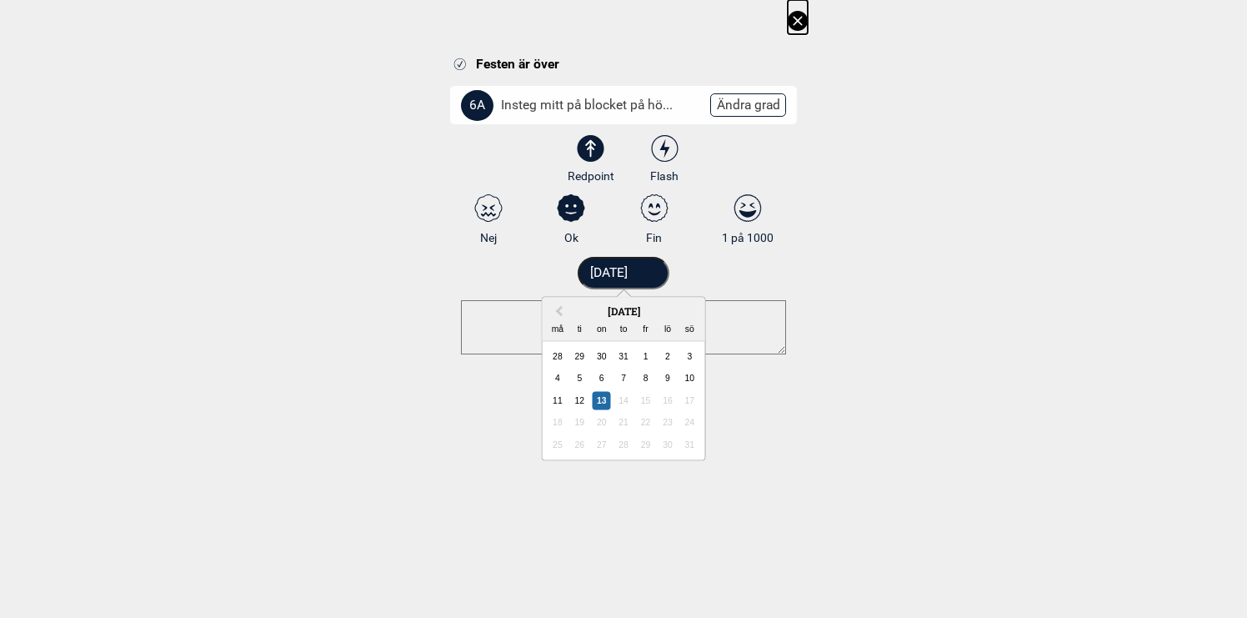
click at [627, 279] on input "[DATE]" at bounding box center [624, 273] width 93 height 33
click at [670, 378] on div "9" at bounding box center [668, 378] width 18 height 18
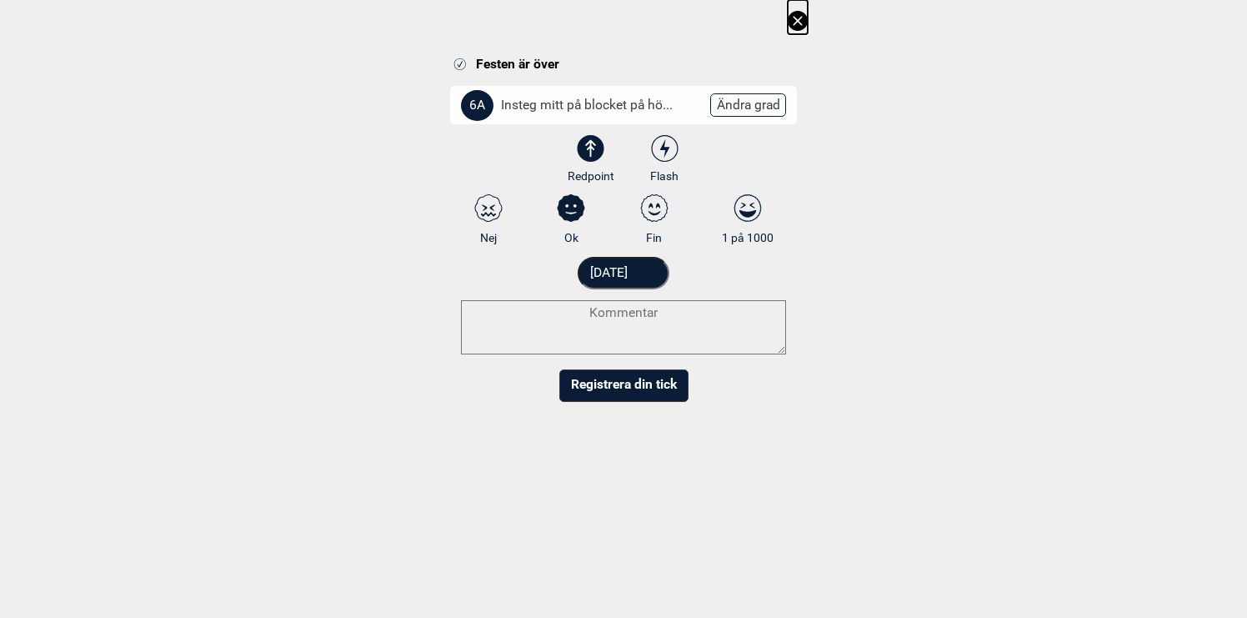
type input "09.08.2025"
click at [626, 384] on button "Registrera din tick" at bounding box center [623, 385] width 129 height 33
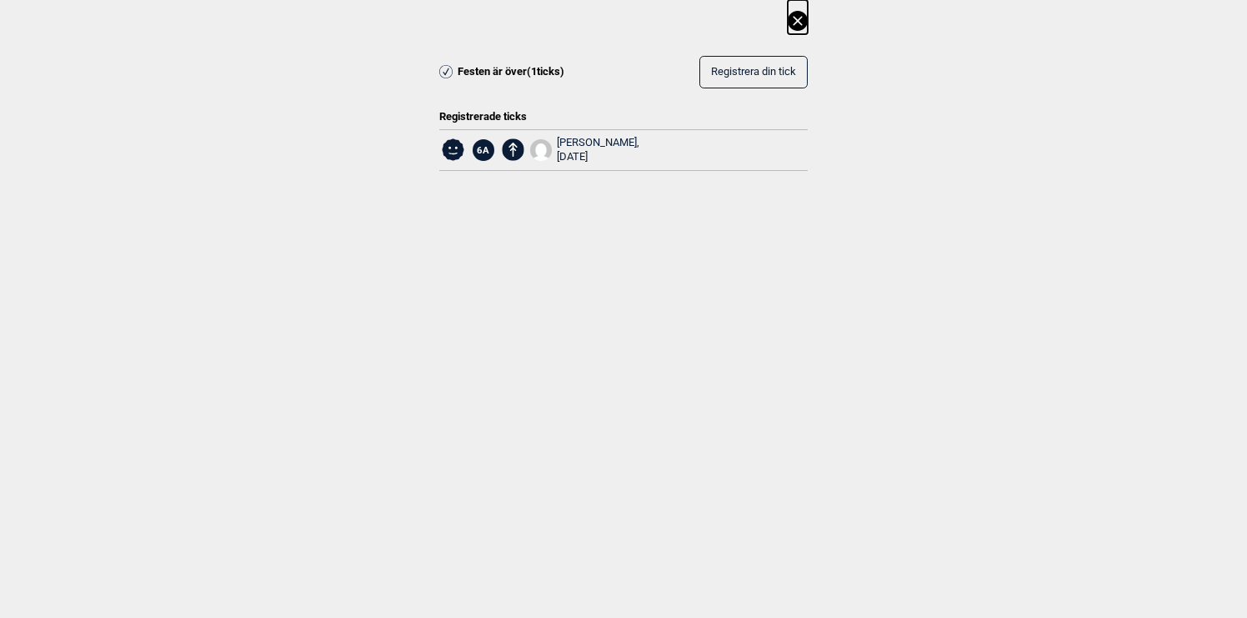
click at [798, 21] on icon at bounding box center [797, 20] width 9 height 9
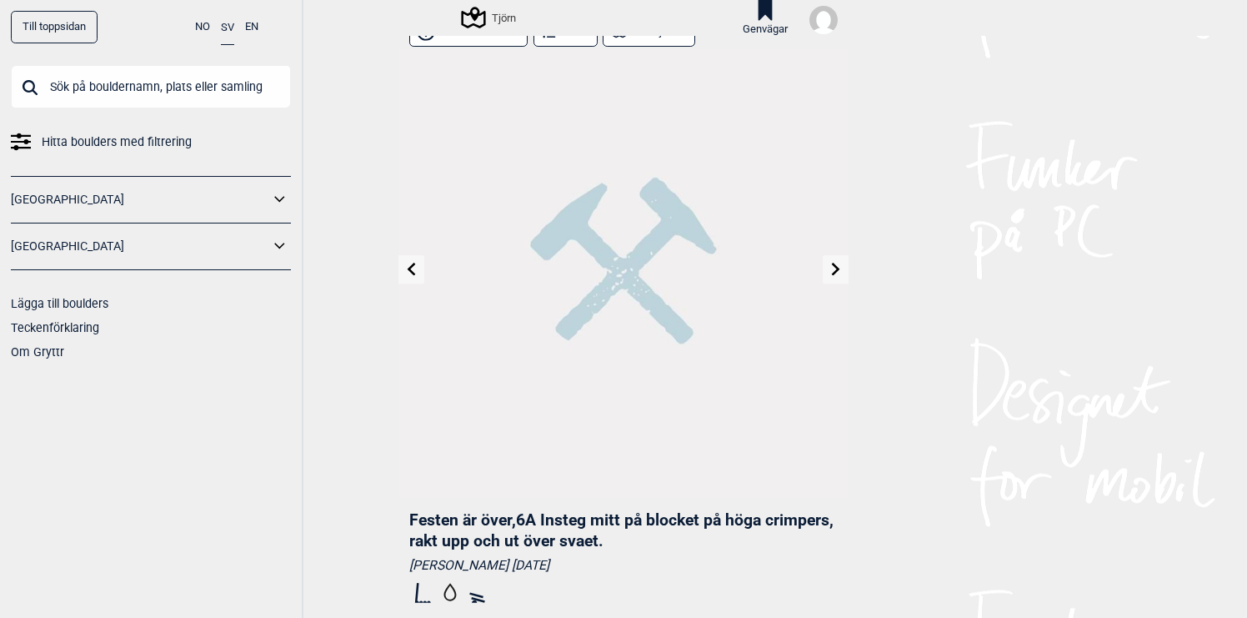
scroll to position [0, 0]
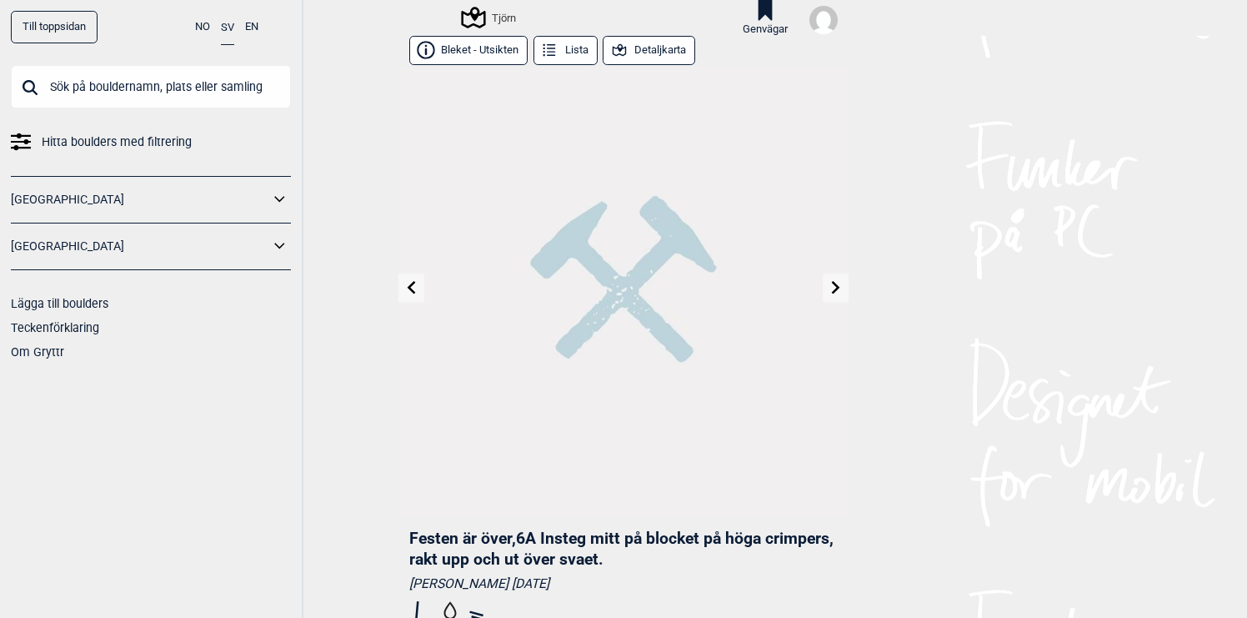
click at [575, 46] on button "Lista" at bounding box center [566, 50] width 64 height 29
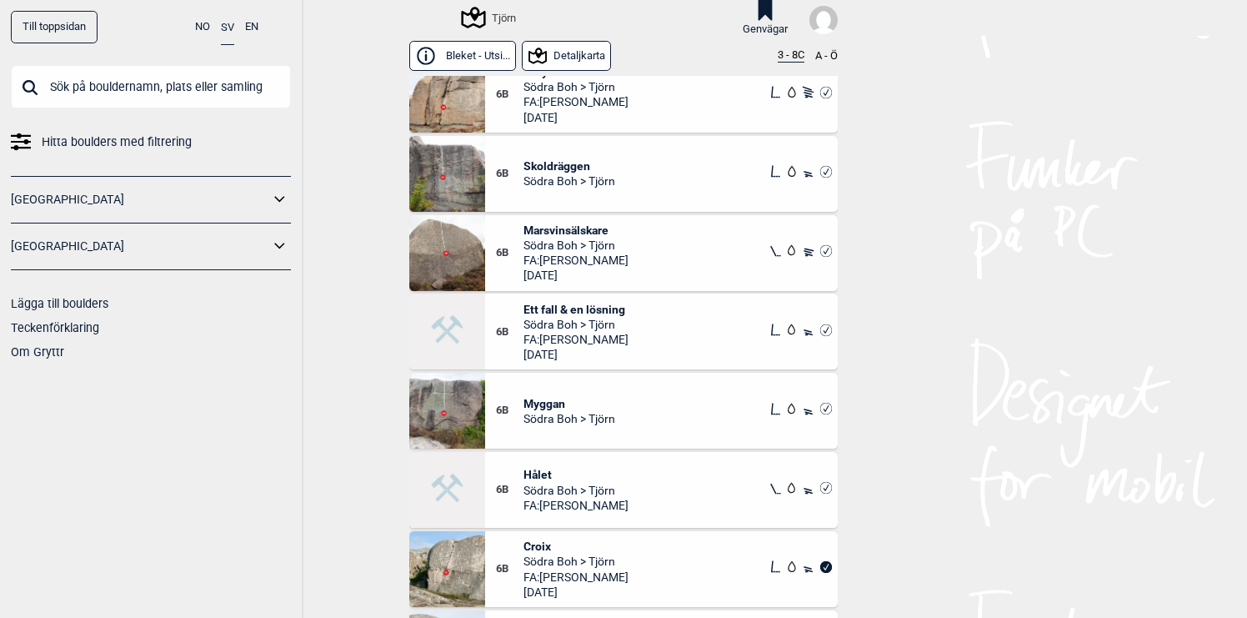
scroll to position [10663, 0]
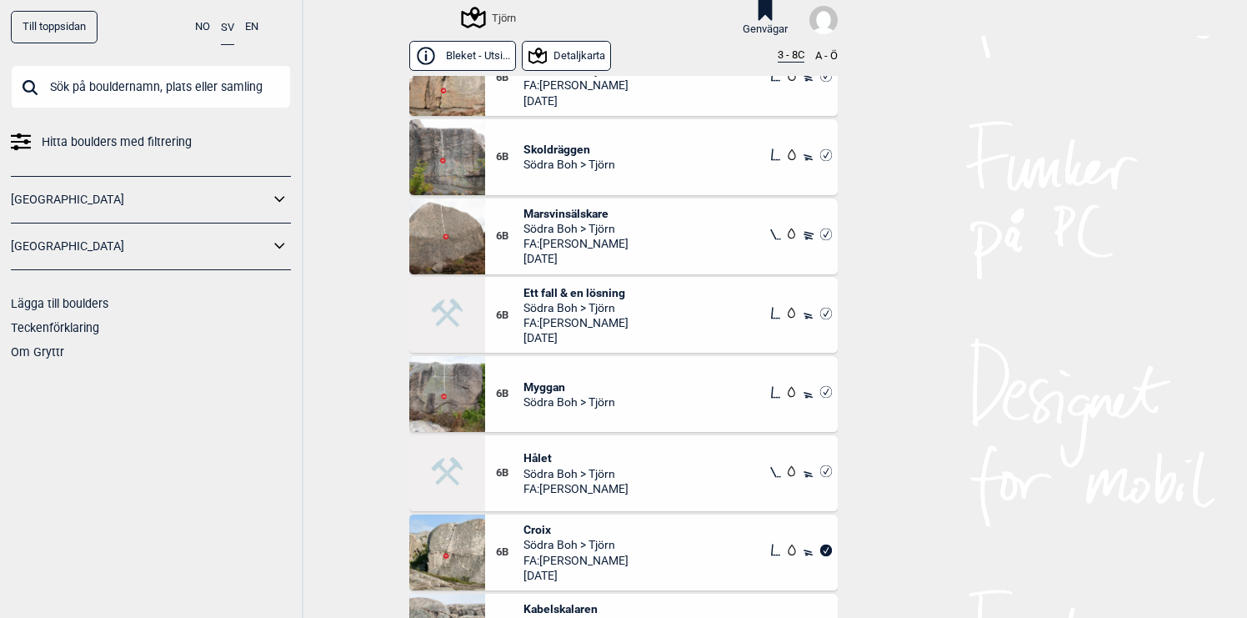
click at [582, 295] on span "Ett fall & en lösning" at bounding box center [576, 292] width 105 height 15
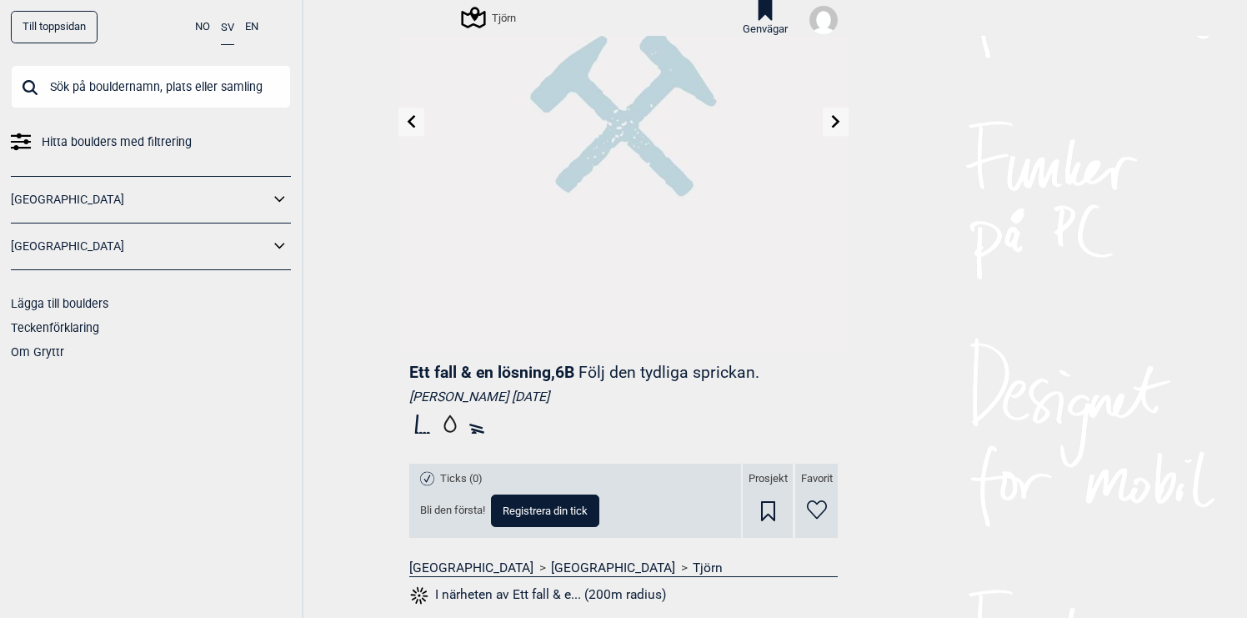
scroll to position [178, 0]
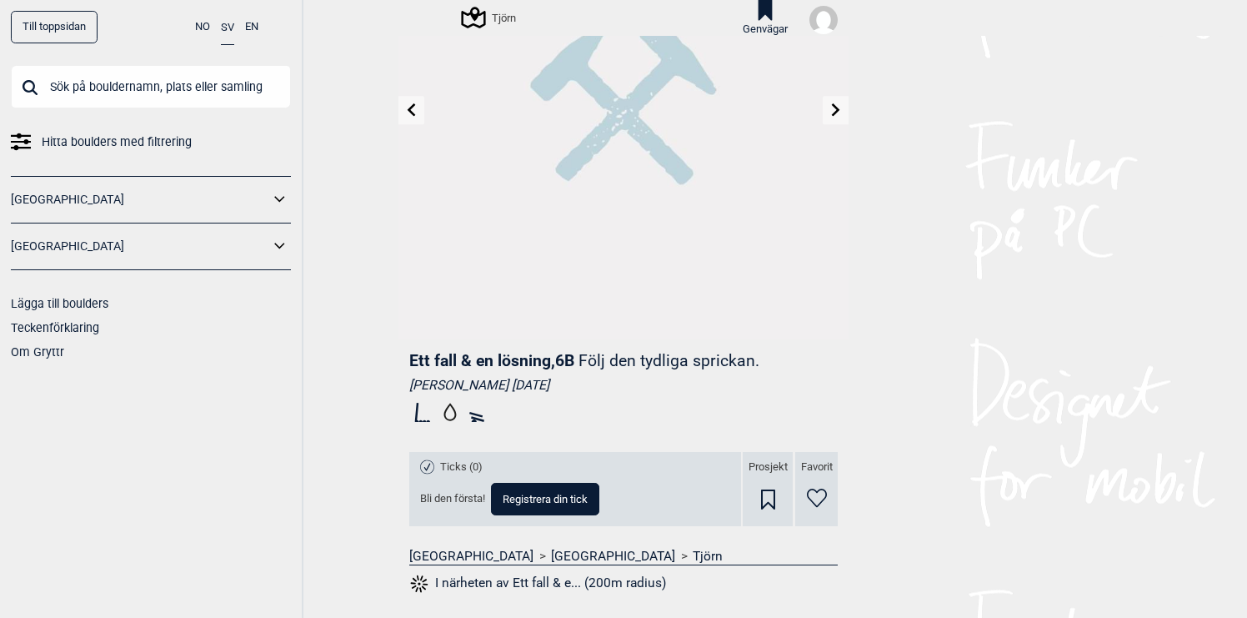
click at [531, 494] on span "Registrera din tick" at bounding box center [545, 498] width 85 height 11
select select "92"
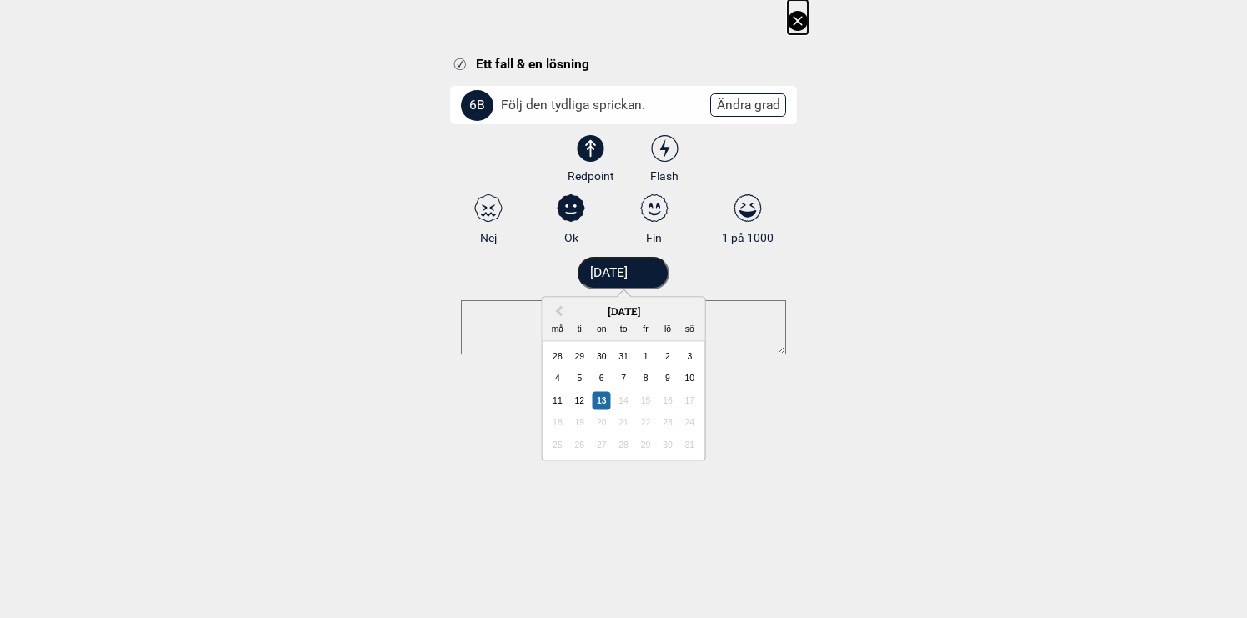
click at [642, 273] on input "[DATE]" at bounding box center [624, 273] width 93 height 33
click at [669, 376] on div "9" at bounding box center [668, 378] width 18 height 18
type input "09.08.2025"
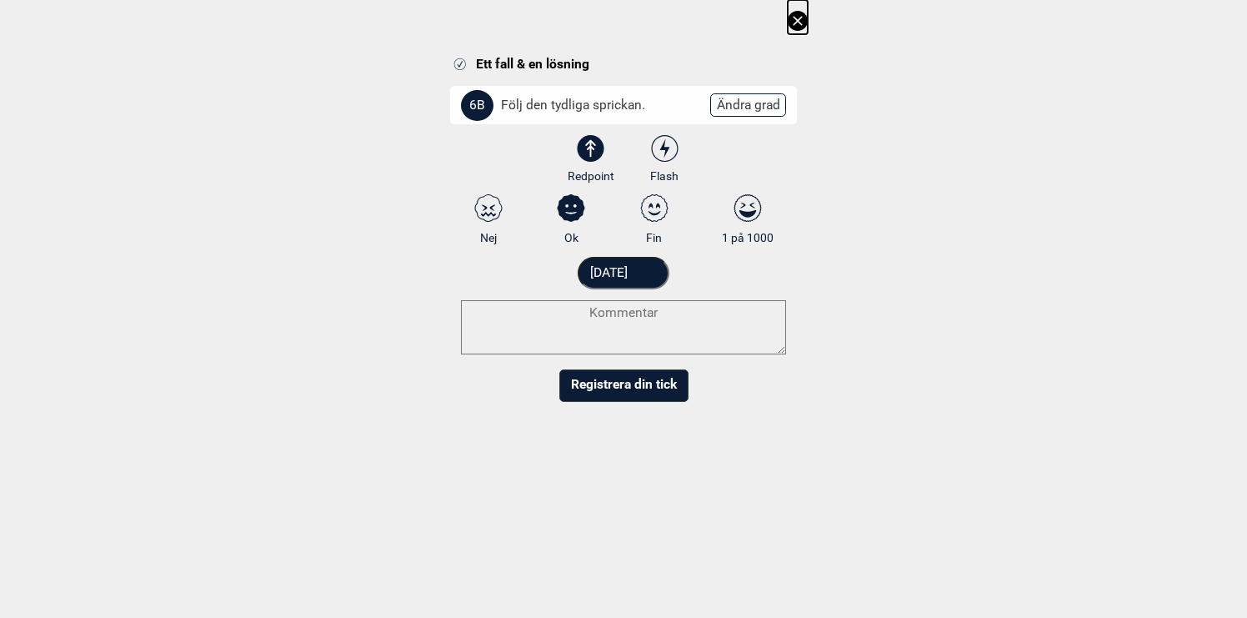
click at [637, 383] on button "Registrera din tick" at bounding box center [623, 385] width 129 height 33
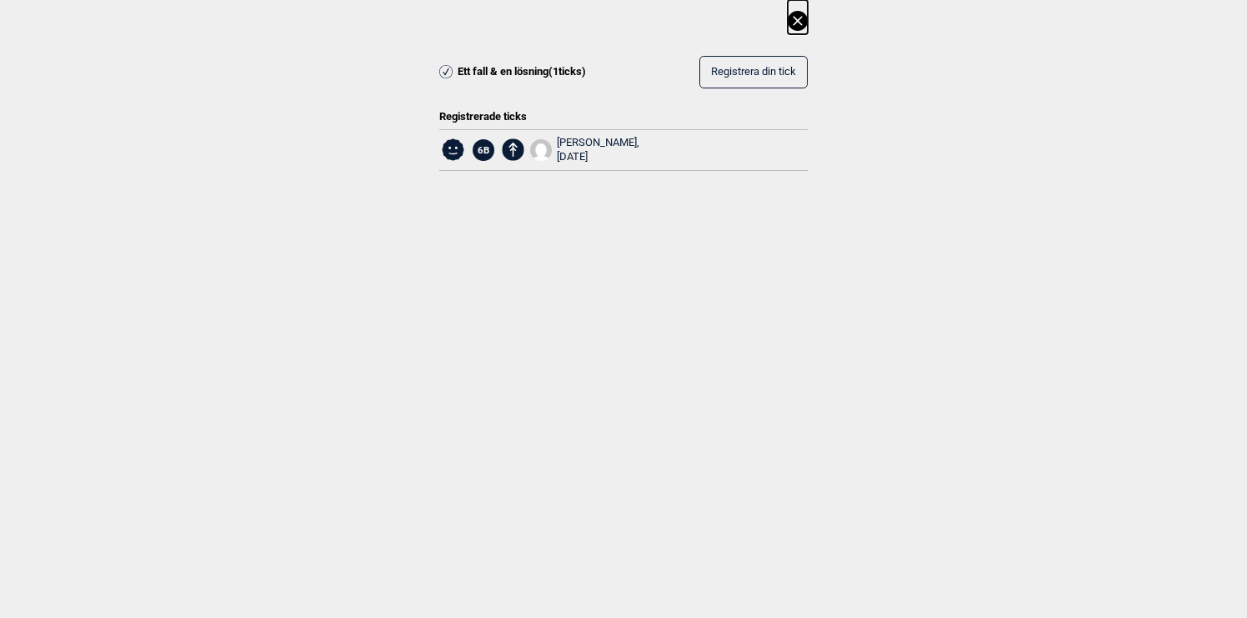
click at [801, 18] on icon at bounding box center [797, 20] width 9 height 9
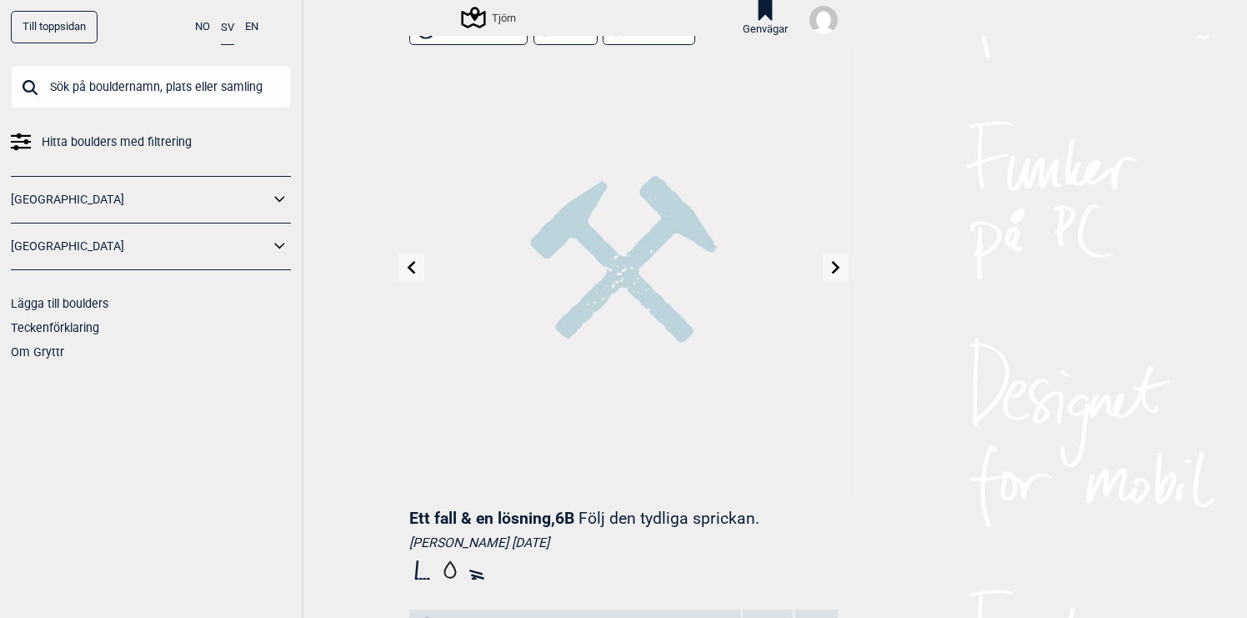
scroll to position [0, 0]
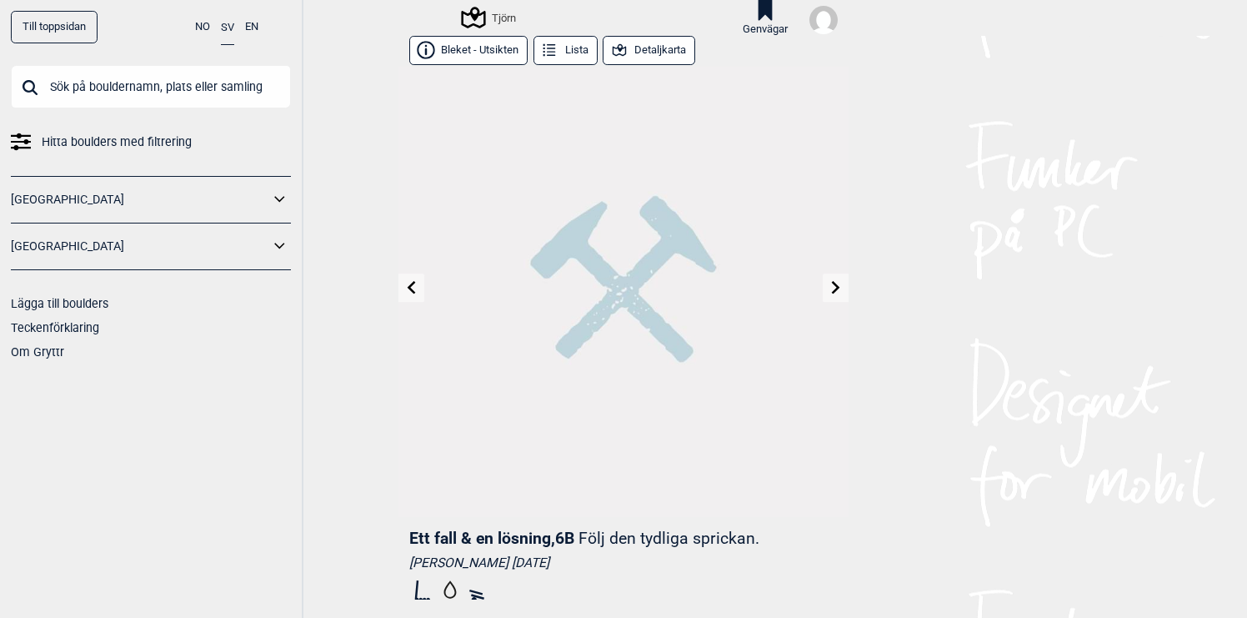
click at [588, 53] on button "Lista" at bounding box center [566, 50] width 64 height 29
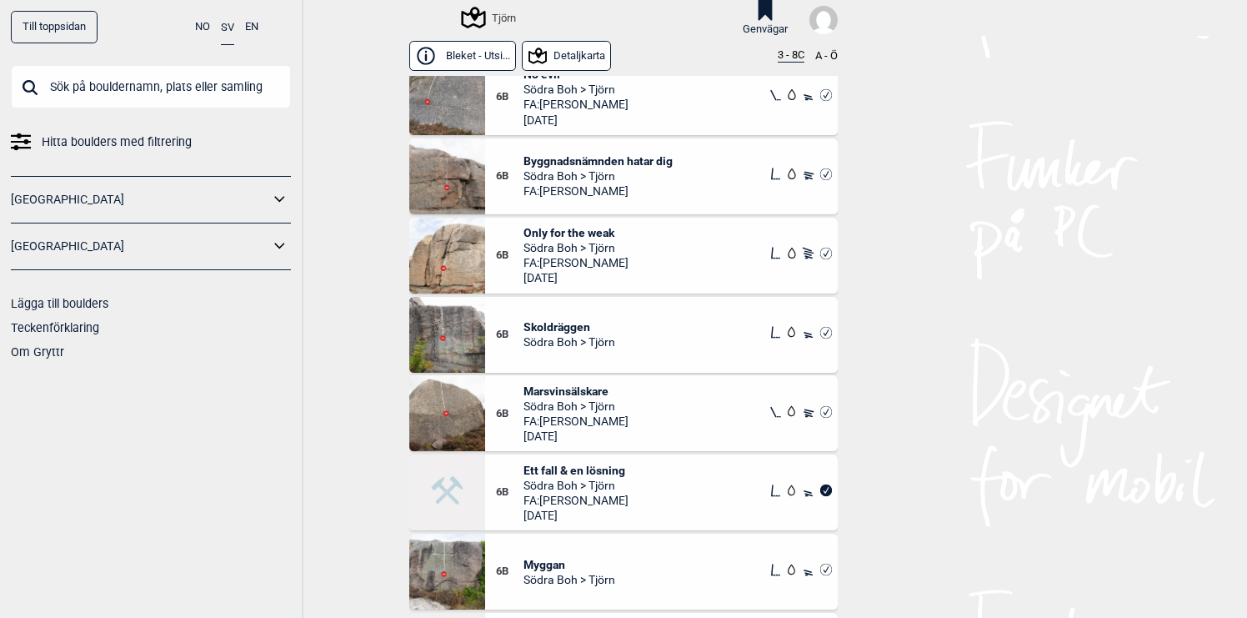
scroll to position [10488, 0]
